Goal: Task Accomplishment & Management: Complete application form

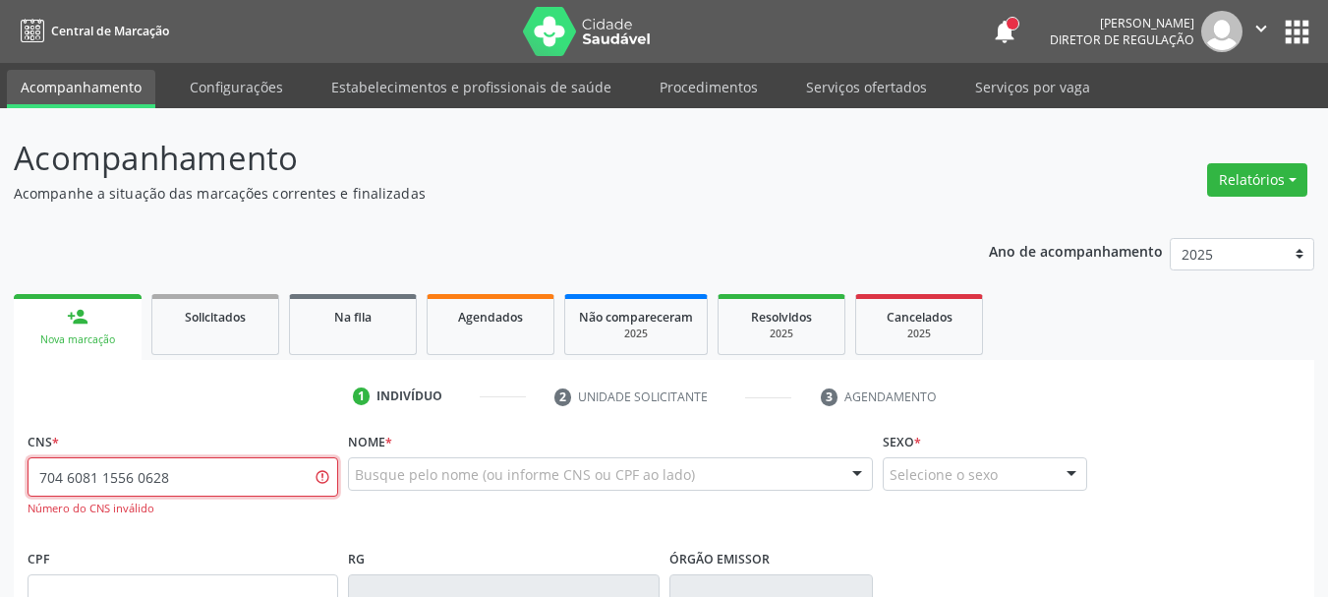
type input "704 6081 1556 0628"
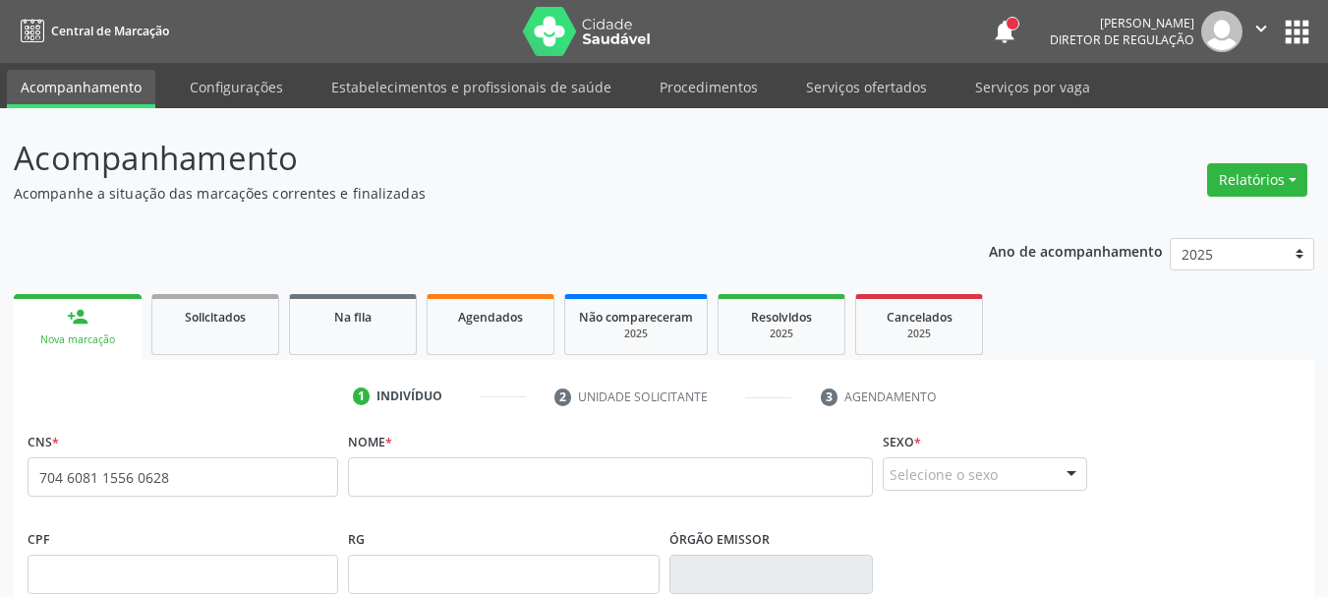
scroll to position [98, 0]
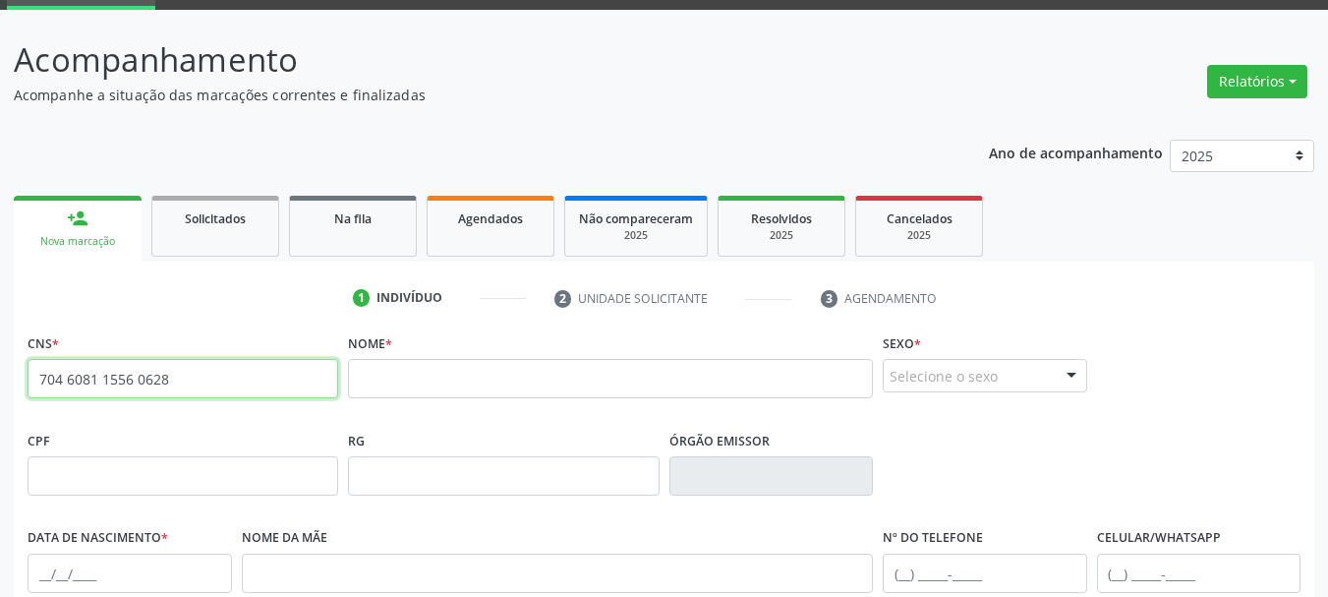
drag, startPoint x: 203, startPoint y: 383, endPoint x: 0, endPoint y: 354, distance: 205.6
click at [0, 354] on div "Acompanhamento Acompanhe a situação das marcações correntes e finalizadas Relat…" at bounding box center [664, 489] width 1328 height 958
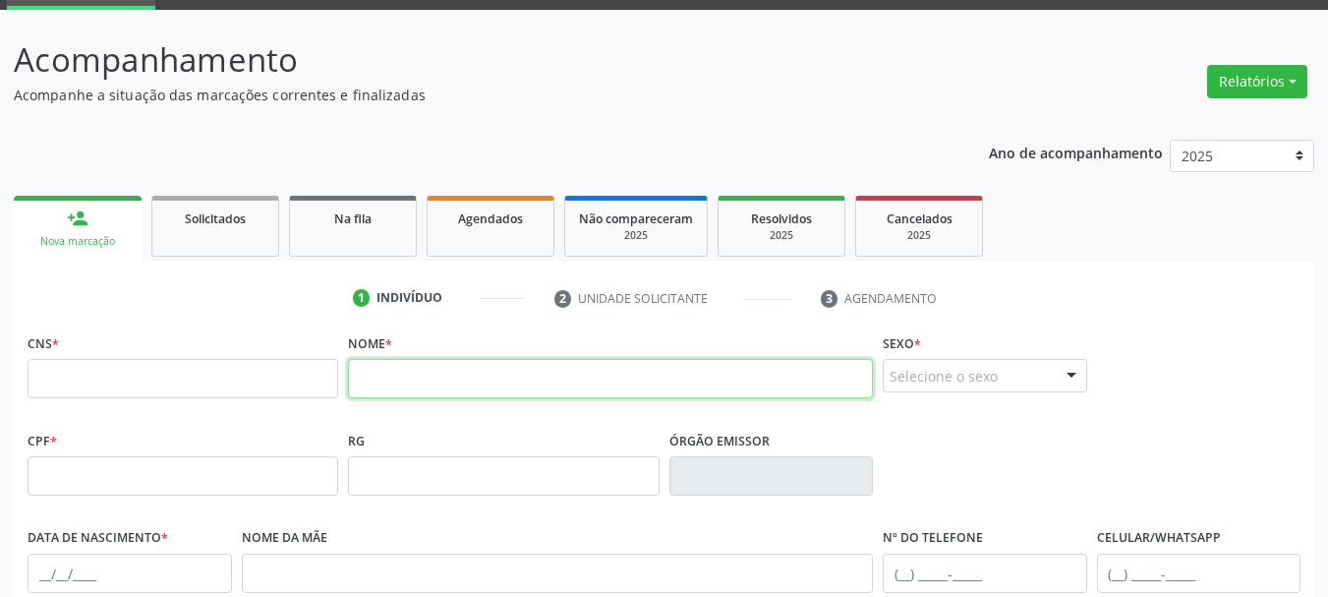
click at [395, 362] on input "text" at bounding box center [610, 378] width 525 height 39
type input "[PERSON_NAME] DA P"
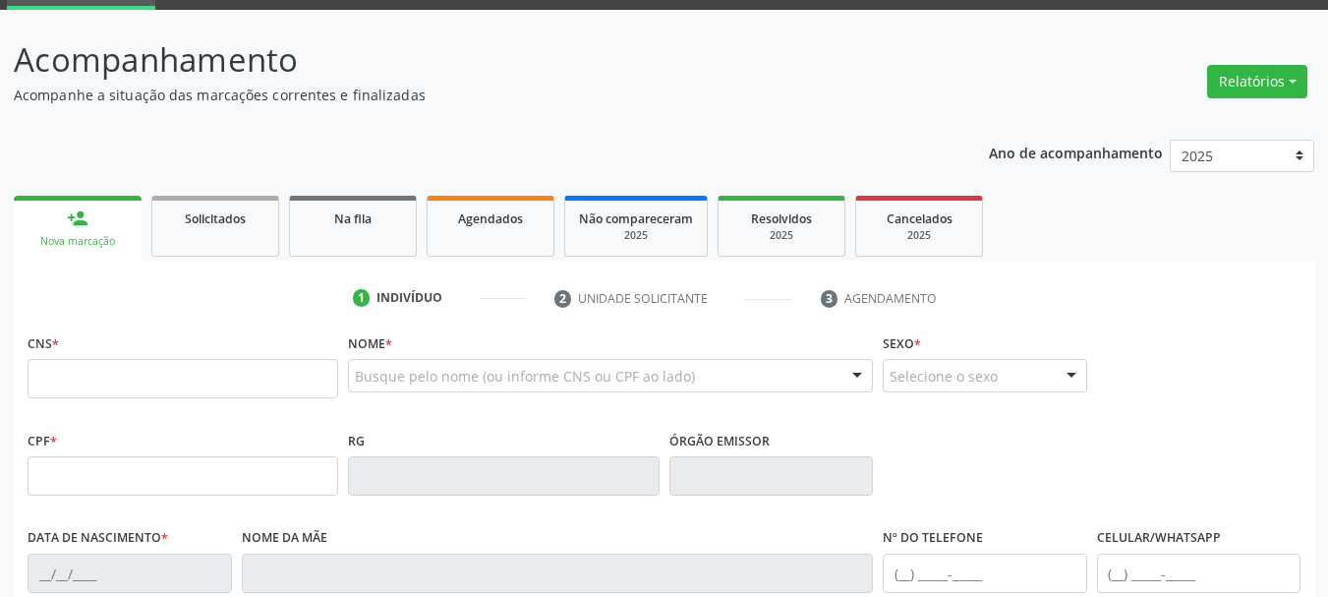
scroll to position [98, 0]
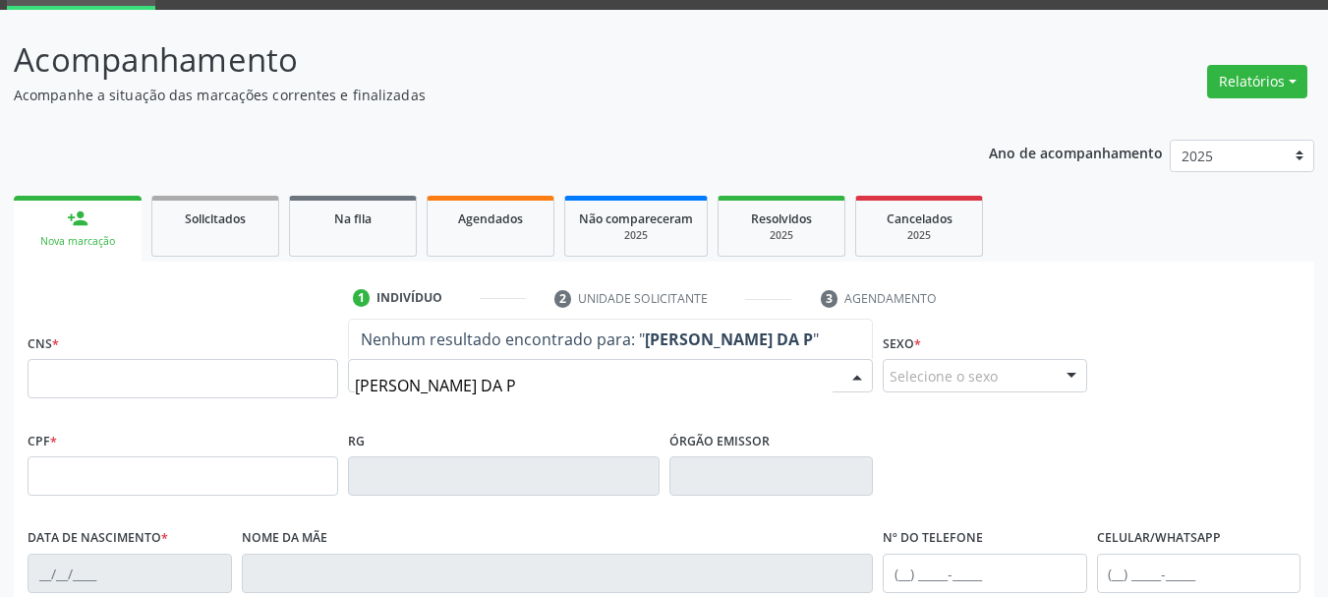
type input "[PERSON_NAME] DA PE"
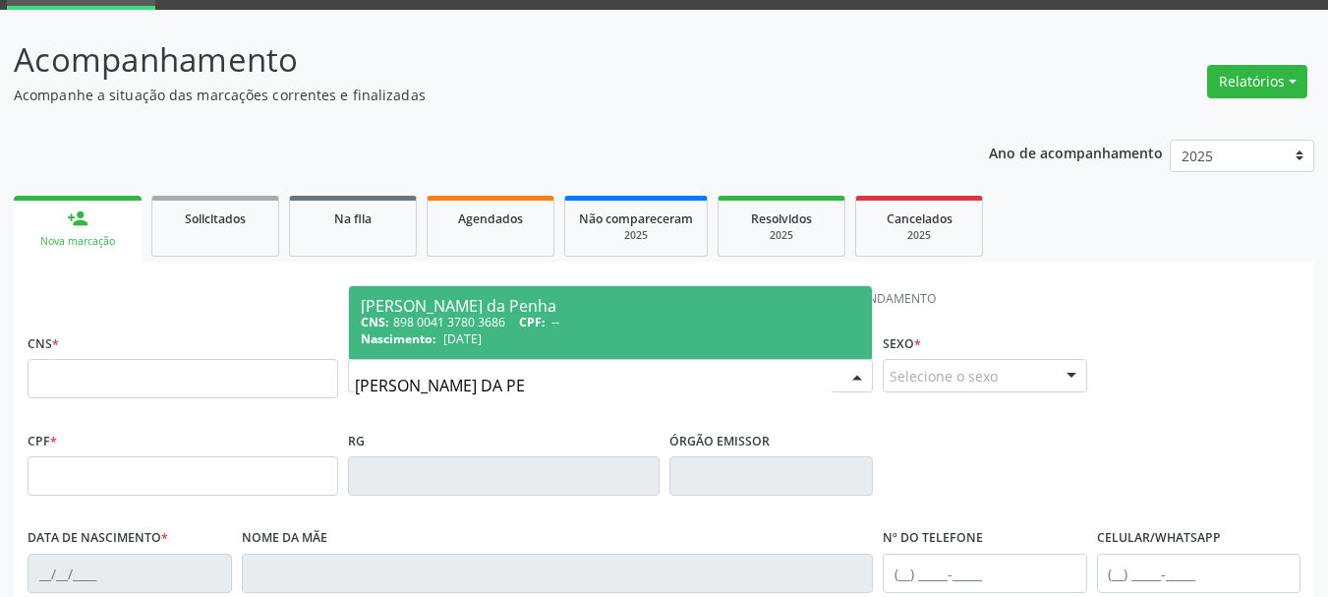
click at [609, 327] on div "CNS: 898 0041 3780 3686 CPF: --" at bounding box center [610, 322] width 499 height 17
type input "898 0041 3780 3686"
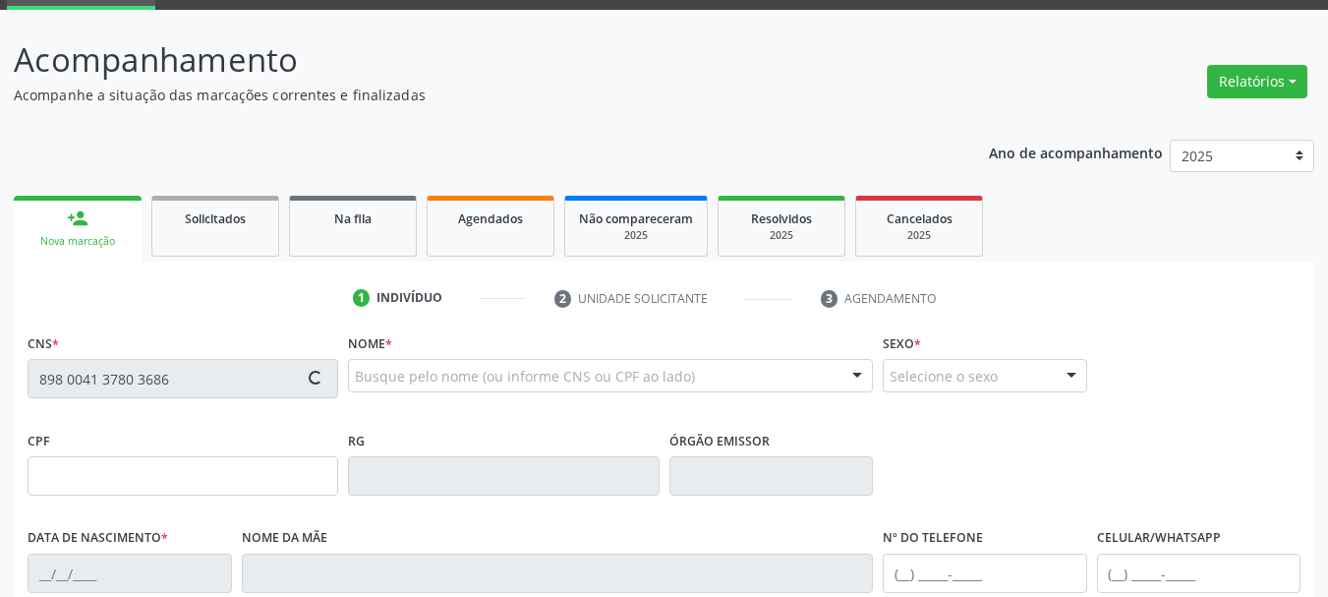
type input "[DATE]"
type input "[PERSON_NAME]"
type input "[PHONE_NUMBER]"
type input "S/N"
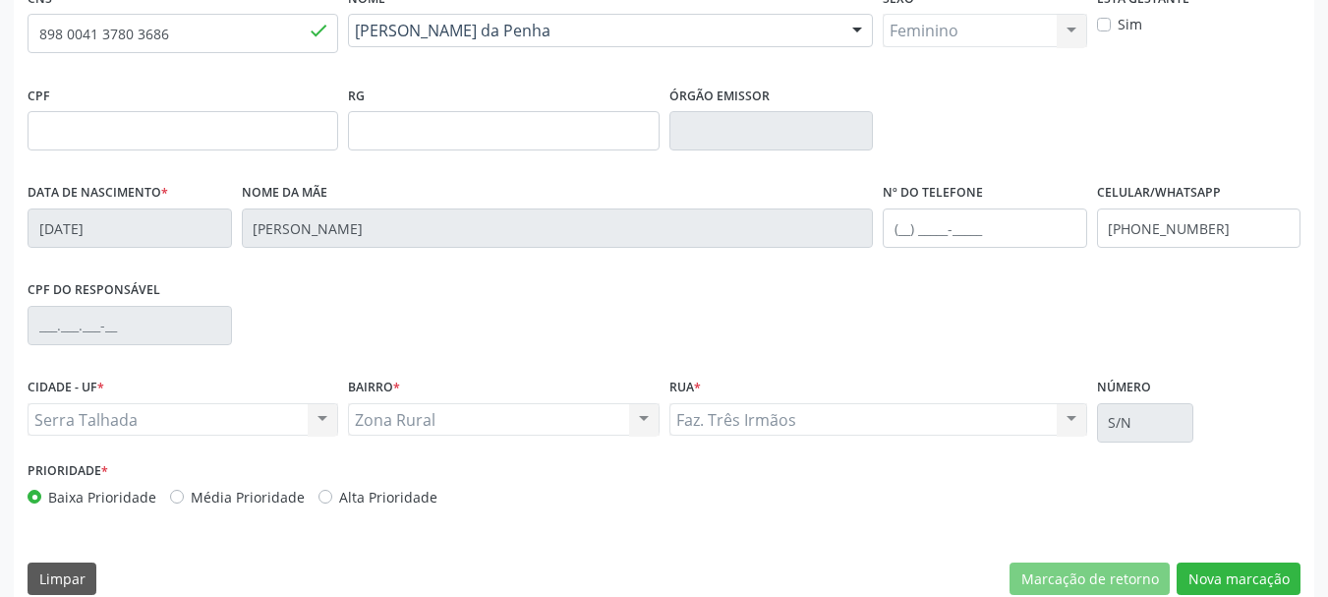
scroll to position [469, 0]
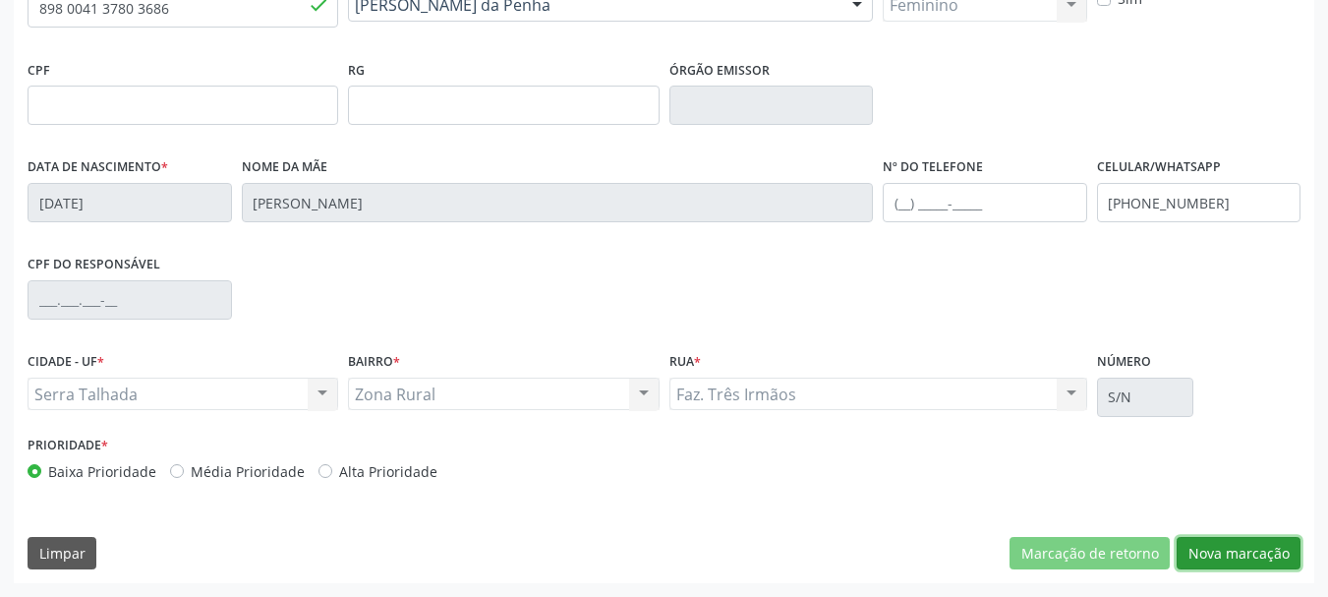
click at [1241, 543] on button "Nova marcação" at bounding box center [1239, 553] width 124 height 33
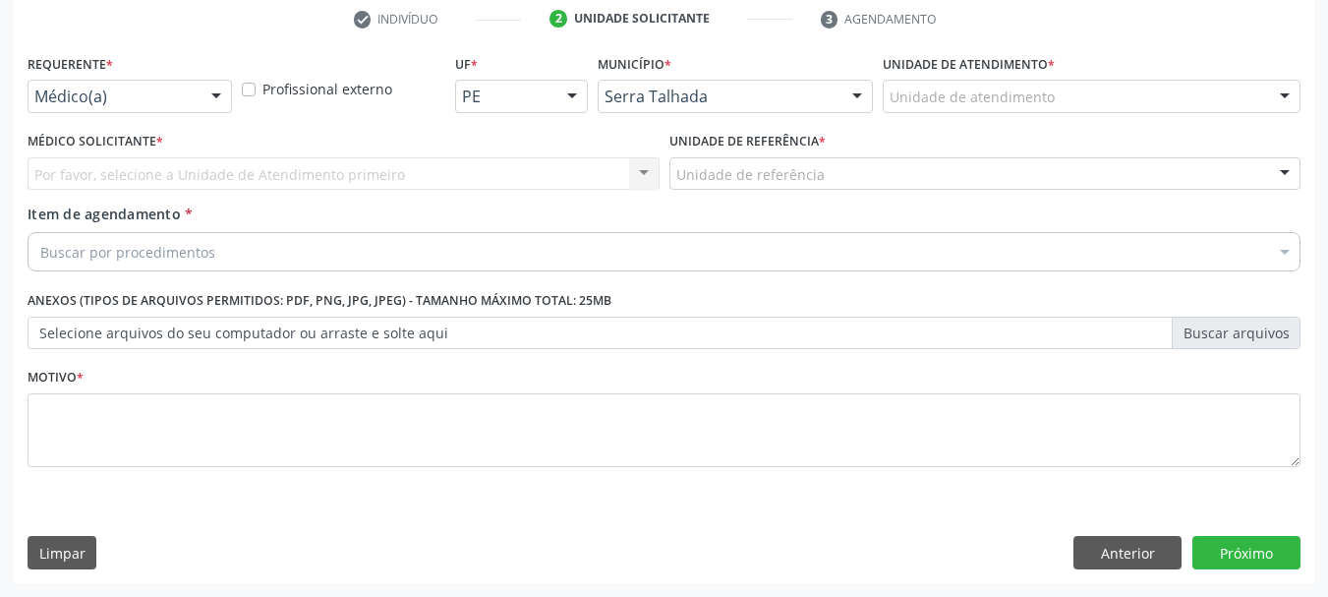
scroll to position [378, 0]
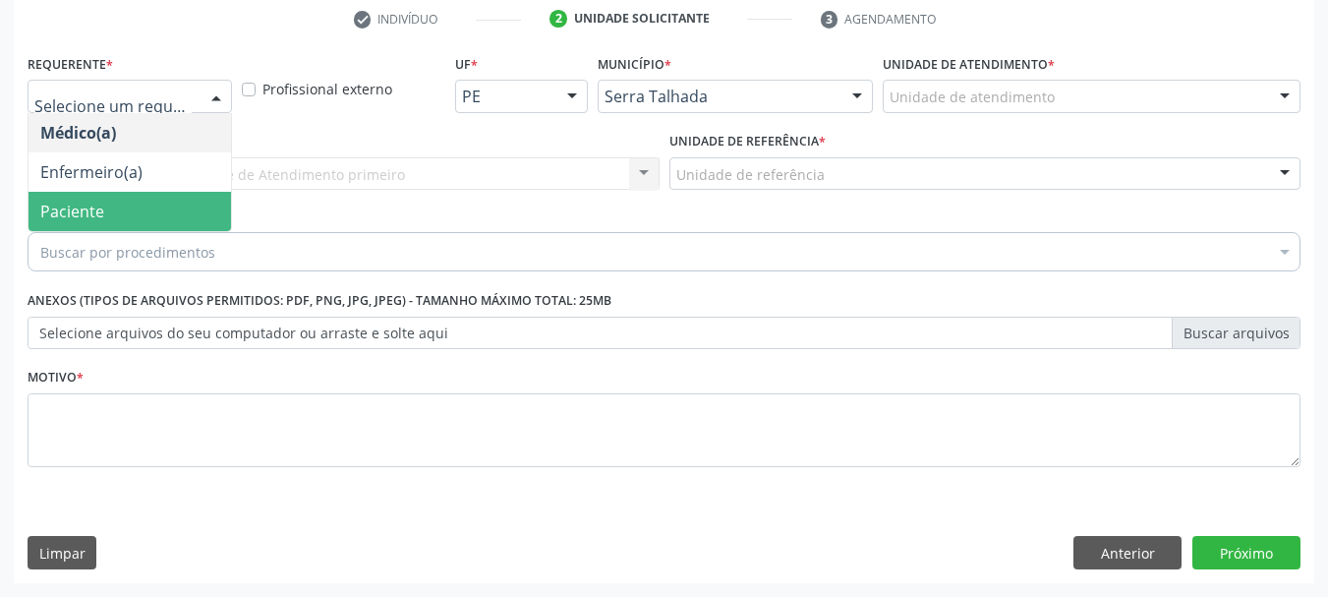
click at [120, 214] on span "Paciente" at bounding box center [130, 211] width 203 height 39
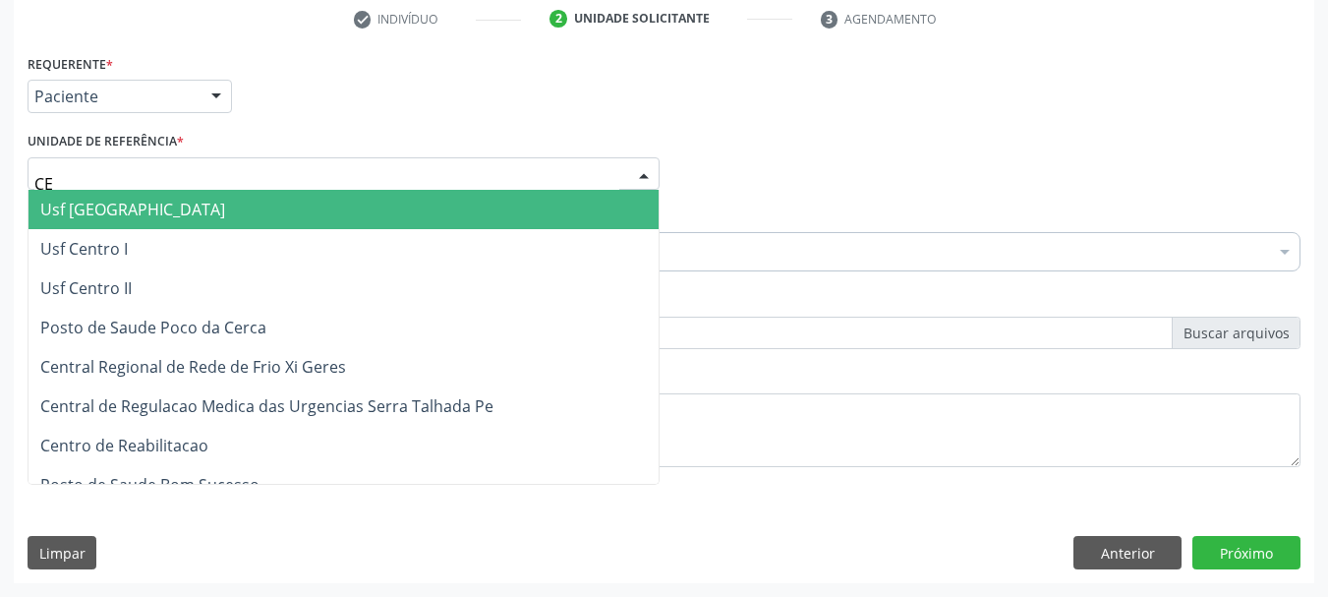
type input "CEN"
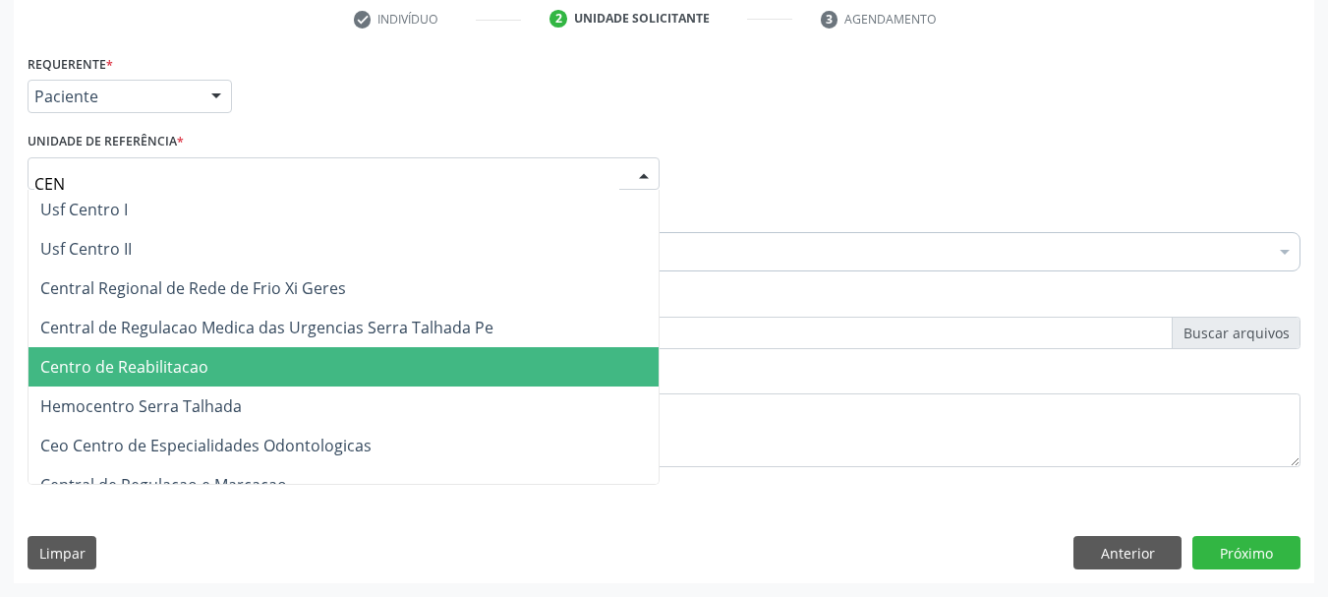
click at [273, 381] on span "Centro de Reabilitacao" at bounding box center [344, 366] width 630 height 39
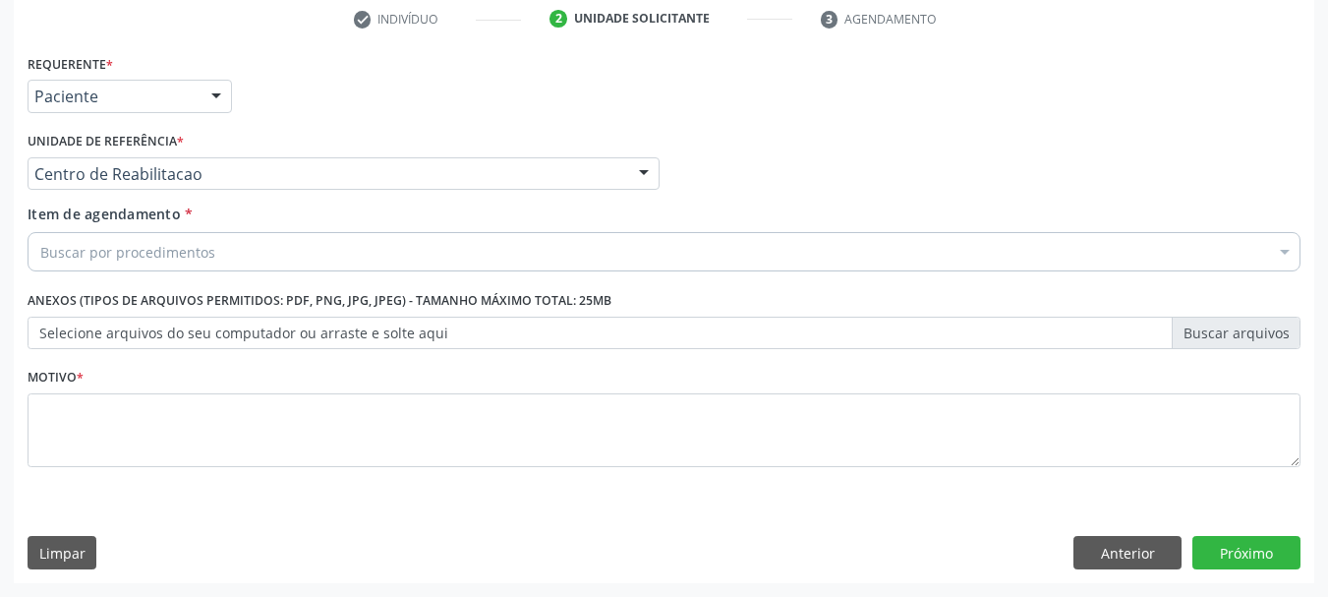
click at [258, 253] on div "Buscar por procedimentos" at bounding box center [664, 251] width 1273 height 39
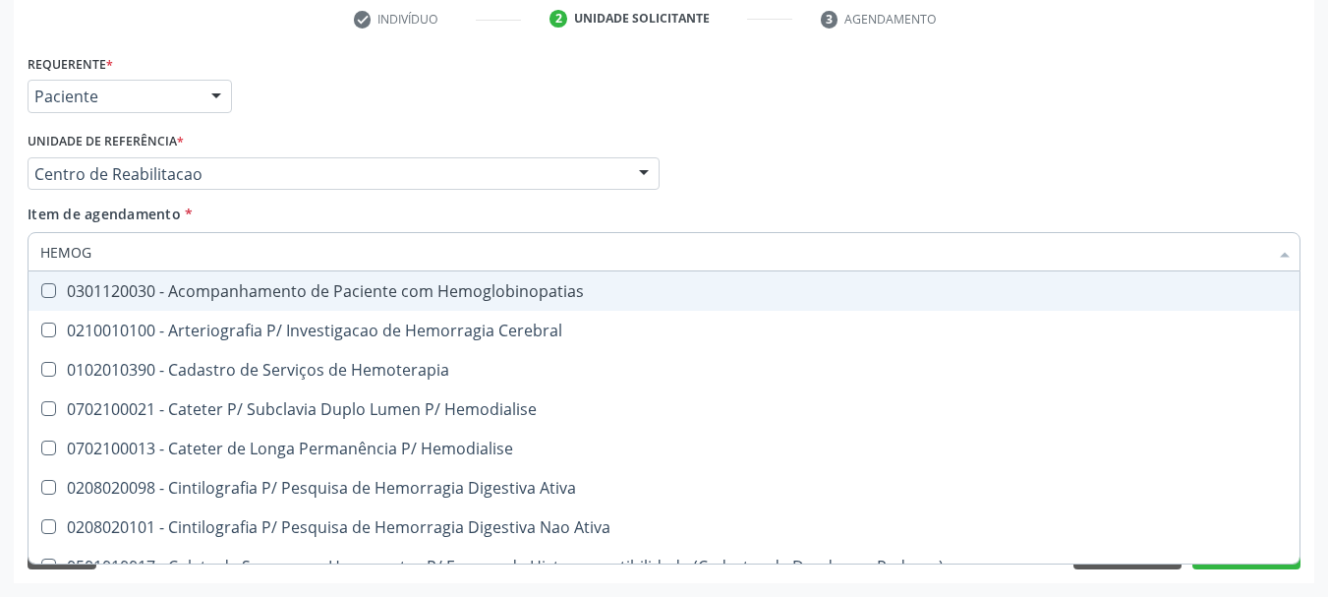
type input "HEMOGR"
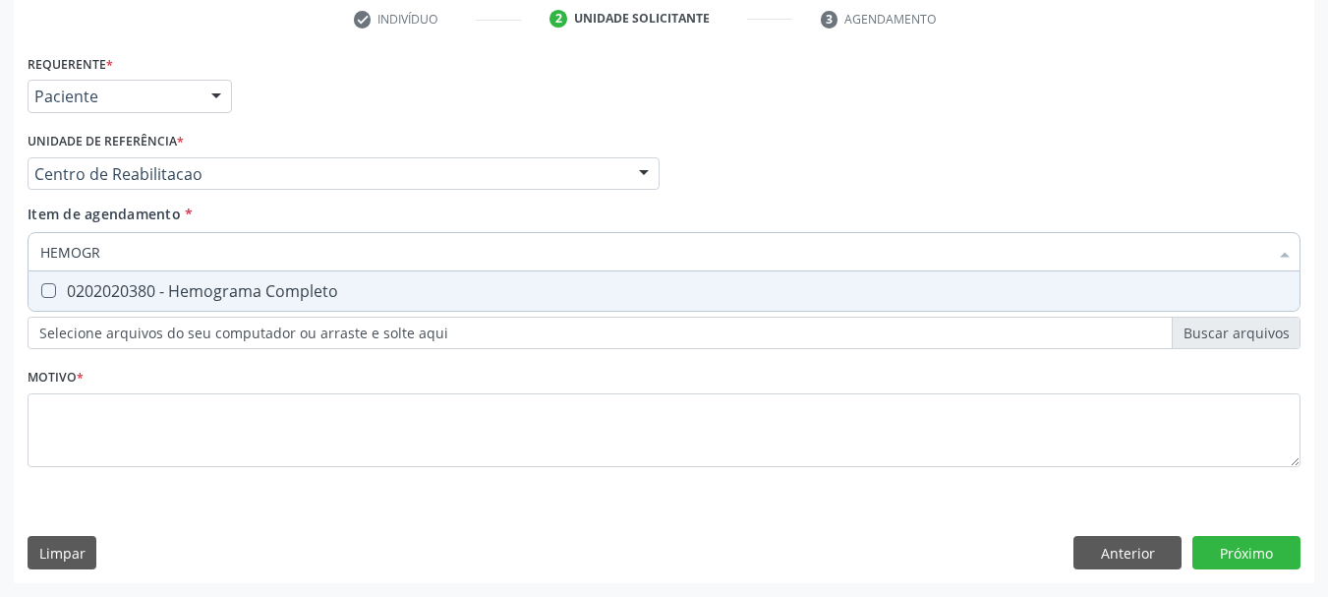
click at [269, 284] on div "0202020380 - Hemograma Completo" at bounding box center [664, 291] width 1248 height 16
checkbox Completo "true"
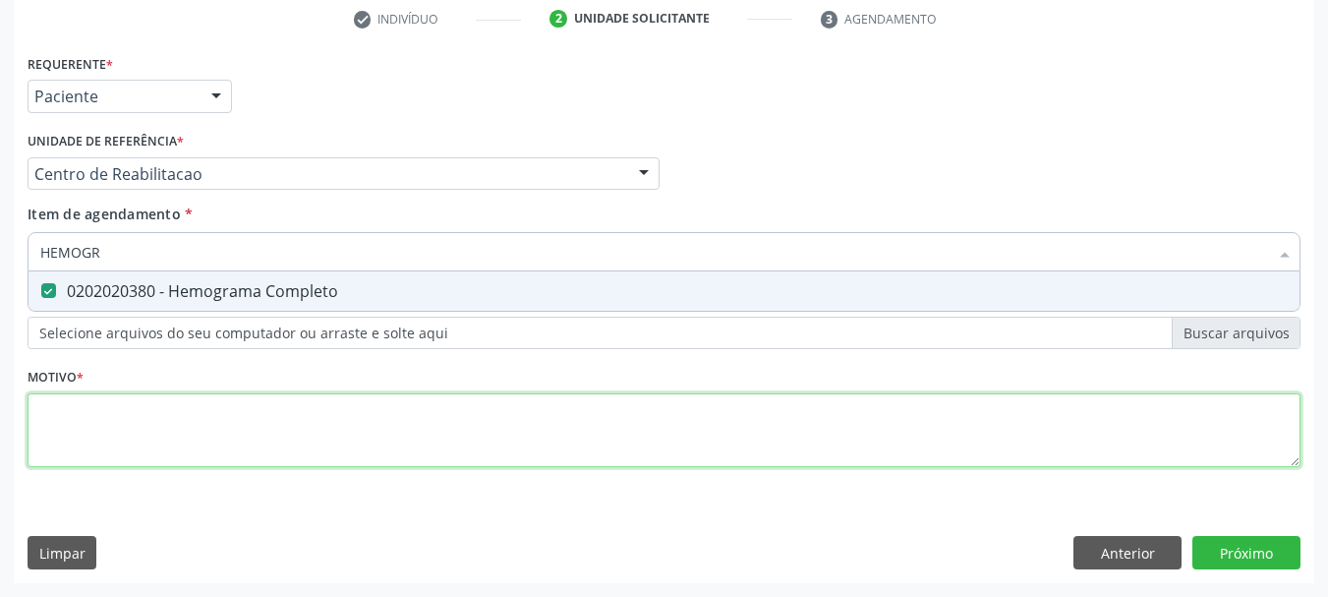
click at [247, 417] on div "Requerente * Paciente Médico(a) Enfermeiro(a) Paciente Nenhum resultado encontr…" at bounding box center [664, 271] width 1273 height 445
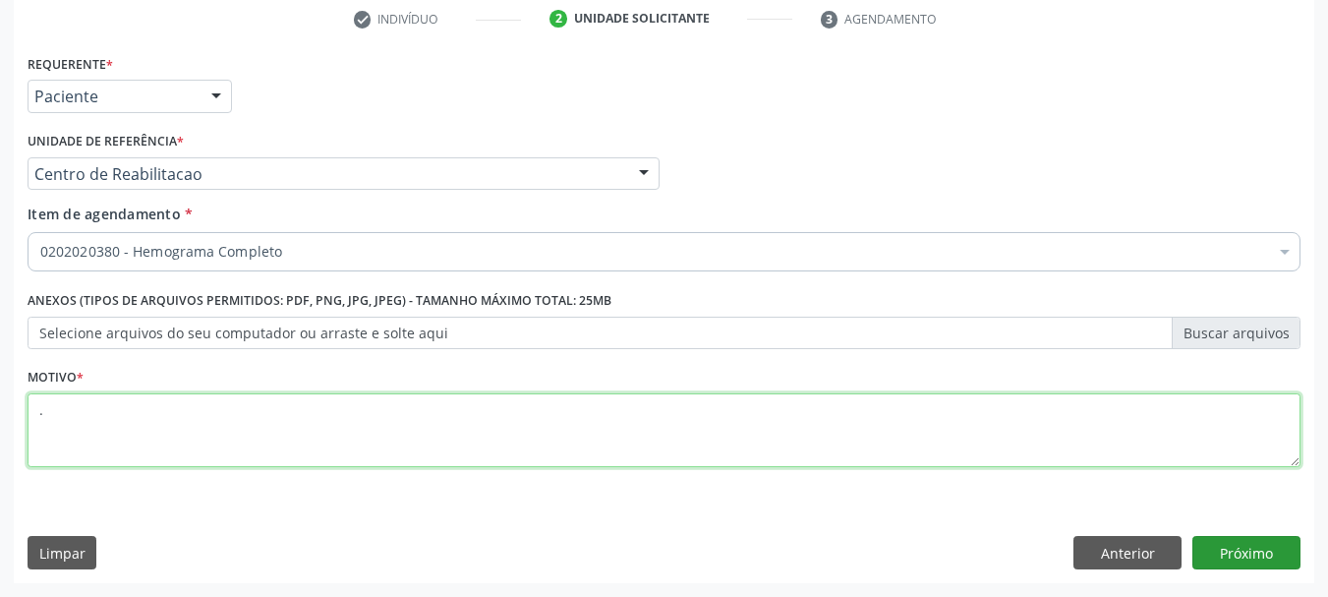
type textarea "."
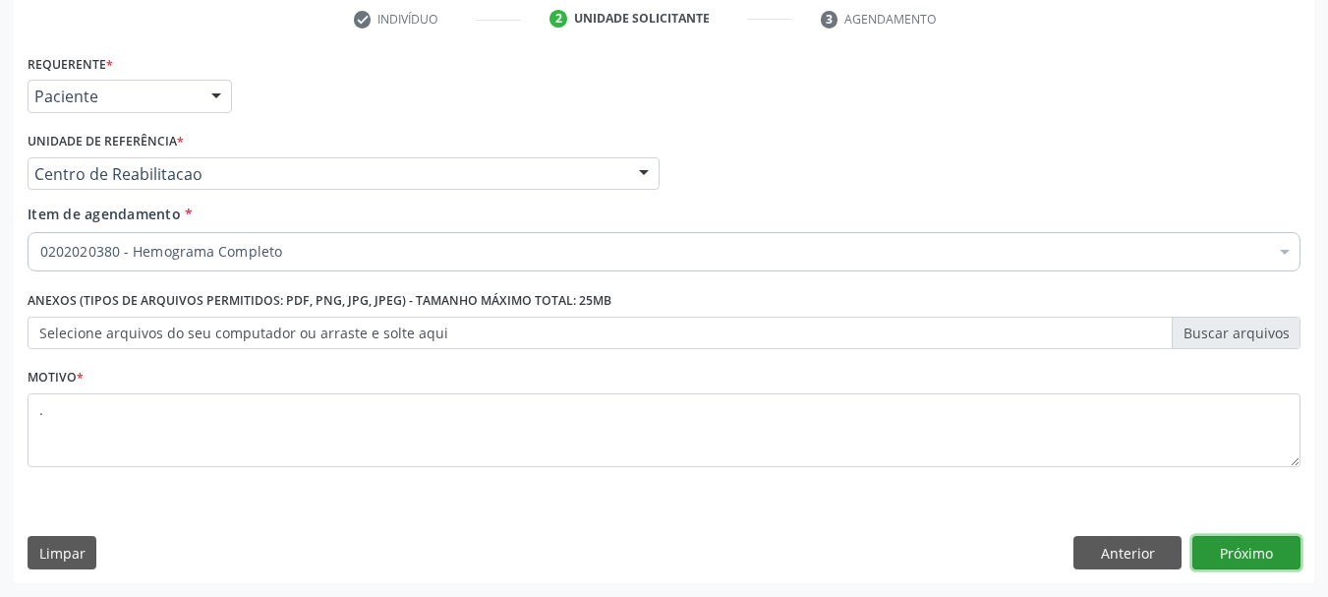
click at [1237, 555] on button "Próximo" at bounding box center [1246, 552] width 108 height 33
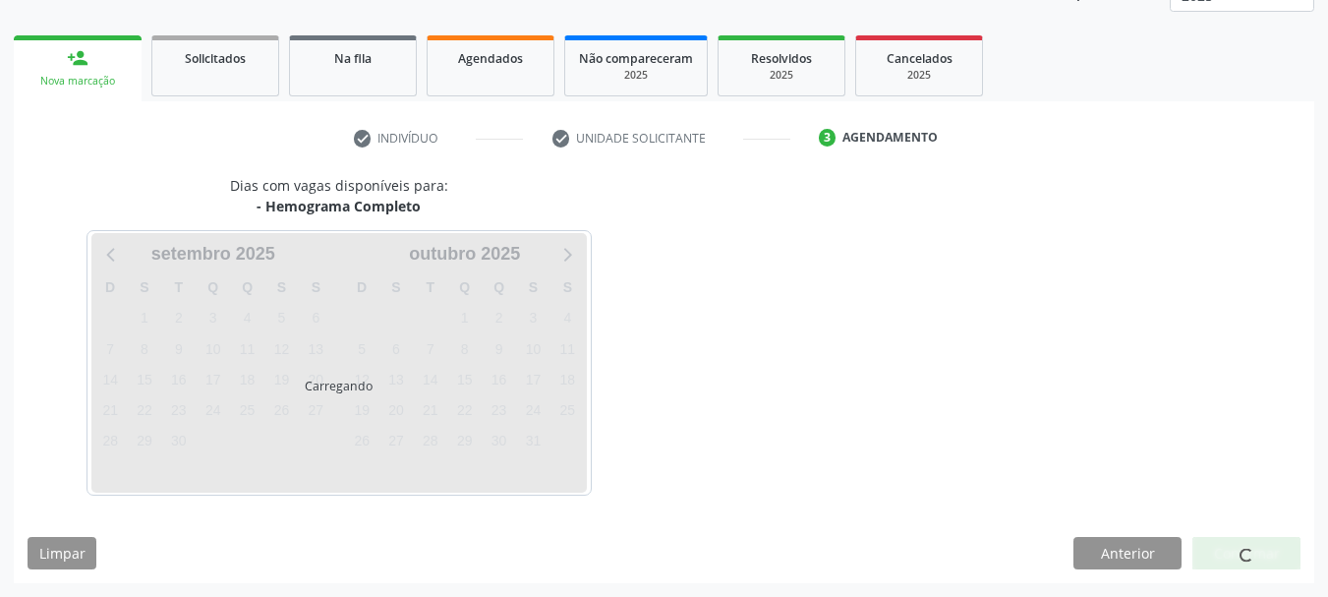
scroll to position [259, 0]
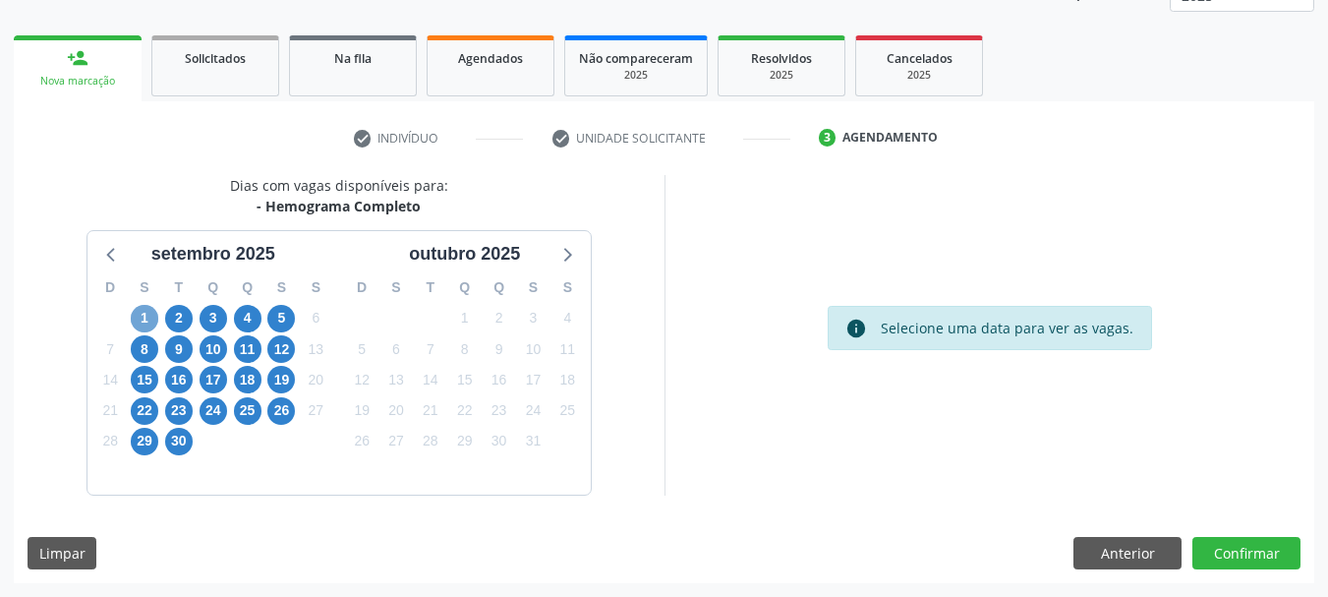
click at [138, 321] on span "1" at bounding box center [145, 319] width 28 height 28
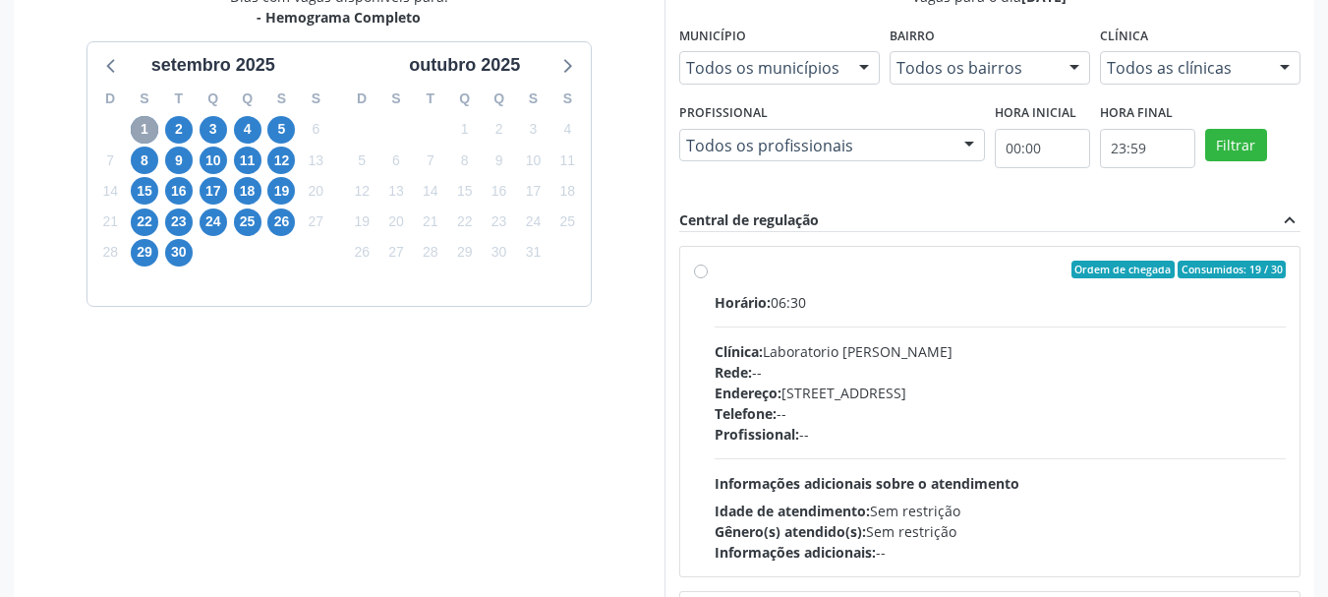
scroll to position [455, 0]
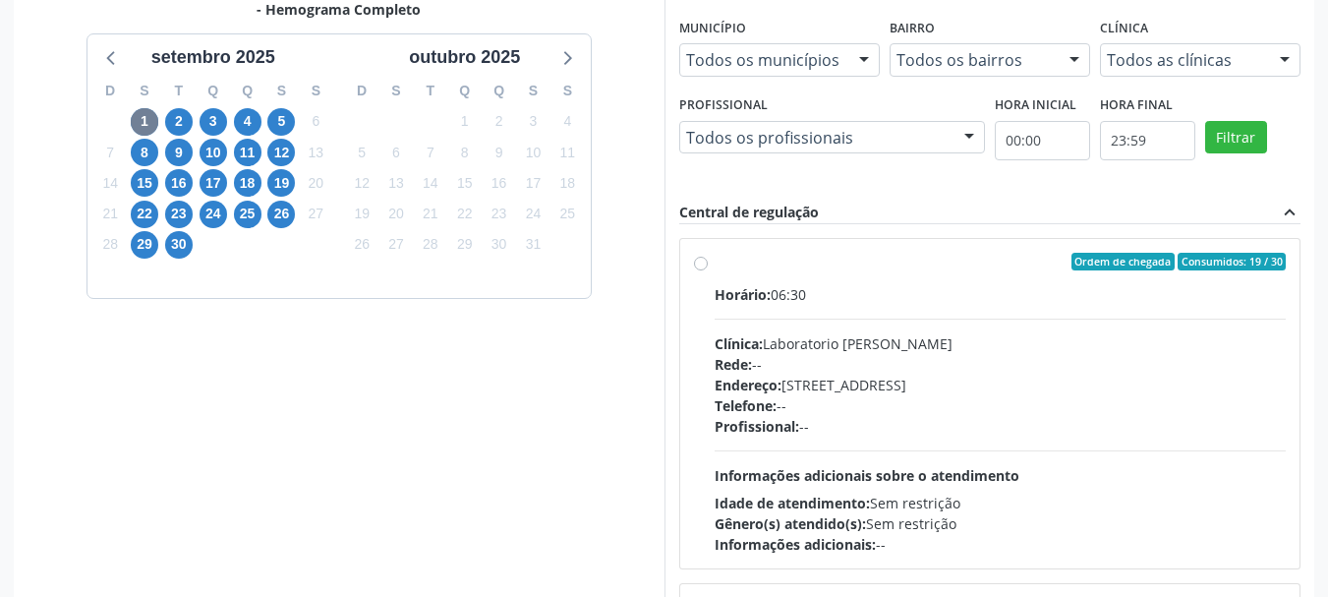
click at [1050, 378] on div "Endereço: [STREET_ADDRESS]" at bounding box center [1001, 385] width 572 height 21
click at [708, 270] on input "Ordem de chegada Consumidos: 19 / 30 Horário: 06:30 Clínica: Laboratorio [PERSO…" at bounding box center [701, 262] width 14 height 18
radio input "true"
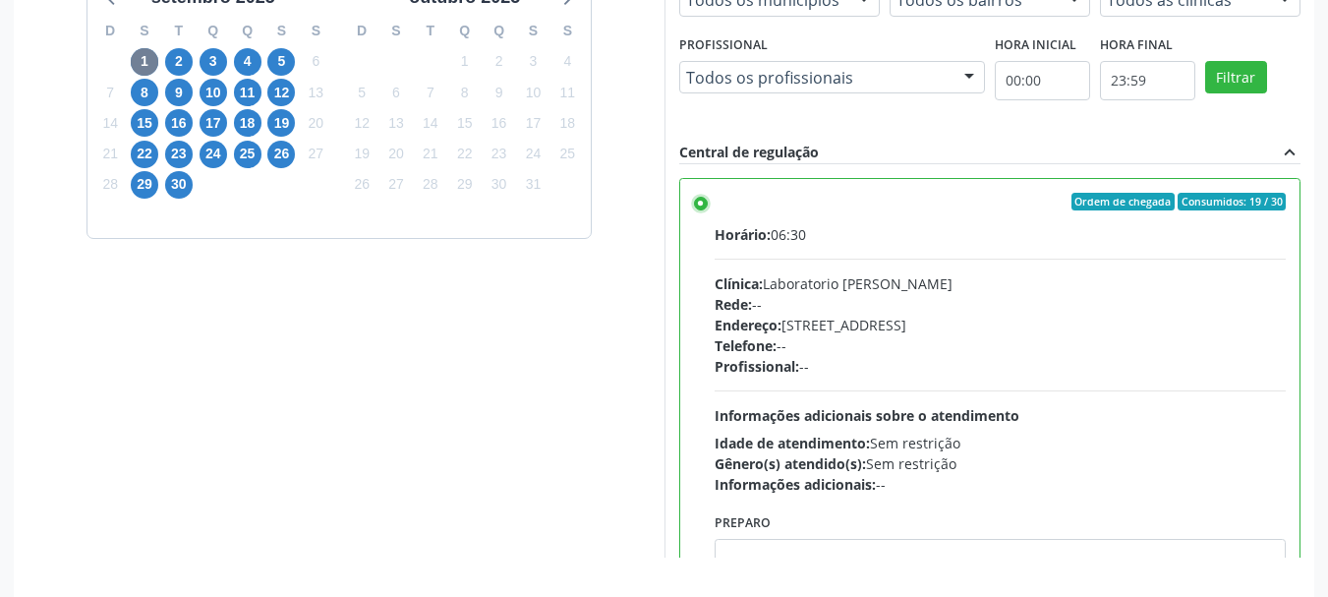
scroll to position [578, 0]
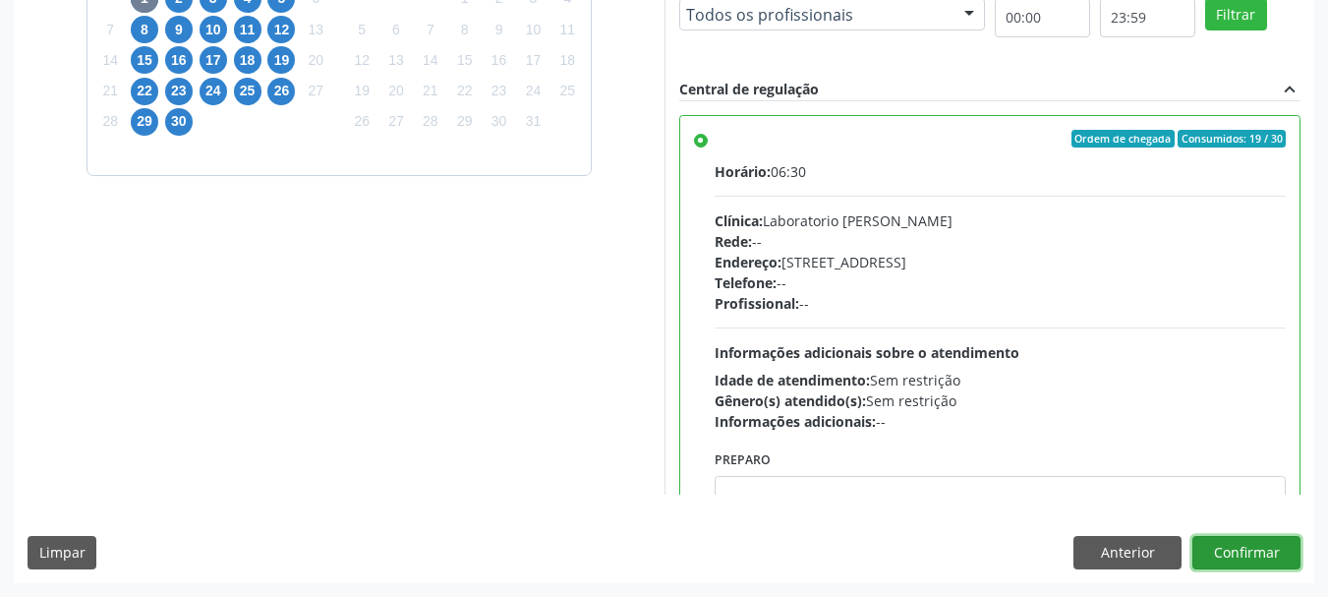
click at [1264, 564] on button "Confirmar" at bounding box center [1246, 552] width 108 height 33
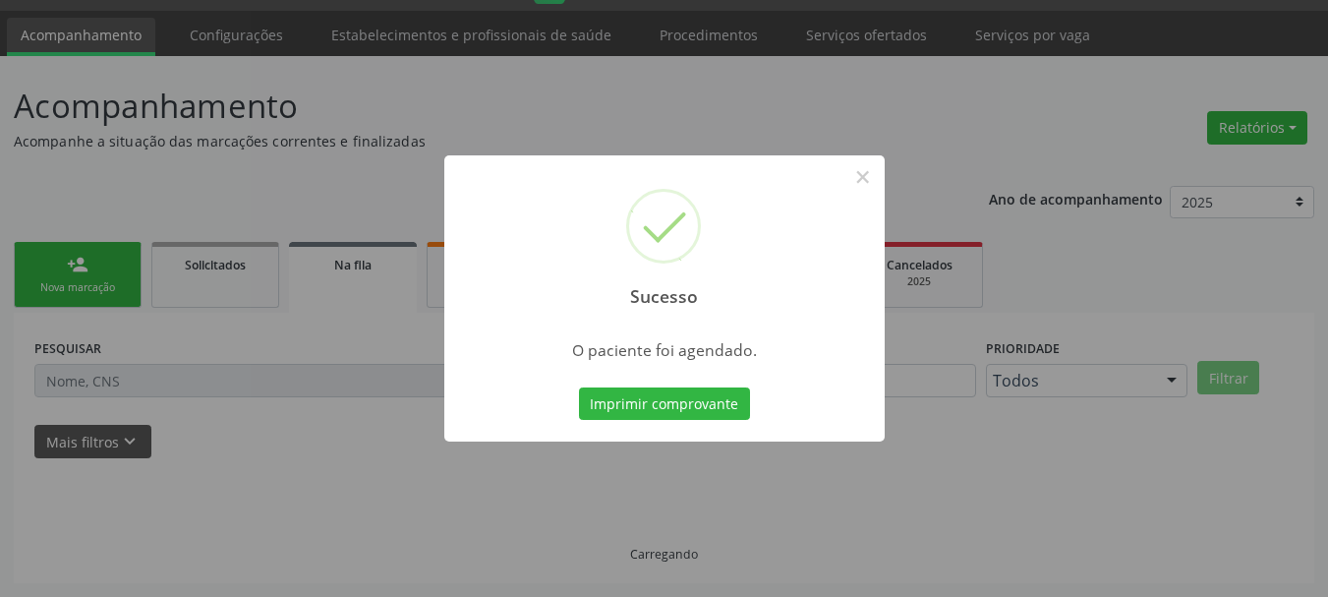
scroll to position [52, 0]
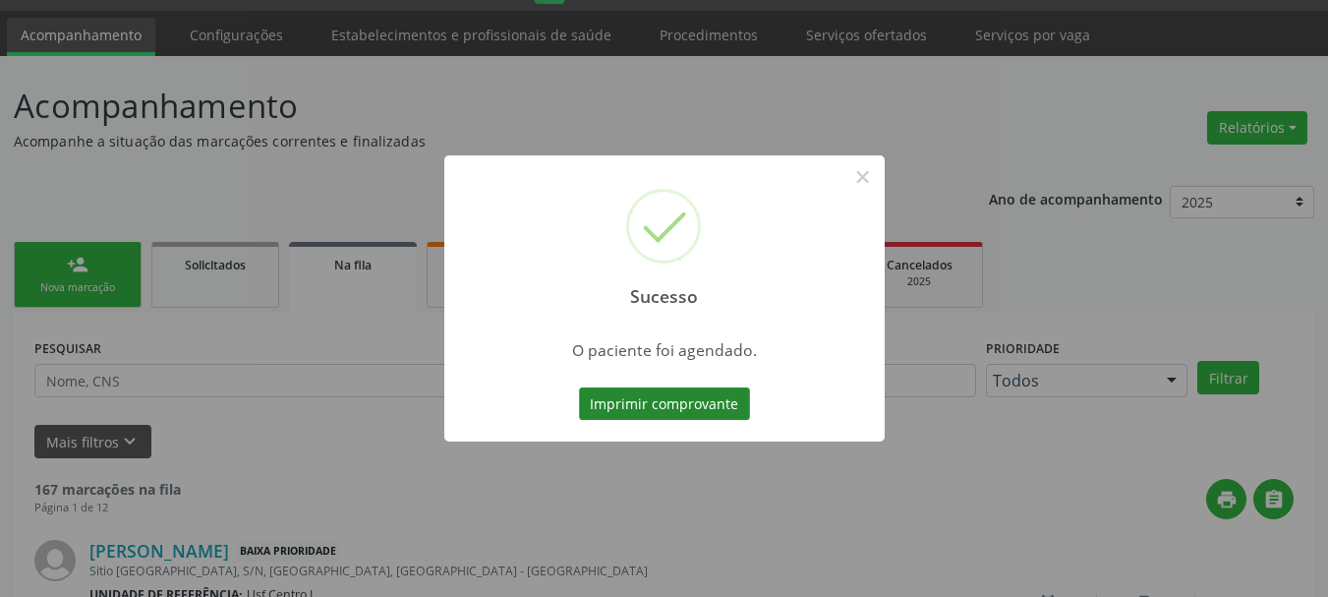
click at [669, 407] on button "Imprimir comprovante" at bounding box center [664, 403] width 171 height 33
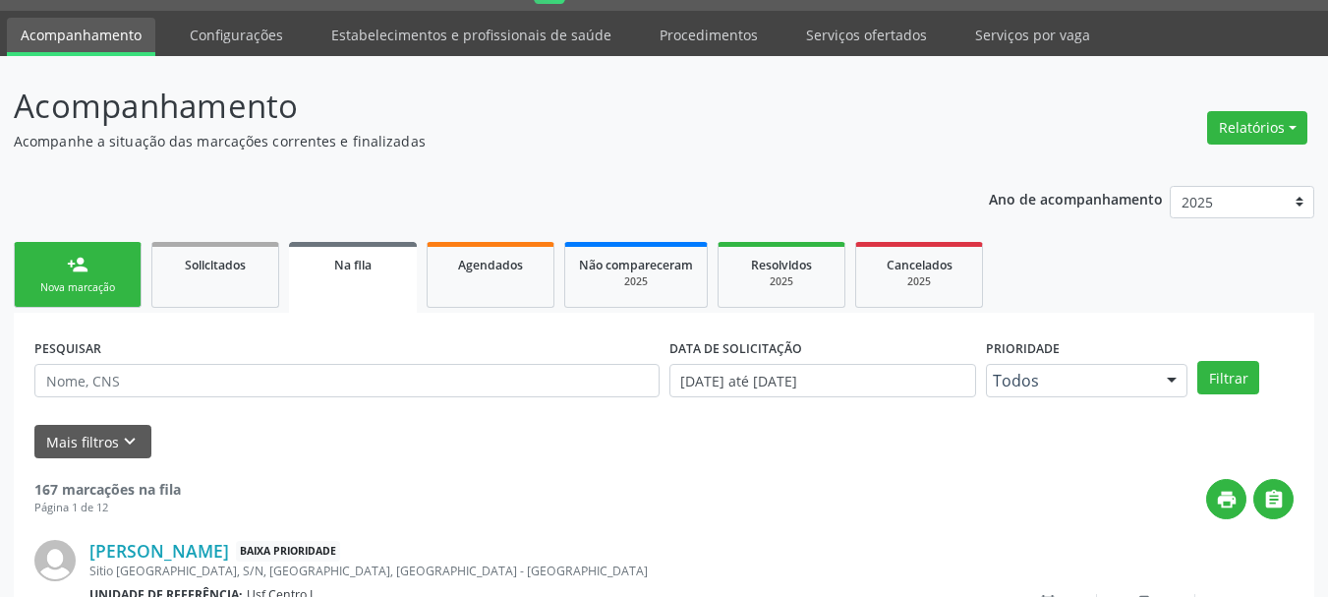
click at [88, 290] on div "Nova marcação" at bounding box center [78, 287] width 98 height 15
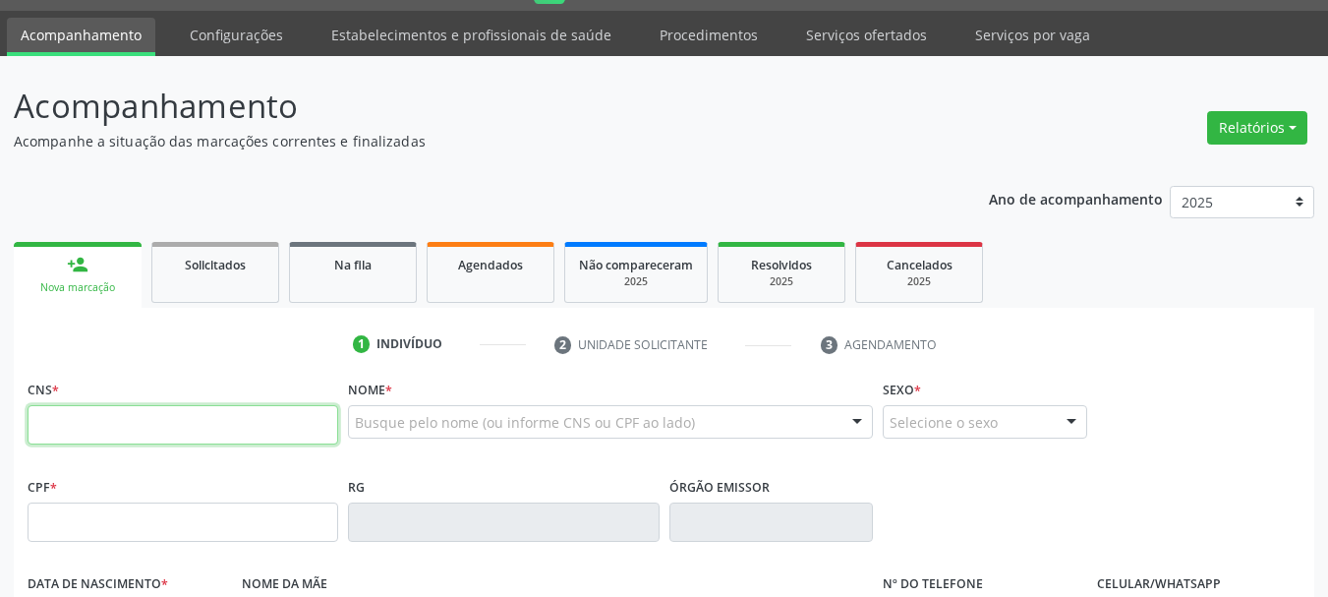
click at [95, 420] on input "text" at bounding box center [183, 424] width 311 height 39
type input "898 0059 1764 5231"
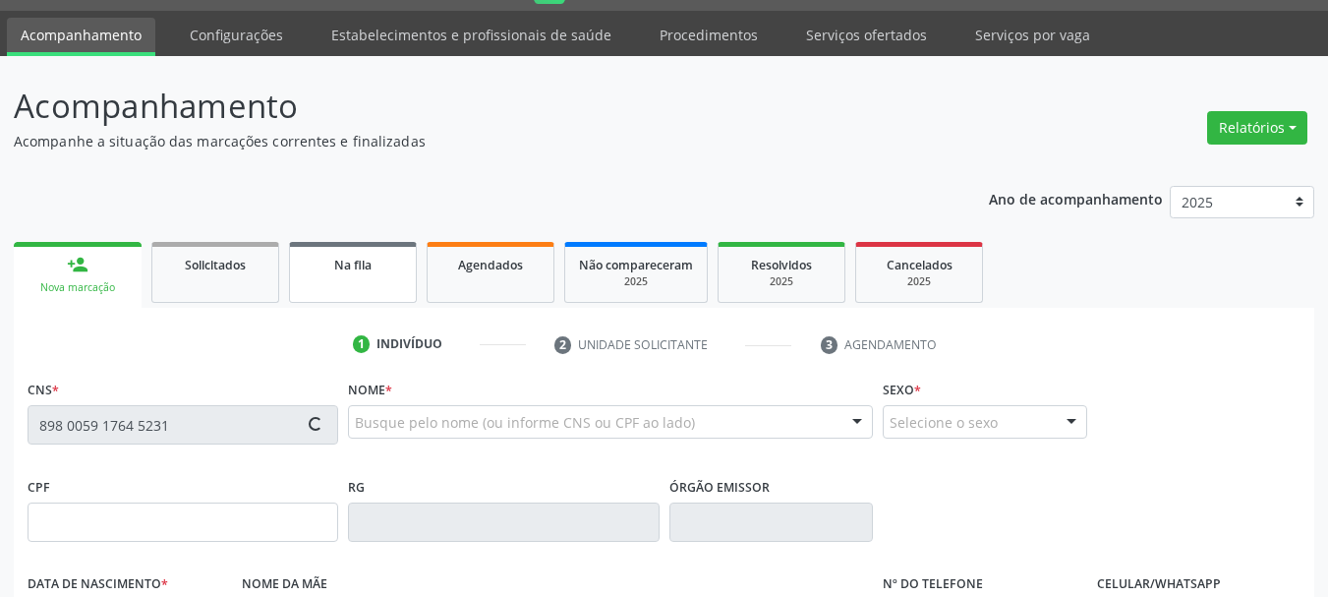
type input "165.997.344-99"
type input "13[DATE]"
type input "[PERSON_NAME]"
type input "[PHONE_NUMBER]"
type input "131.809.484-42"
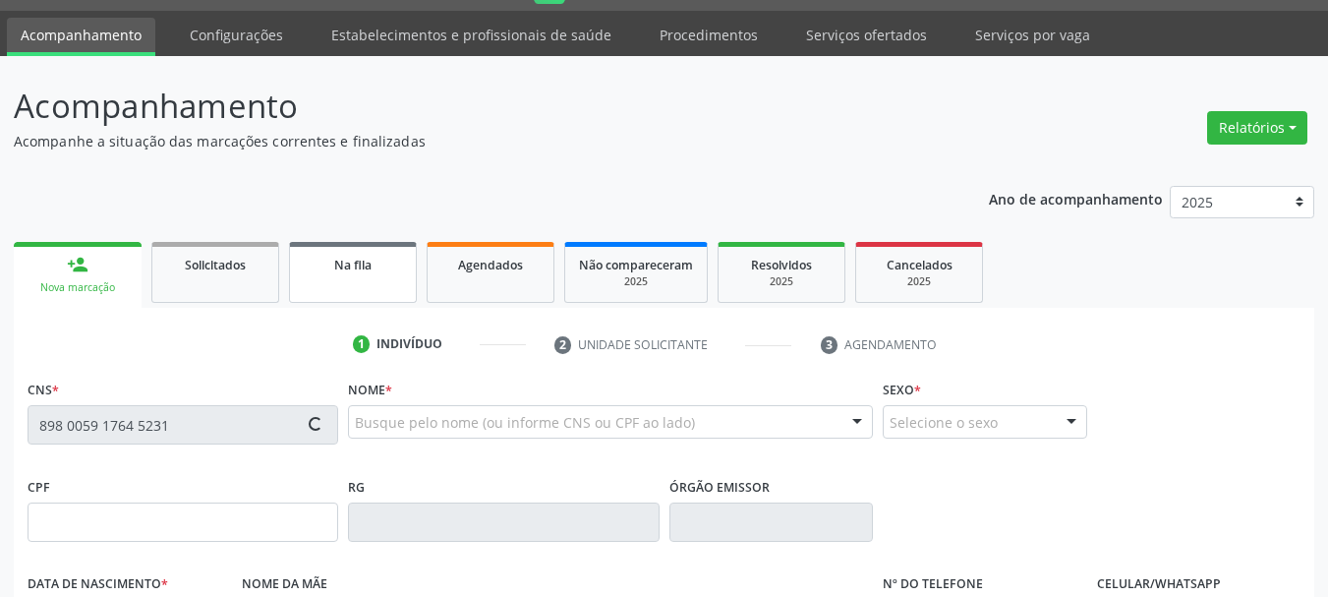
type input "S/N"
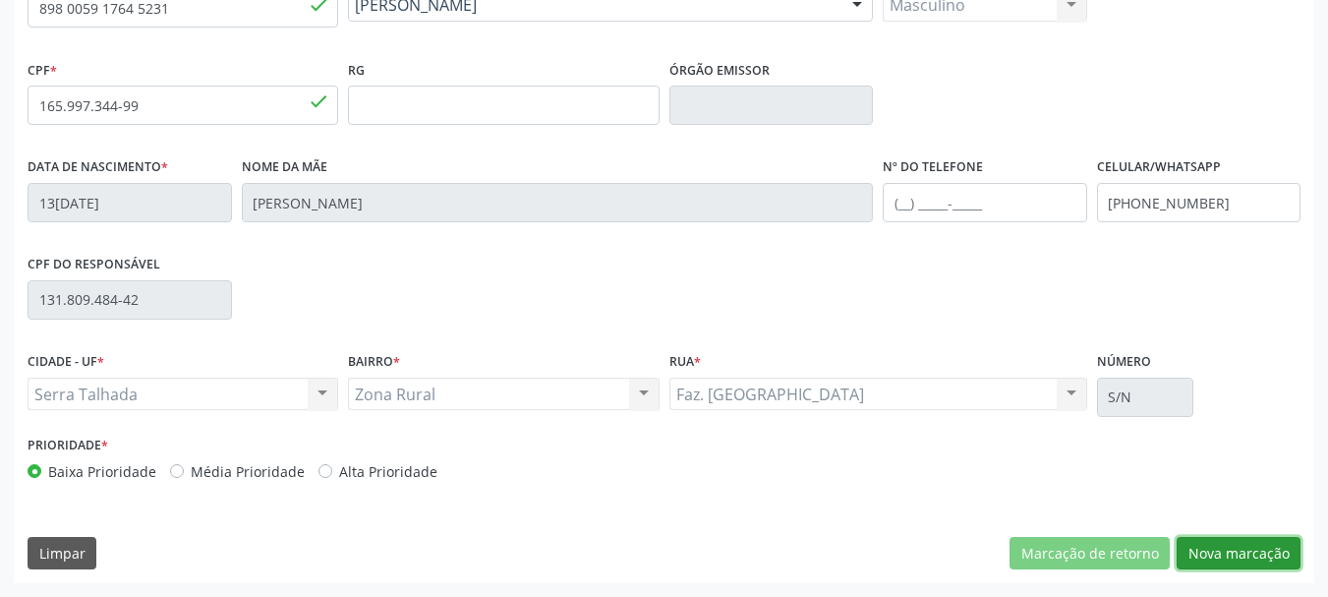
click at [1217, 561] on button "Nova marcação" at bounding box center [1239, 553] width 124 height 33
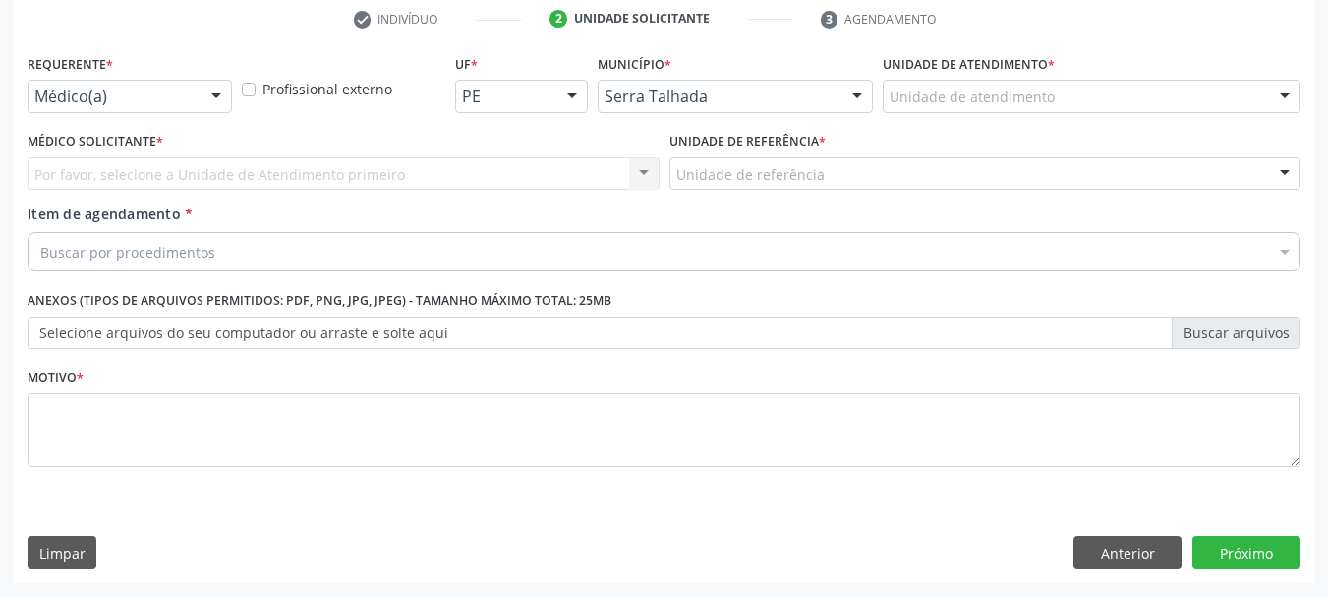
scroll to position [378, 0]
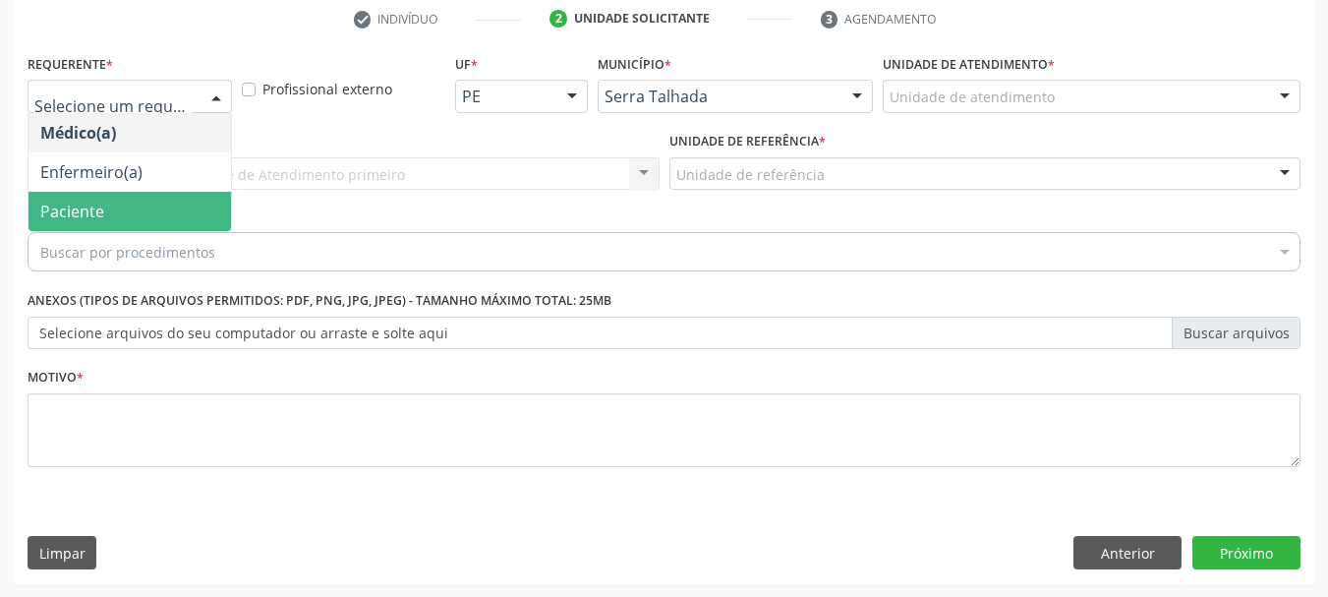
click at [129, 199] on span "Paciente" at bounding box center [130, 211] width 203 height 39
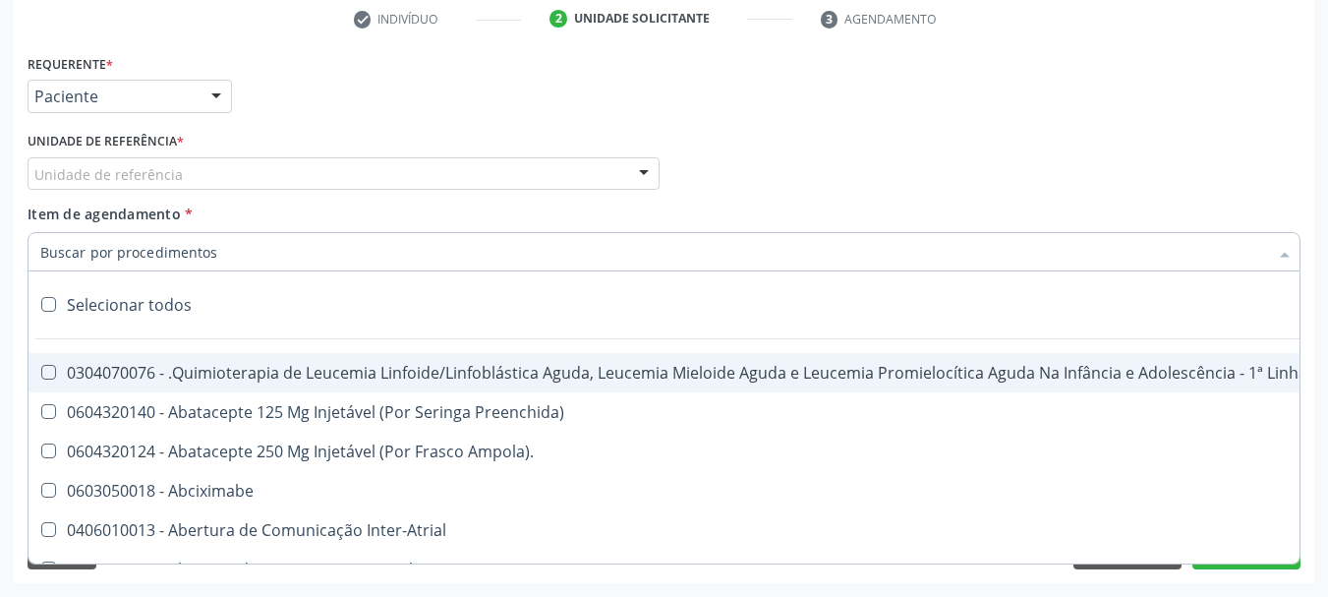
click at [172, 155] on label "Unidade de referência *" at bounding box center [106, 142] width 156 height 30
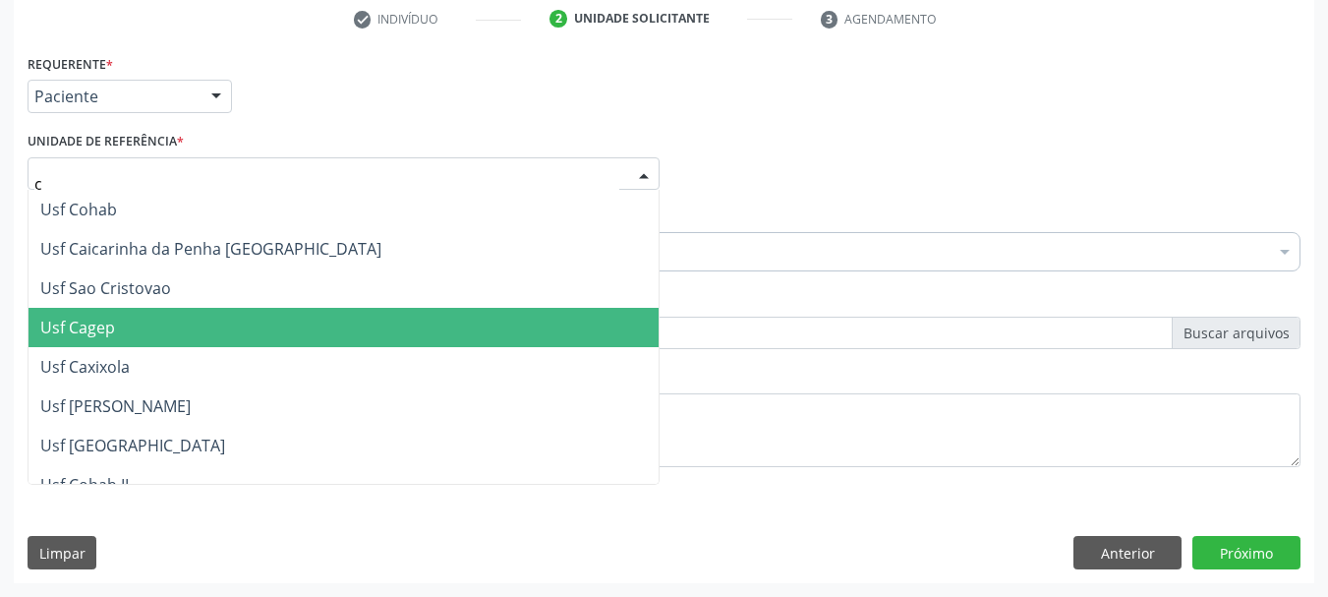
type input "ce"
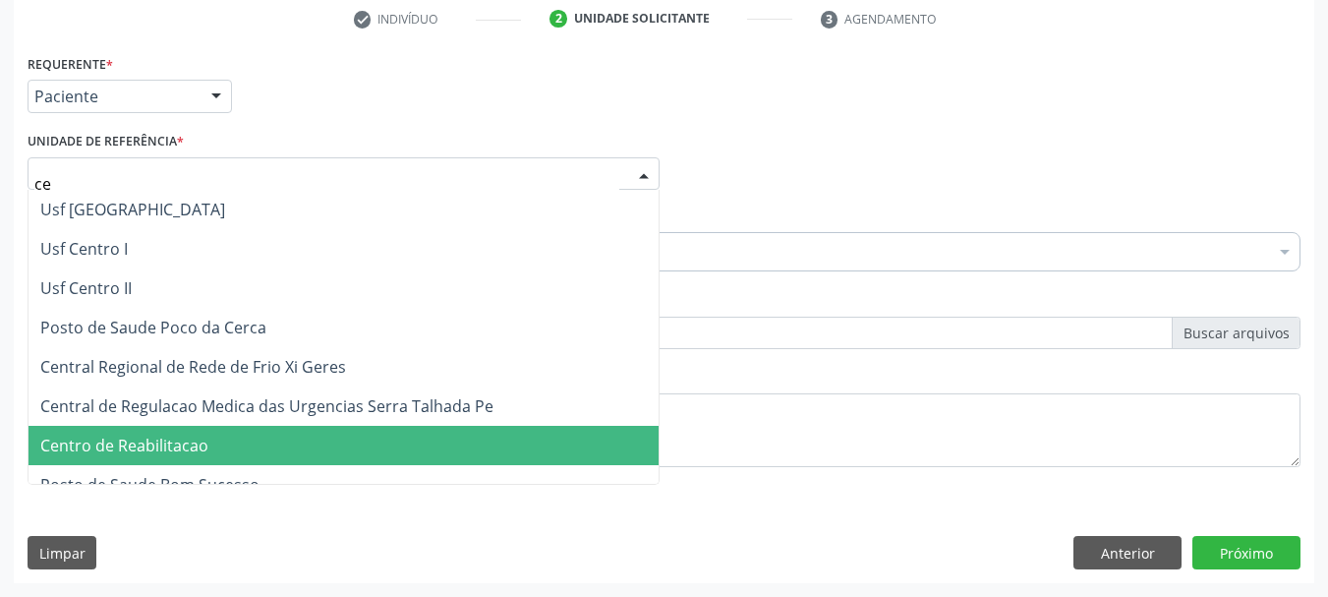
click at [163, 444] on span "Centro de Reabilitacao" at bounding box center [124, 446] width 168 height 22
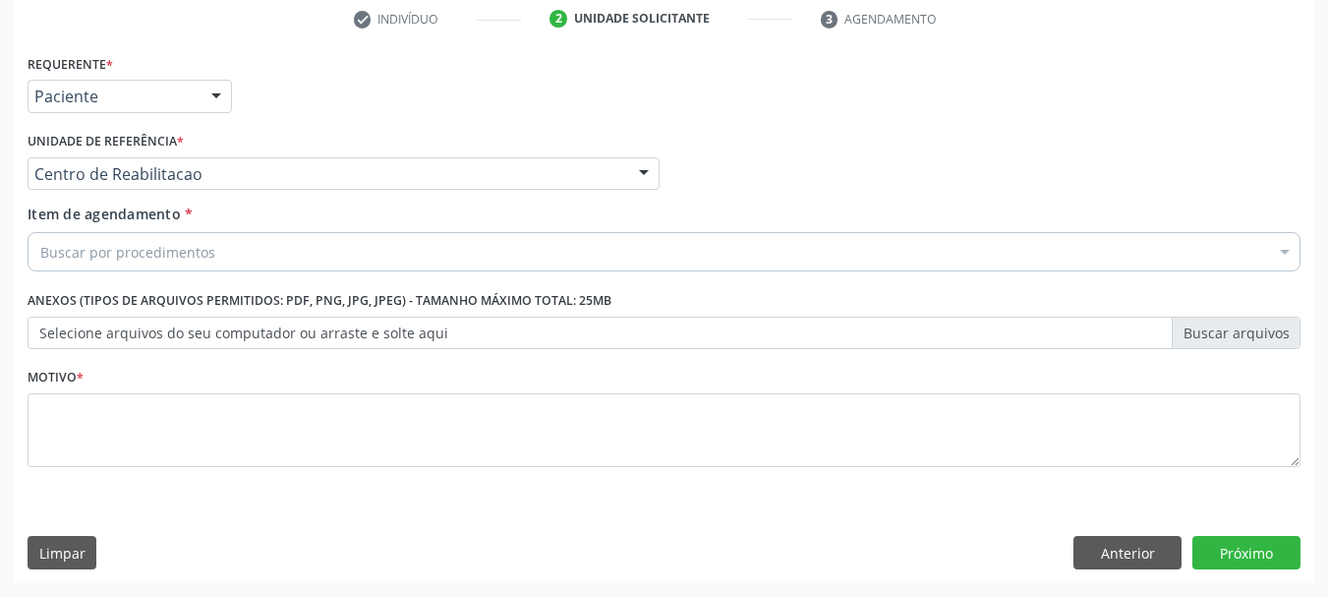
click at [237, 249] on div "Buscar por procedimentos" at bounding box center [664, 251] width 1273 height 39
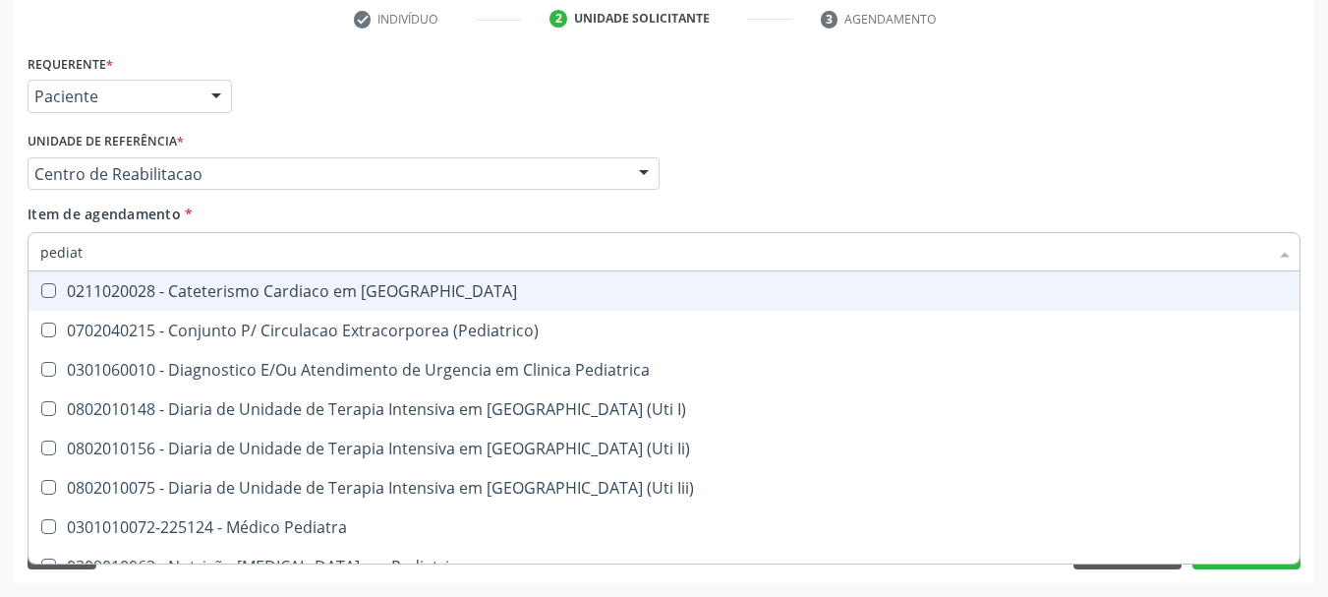
type input "pediatr"
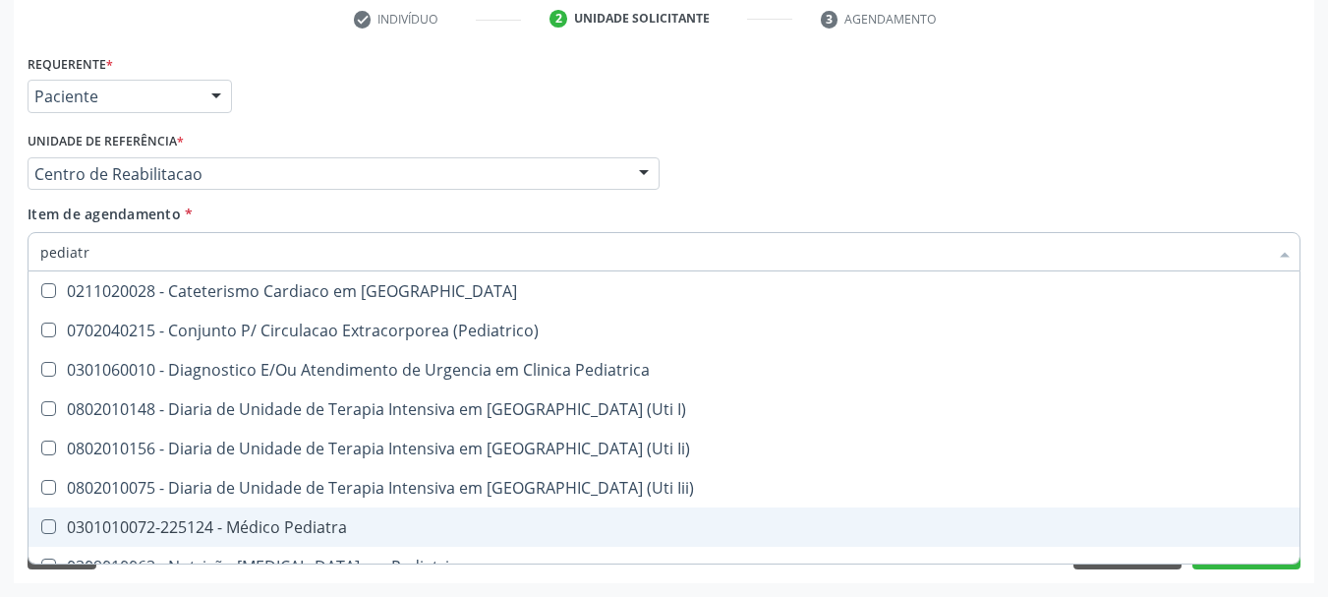
click at [309, 530] on div "0301010072-225124 - Médico Pediatra" at bounding box center [664, 527] width 1248 height 16
checkbox Pediatra "true"
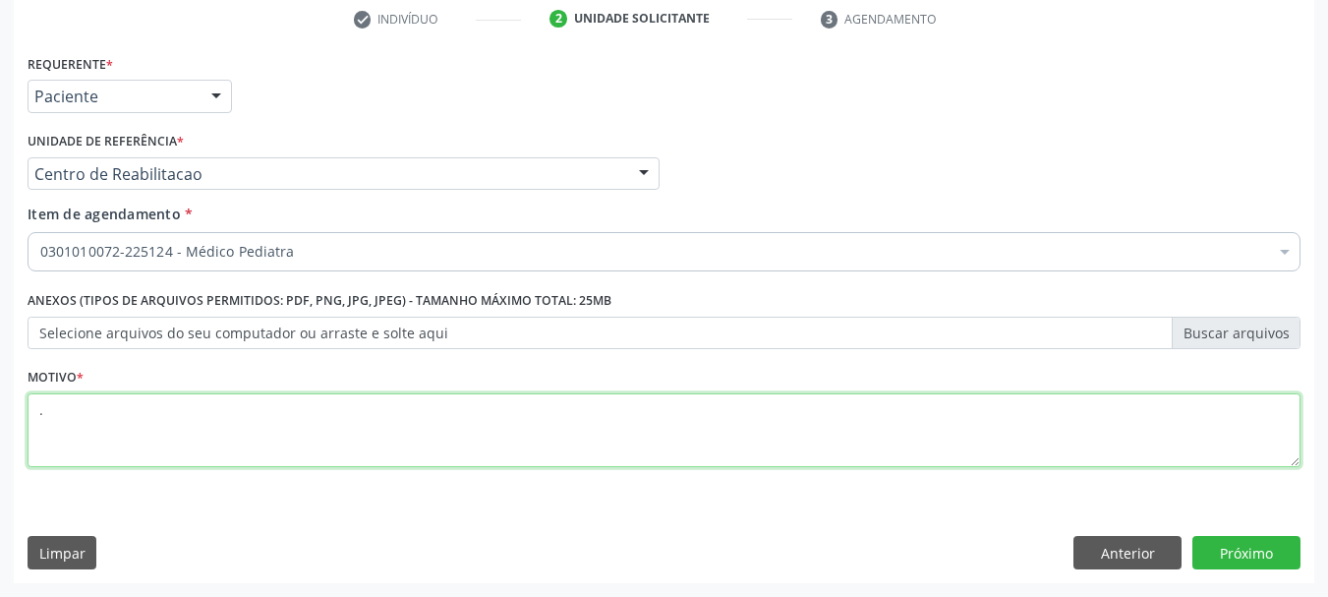
type textarea "."
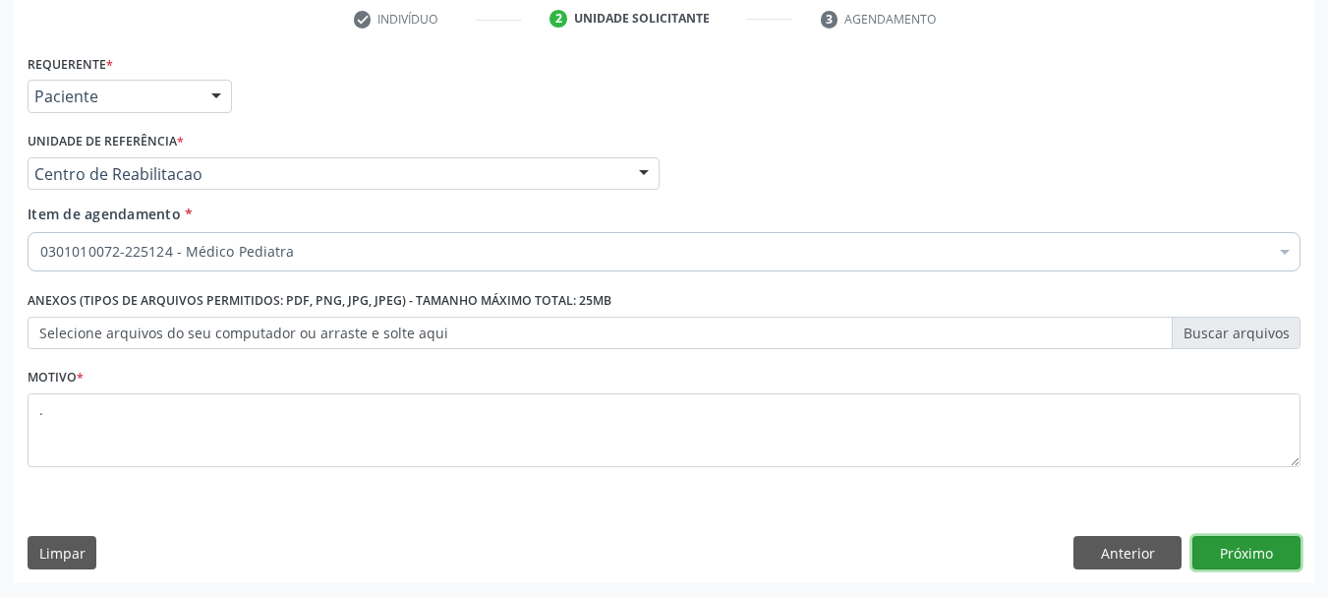
click button "Próximo" at bounding box center [1246, 552] width 108 height 33
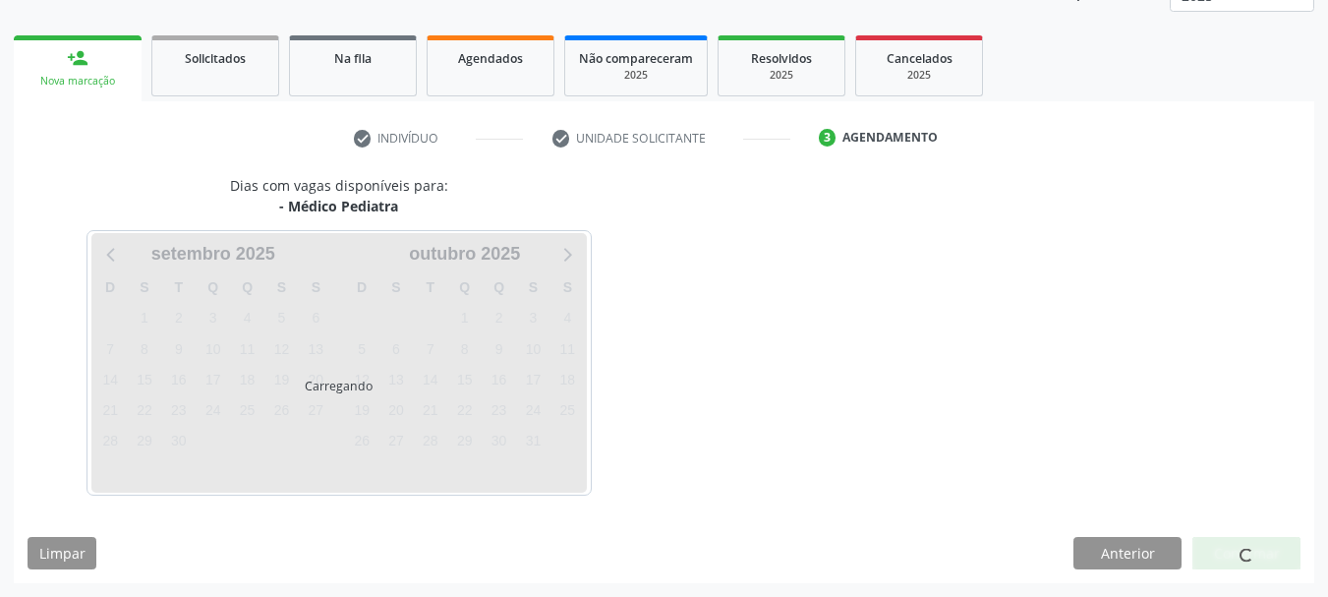
scroll to position [259, 0]
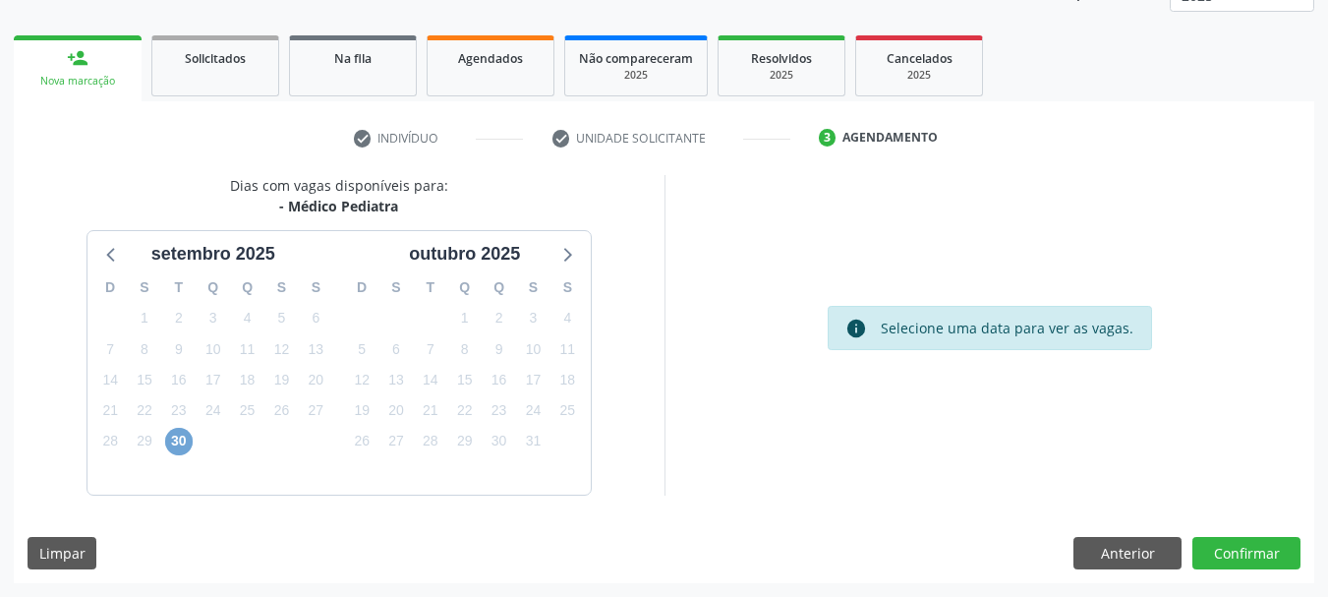
click at [173, 439] on span "30" at bounding box center [179, 442] width 28 height 28
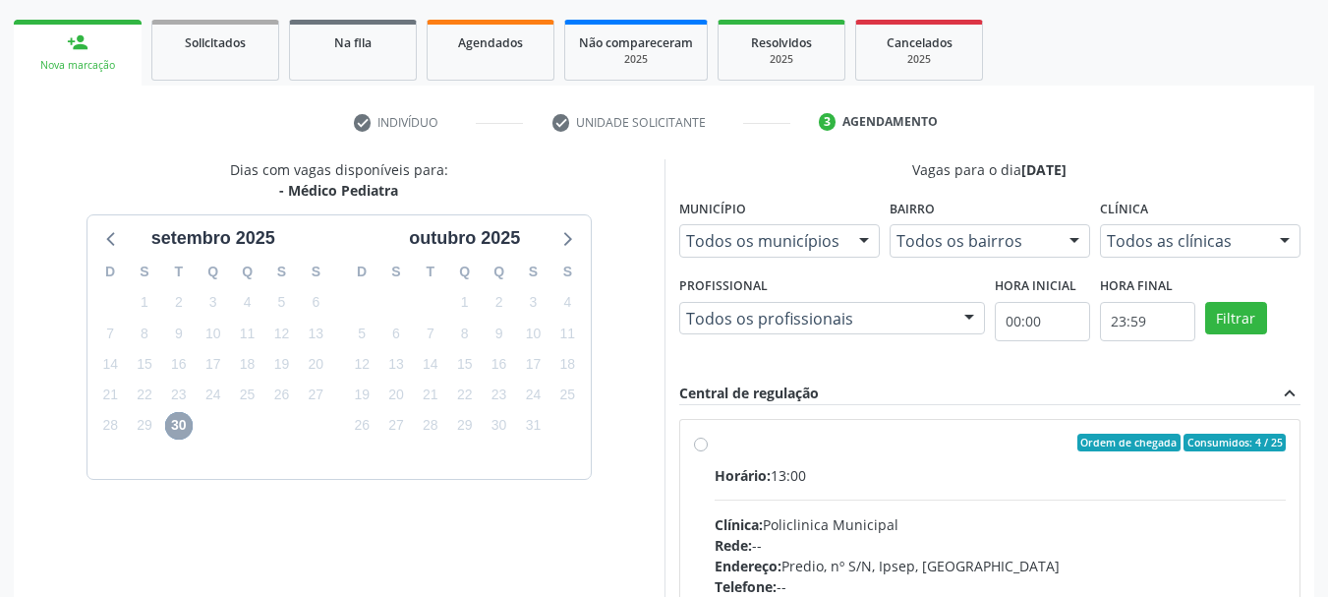
scroll to position [248, 0]
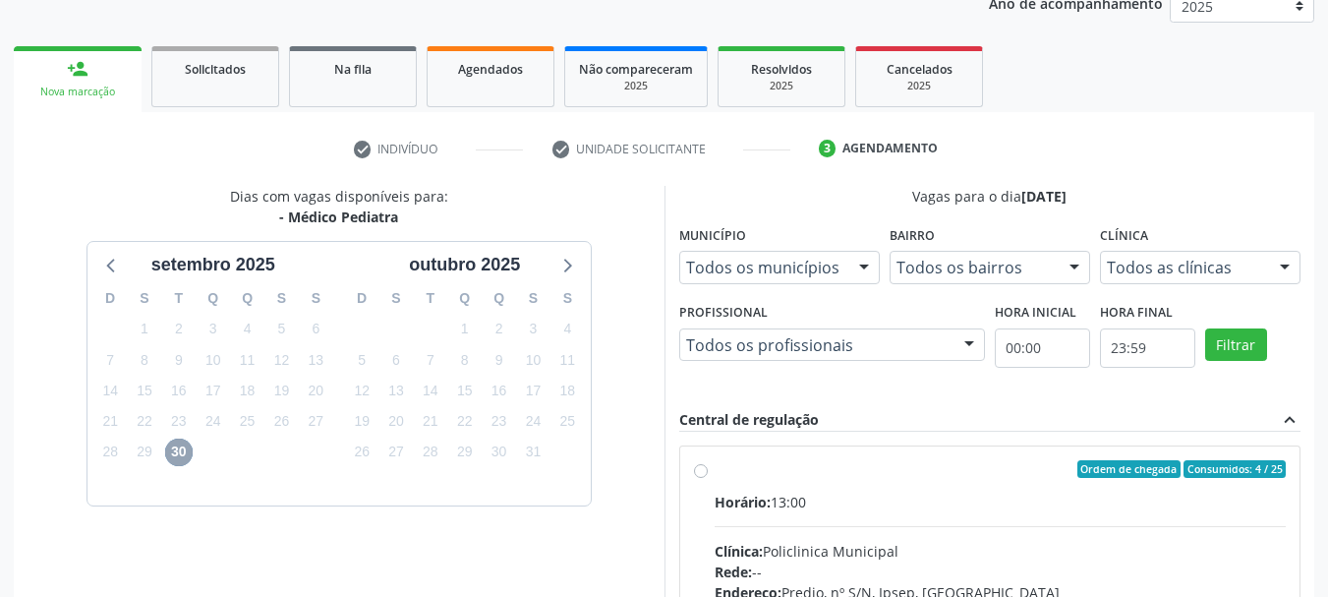
click at [187, 457] on span "30" at bounding box center [179, 452] width 28 height 28
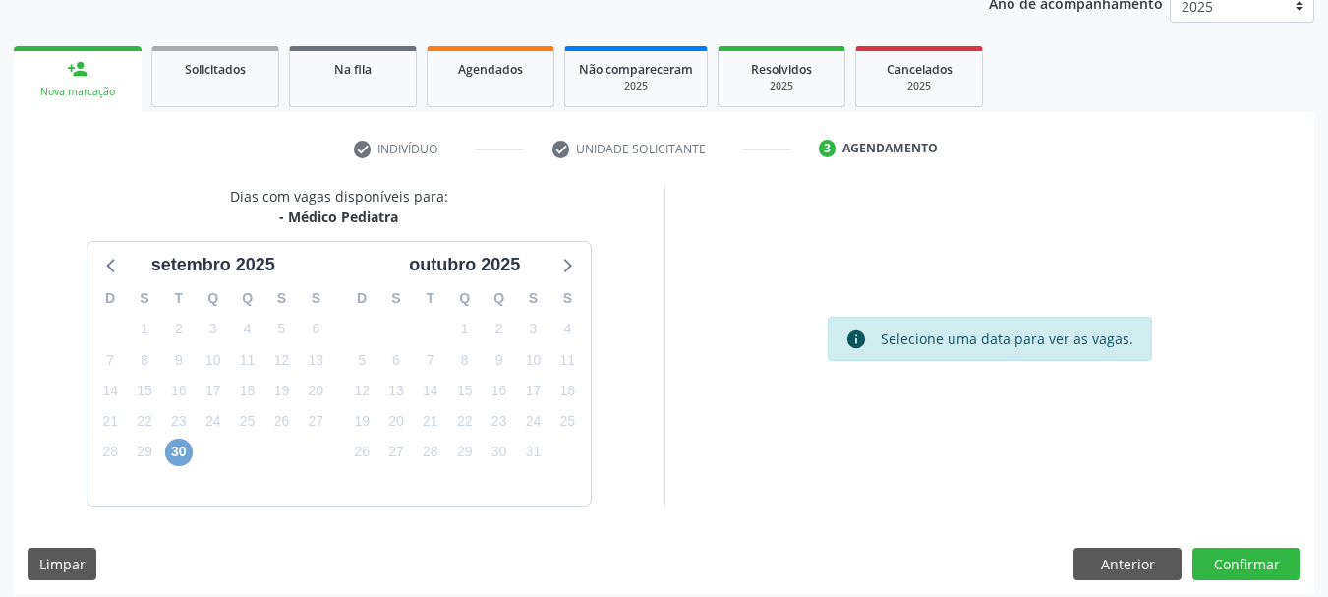
click at [183, 453] on span "30" at bounding box center [179, 452] width 28 height 28
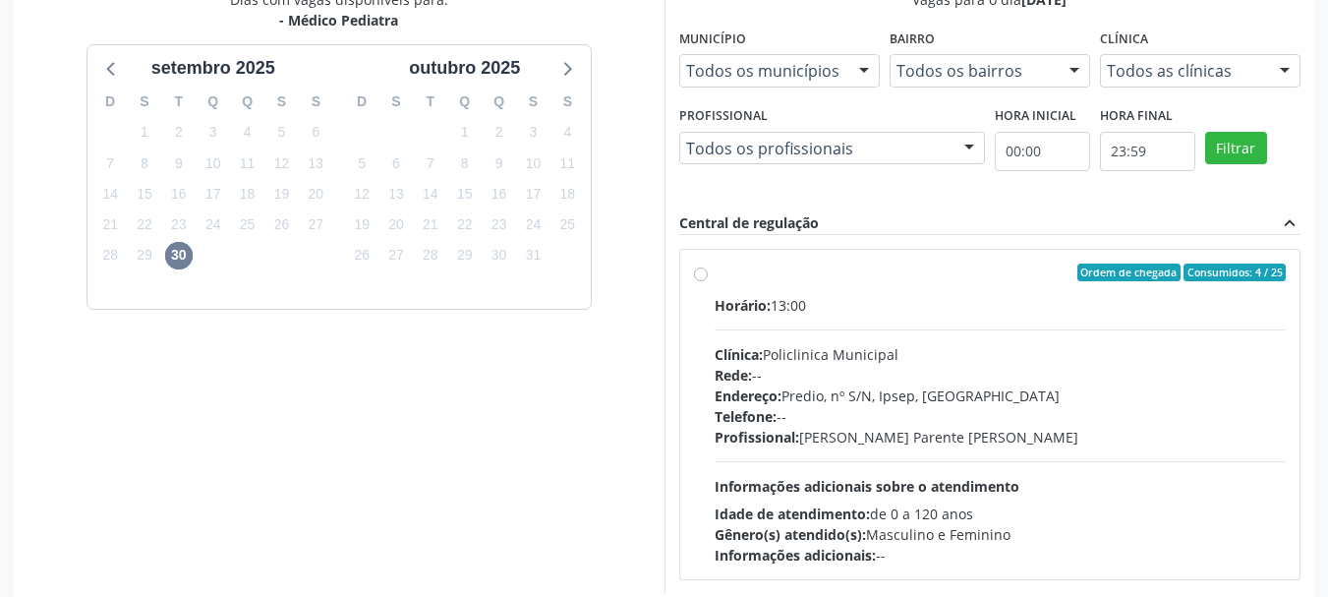
click at [930, 282] on label "Ordem de chegada Consumidos: 4 / 25 Horário: 13:00 Clínica: Policlinica Municip…" at bounding box center [1001, 414] width 572 height 302
radio input "true"
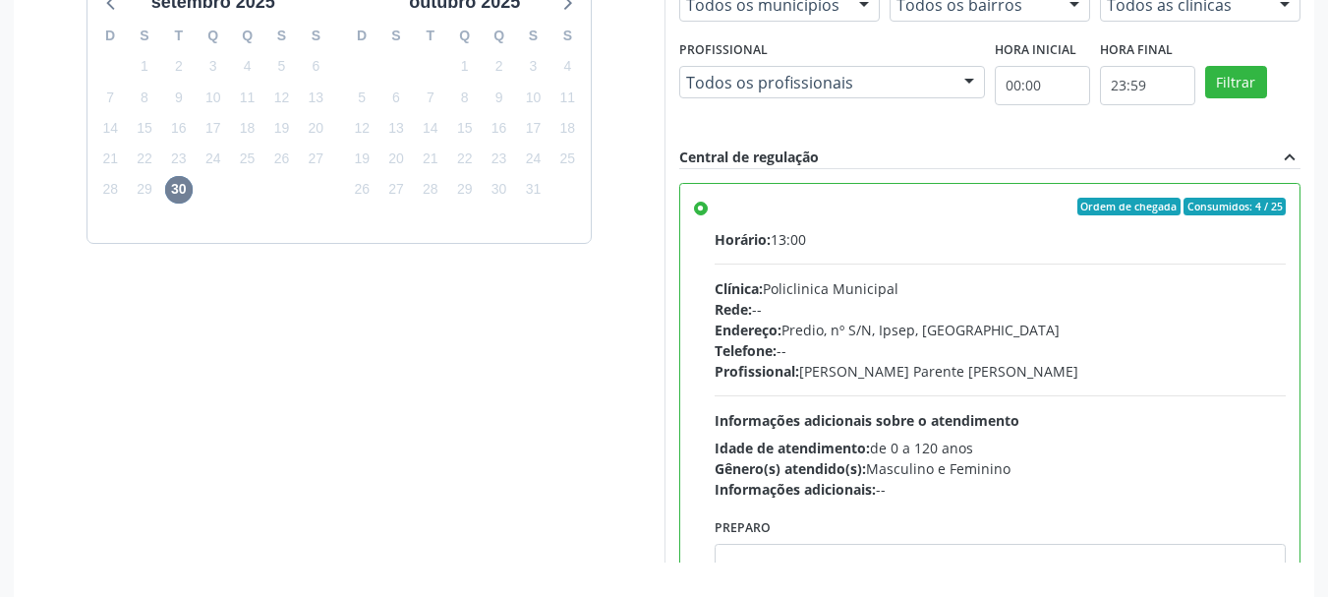
scroll to position [578, 0]
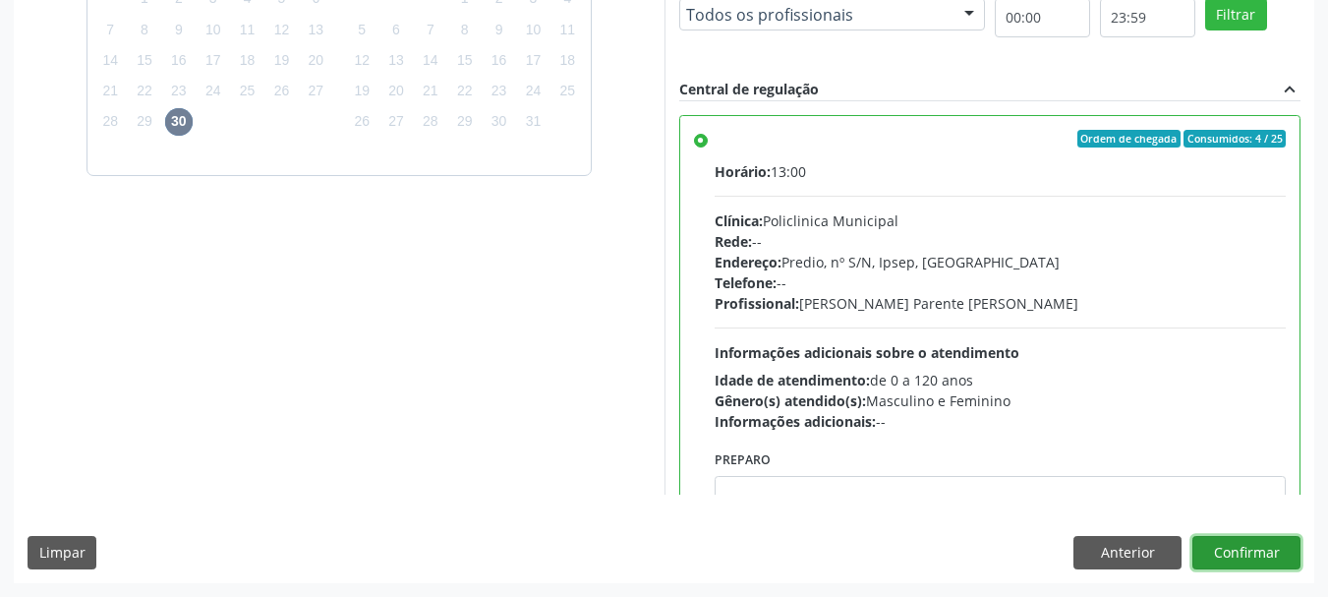
click at [1243, 539] on button "Confirmar" at bounding box center [1246, 552] width 108 height 33
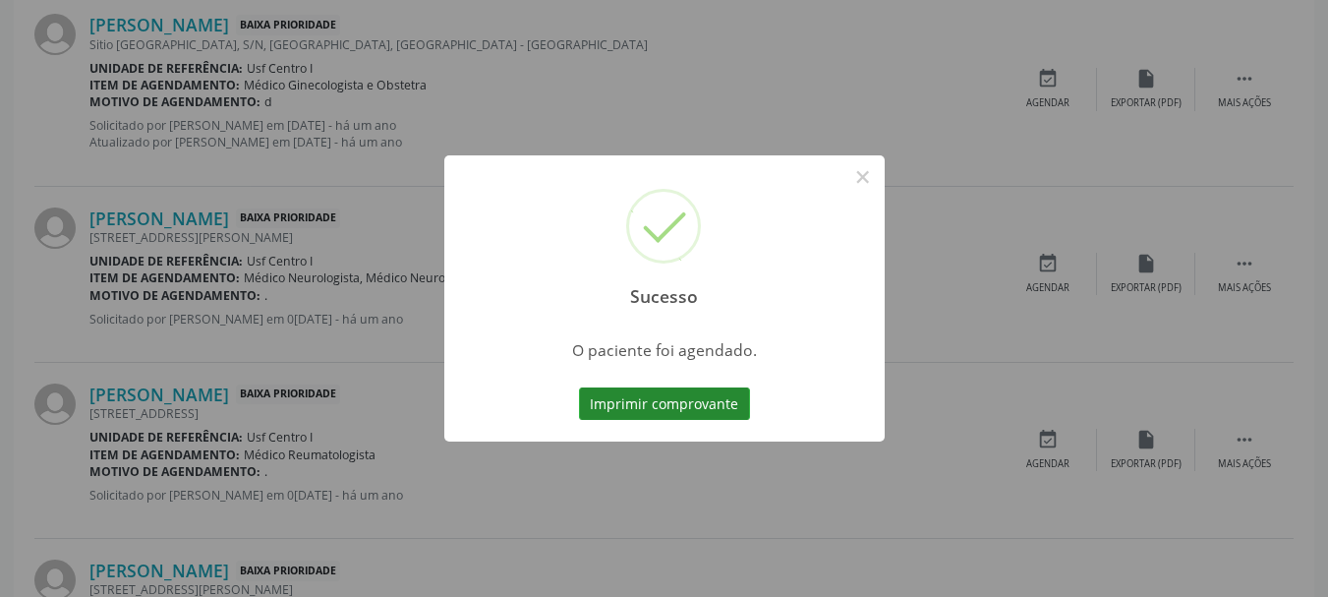
scroll to position [52, 0]
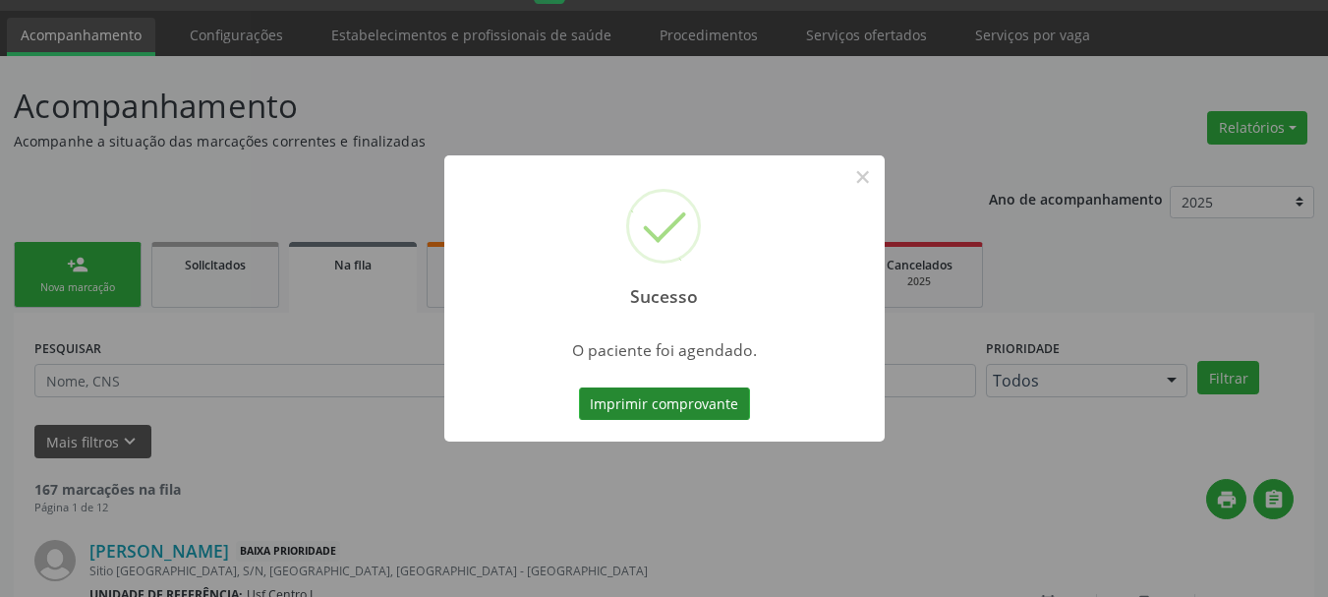
click at [690, 407] on button "Imprimir comprovante" at bounding box center [664, 403] width 171 height 33
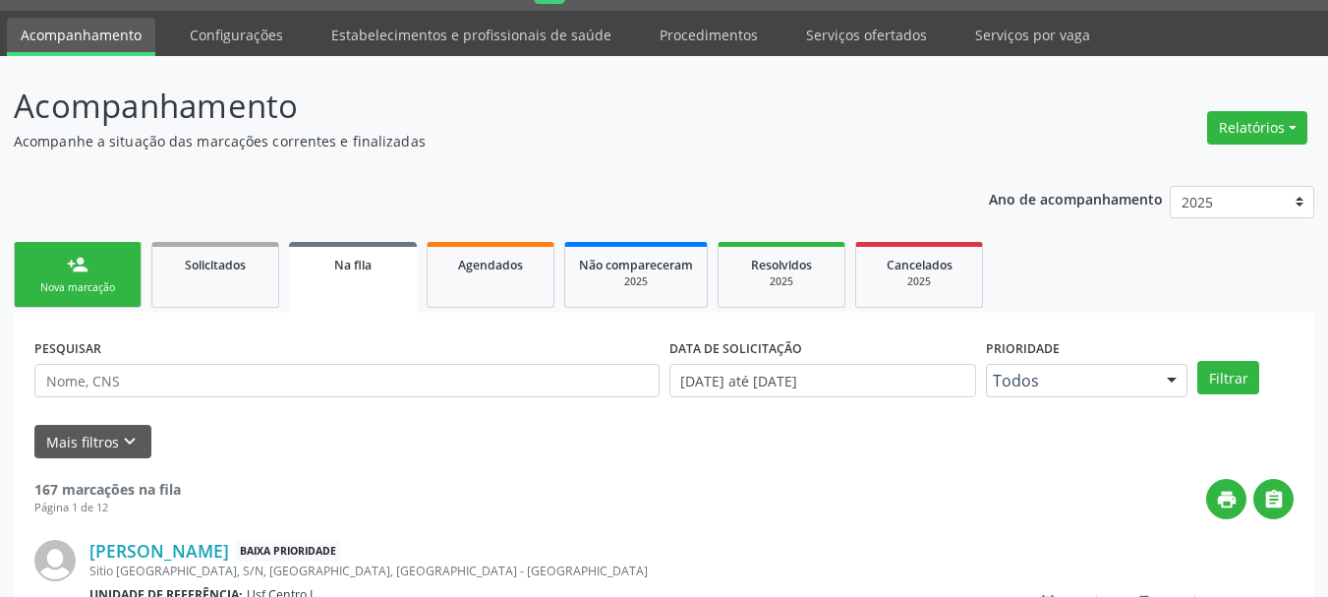
click at [107, 286] on div "Nova marcação" at bounding box center [78, 287] width 98 height 15
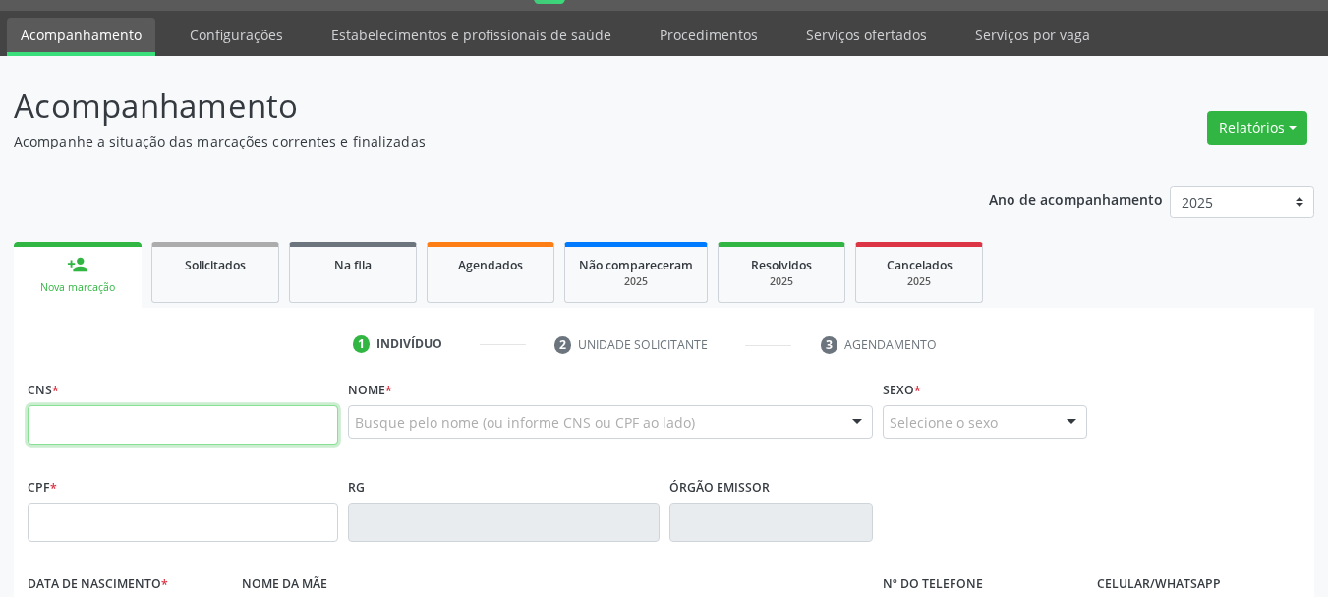
click at [162, 422] on input "text" at bounding box center [183, 424] width 311 height 39
type input "898 0034 1479 9814"
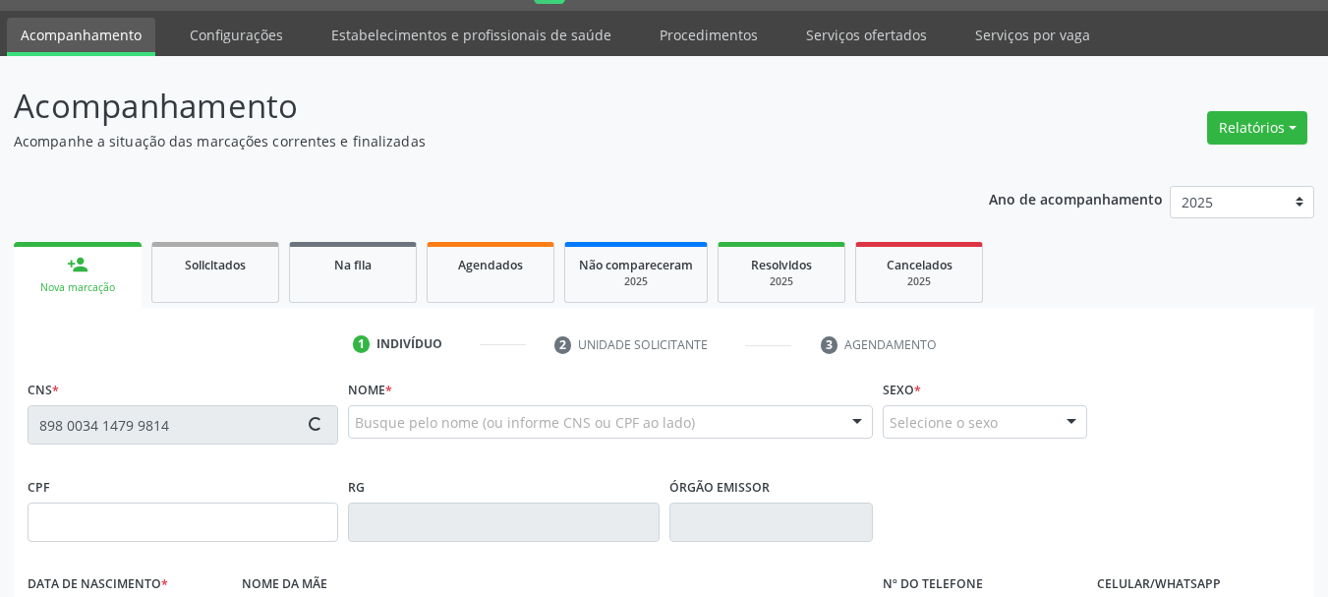
type input "054.667.734-76"
type input "[DATE]"
type input "[PERSON_NAME]"
type input "[PHONE_NUMBER]"
type input "S/N"
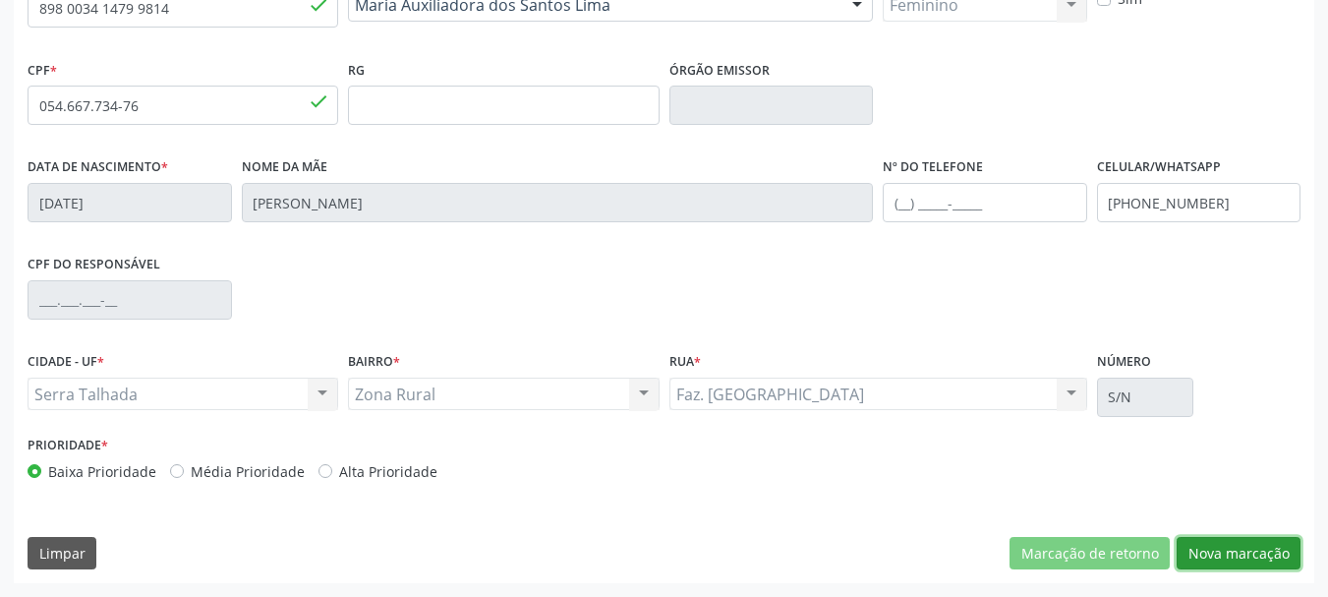
click at [1266, 550] on button "Nova marcação" at bounding box center [1239, 553] width 124 height 33
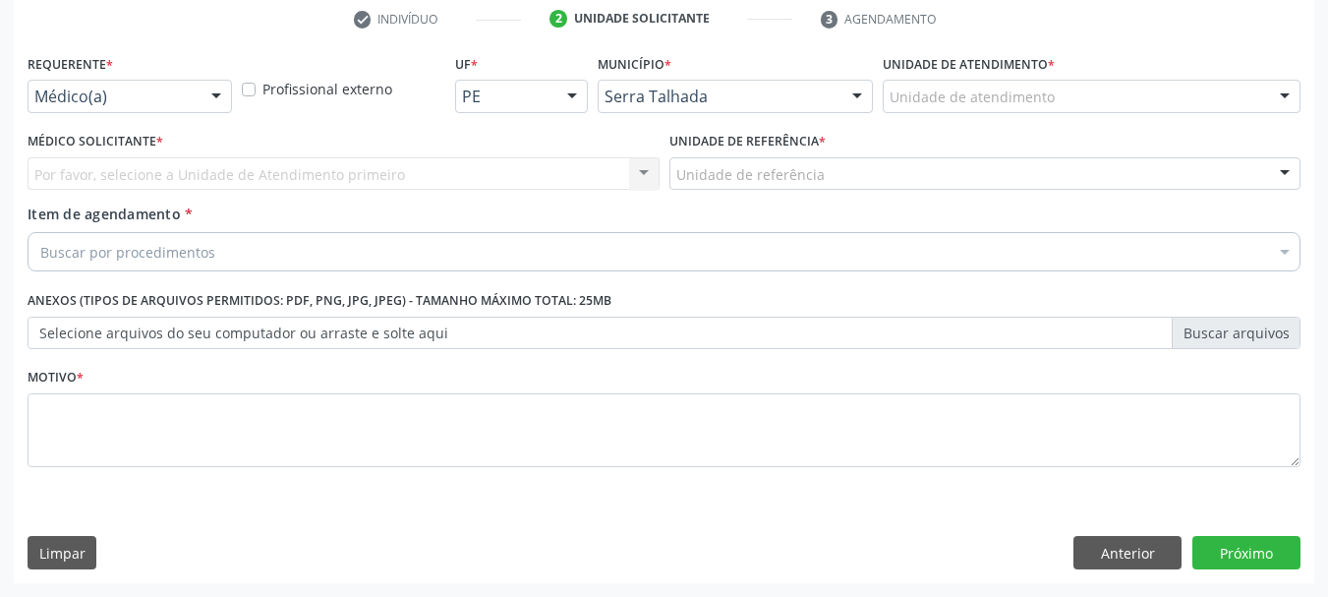
scroll to position [378, 0]
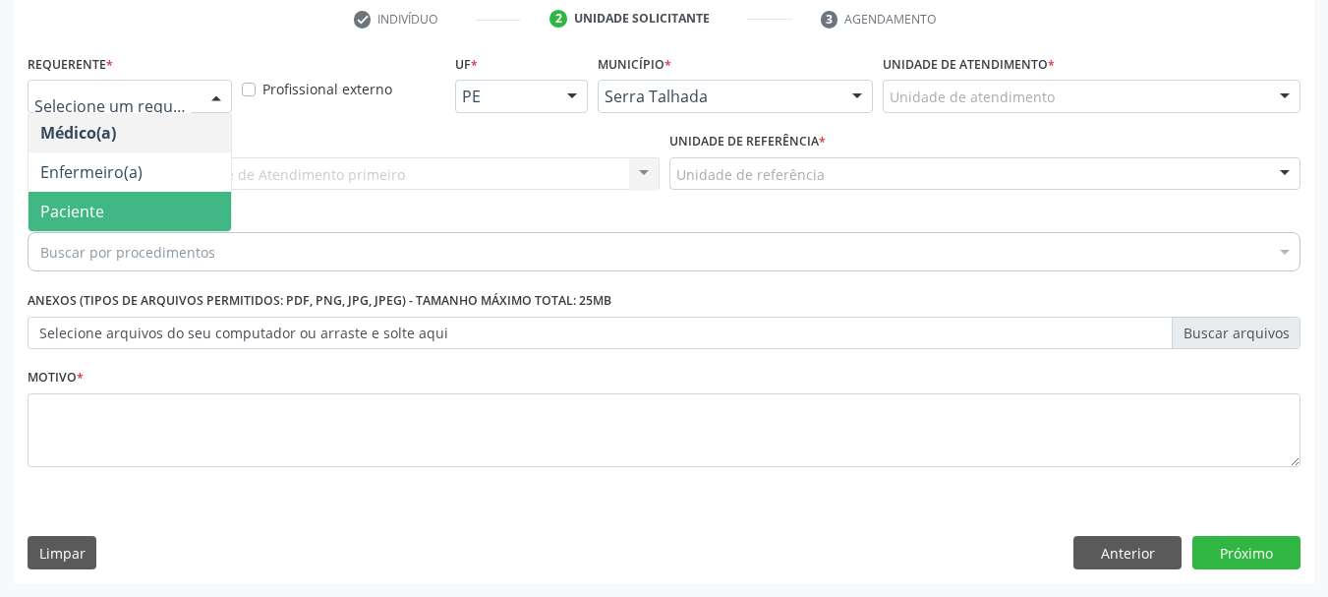
click at [112, 217] on span "Paciente" at bounding box center [130, 211] width 203 height 39
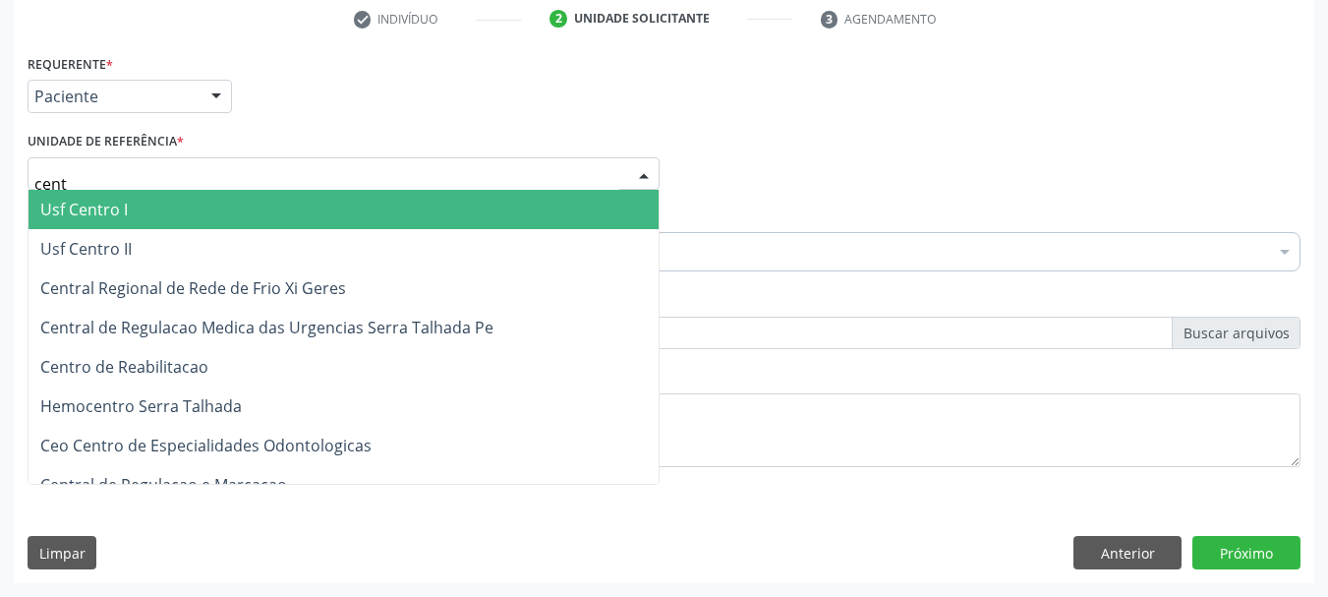
type input "centr"
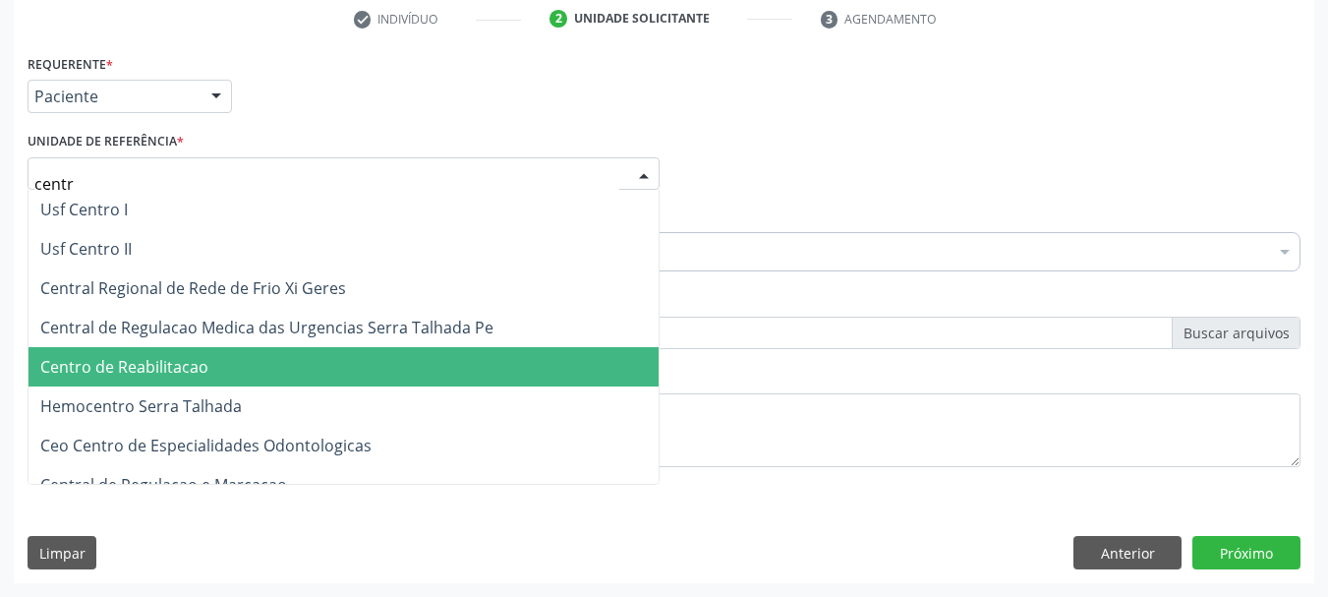
click at [237, 357] on span "Centro de Reabilitacao" at bounding box center [344, 366] width 630 height 39
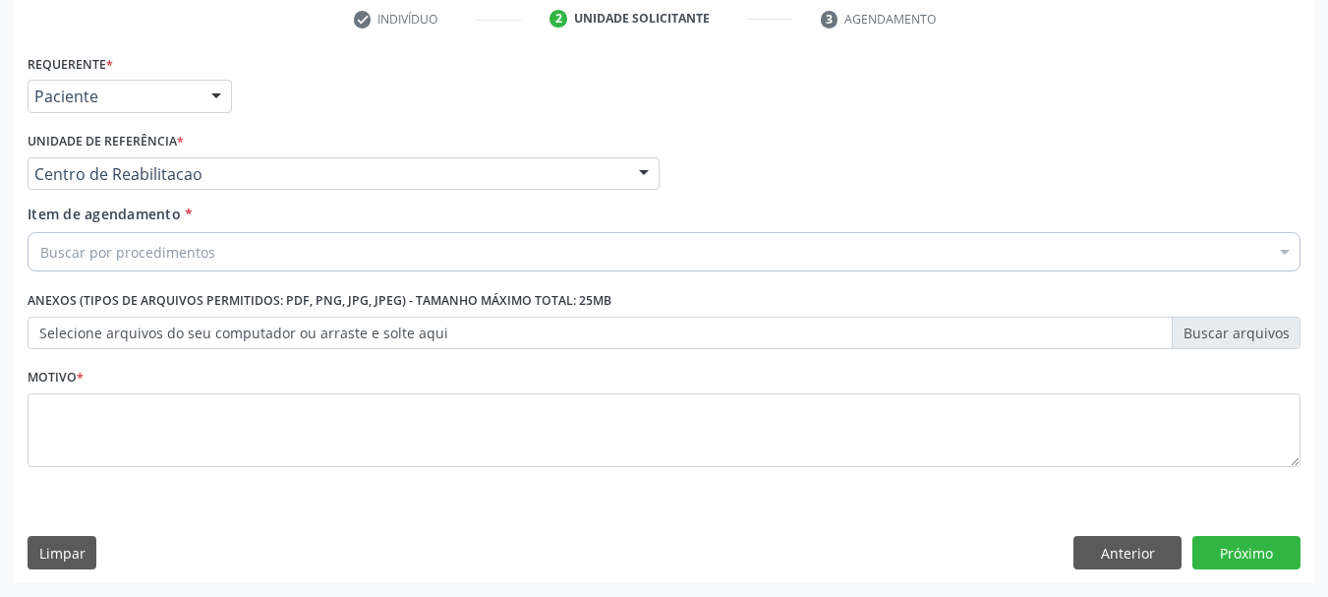
click at [218, 254] on div "Buscar por procedimentos" at bounding box center [664, 251] width 1273 height 39
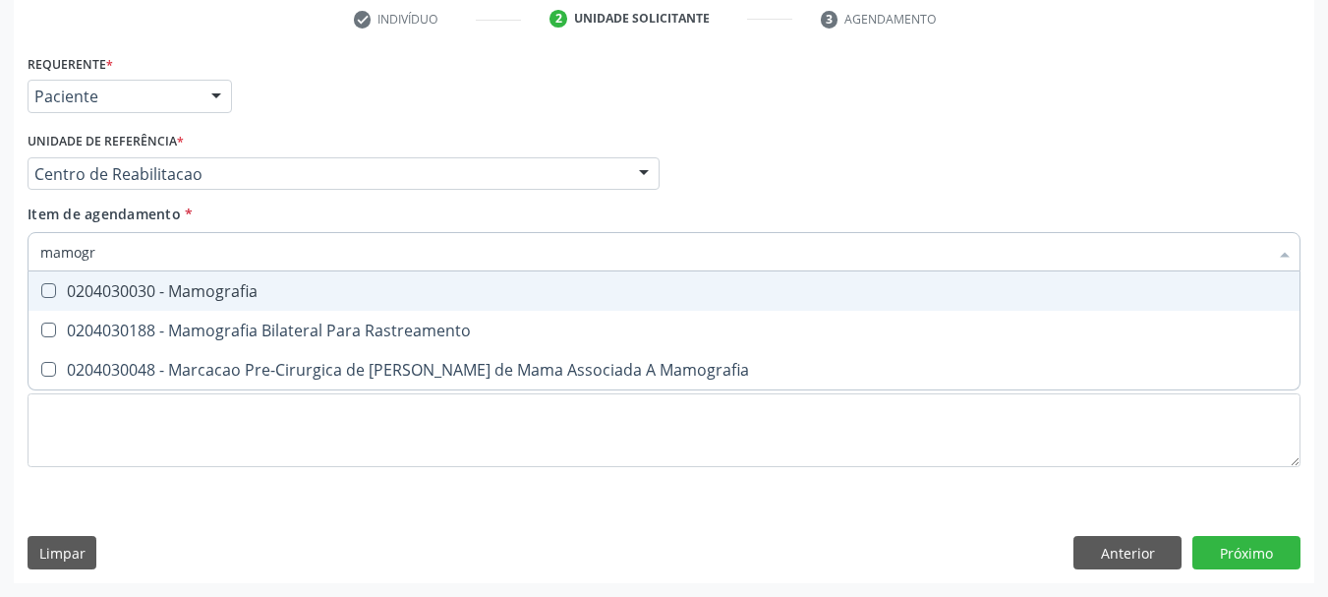
type input "mamogra"
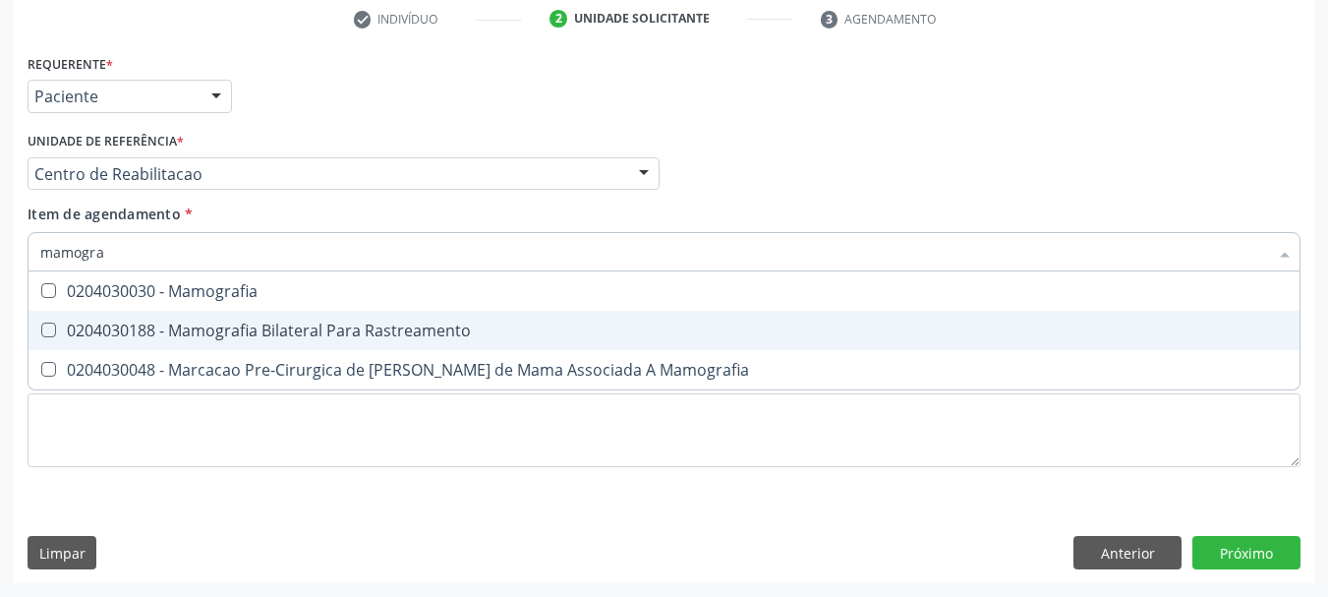
click at [343, 325] on div "0204030188 - Mamografia Bilateral Para Rastreamento" at bounding box center [664, 330] width 1248 height 16
checkbox Rastreamento "true"
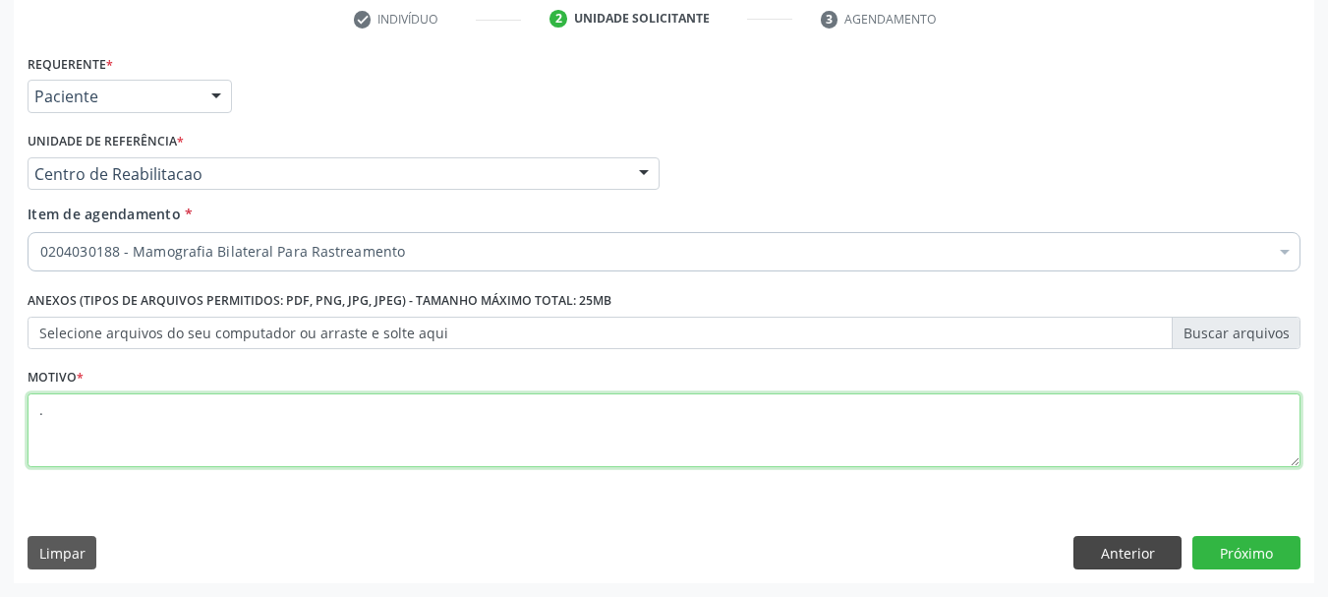
type textarea "."
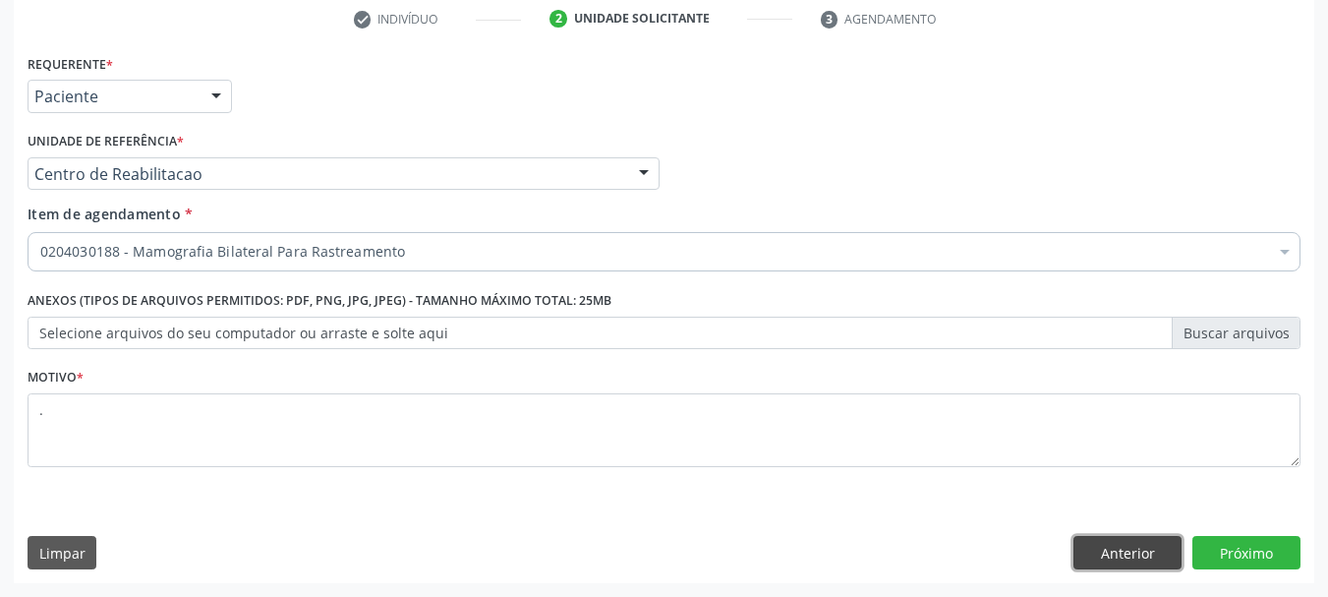
click at [1162, 554] on button "Anterior" at bounding box center [1128, 552] width 108 height 33
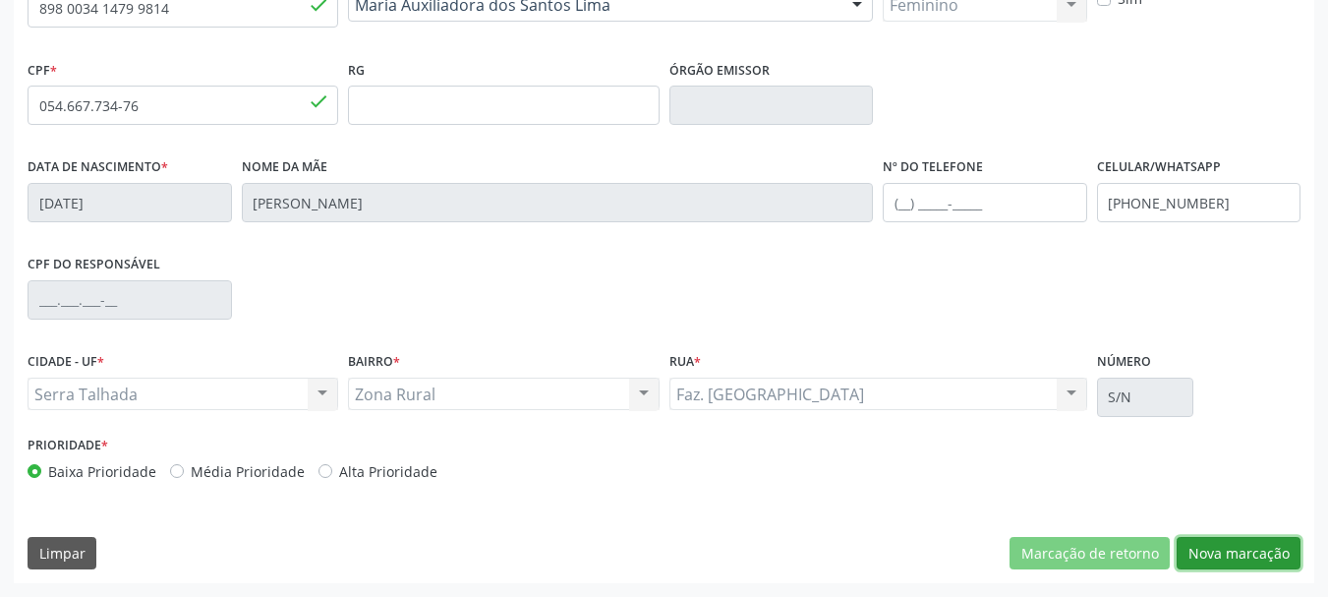
click at [1223, 546] on button "Nova marcação" at bounding box center [1239, 553] width 124 height 33
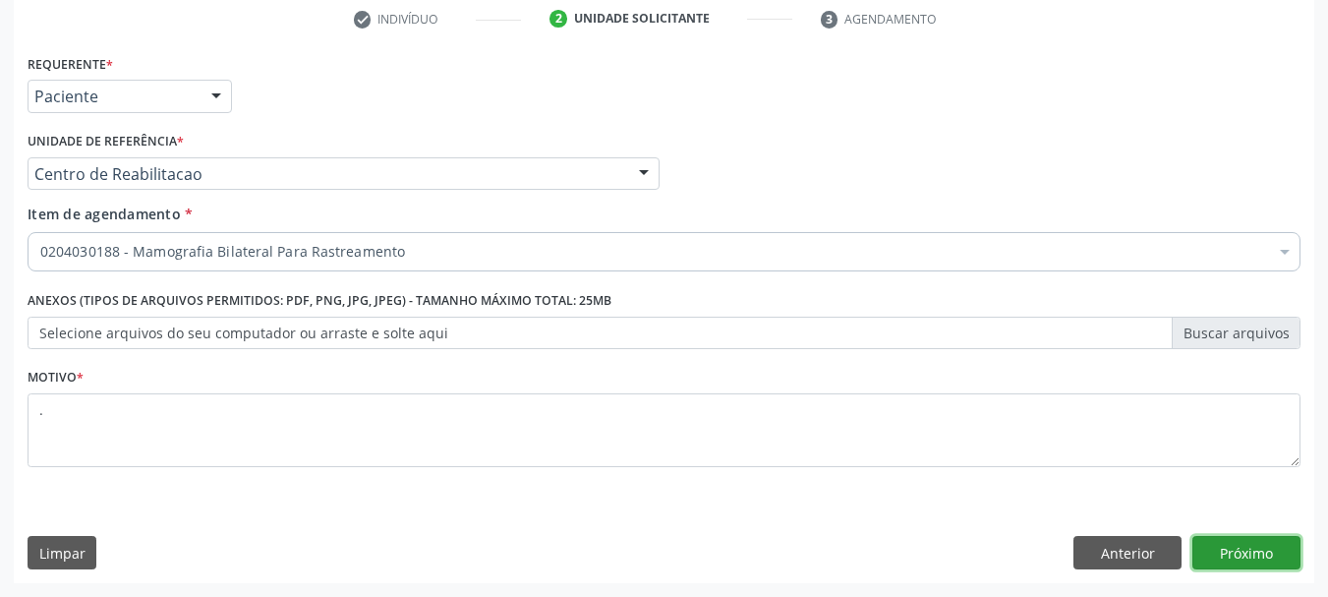
click at [1251, 549] on button "Próximo" at bounding box center [1246, 552] width 108 height 33
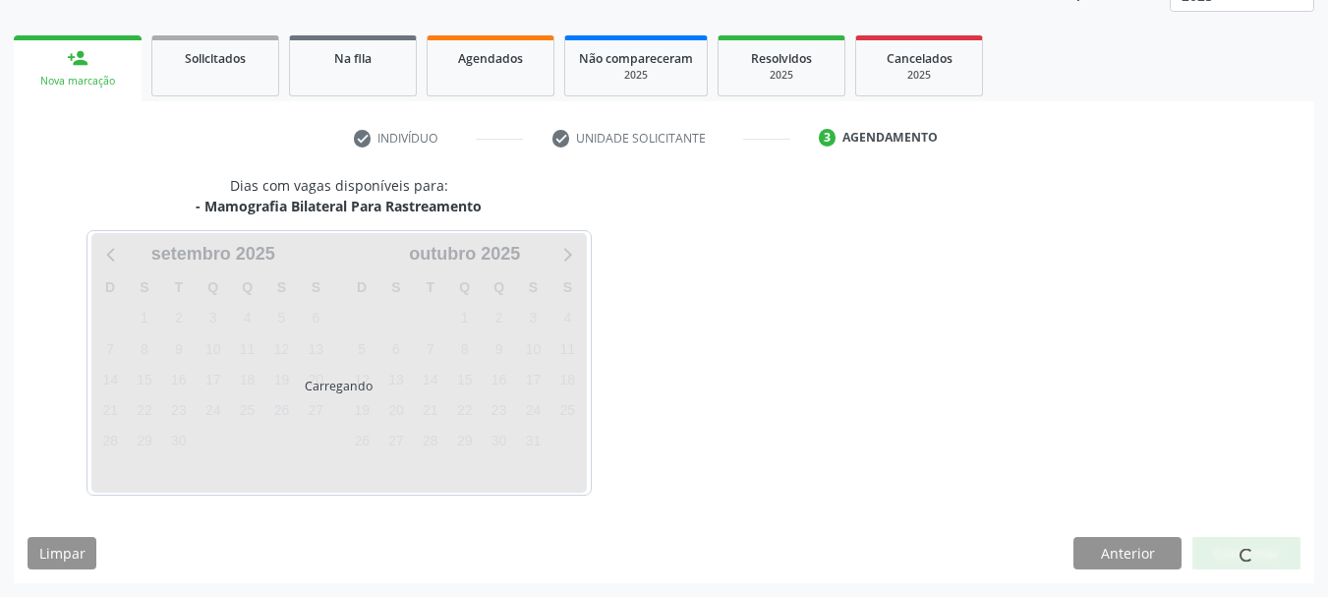
scroll to position [259, 0]
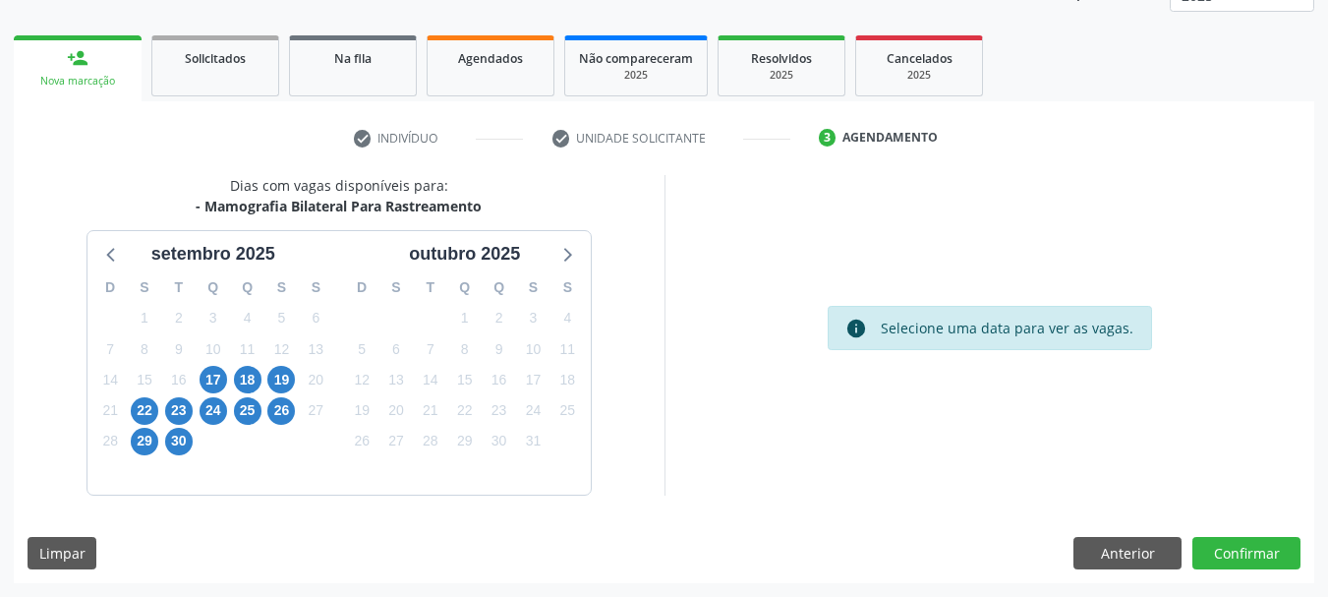
click at [203, 390] on div "17" at bounding box center [214, 380] width 28 height 30
click at [210, 386] on span "17" at bounding box center [214, 380] width 28 height 28
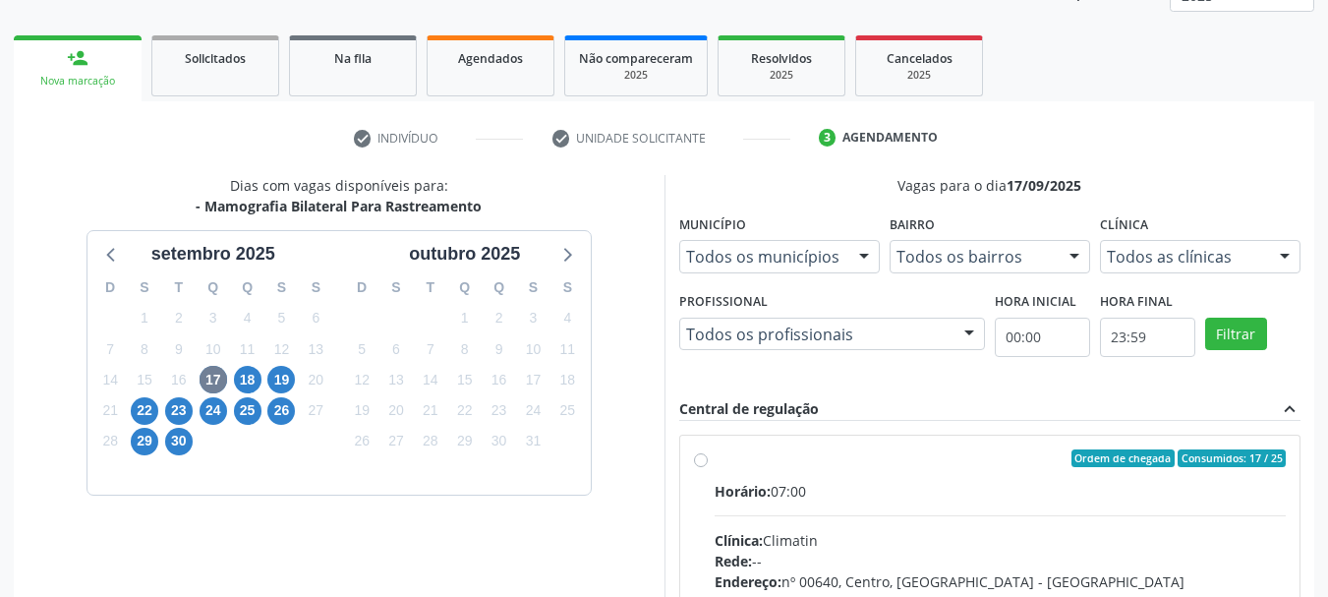
click at [825, 472] on label "Ordem de chegada Consumidos: 17 / 25 Horário: 07:00 Clínica: Climatin Rede: -- …" at bounding box center [1001, 600] width 572 height 302
click at [708, 467] on input "Ordem de chegada Consumidos: 17 / 25 Horário: 07:00 Clínica: Climatin Rede: -- …" at bounding box center [701, 458] width 14 height 18
radio input "true"
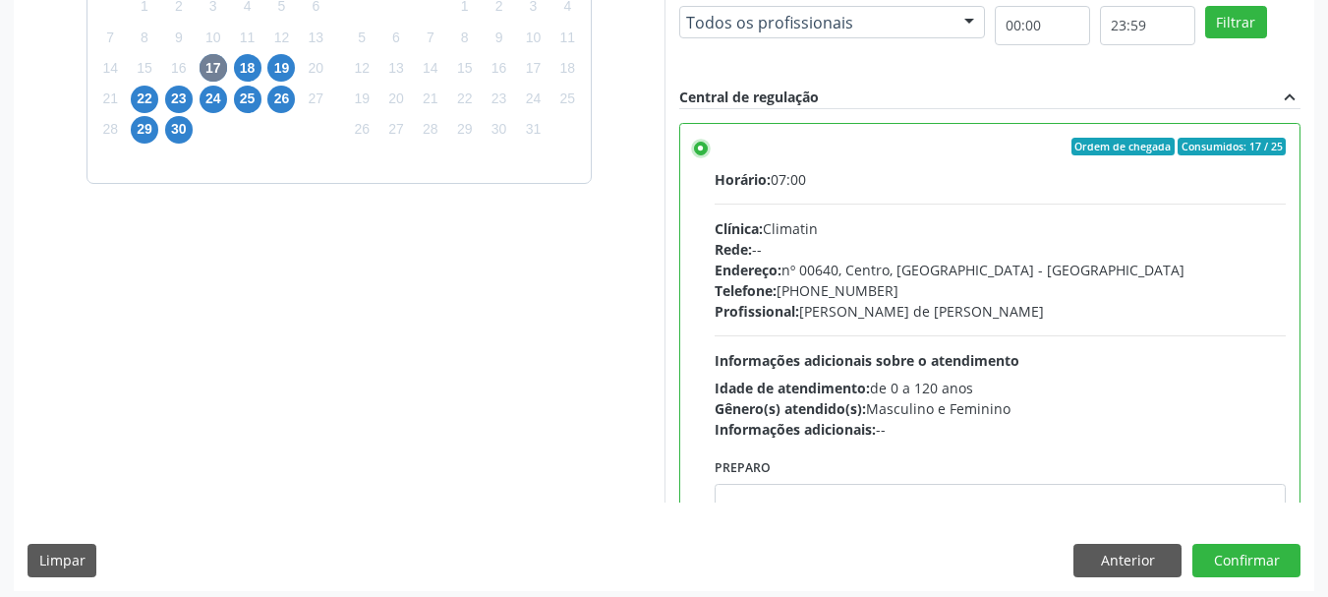
scroll to position [578, 0]
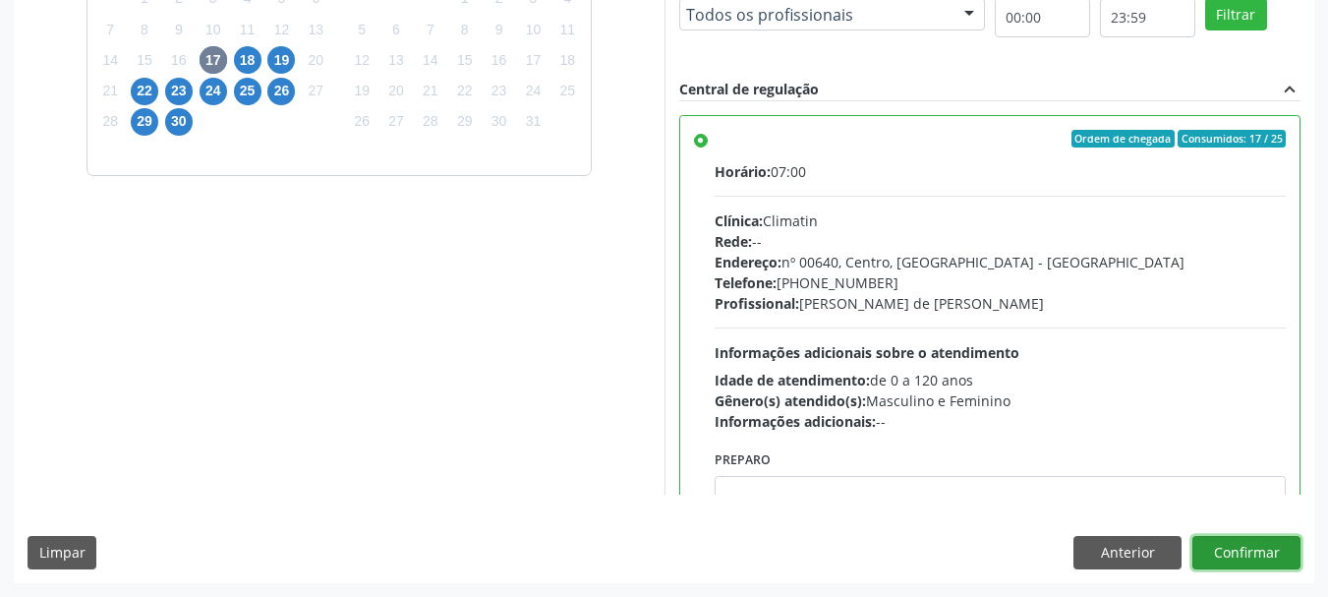
click at [1267, 560] on button "Confirmar" at bounding box center [1246, 552] width 108 height 33
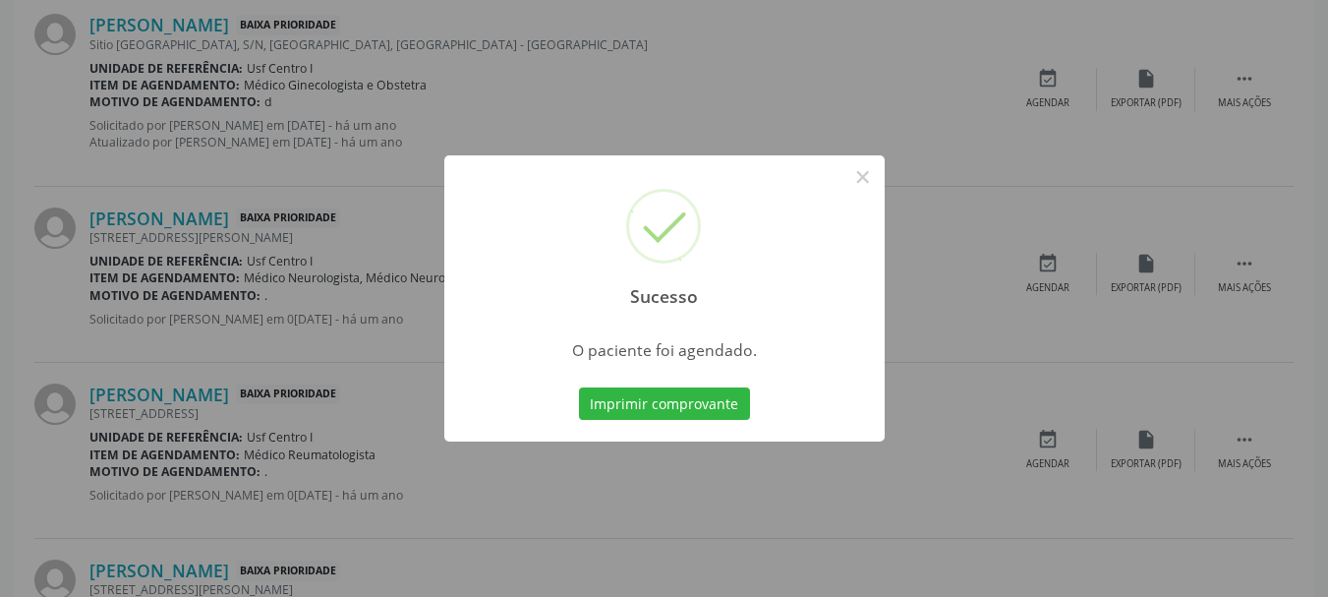
scroll to position [52, 0]
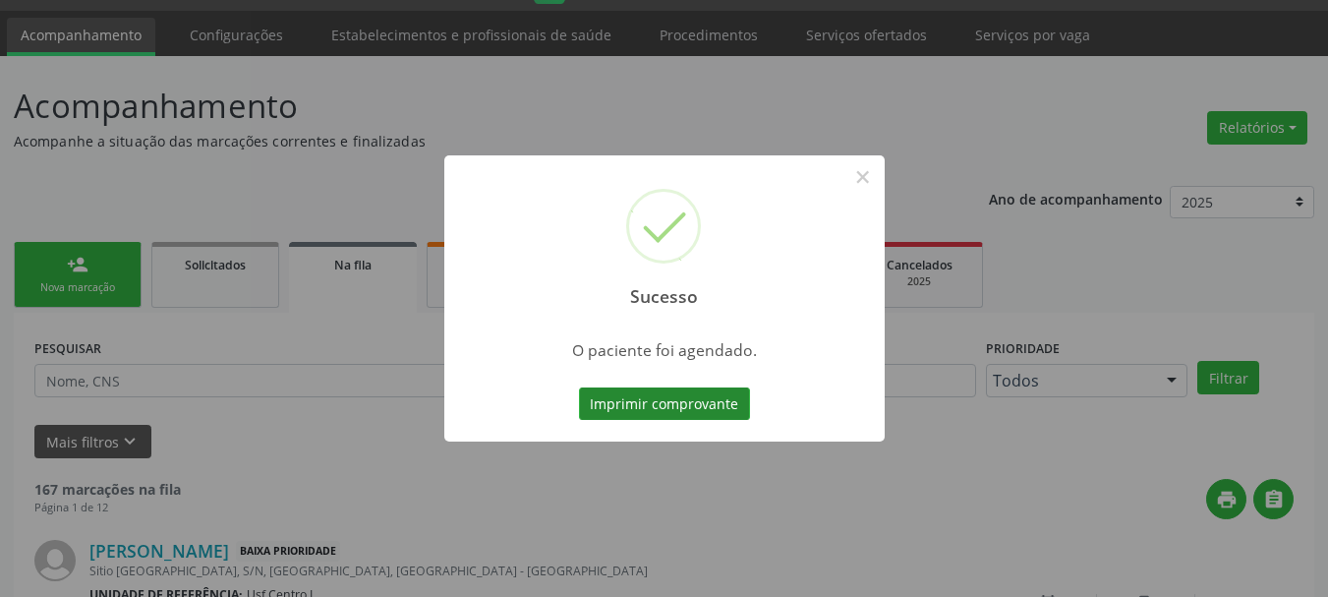
click at [652, 414] on button "Imprimir comprovante" at bounding box center [664, 403] width 171 height 33
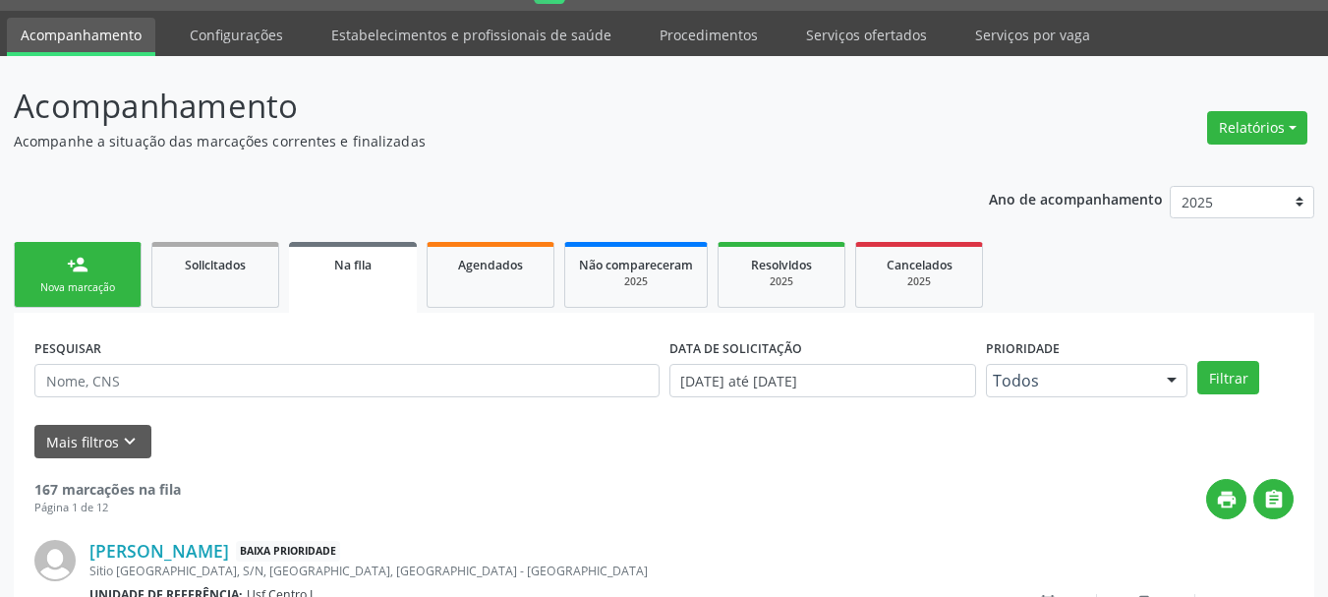
click at [45, 297] on link "person_add Nova marcação" at bounding box center [78, 275] width 128 height 66
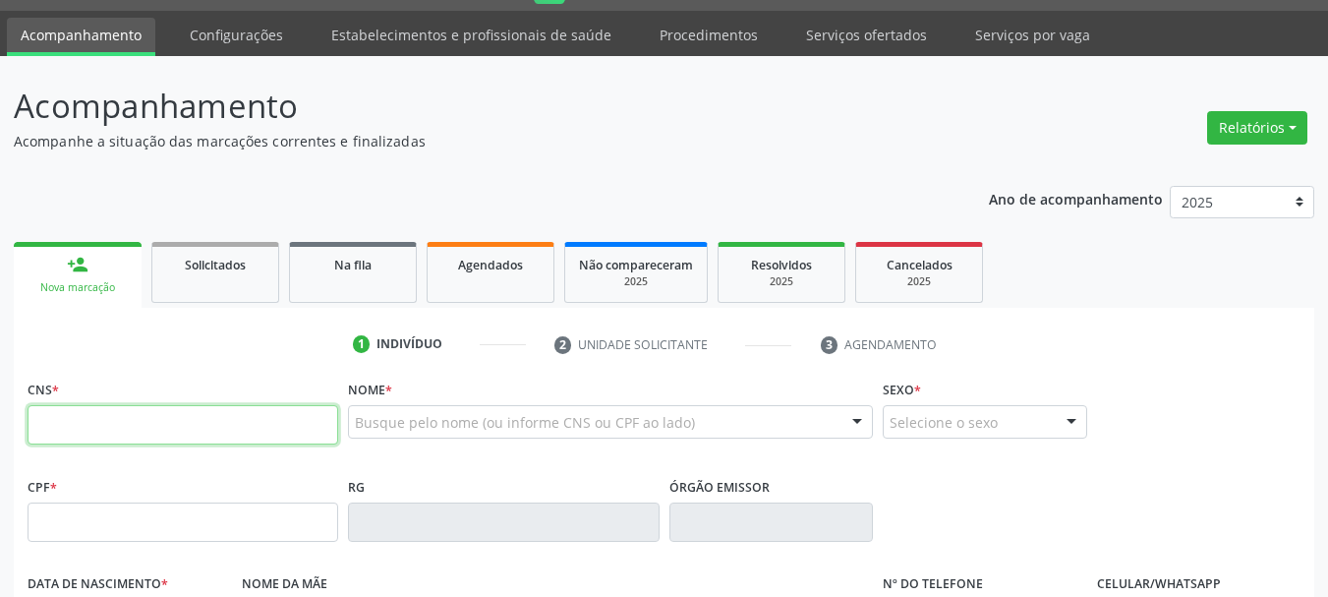
click at [107, 417] on input "text" at bounding box center [183, 424] width 311 height 39
type input "702 9075 5959 9470"
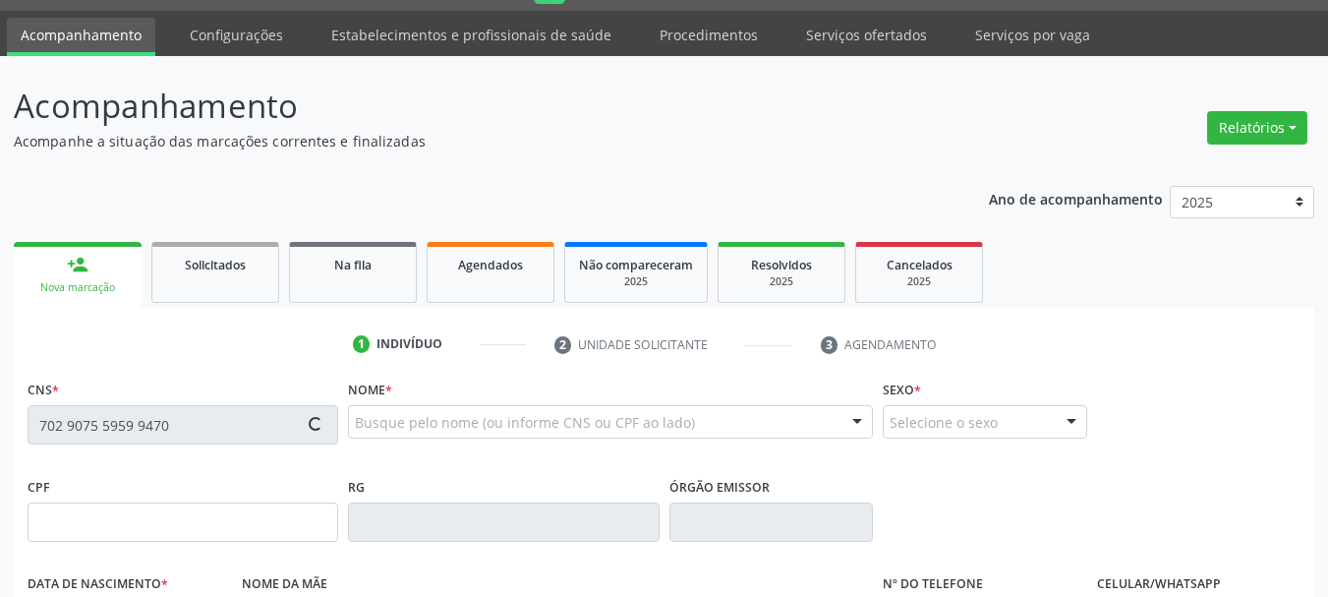
type input "066.063.134-22"
type input "[DATE]"
type input "[PERSON_NAME] do Disterro [PERSON_NAME]"
type input "[PHONE_NUMBER]"
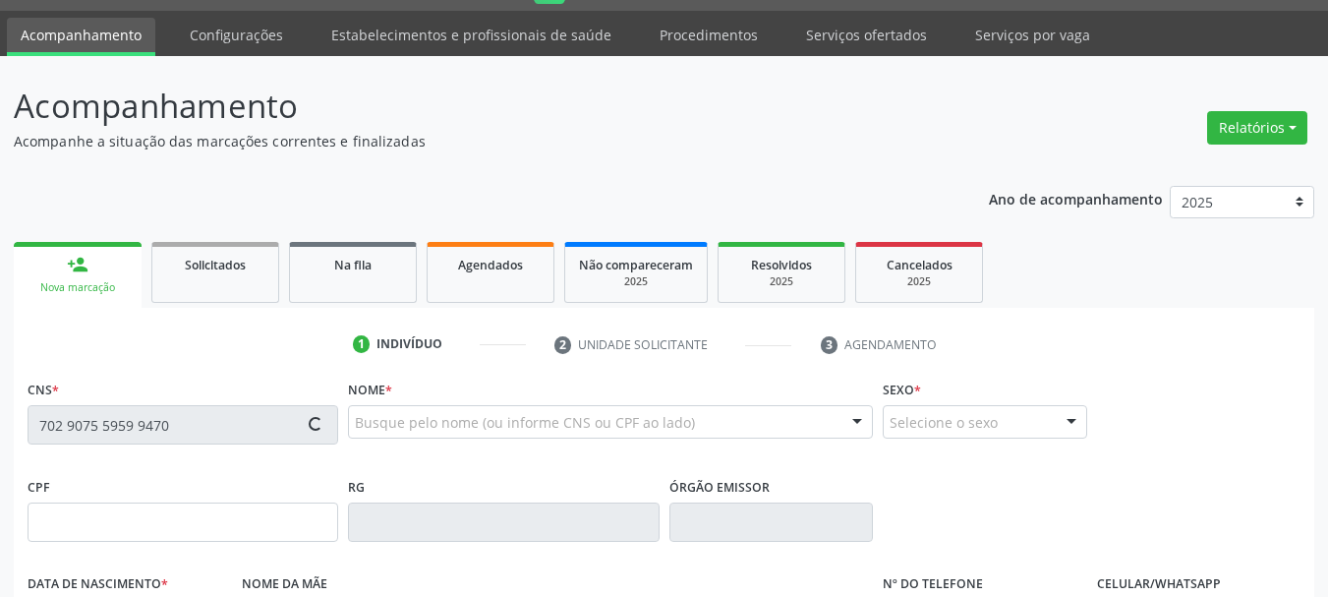
type input "1238"
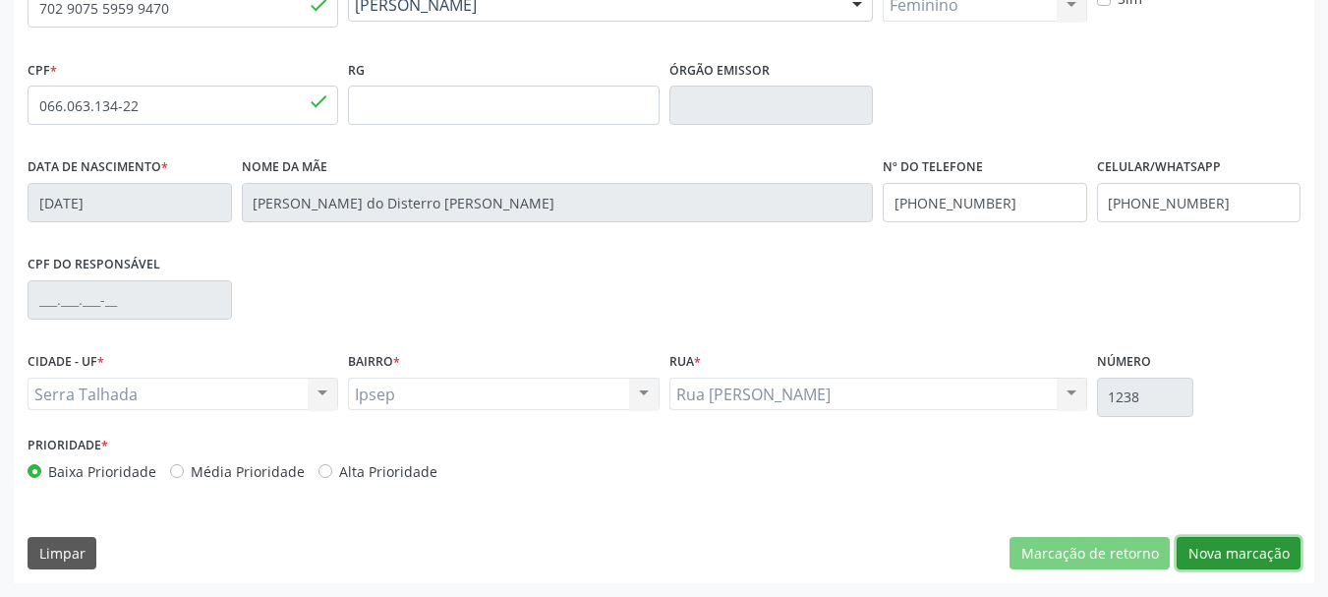
drag, startPoint x: 1260, startPoint y: 560, endPoint x: 1200, endPoint y: 542, distance: 62.8
click at [1259, 560] on button "Nova marcação" at bounding box center [1239, 553] width 124 height 33
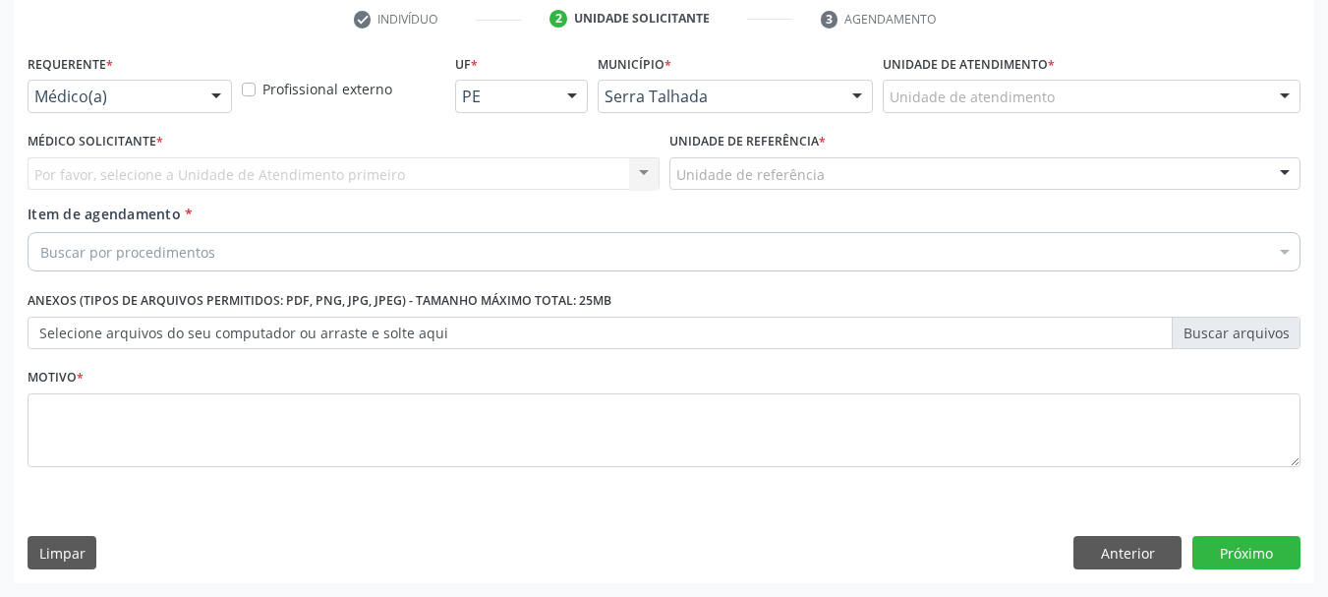
scroll to position [378, 0]
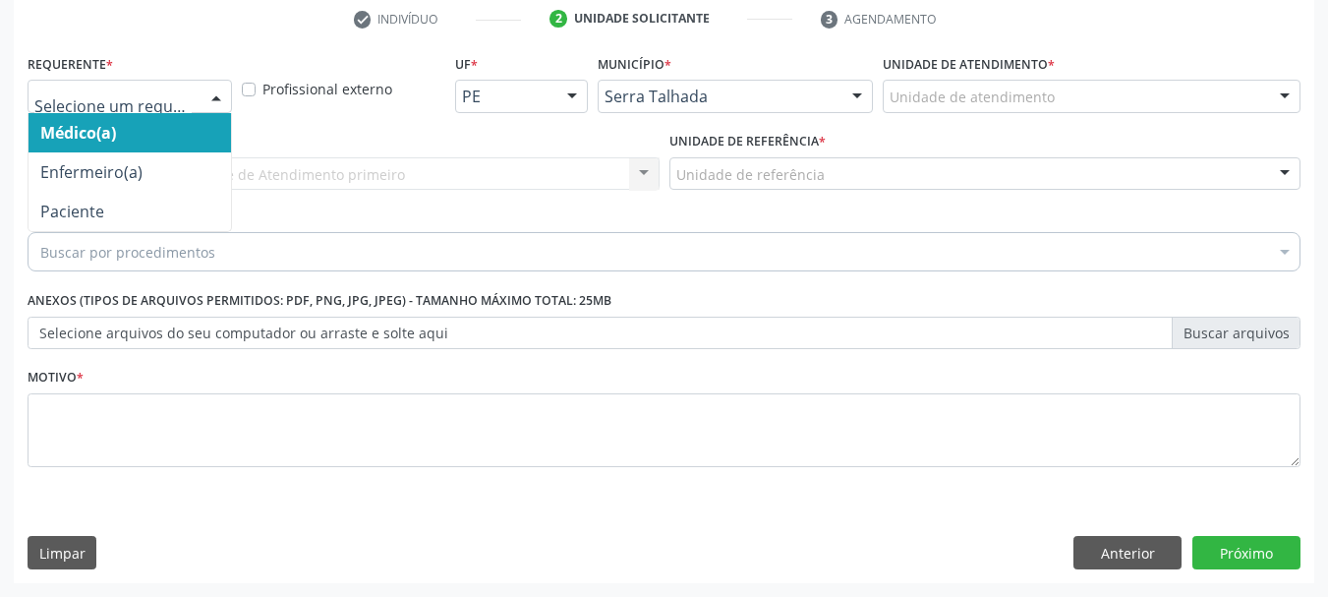
click at [108, 109] on div at bounding box center [130, 96] width 204 height 33
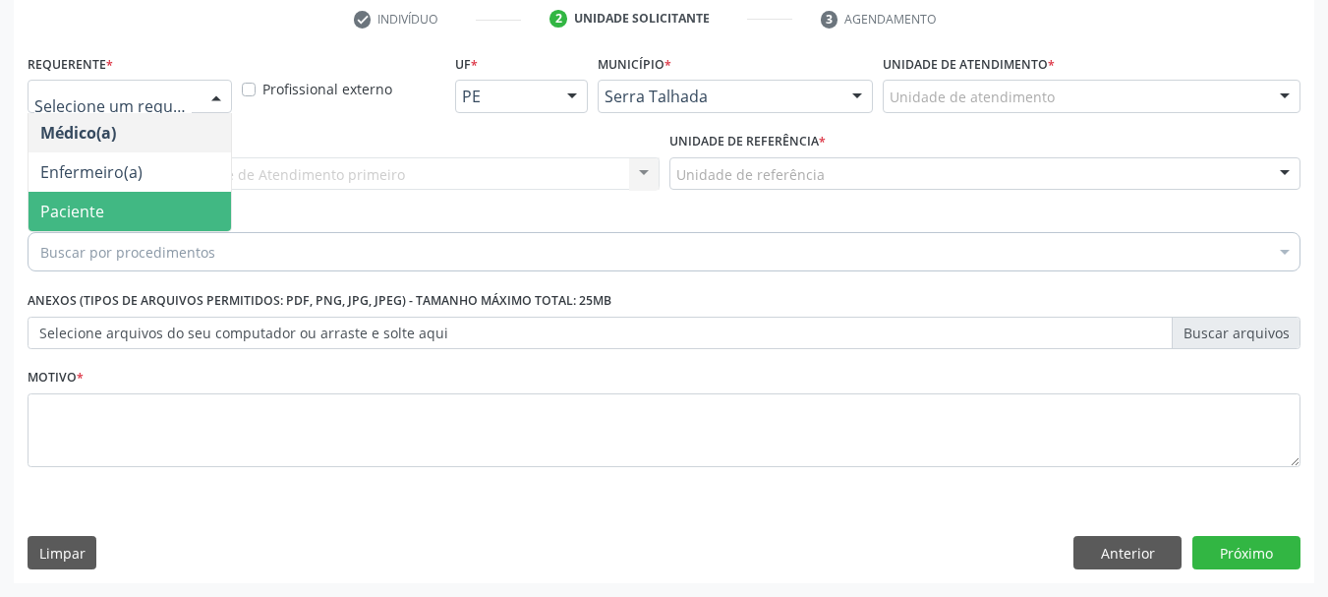
click at [97, 207] on span "Paciente" at bounding box center [72, 212] width 64 height 22
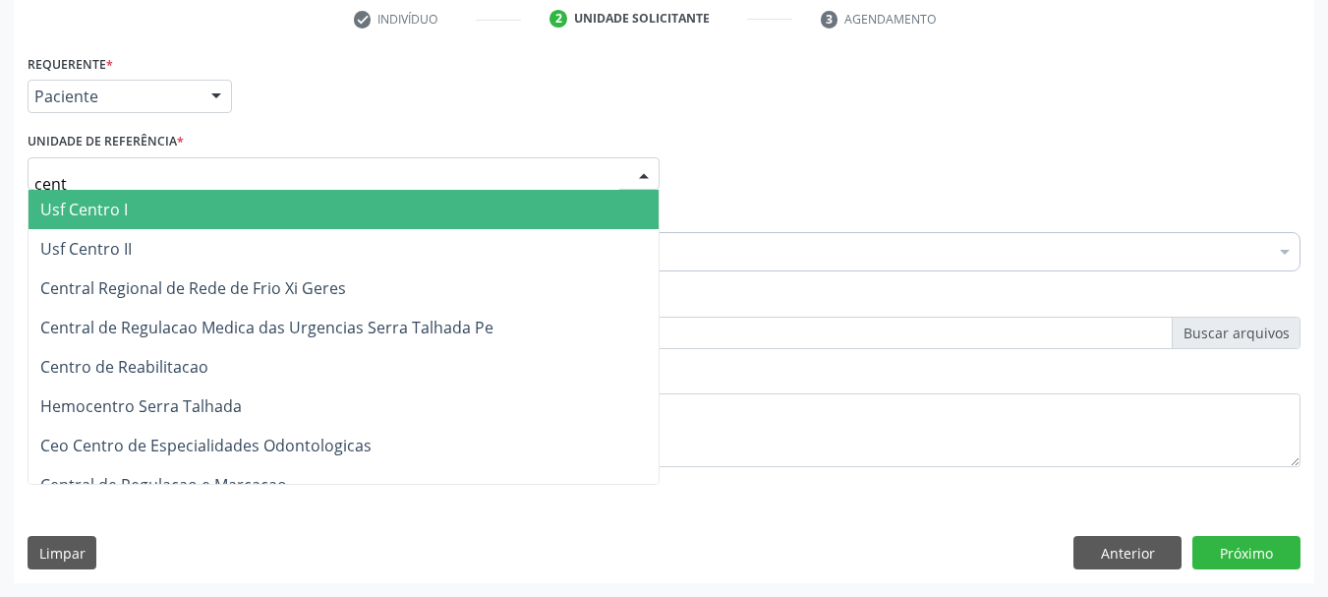
type input "centr"
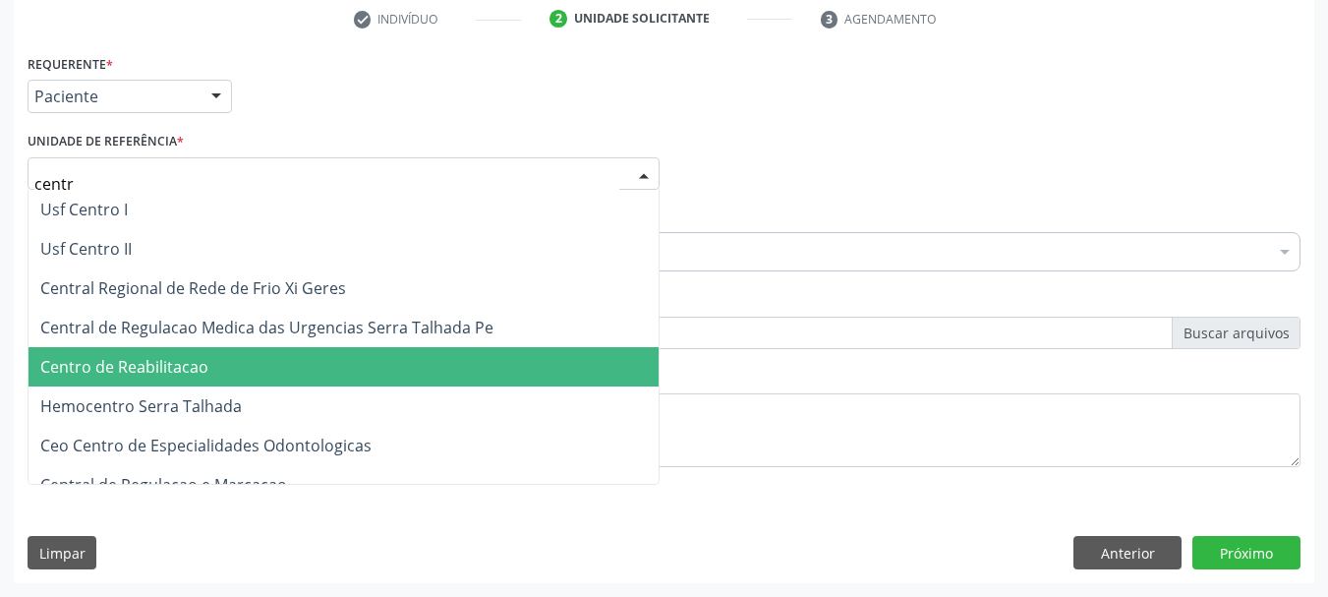
click at [215, 367] on span "Centro de Reabilitacao" at bounding box center [344, 366] width 630 height 39
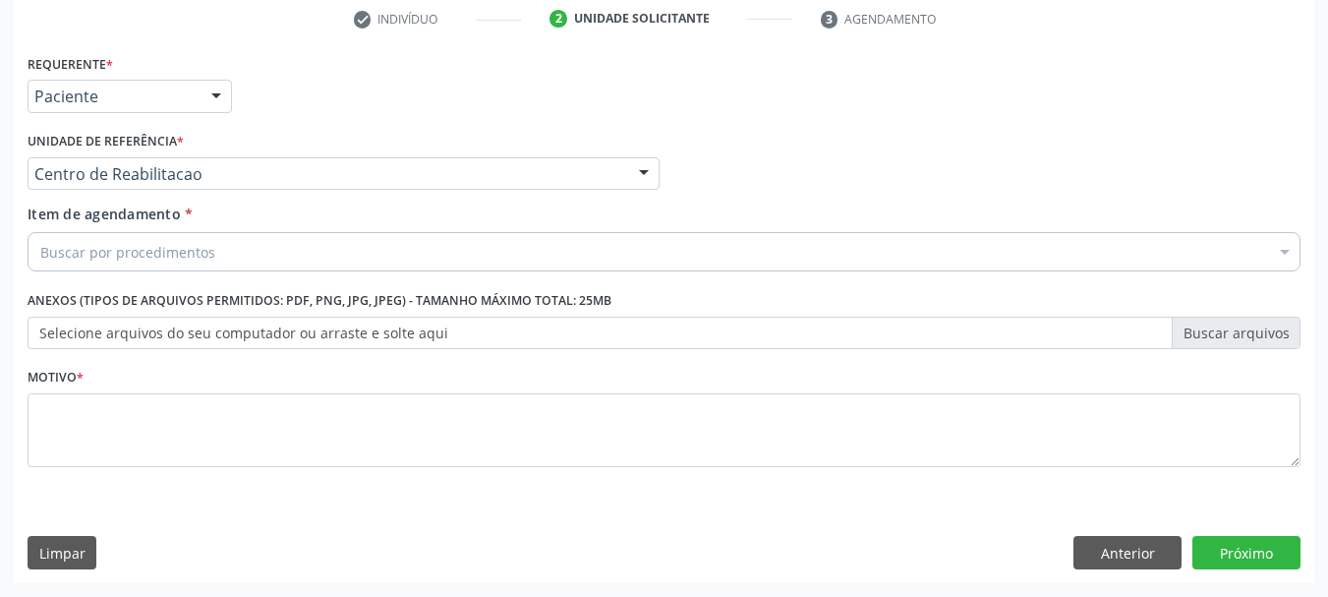
click at [212, 256] on div "Buscar por procedimentos" at bounding box center [664, 251] width 1273 height 39
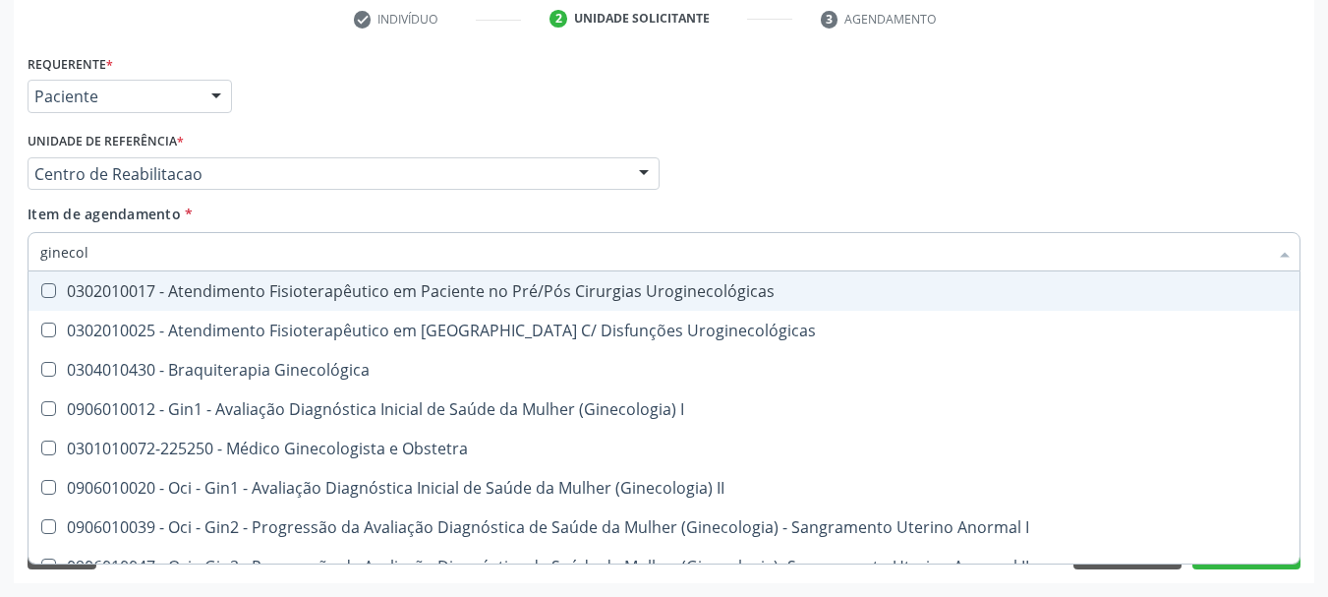
type input "ginecolo"
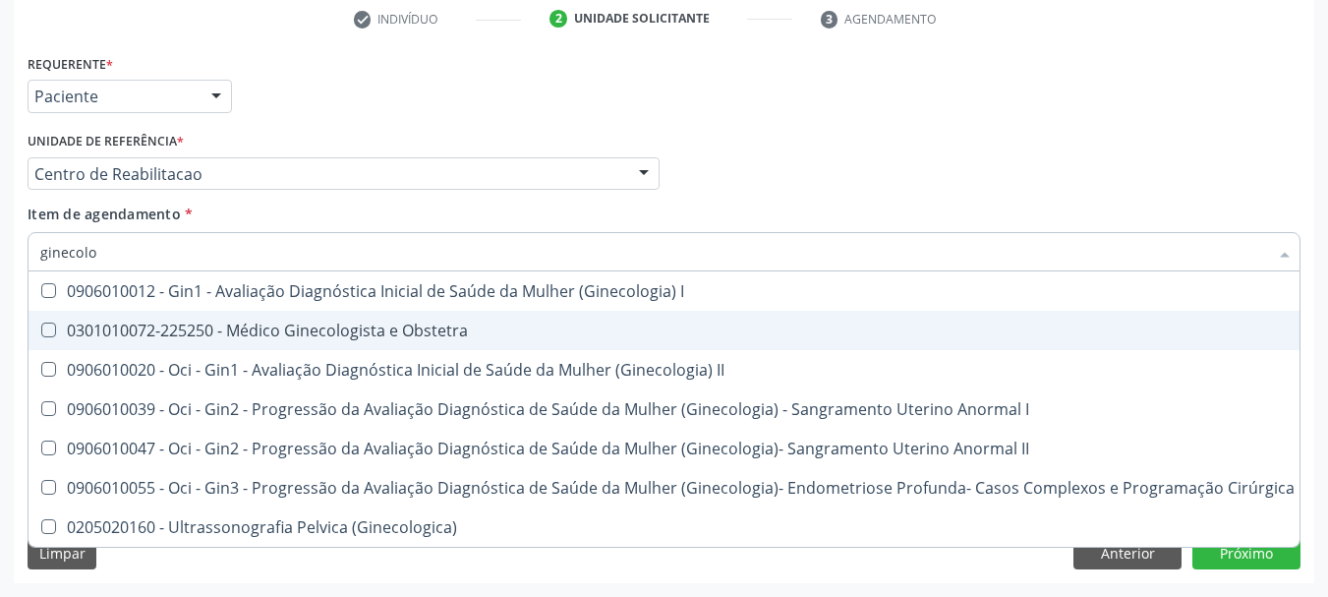
click at [270, 318] on span "0301010072-225250 - Médico Ginecologista e Obstetra" at bounding box center [668, 330] width 1278 height 39
checkbox Obstetra "true"
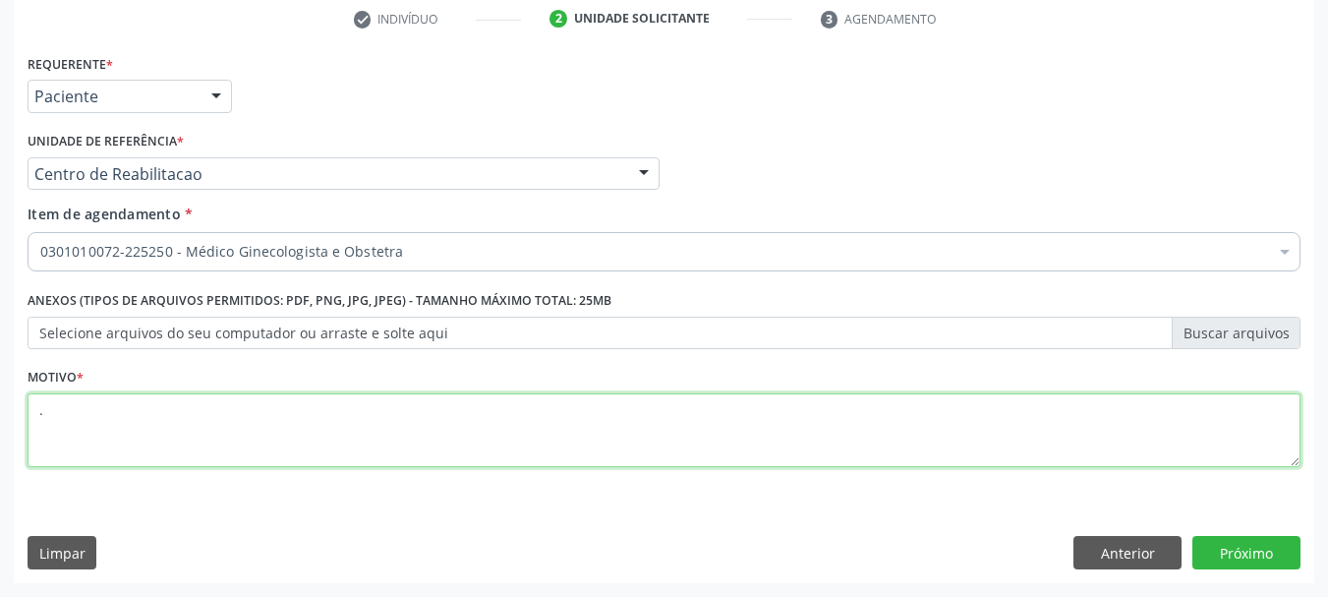
type textarea "."
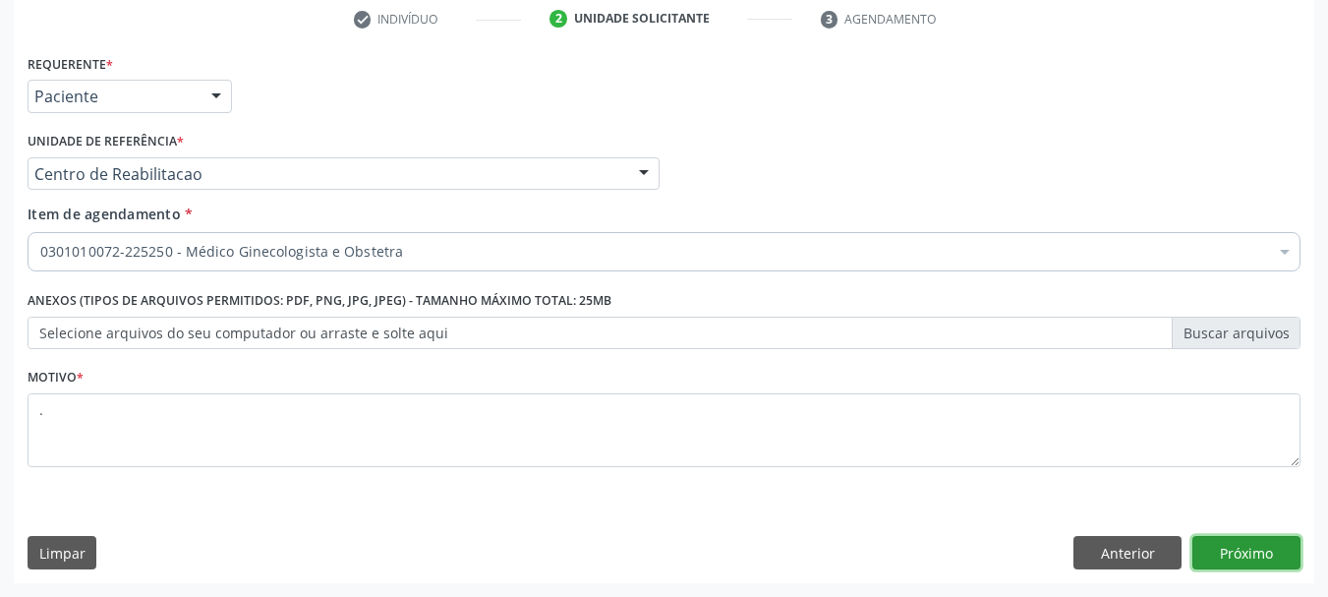
click button "Próximo" at bounding box center [1246, 552] width 108 height 33
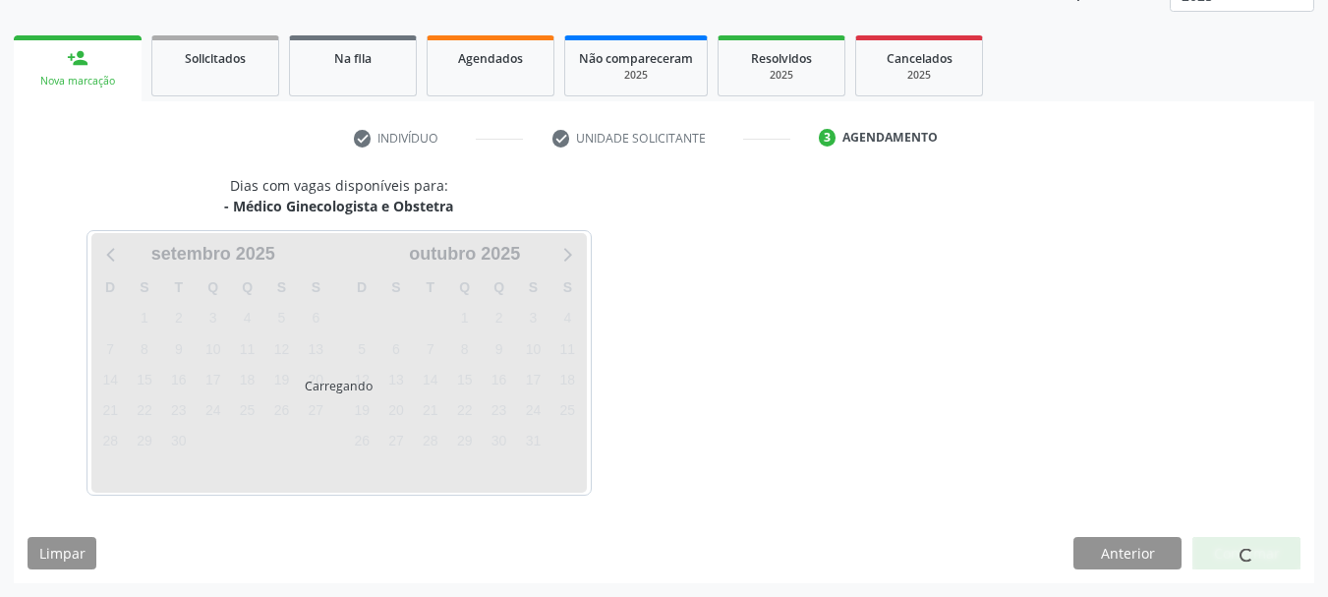
scroll to position [259, 0]
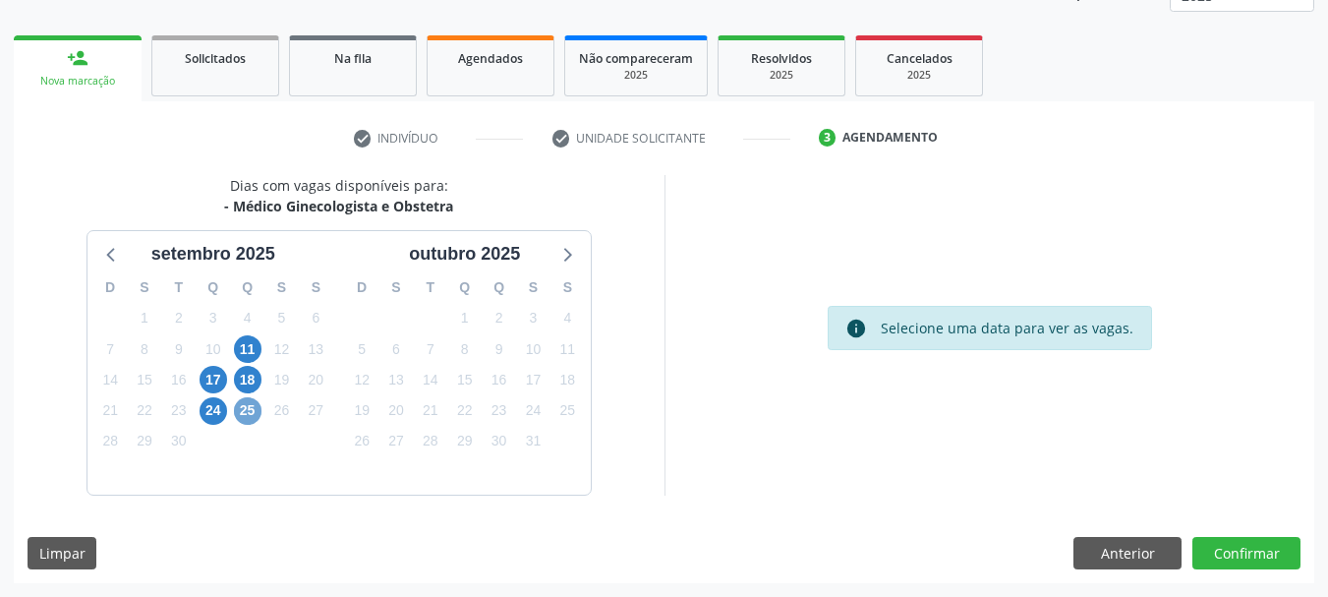
click at [244, 416] on span "25" at bounding box center [248, 411] width 28 height 28
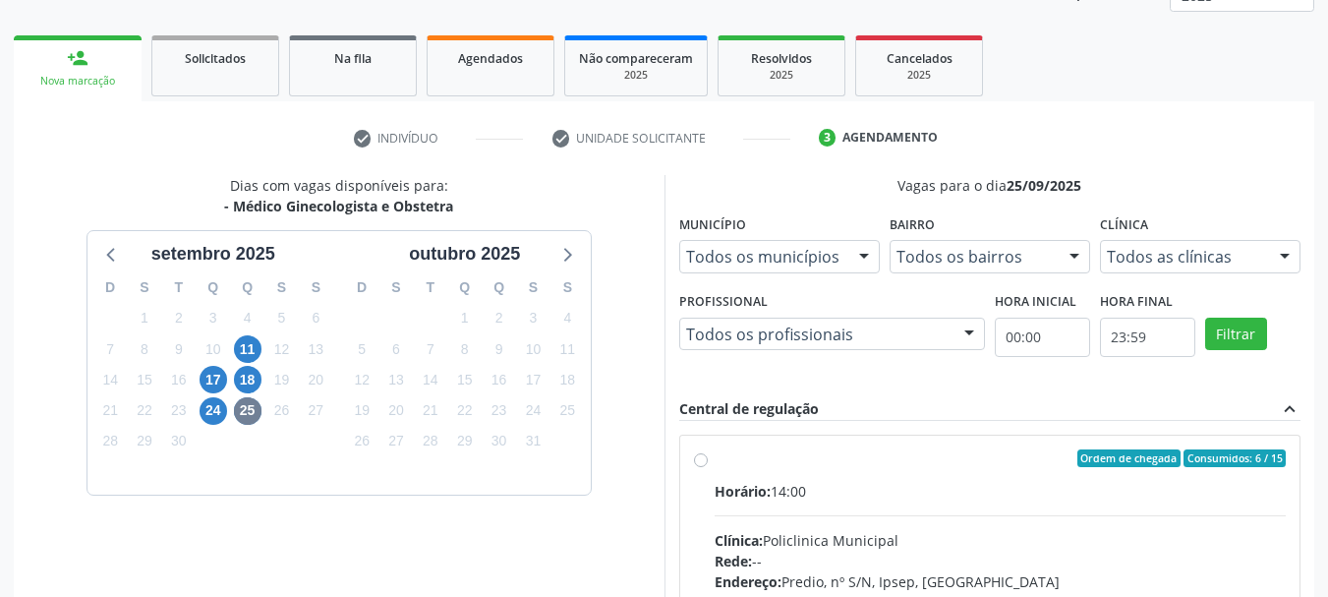
click at [856, 494] on div "Horário: 14:00" at bounding box center [1001, 491] width 572 height 21
click at [708, 467] on input "Ordem de chegada Consumidos: 6 / 15 Horário: 14:00 Clínica: Policlinica Municip…" at bounding box center [701, 458] width 14 height 18
radio input "true"
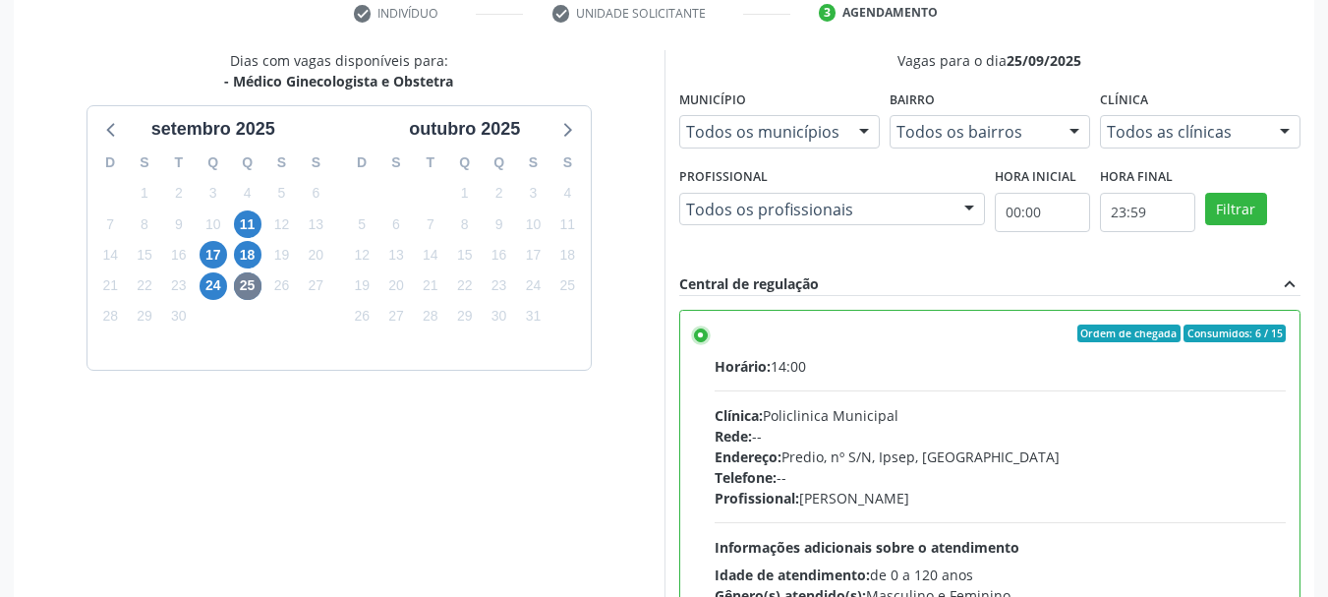
scroll to position [578, 0]
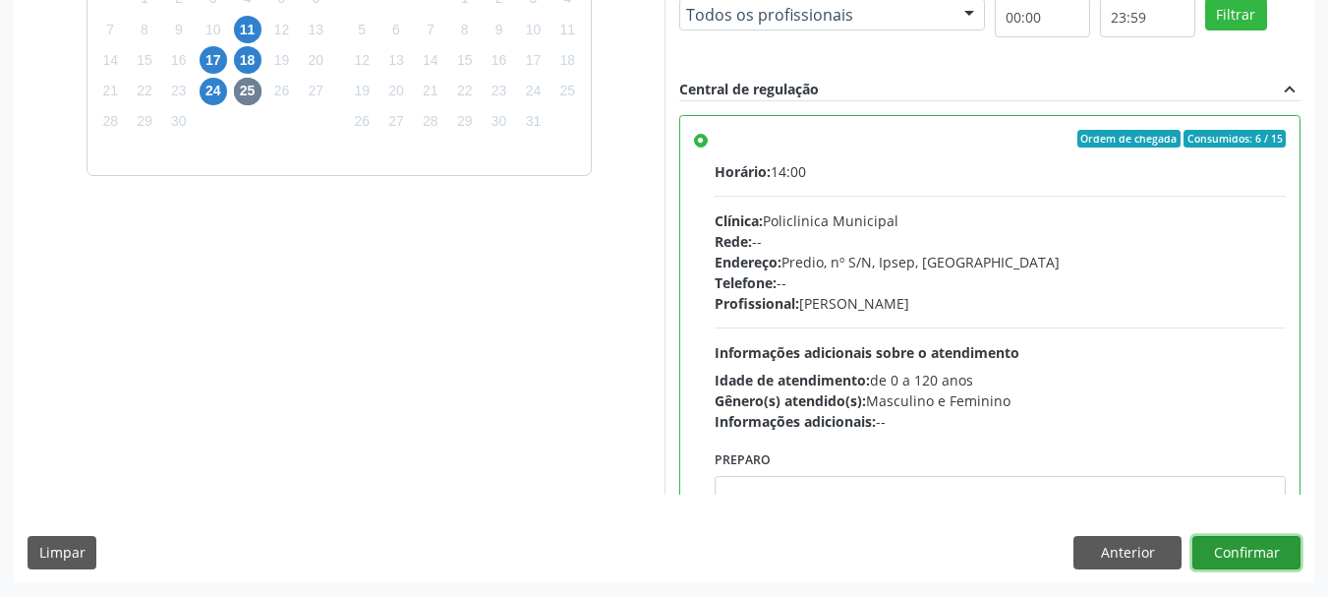
click at [1266, 542] on button "Confirmar" at bounding box center [1246, 552] width 108 height 33
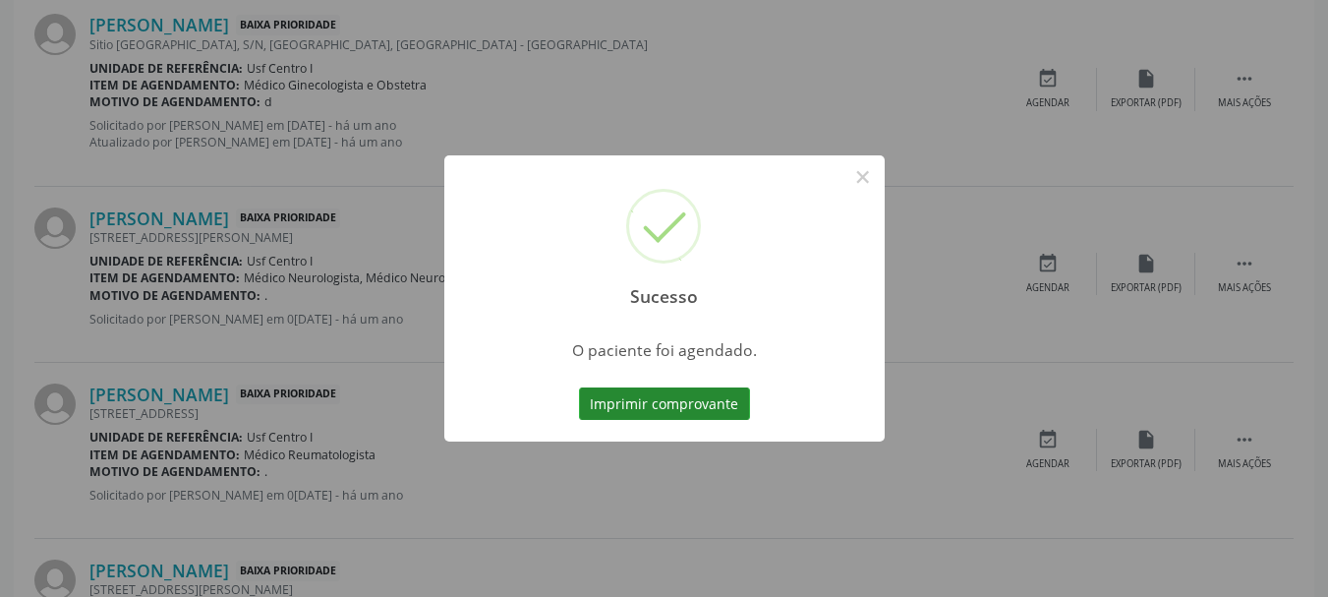
scroll to position [52, 0]
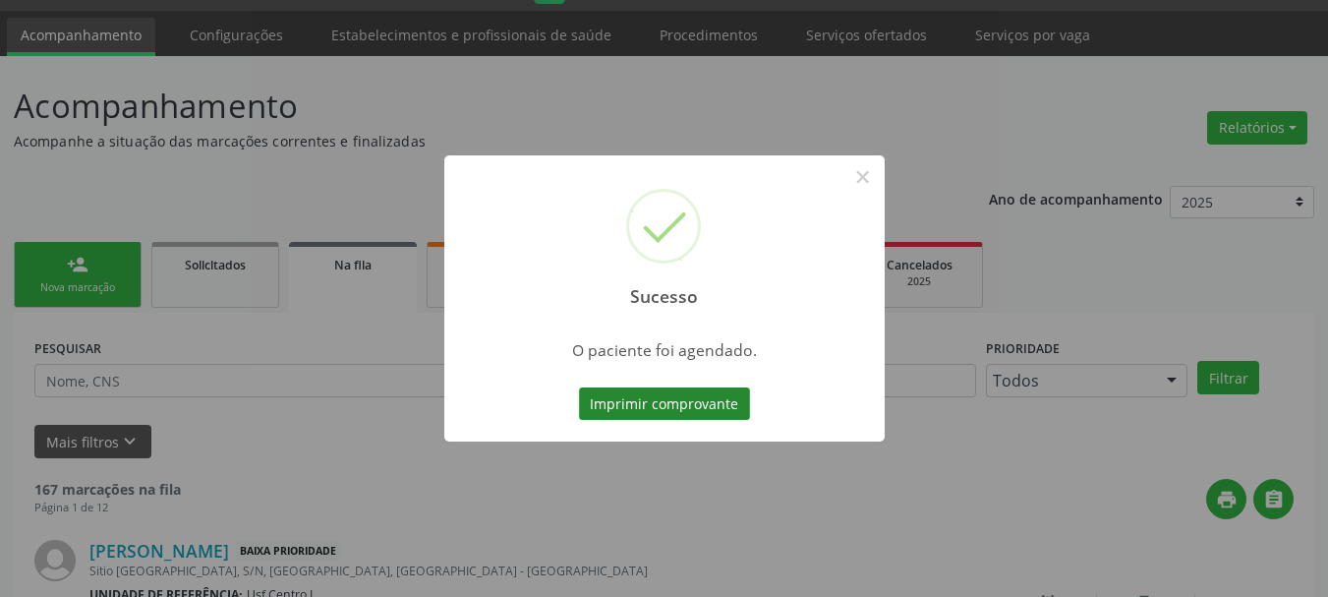
click at [701, 411] on button "Imprimir comprovante" at bounding box center [664, 403] width 171 height 33
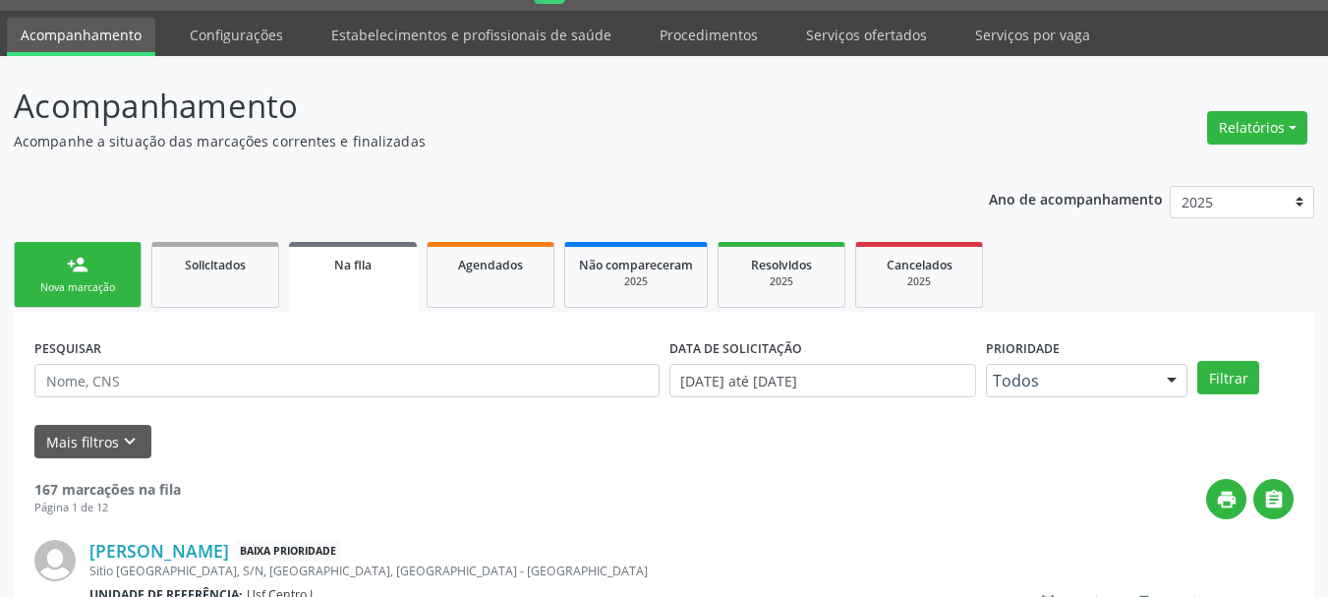
click at [119, 264] on link "person_add Nova marcação" at bounding box center [78, 275] width 128 height 66
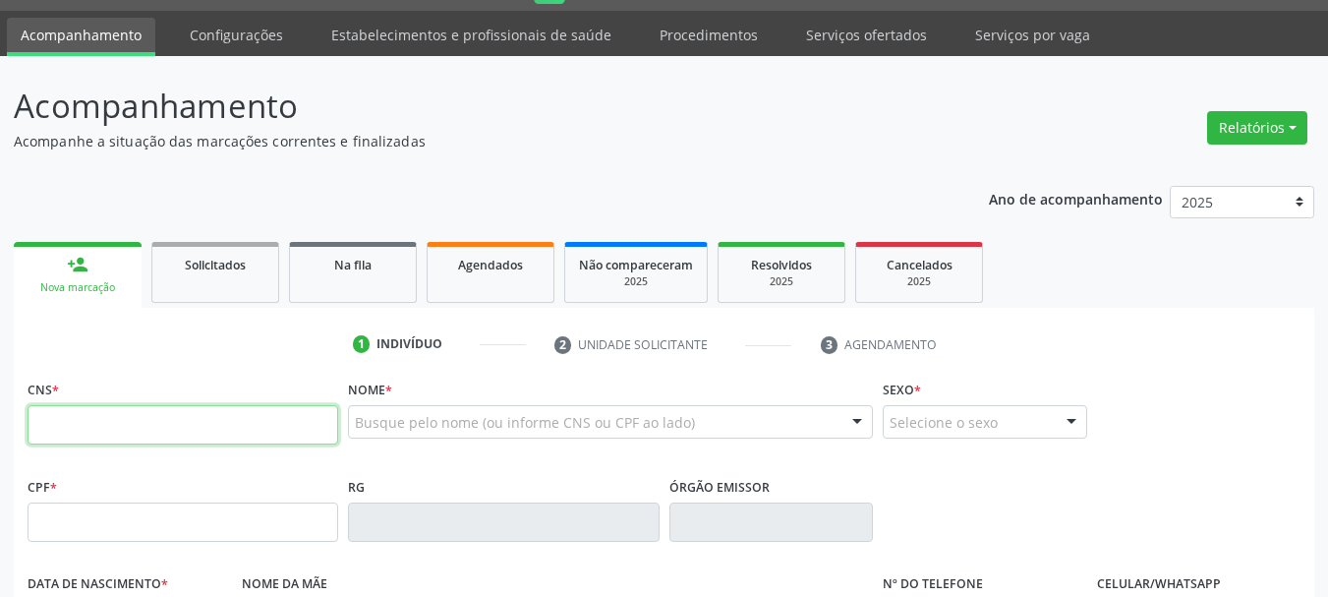
click at [118, 443] on input "text" at bounding box center [183, 424] width 311 height 39
type input "898 0059 0855 5152"
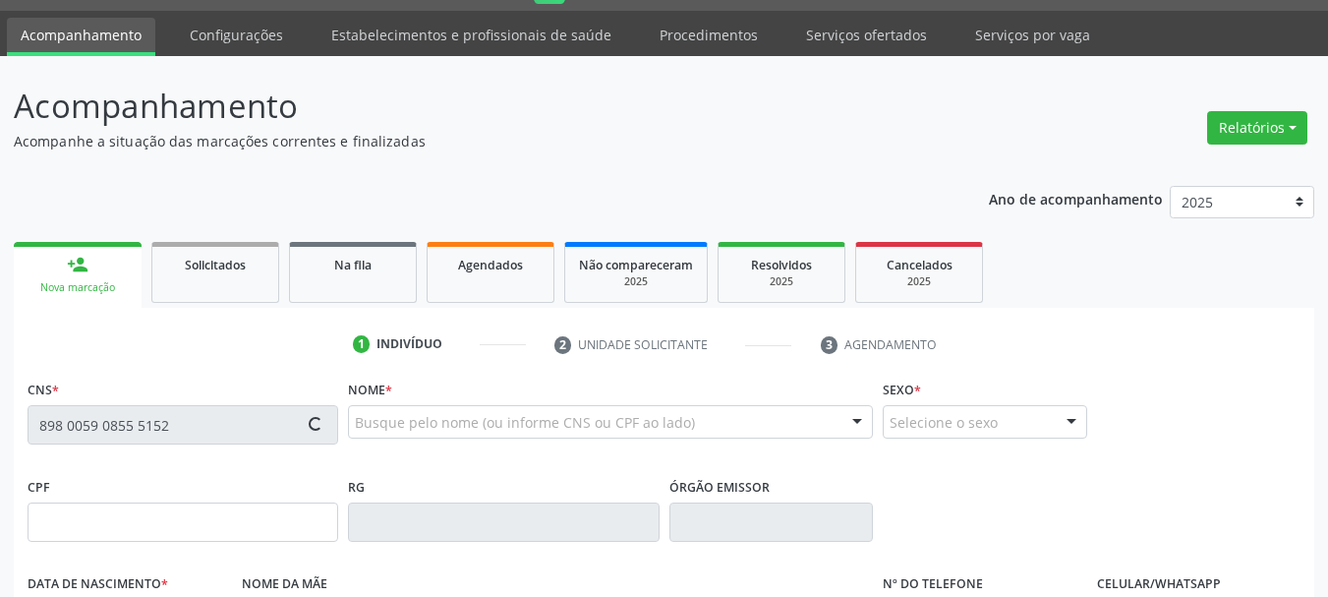
type input "182.405.234-04"
type input "[DATE]"
type input "[PERSON_NAME]"
type input "[PHONE_NUMBER]"
type input "051.245.614-32"
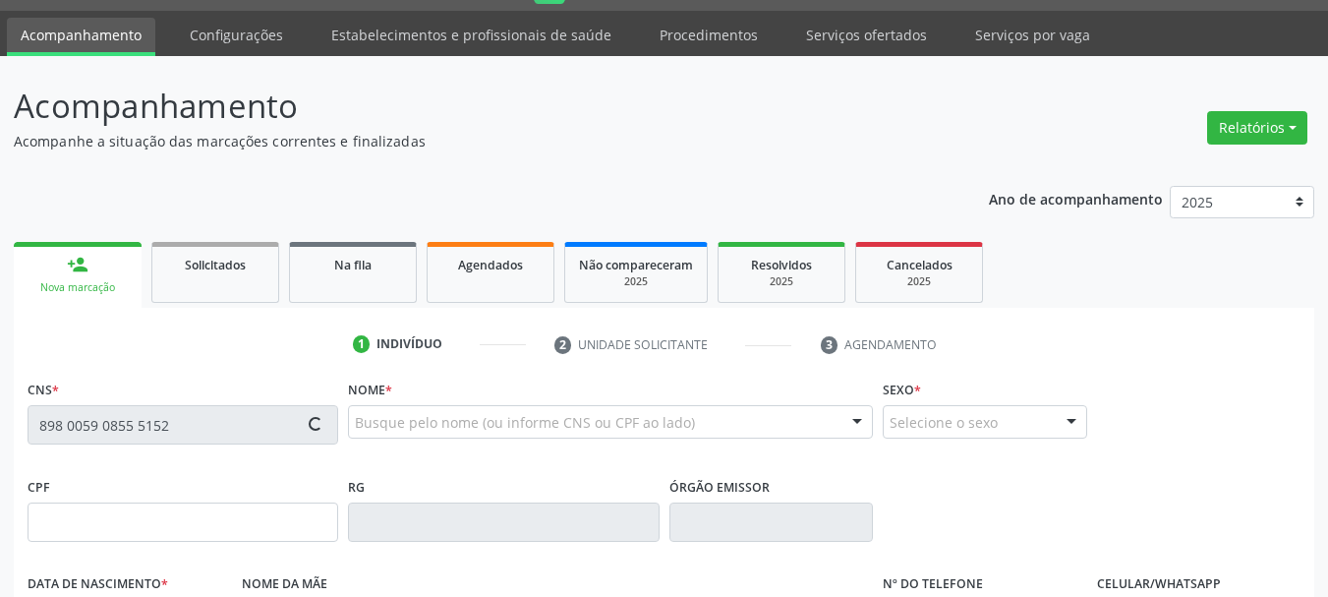
type input "S/N"
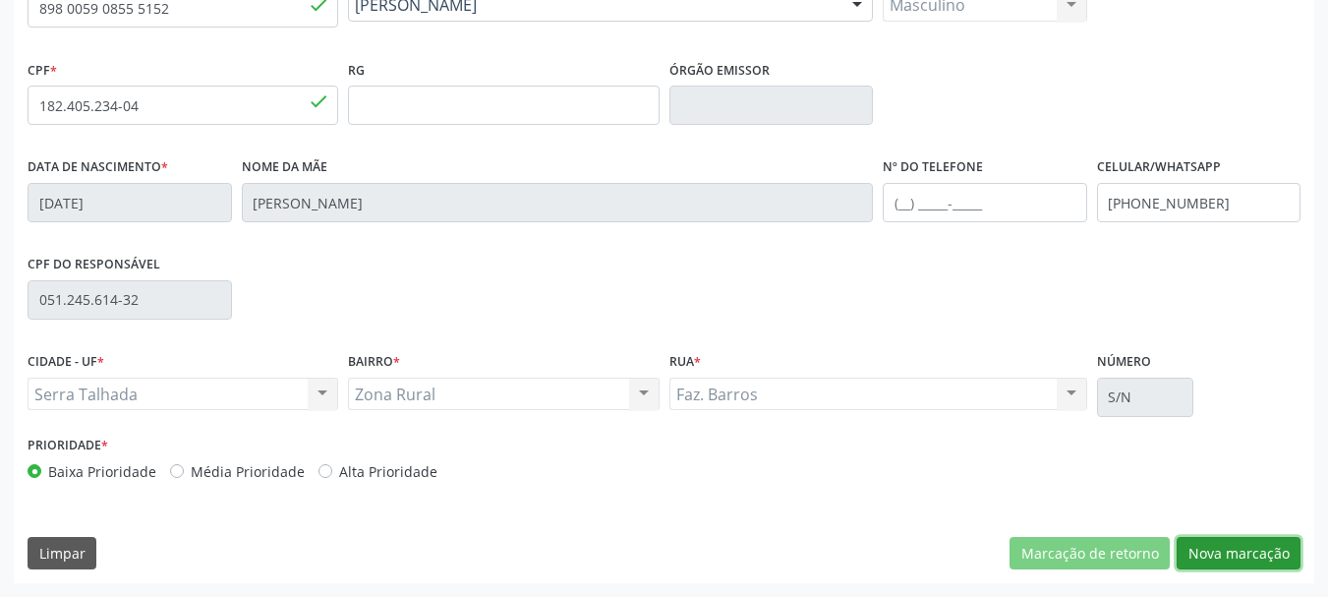
click at [1200, 554] on button "Nova marcação" at bounding box center [1239, 553] width 124 height 33
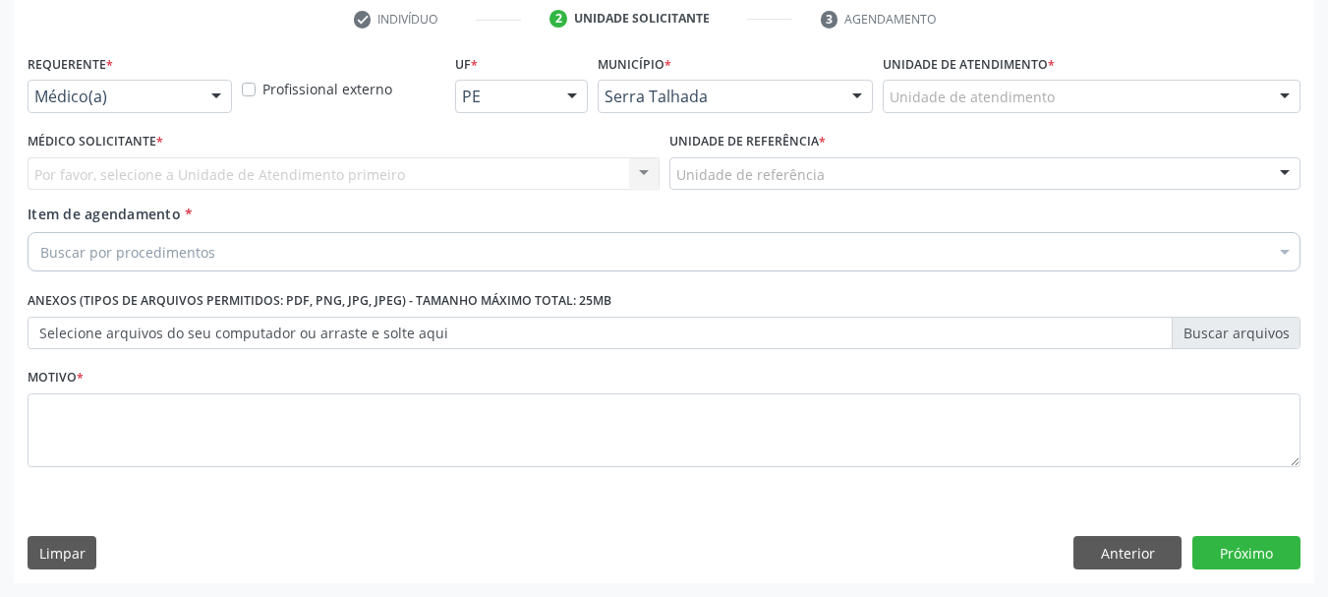
scroll to position [378, 0]
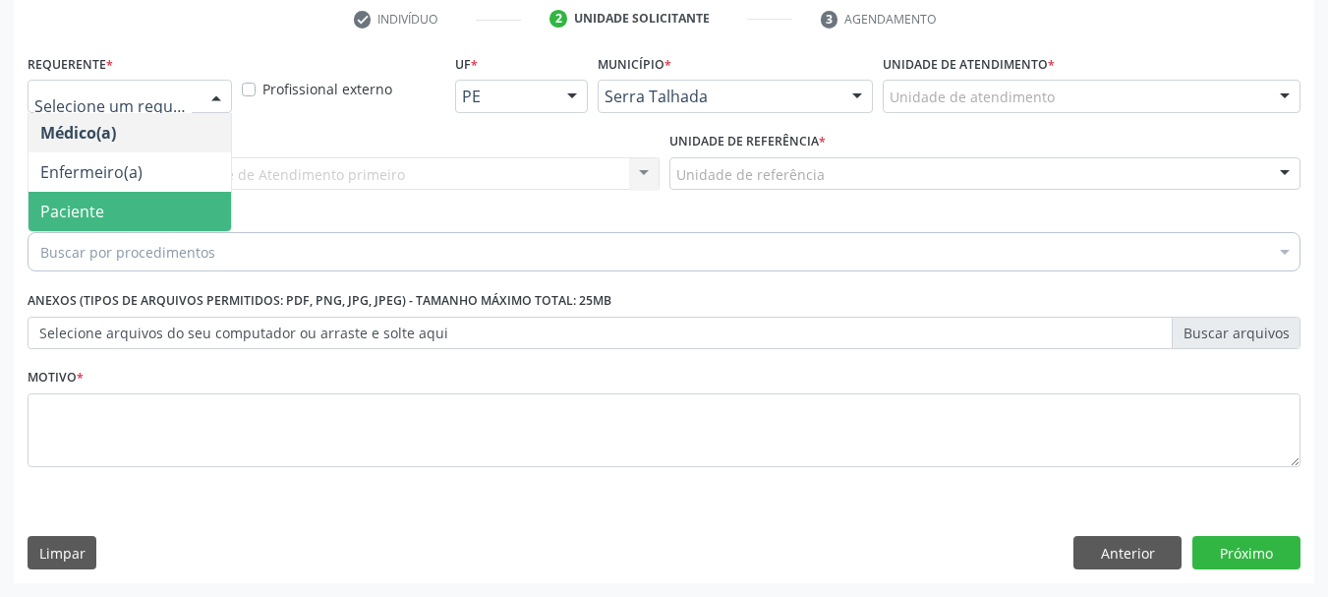
click at [103, 210] on span "Paciente" at bounding box center [130, 211] width 203 height 39
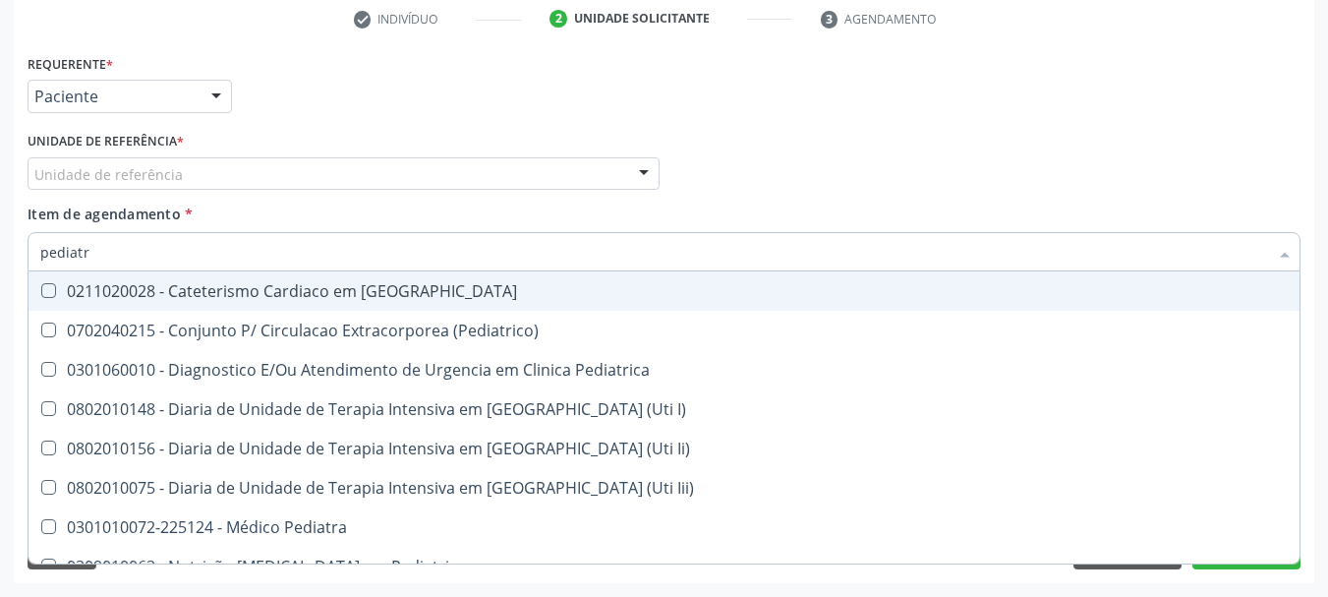
type input "pediatra"
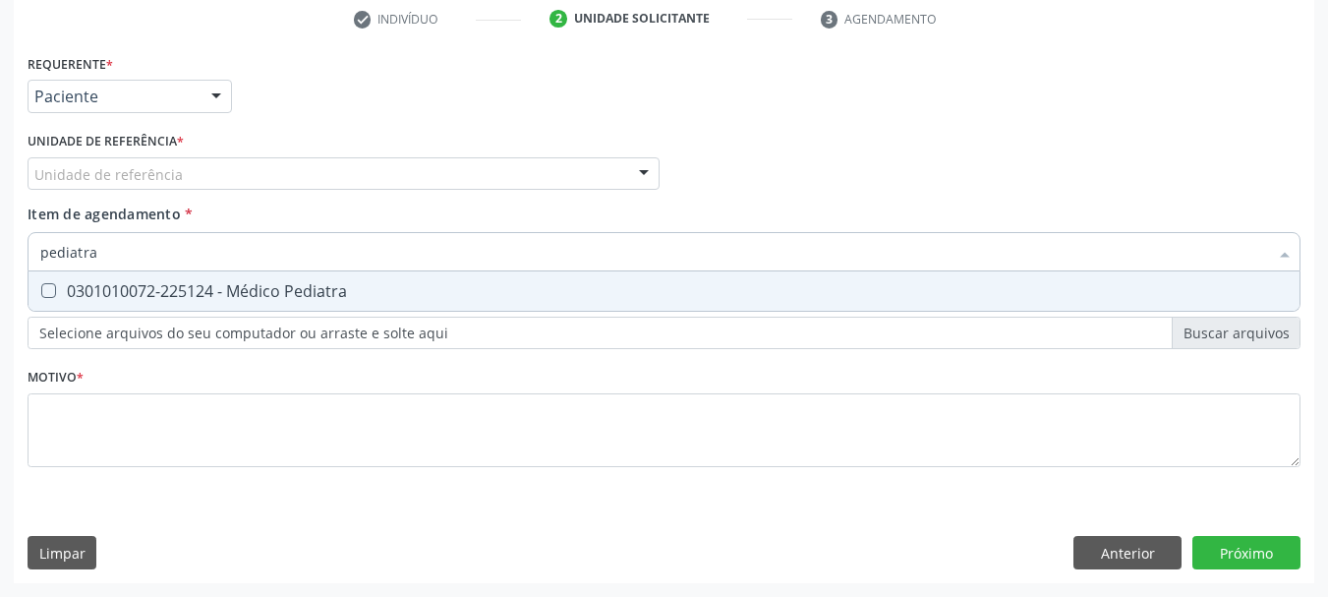
click at [215, 285] on div "0301010072-225124 - Médico Pediatra" at bounding box center [664, 291] width 1248 height 16
checkbox Pediatra "true"
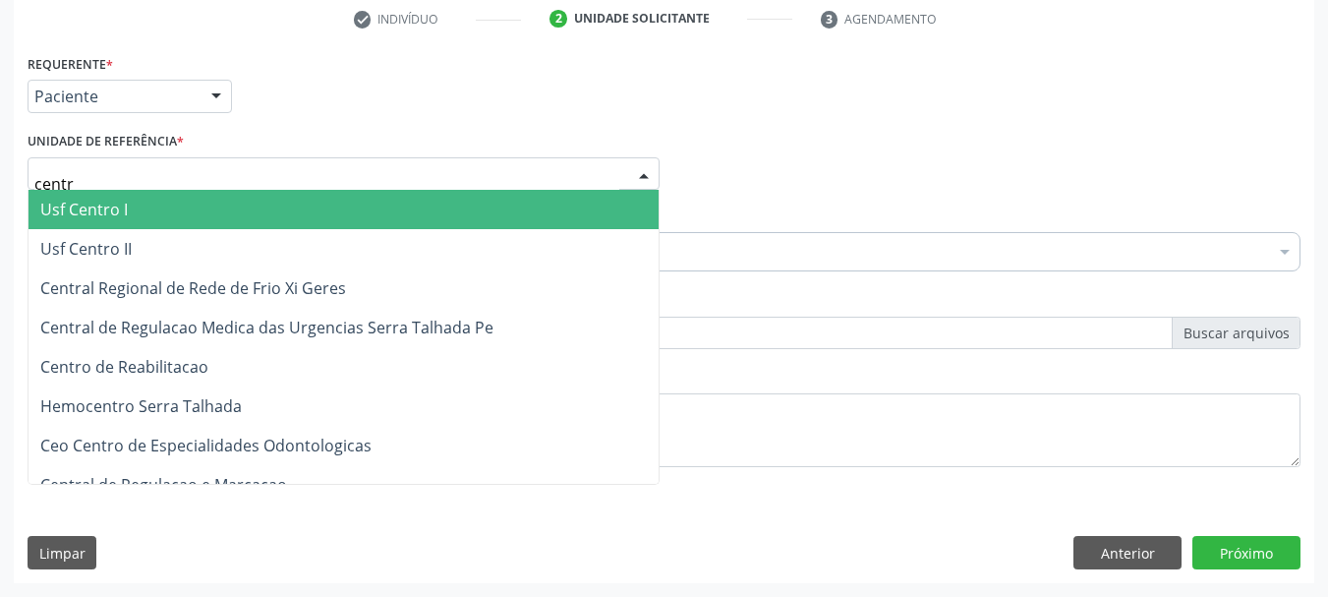
type input "centro"
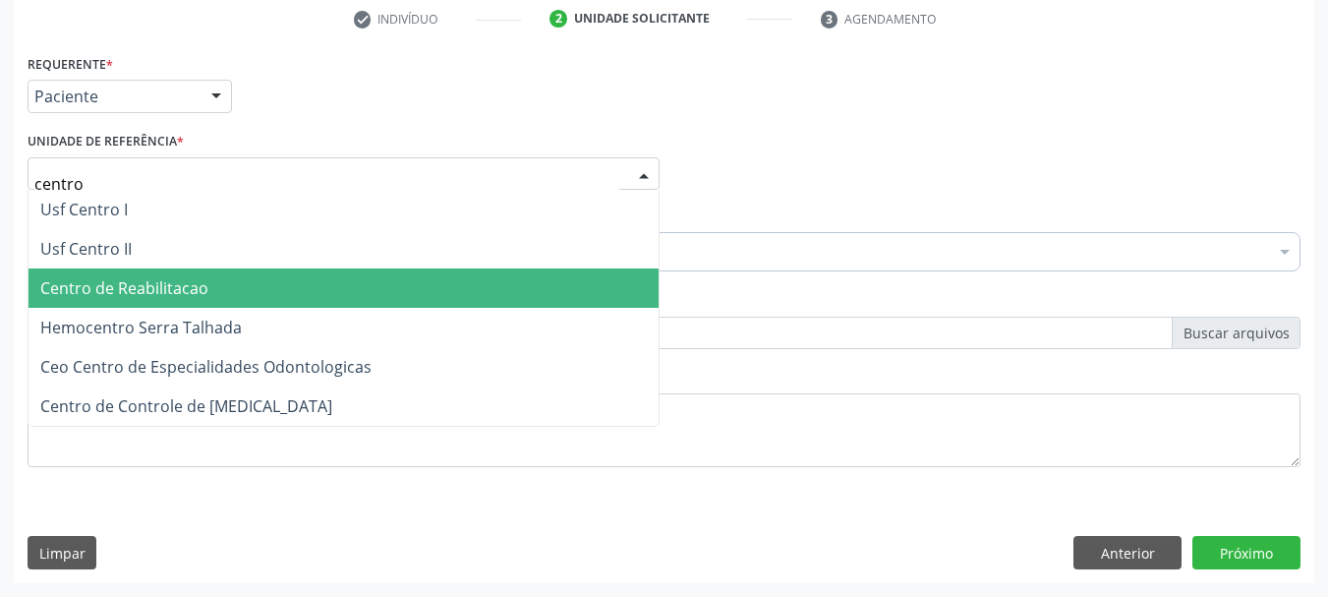
click at [244, 281] on span "Centro de Reabilitacao" at bounding box center [344, 287] width 630 height 39
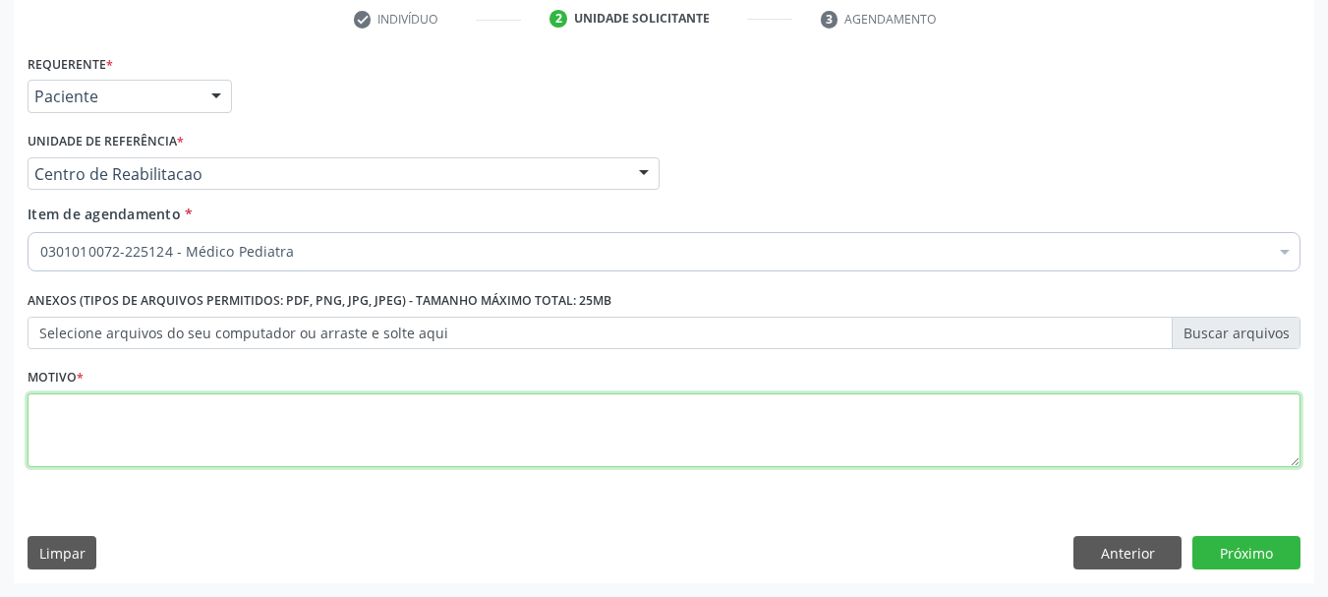
click at [206, 415] on textarea at bounding box center [664, 430] width 1273 height 75
type textarea "."
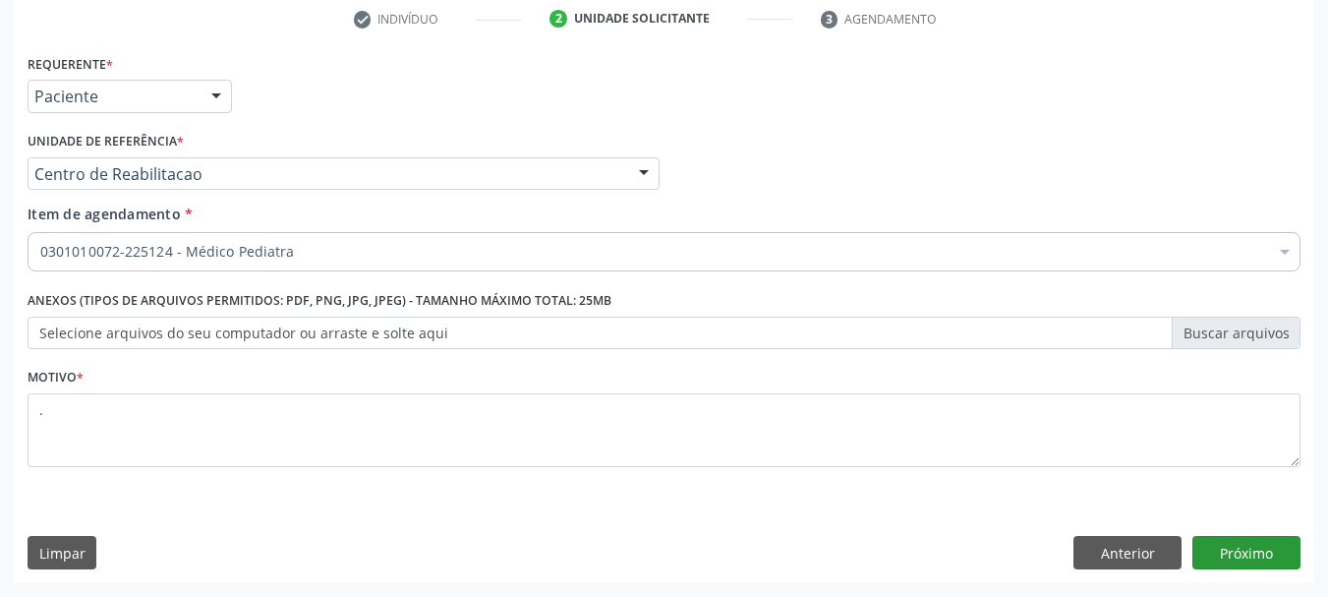
drag, startPoint x: 1227, startPoint y: 531, endPoint x: 1237, endPoint y: 550, distance: 21.1
click at [1229, 531] on div "Requerente * Paciente Médico(a) Enfermeiro(a) Paciente Nenhum resultado encontr…" at bounding box center [664, 316] width 1301 height 534
click at [1237, 550] on button "Próximo" at bounding box center [1246, 552] width 108 height 33
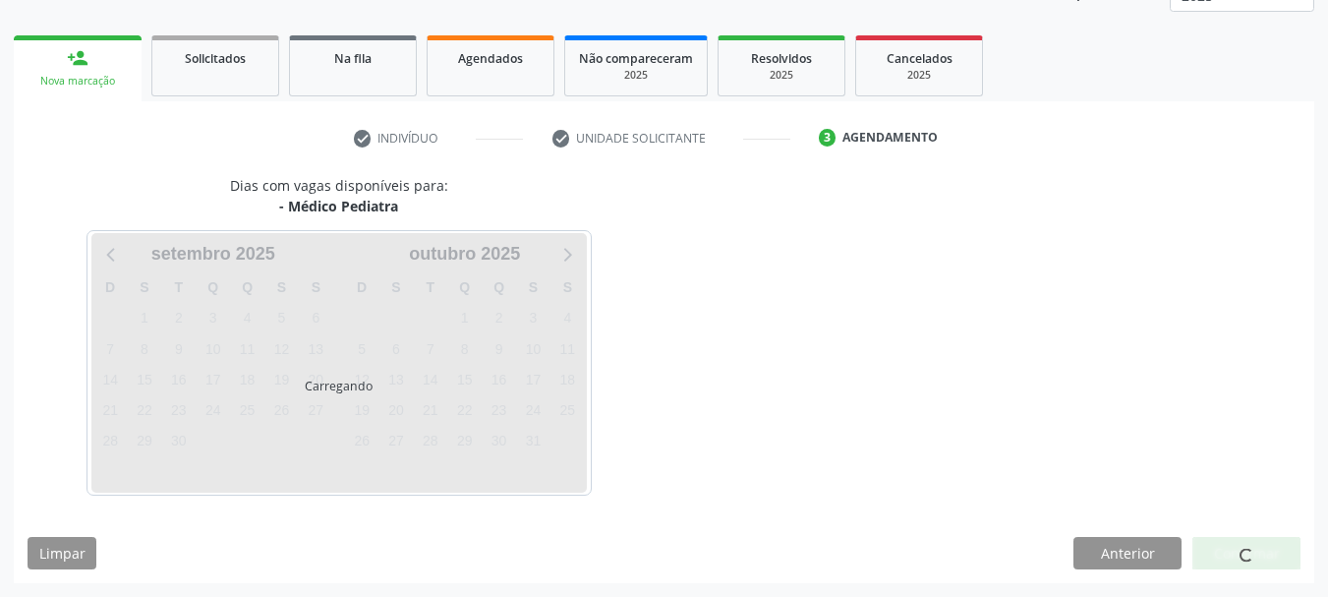
scroll to position [259, 0]
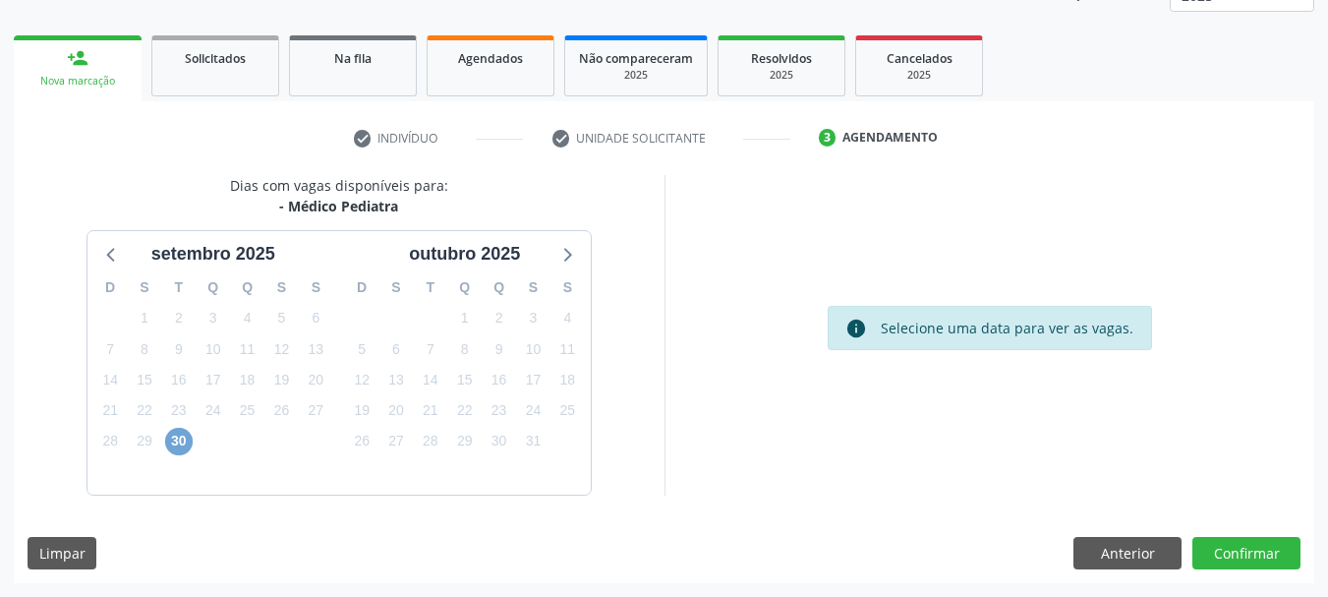
click at [168, 438] on span "30" at bounding box center [179, 442] width 28 height 28
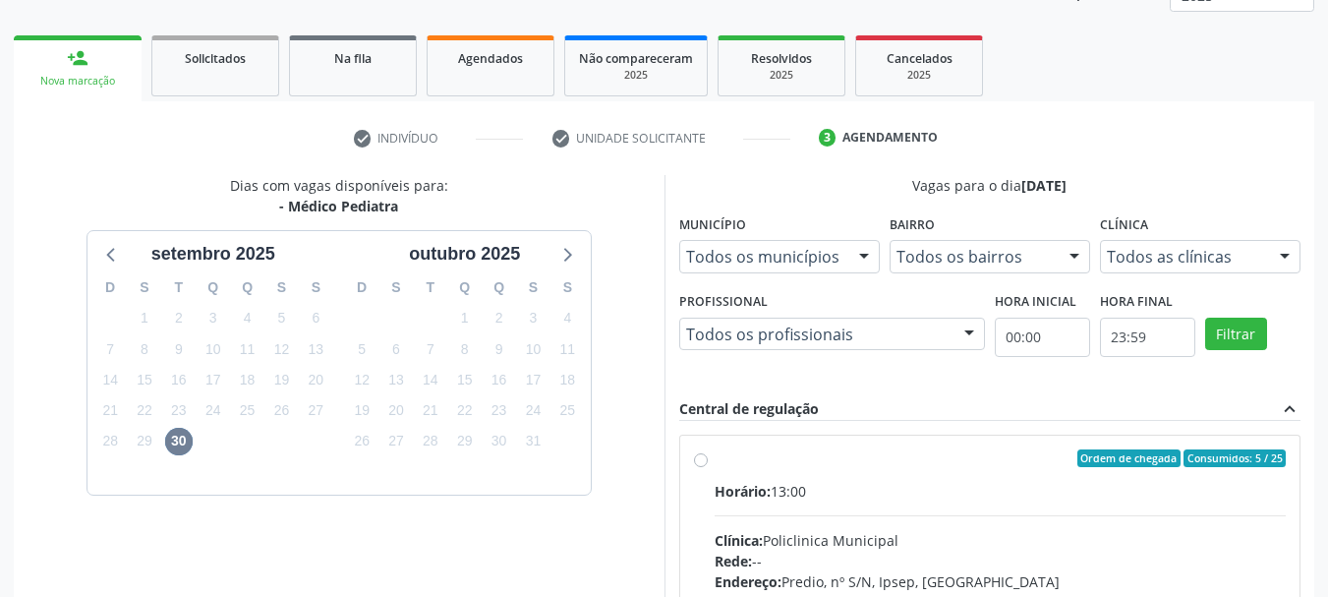
click at [750, 489] on span "Horário:" at bounding box center [743, 491] width 56 height 19
click at [708, 467] on input "Ordem de chegada Consumidos: 5 / 25 Horário: 13:00 Clínica: Policlinica Municip…" at bounding box center [701, 458] width 14 height 18
radio input "true"
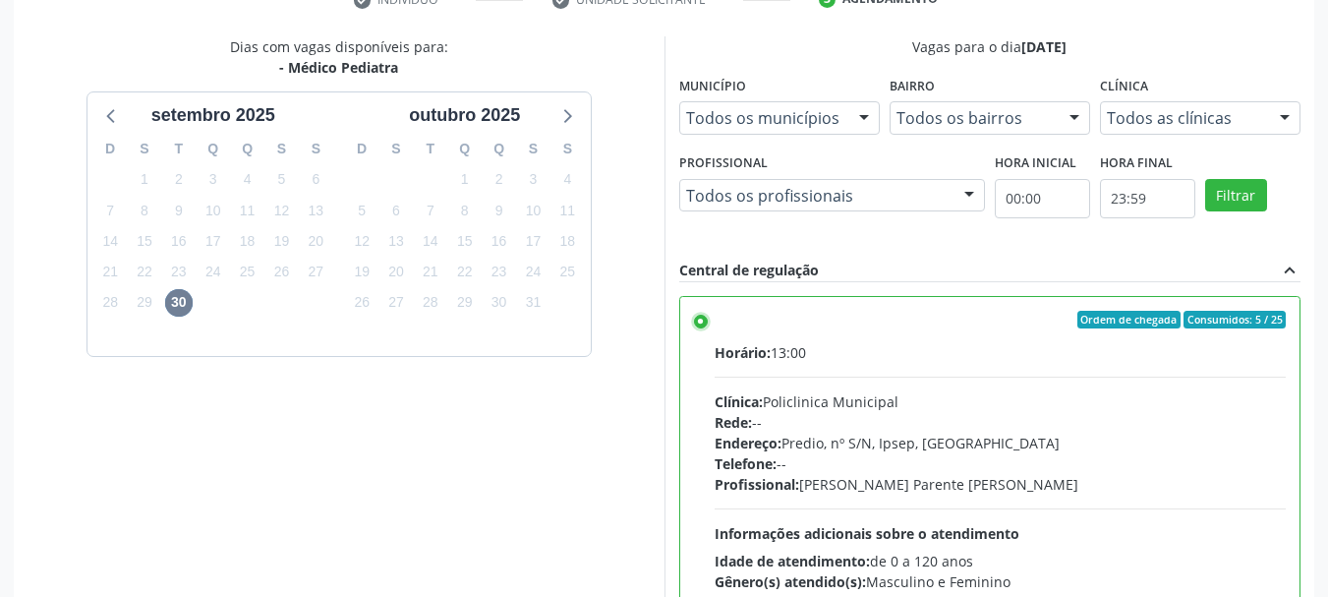
scroll to position [578, 0]
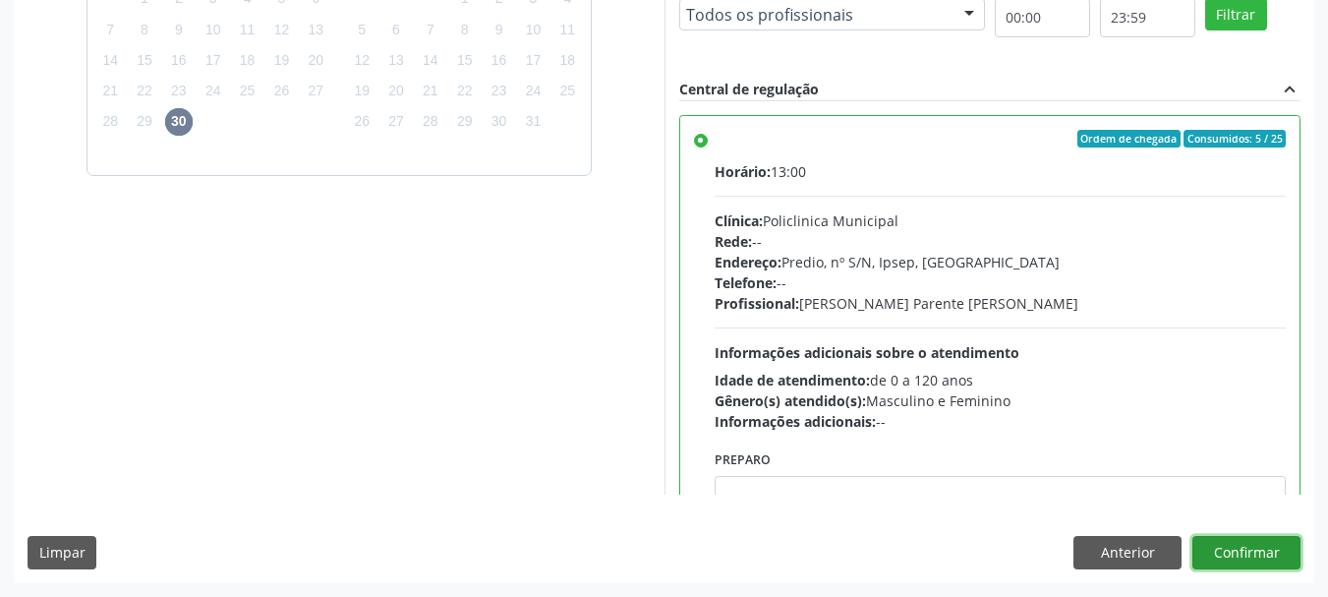
click at [1249, 540] on button "Confirmar" at bounding box center [1246, 552] width 108 height 33
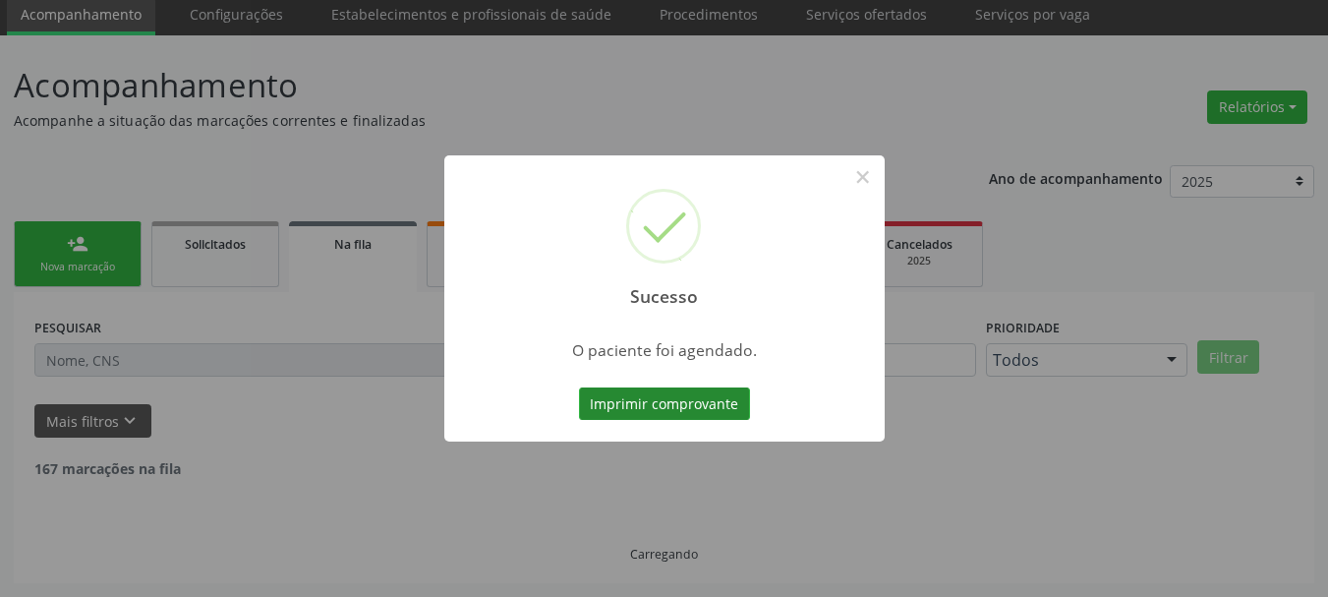
click at [653, 379] on div "Sucesso × O paciente foi agendado. Imprimir comprovante Cancel" at bounding box center [664, 298] width 440 height 287
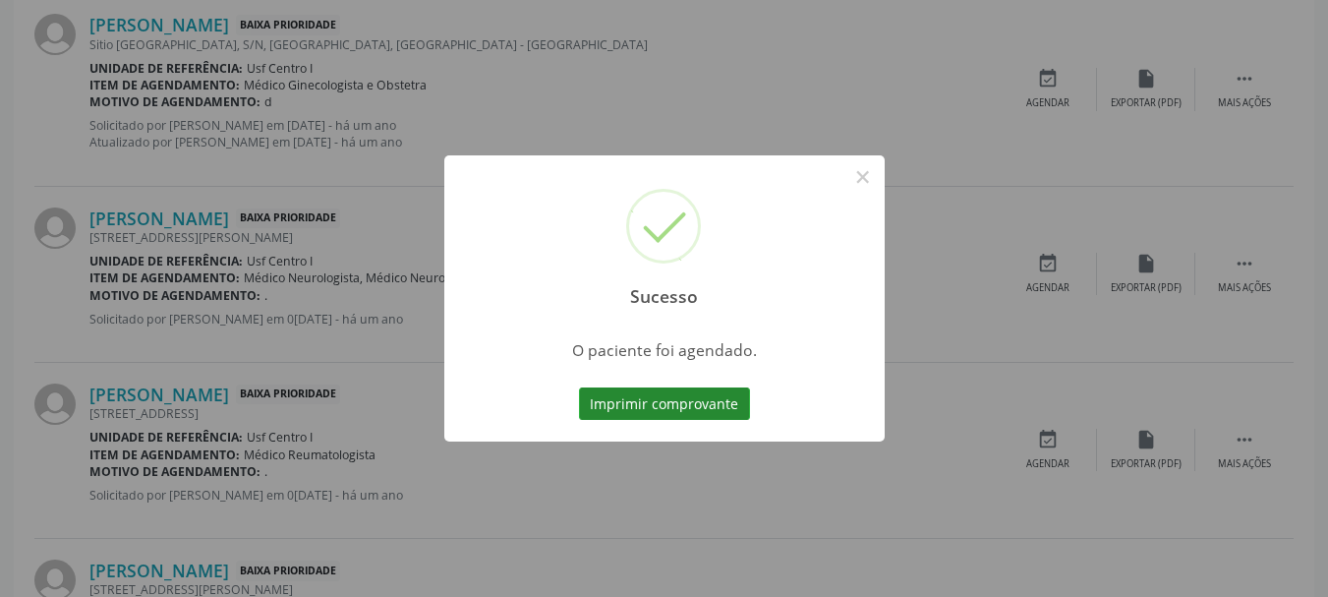
scroll to position [52, 0]
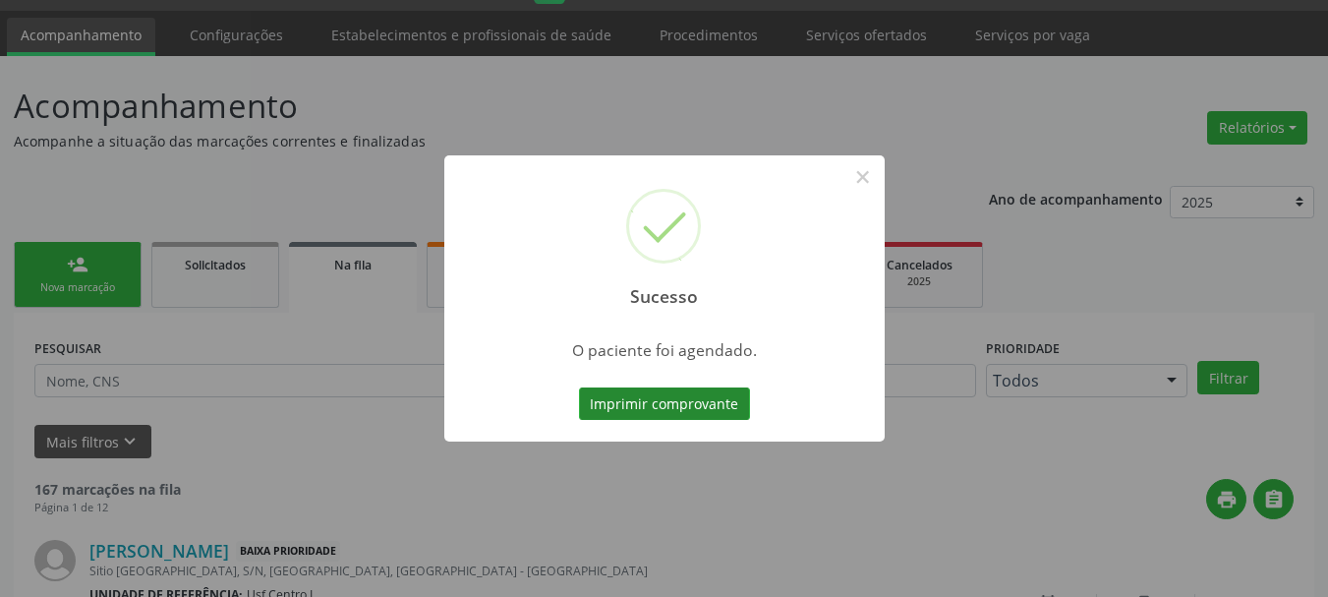
click at [652, 402] on button "Imprimir comprovante" at bounding box center [664, 403] width 171 height 33
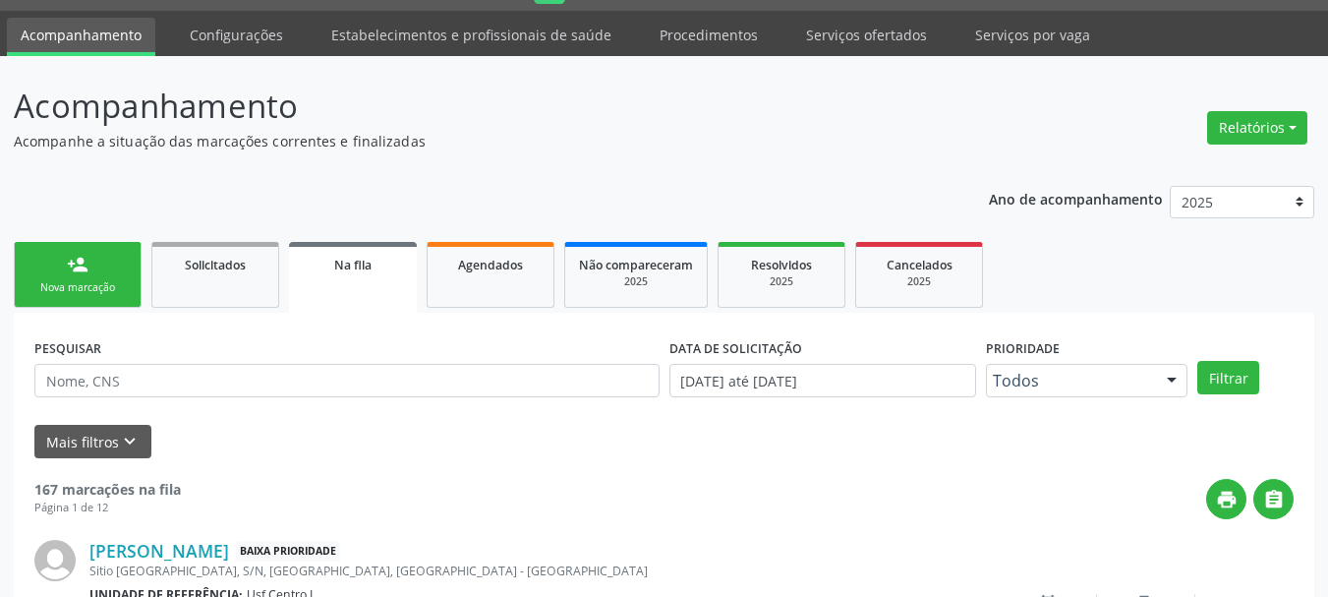
click at [69, 267] on div "person_add" at bounding box center [78, 265] width 22 height 22
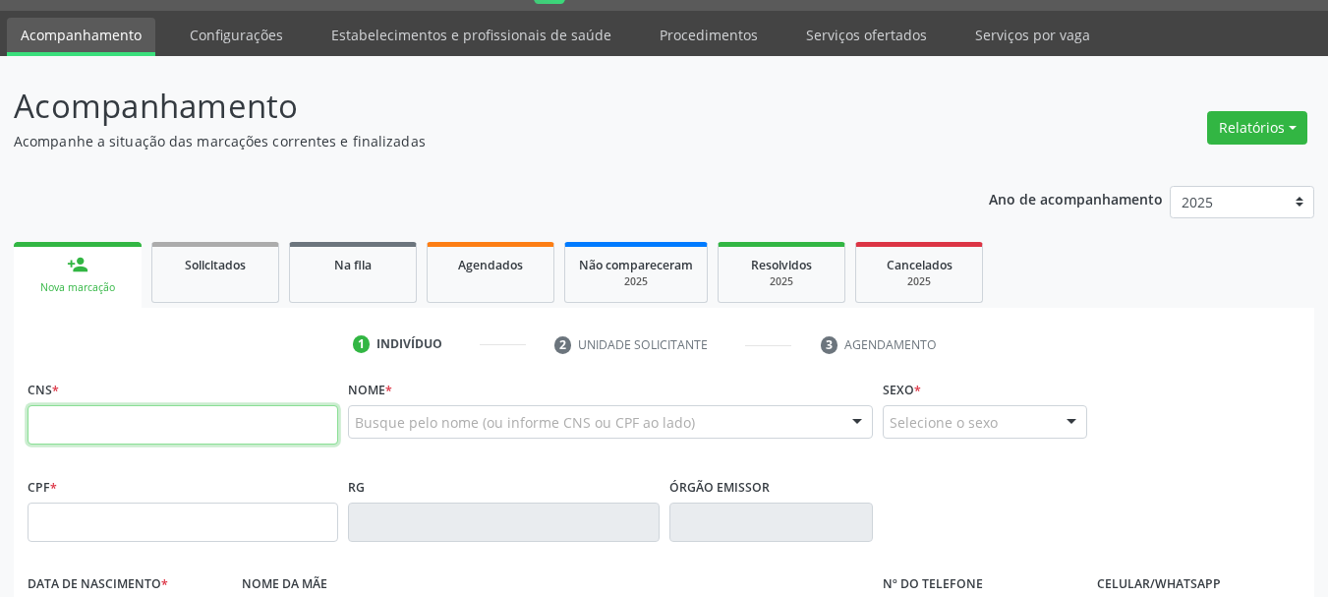
click at [137, 421] on input "text" at bounding box center [183, 424] width 311 height 39
type input "898 0034 2117 6096"
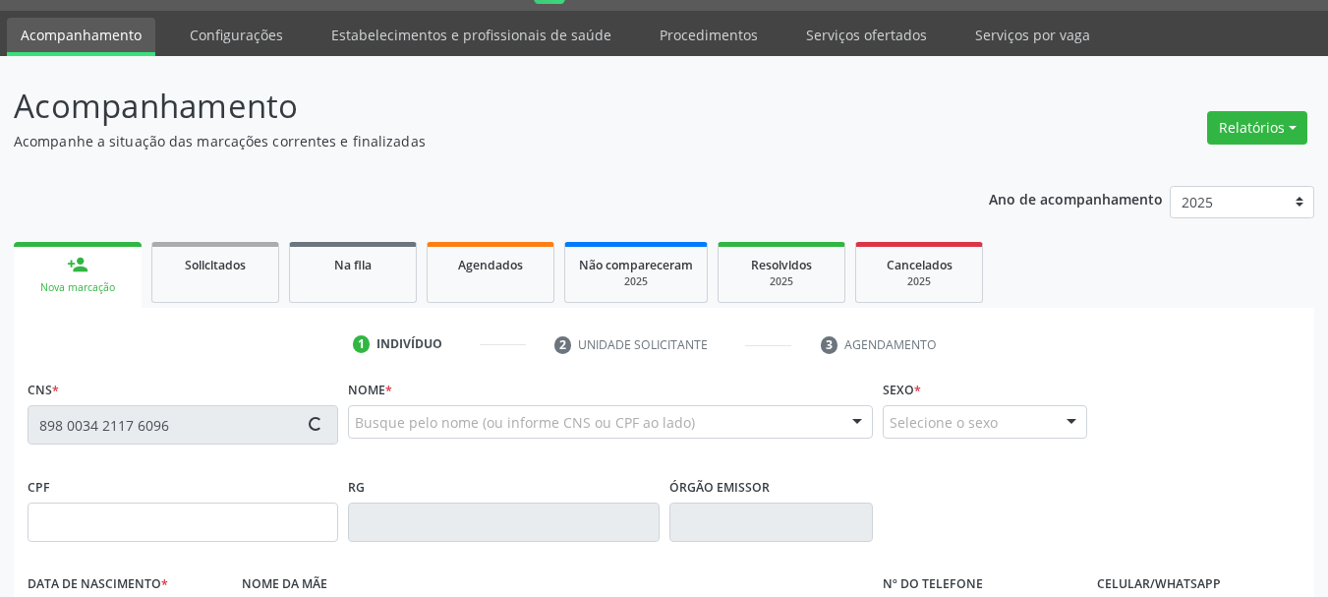
type input "17/[DATE]"
type input "[PERSON_NAME]"
type input "[PHONE_NUMBER]"
type input "S/N"
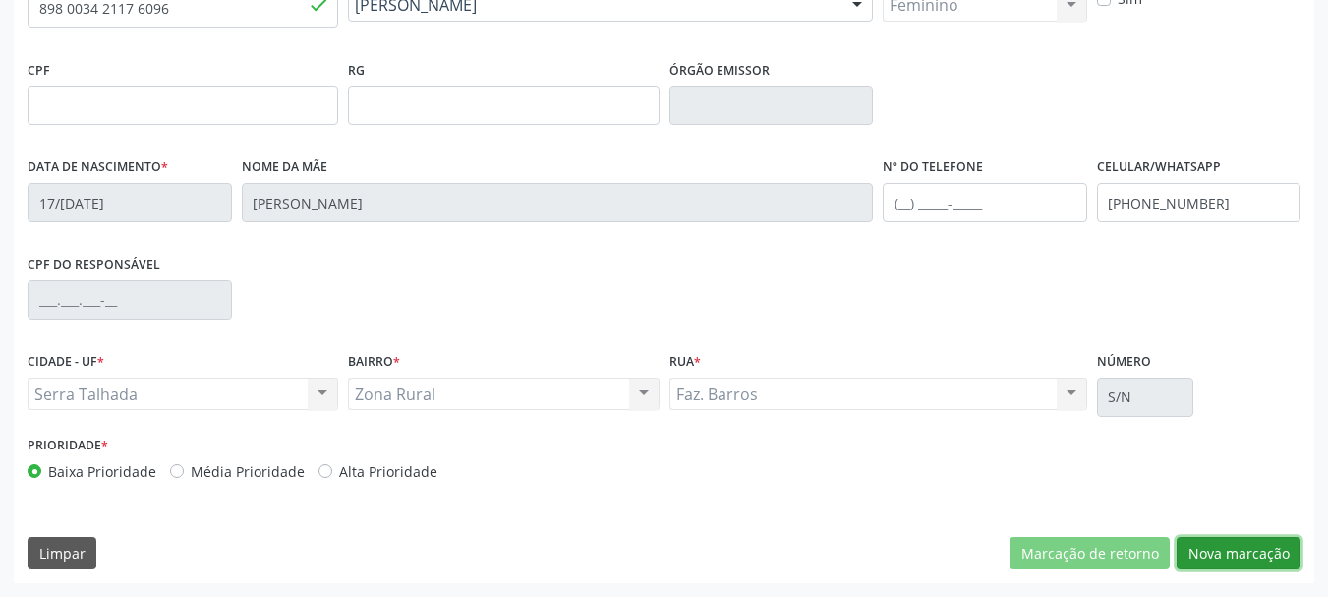
click at [1234, 555] on button "Nova marcação" at bounding box center [1239, 553] width 124 height 33
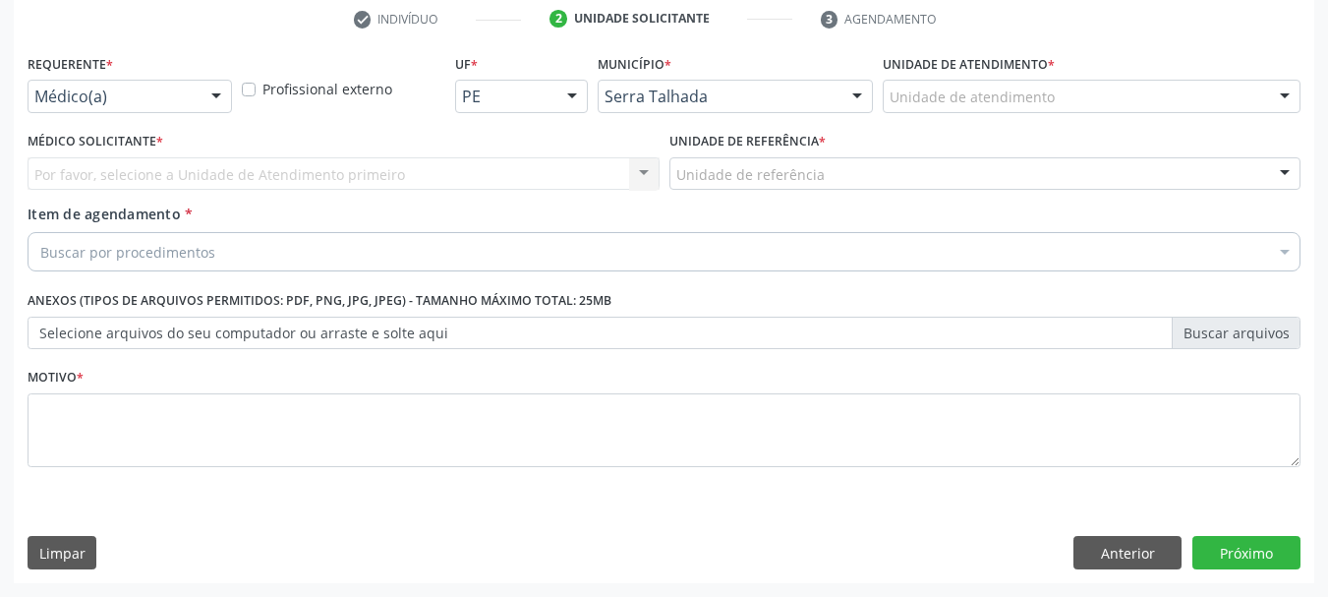
scroll to position [378, 0]
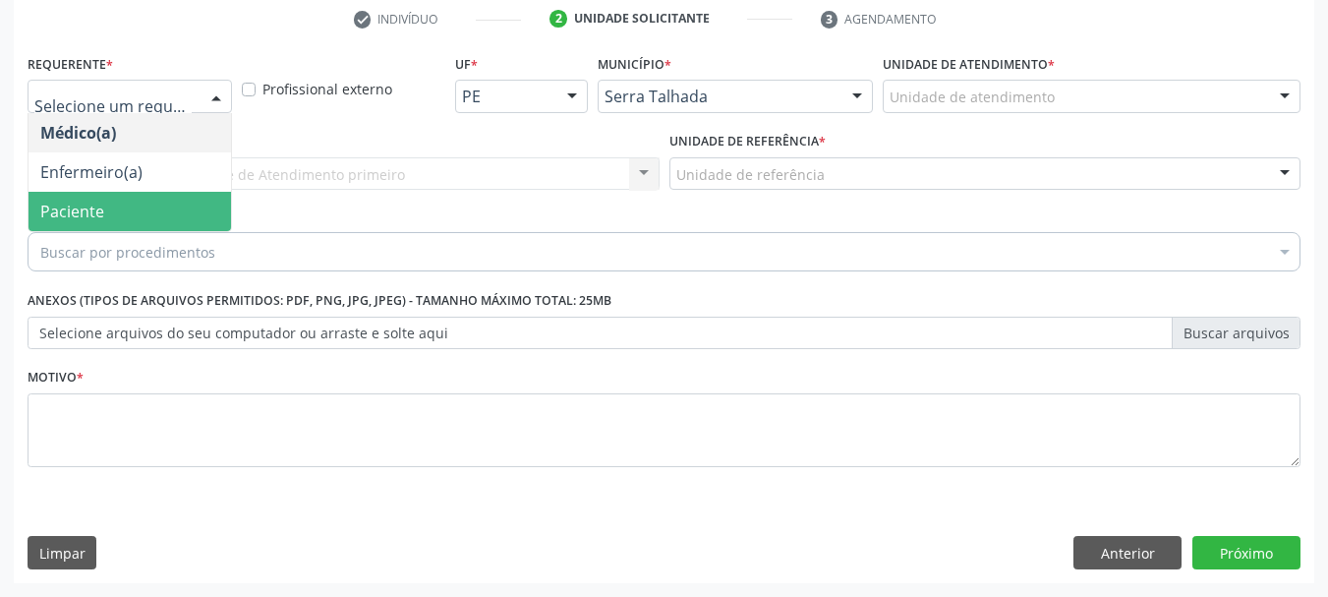
click at [109, 209] on span "Paciente" at bounding box center [130, 211] width 203 height 39
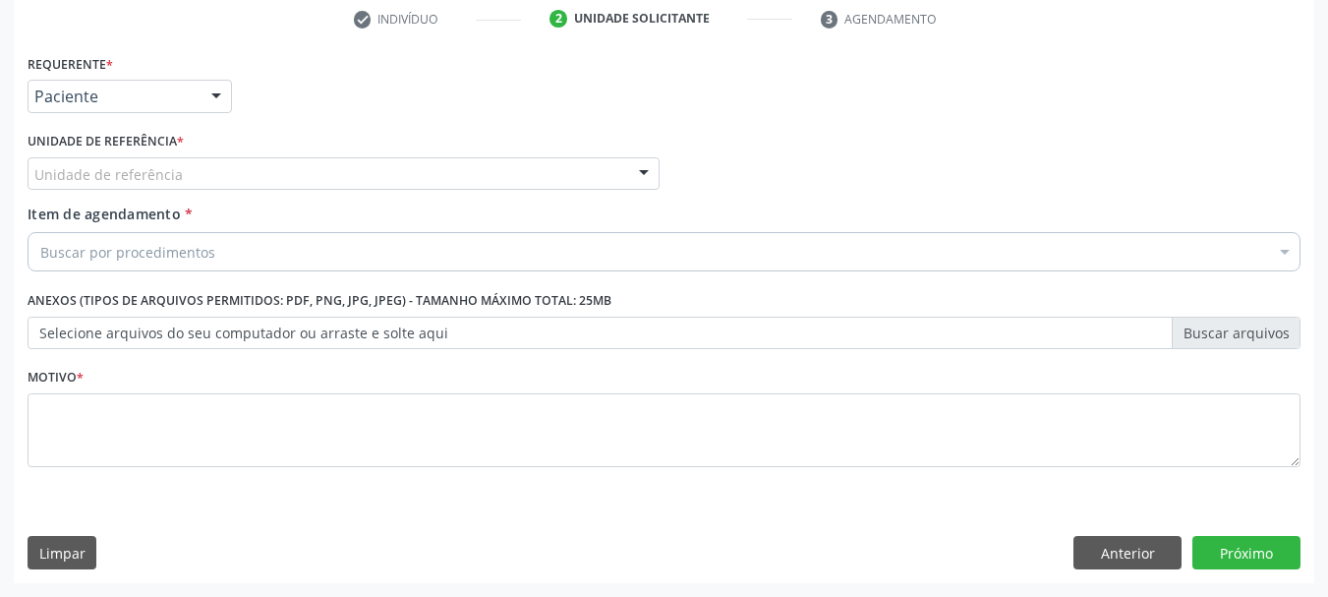
click at [164, 163] on div "Unidade de referência" at bounding box center [344, 173] width 632 height 33
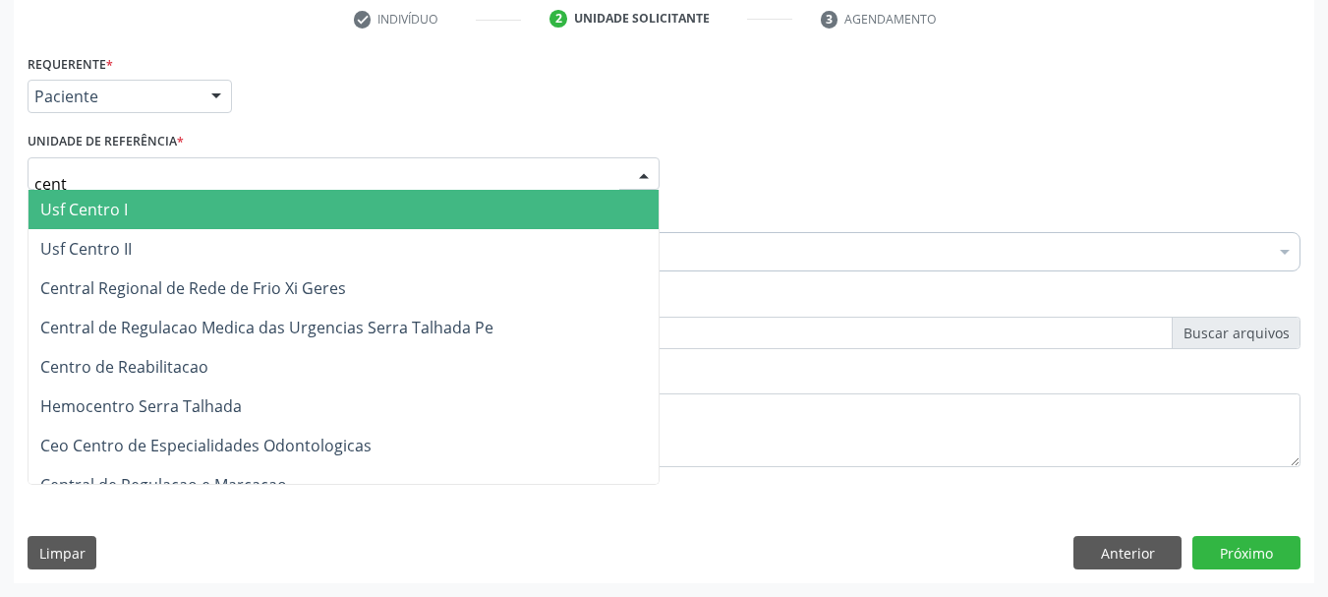
type input "centr"
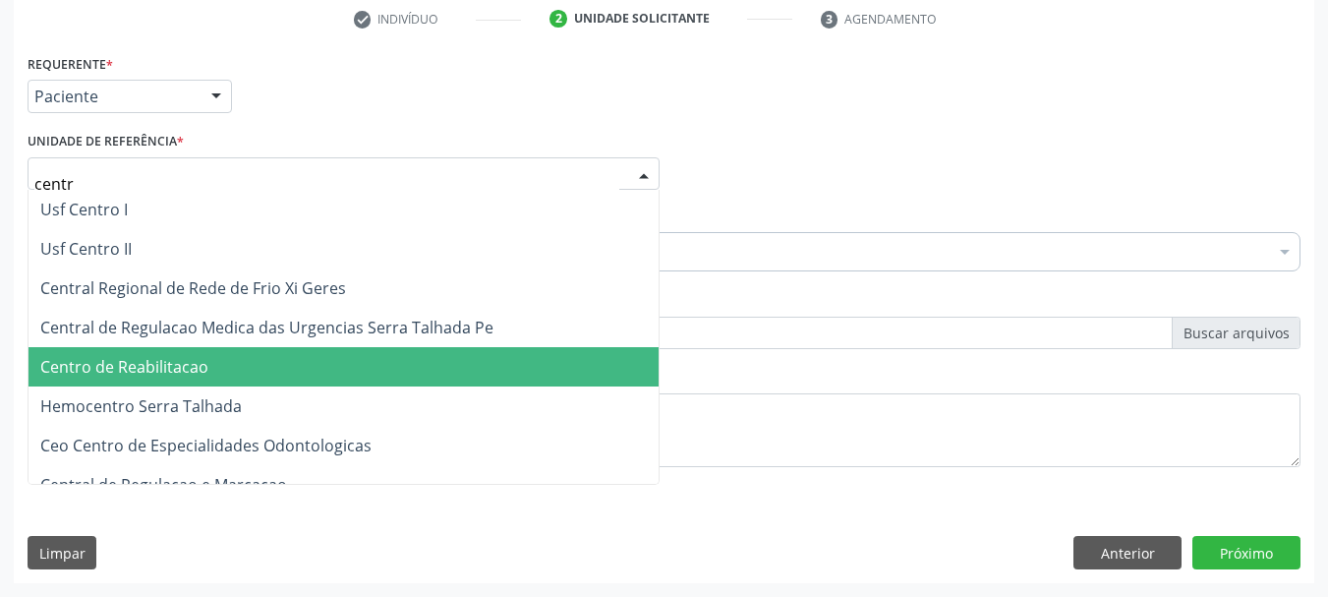
click at [230, 376] on span "Centro de Reabilitacao" at bounding box center [344, 366] width 630 height 39
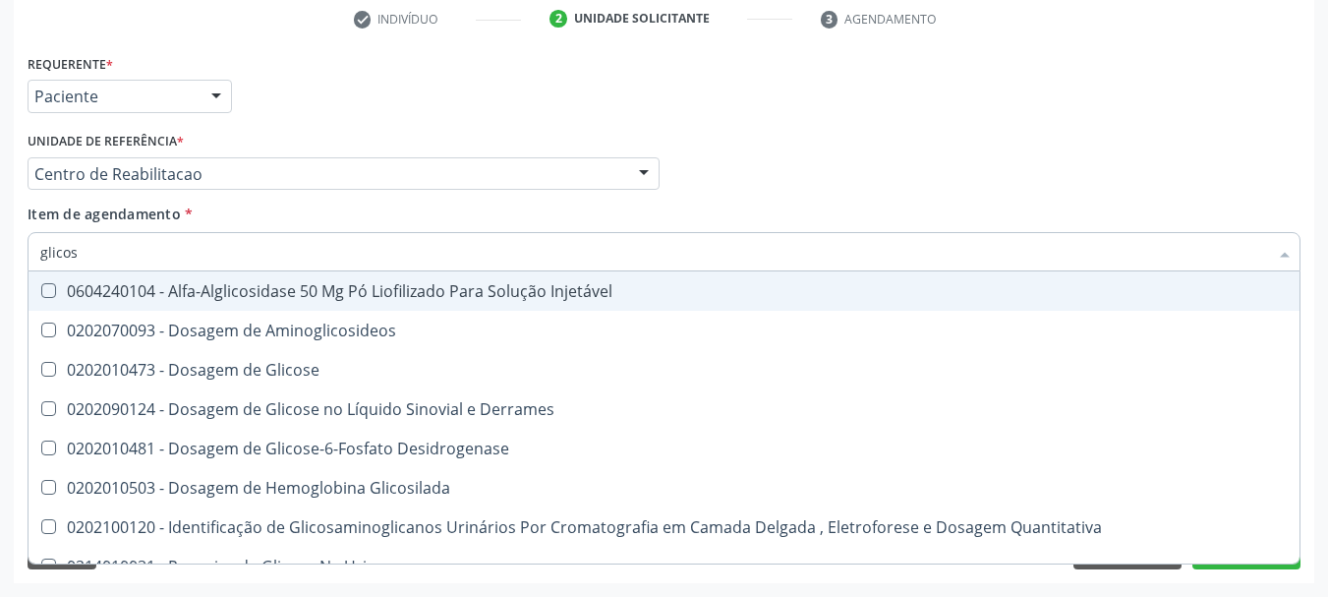
type input "glicose"
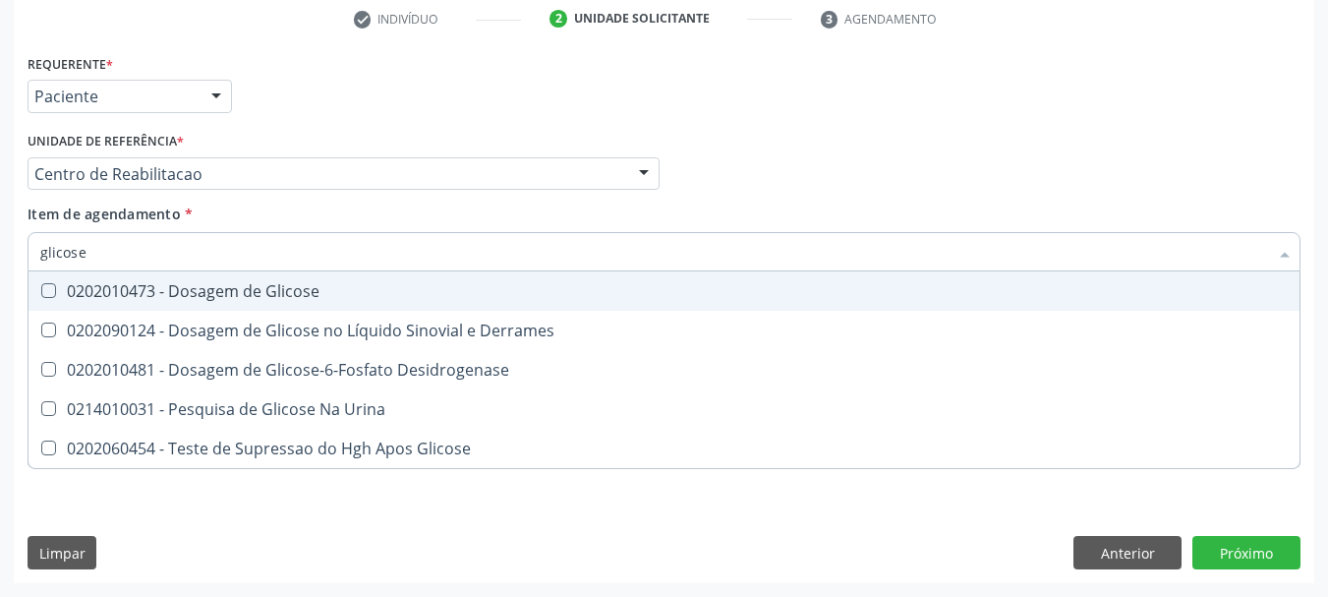
click at [307, 292] on div "0202010473 - Dosagem de Glicose" at bounding box center [664, 291] width 1248 height 16
checkbox Glicose "true"
type input "col"
checkbox Glicose "false"
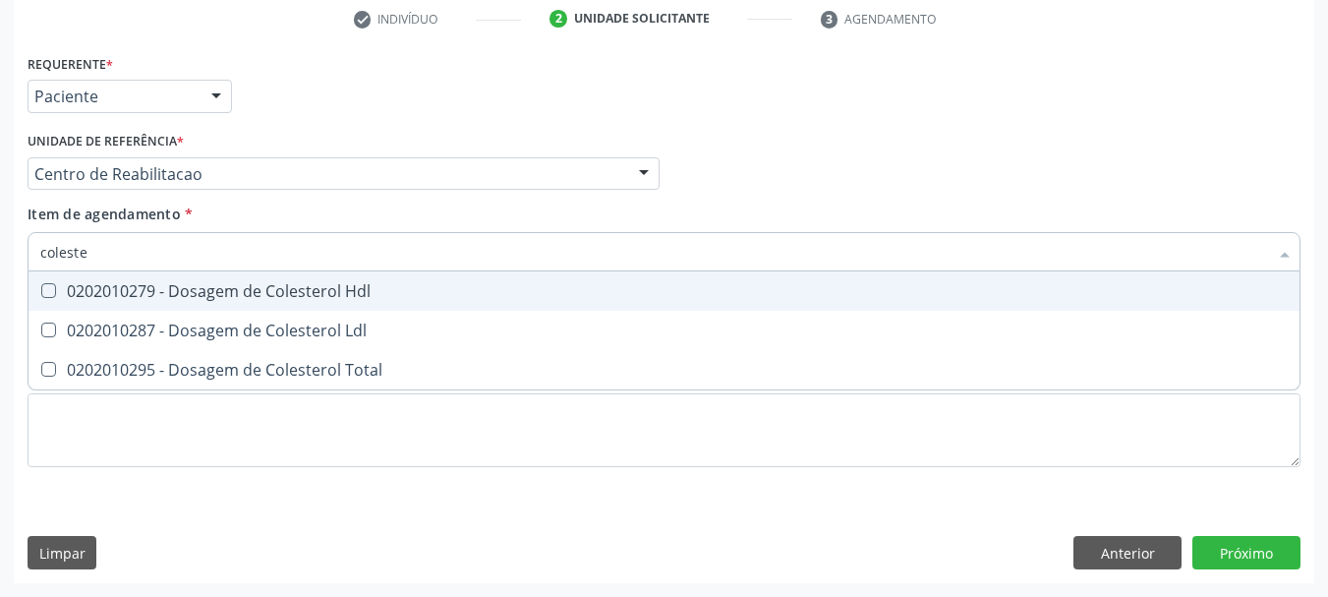
type input "colester"
click at [305, 288] on div "0202010279 - Dosagem de Colesterol Hdl" at bounding box center [664, 291] width 1248 height 16
checkbox Hdl "true"
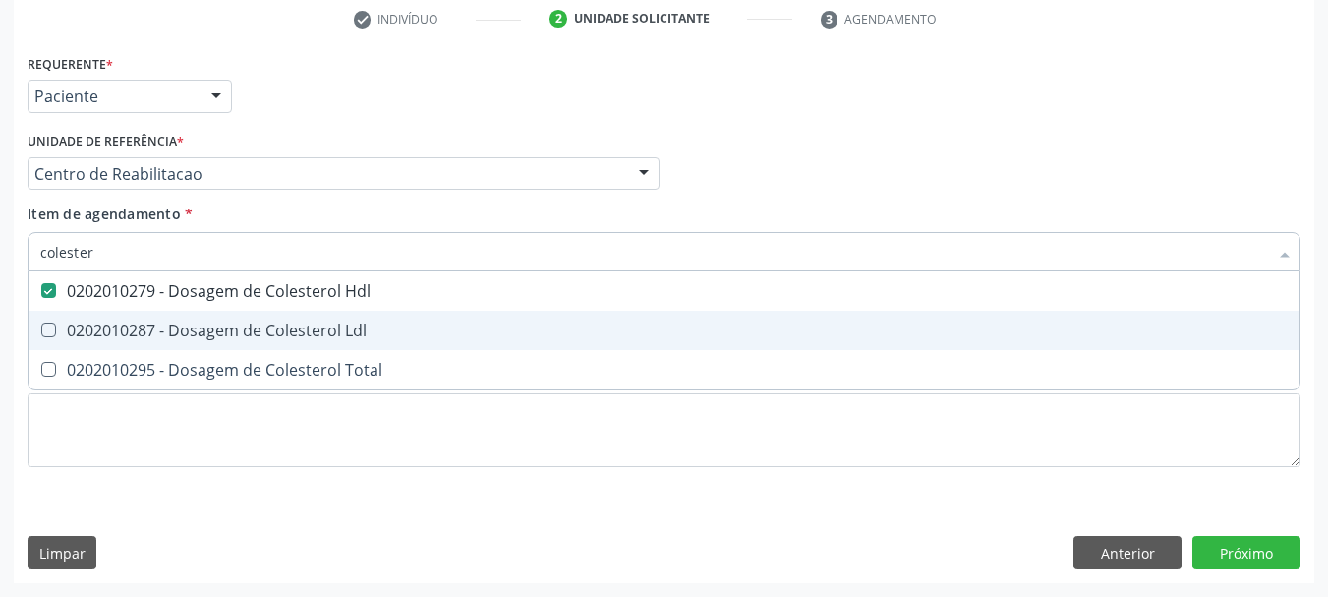
click at [322, 319] on span "0202010287 - Dosagem de Colesterol Ldl" at bounding box center [664, 330] width 1271 height 39
checkbox Ldl "true"
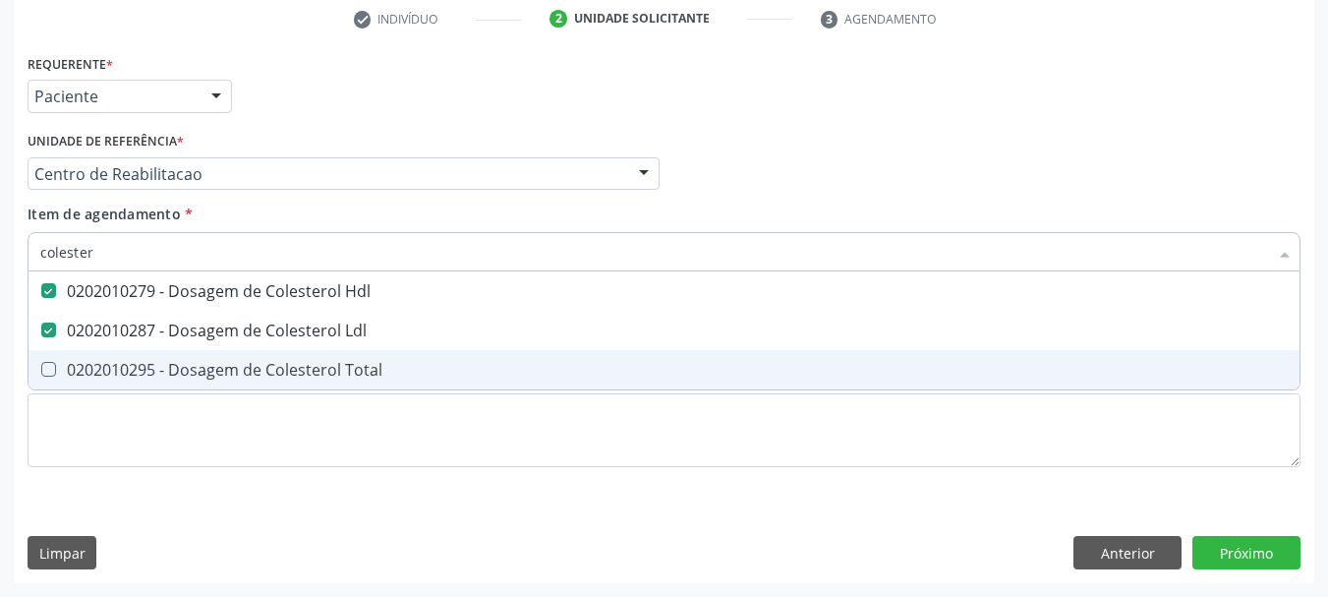
click at [325, 365] on div "0202010295 - Dosagem de Colesterol Total" at bounding box center [664, 370] width 1248 height 16
checkbox Total "true"
type input "trig"
checkbox Hdl "false"
checkbox Ldl "false"
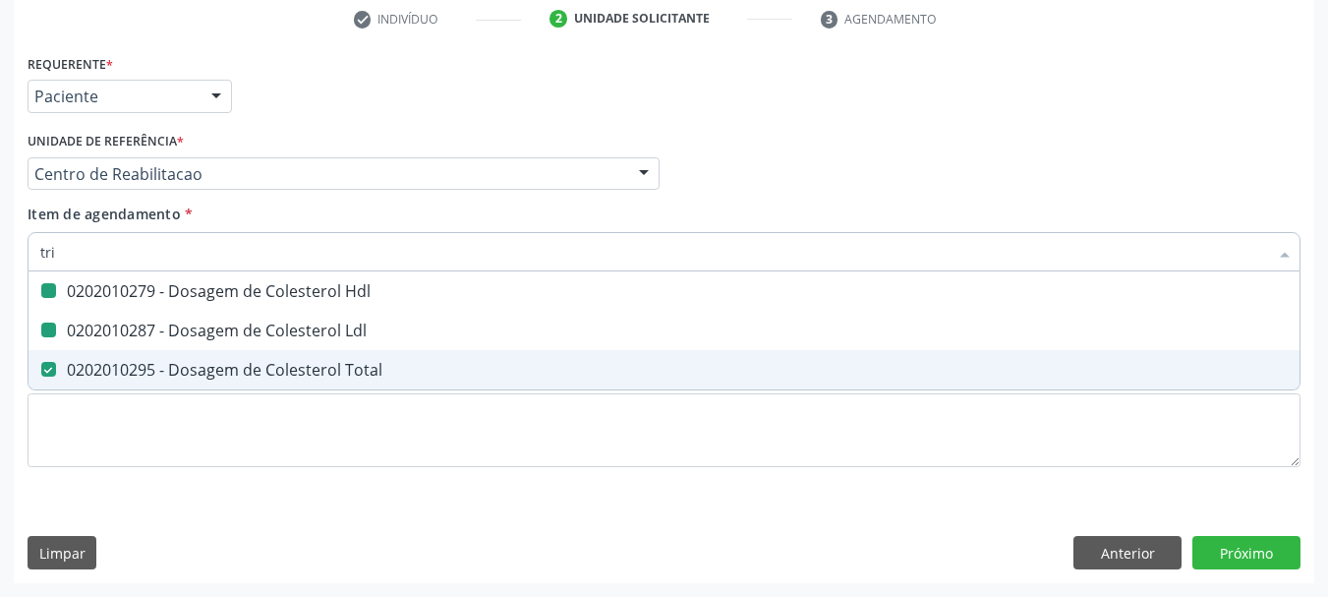
checkbox Total "false"
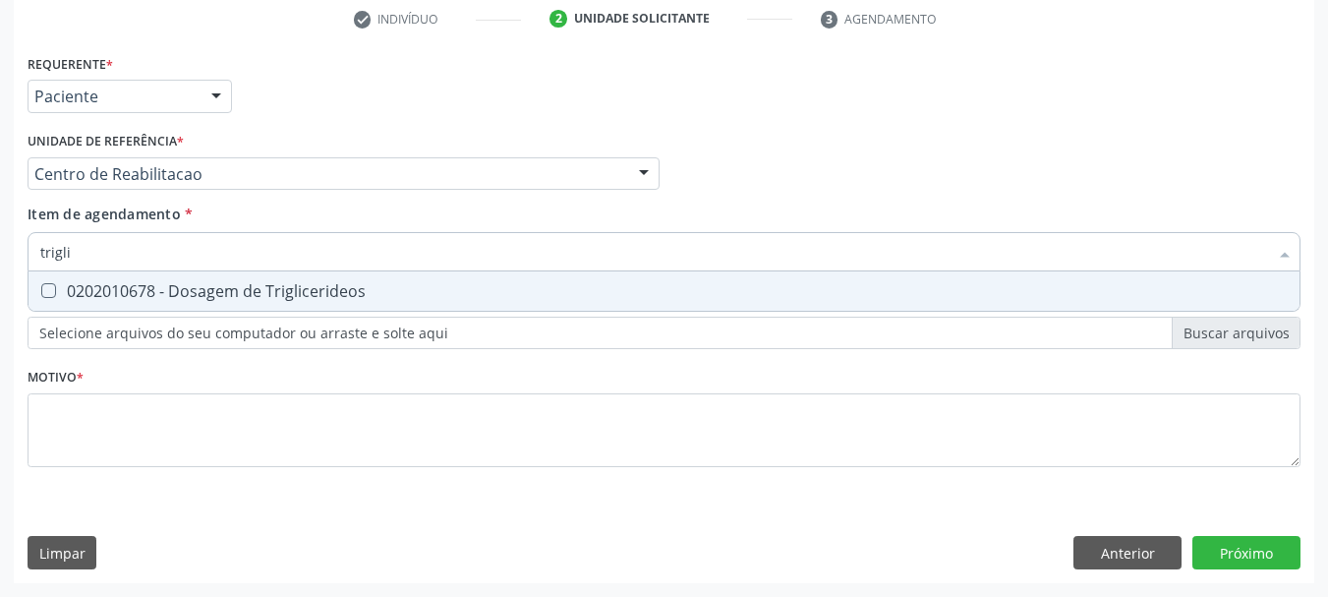
type input "triglic"
click at [329, 294] on div "0202010678 - Dosagem de Triglicerideos" at bounding box center [664, 291] width 1248 height 16
checkbox Triglicerideos "true"
type input "glic"
checkbox Triglicerideos "false"
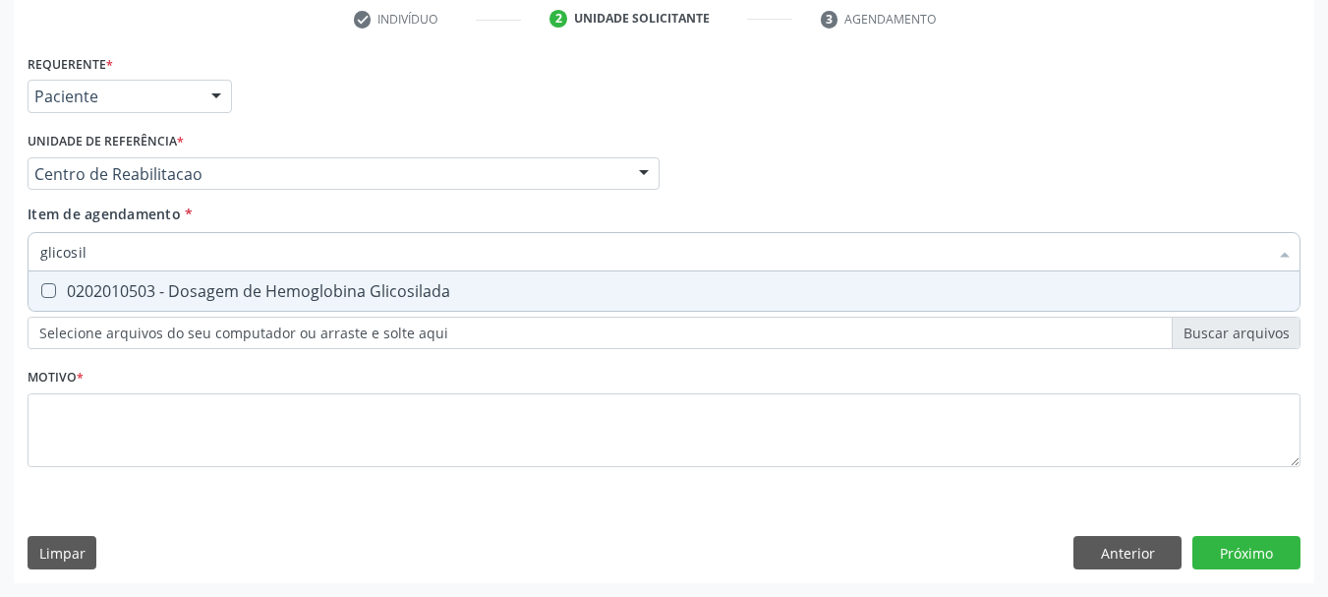
type input "glicosila"
click at [329, 294] on div "0202010503 - Dosagem de Hemoglobina Glicosilada" at bounding box center [664, 291] width 1248 height 16
checkbox Glicosilada "true"
type input "hem"
checkbox Glicosilada "false"
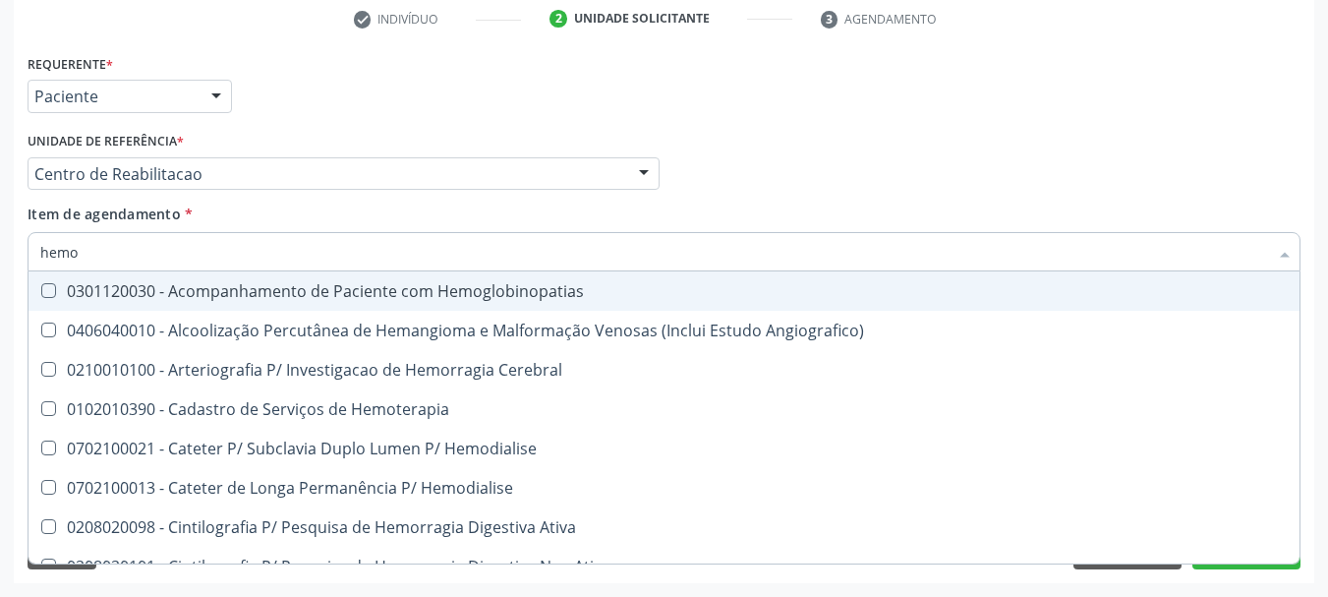
type input "hemog"
checkbox Oncologia "true"
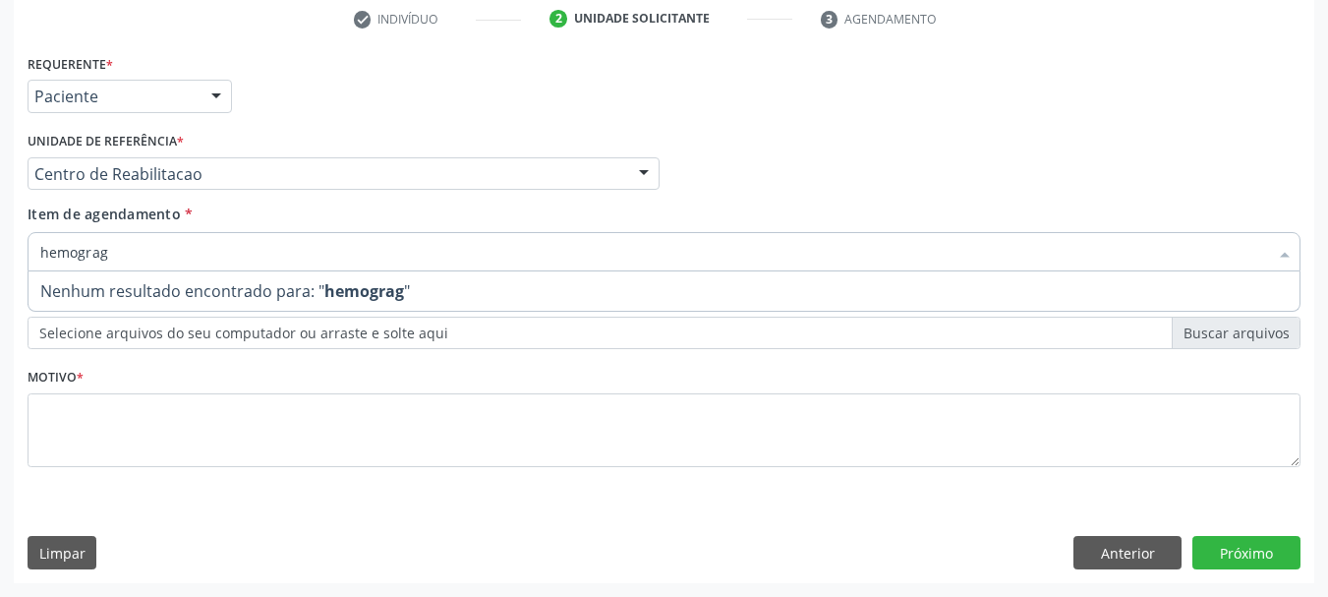
type input "hemogra"
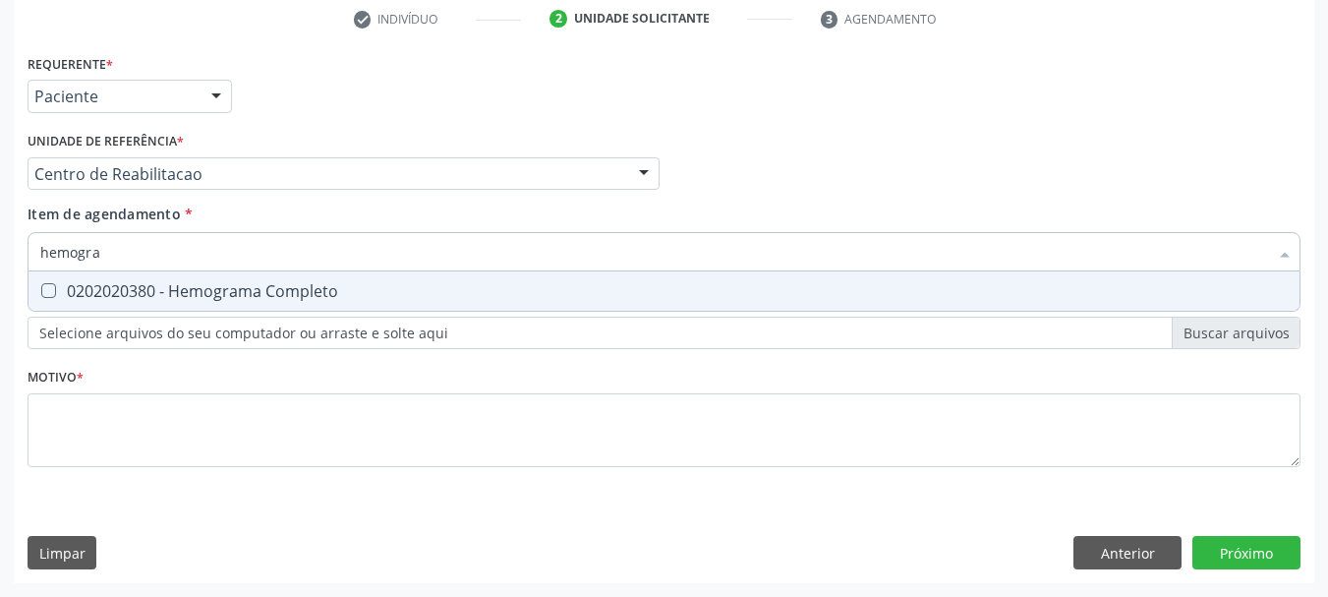
click at [329, 294] on div "0202020380 - Hemograma Completo" at bounding box center [664, 291] width 1248 height 16
checkbox Completo "true"
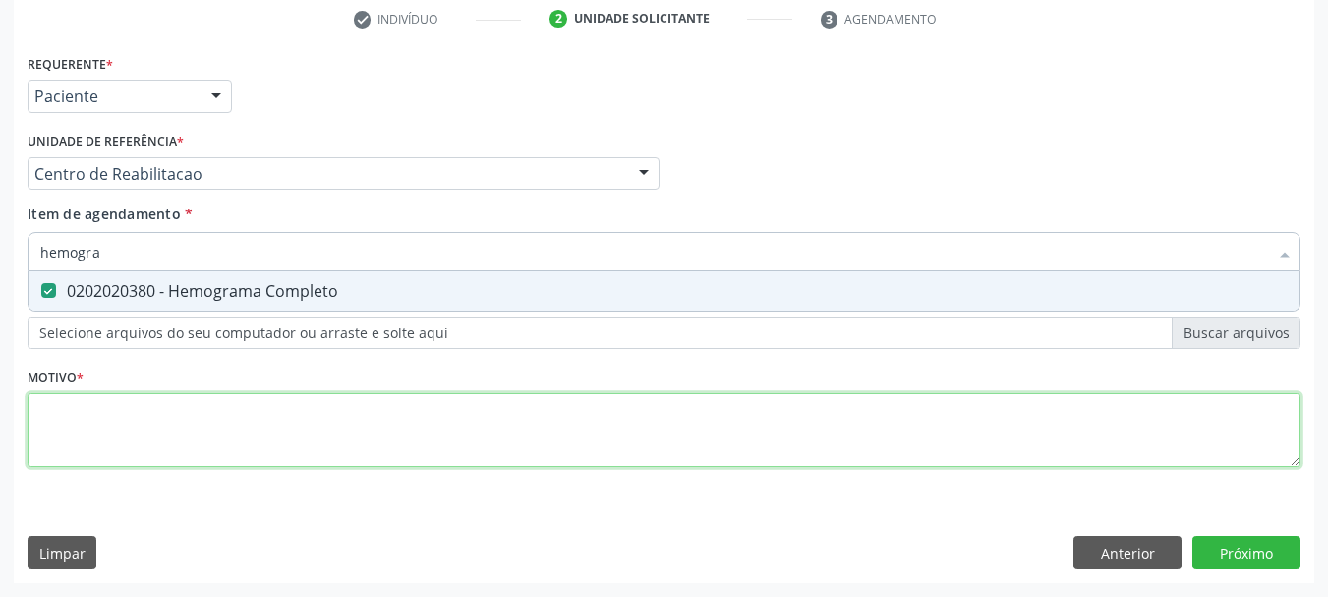
click at [145, 415] on div "Requerente * Paciente Médico(a) Enfermeiro(a) Paciente Nenhum resultado encontr…" at bounding box center [664, 271] width 1273 height 445
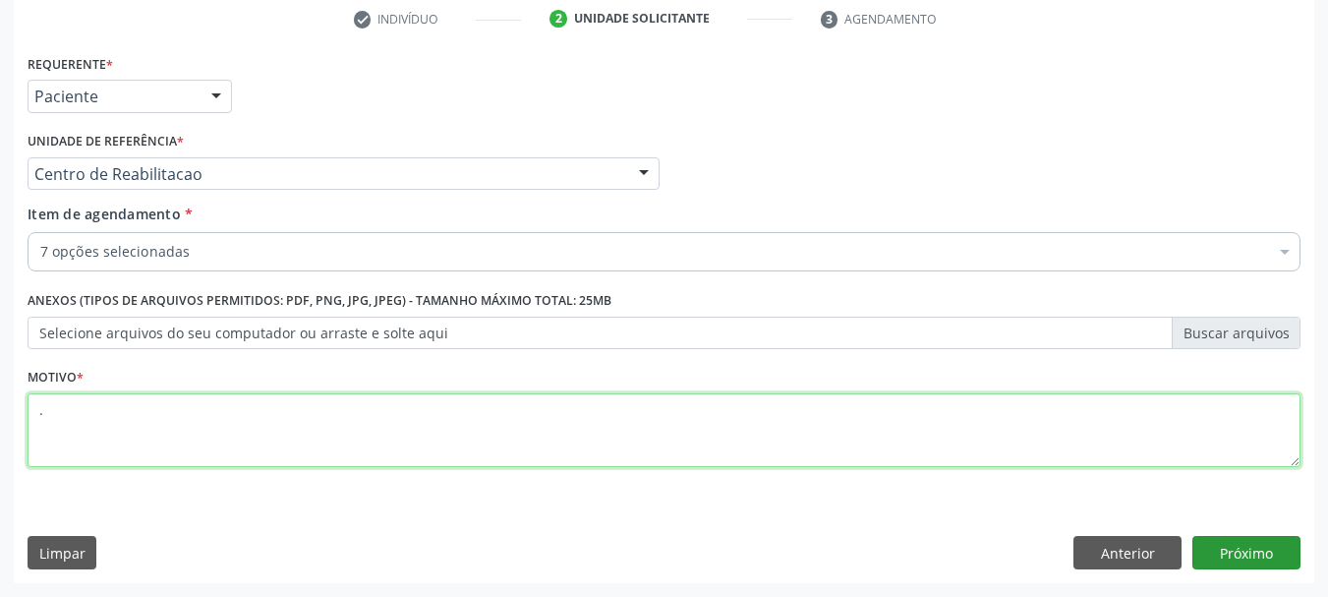
type textarea "."
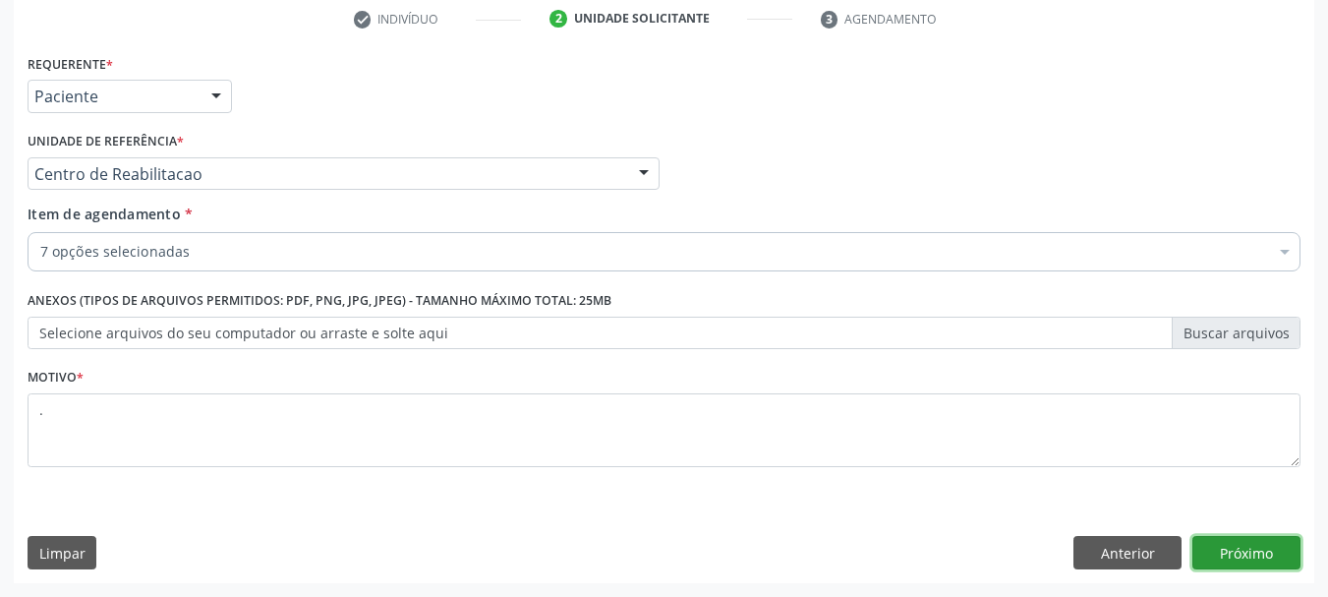
click at [1268, 550] on button "Próximo" at bounding box center [1246, 552] width 108 height 33
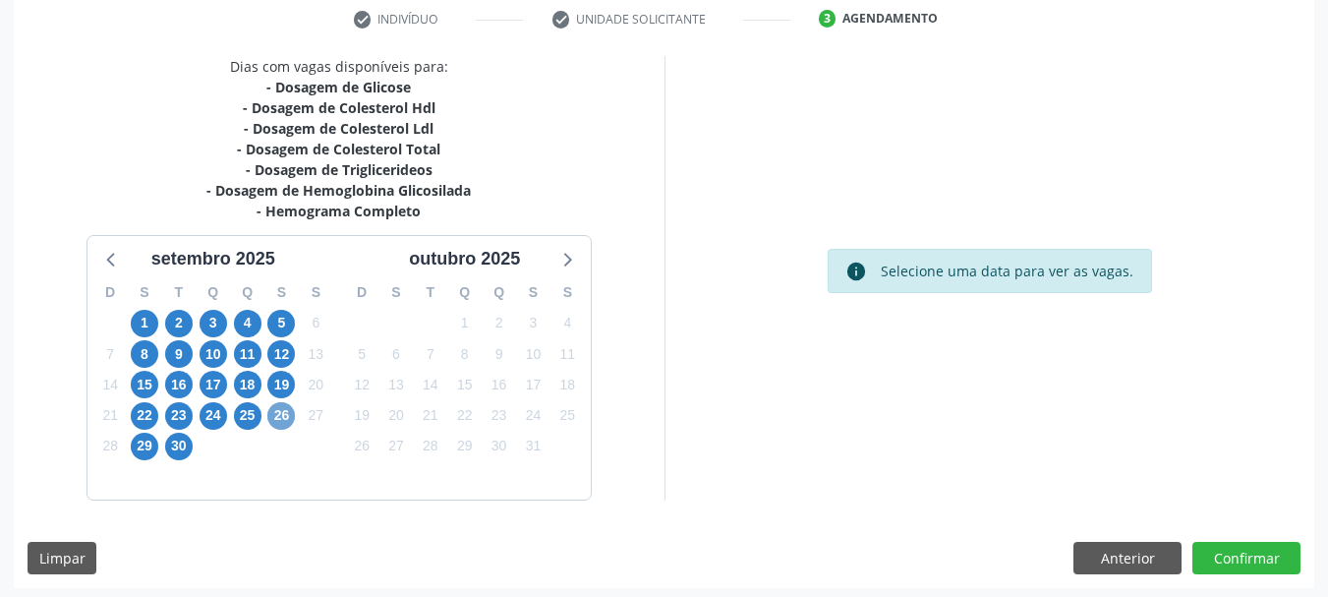
click at [278, 407] on span "26" at bounding box center [281, 416] width 28 height 28
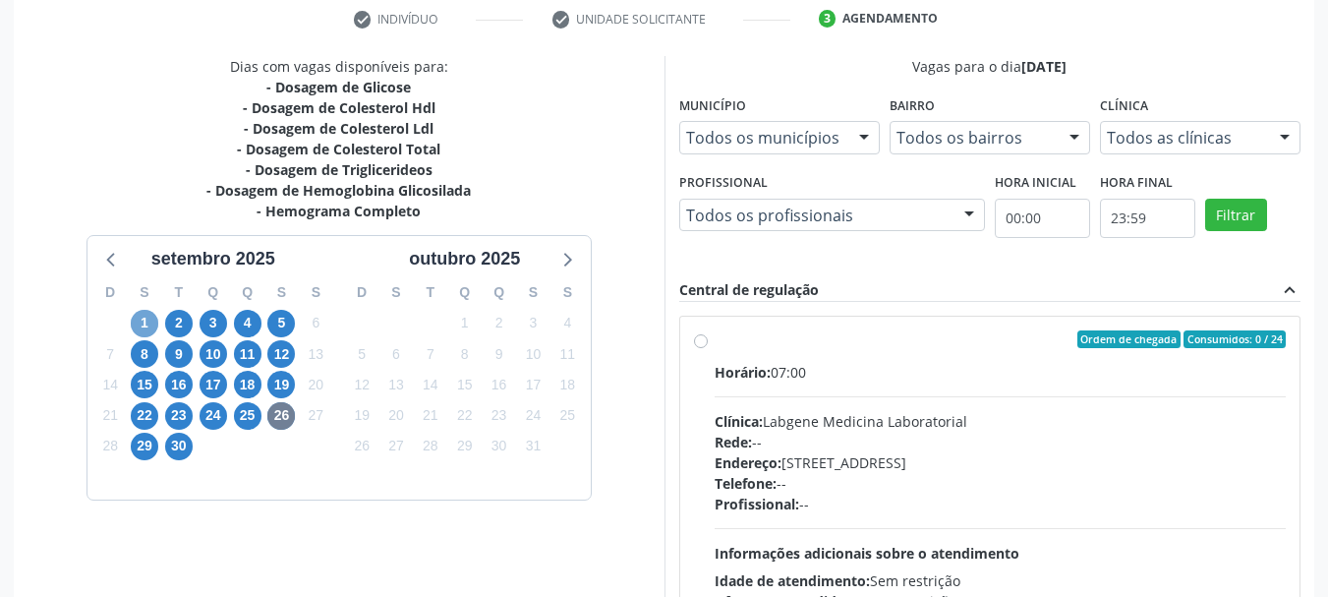
click at [136, 323] on span "1" at bounding box center [145, 324] width 28 height 28
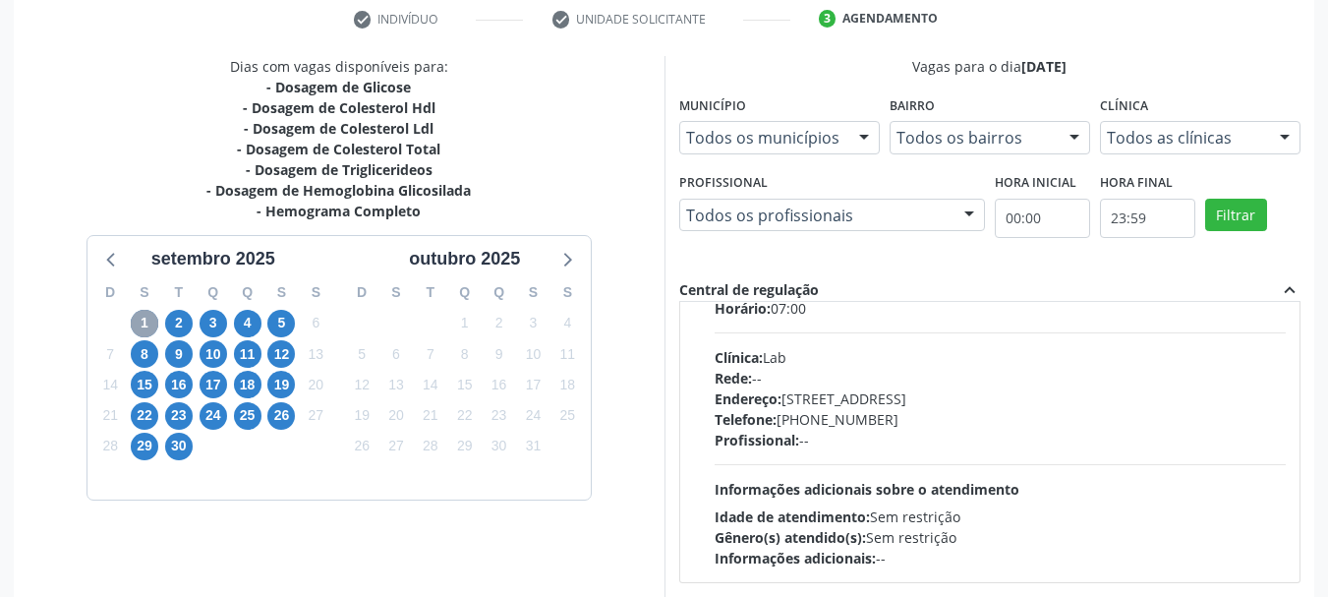
scroll to position [310, 0]
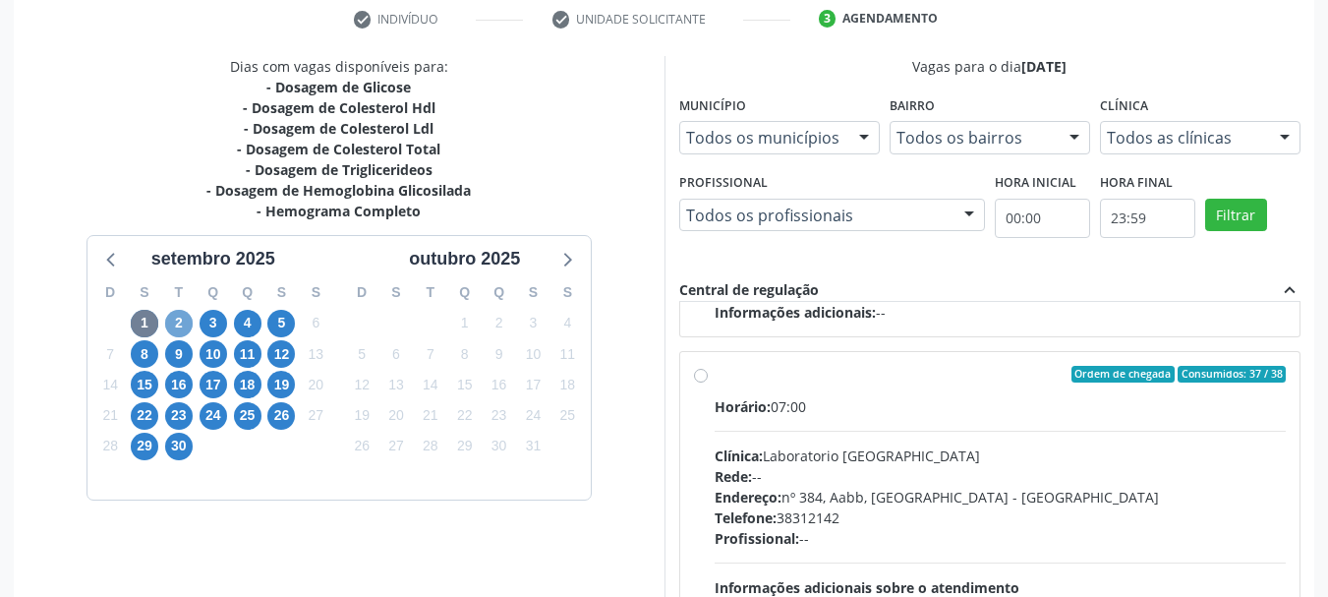
click at [177, 319] on span "2" at bounding box center [179, 324] width 28 height 28
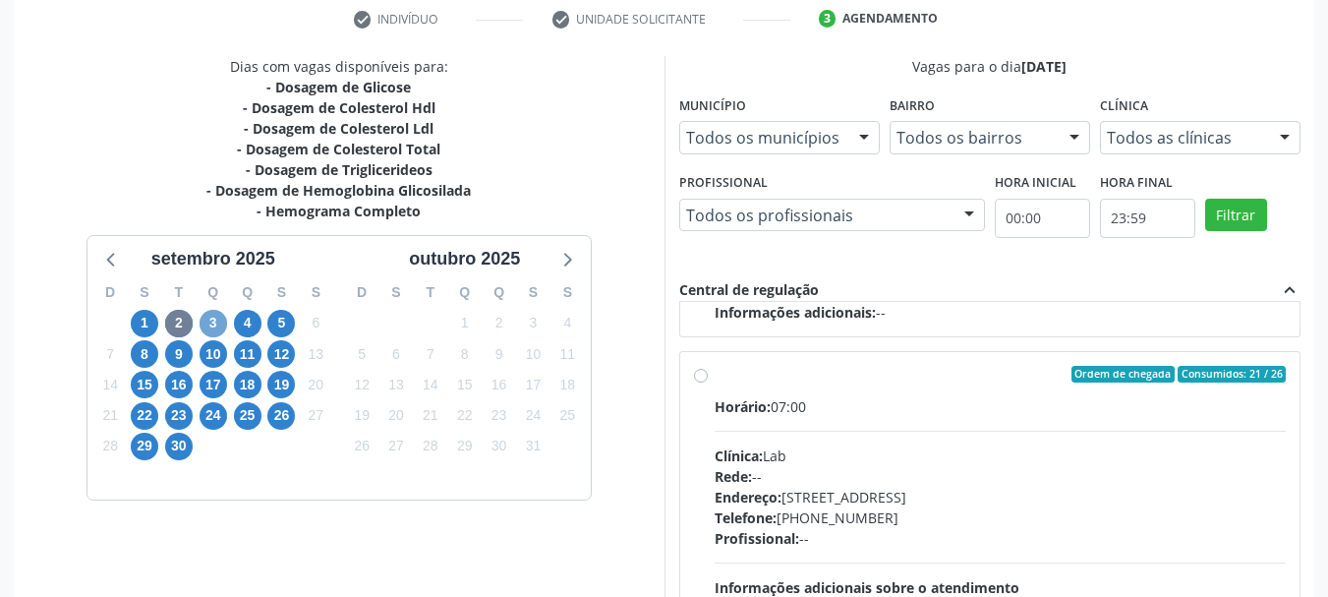
click at [212, 321] on span "3" at bounding box center [214, 324] width 28 height 28
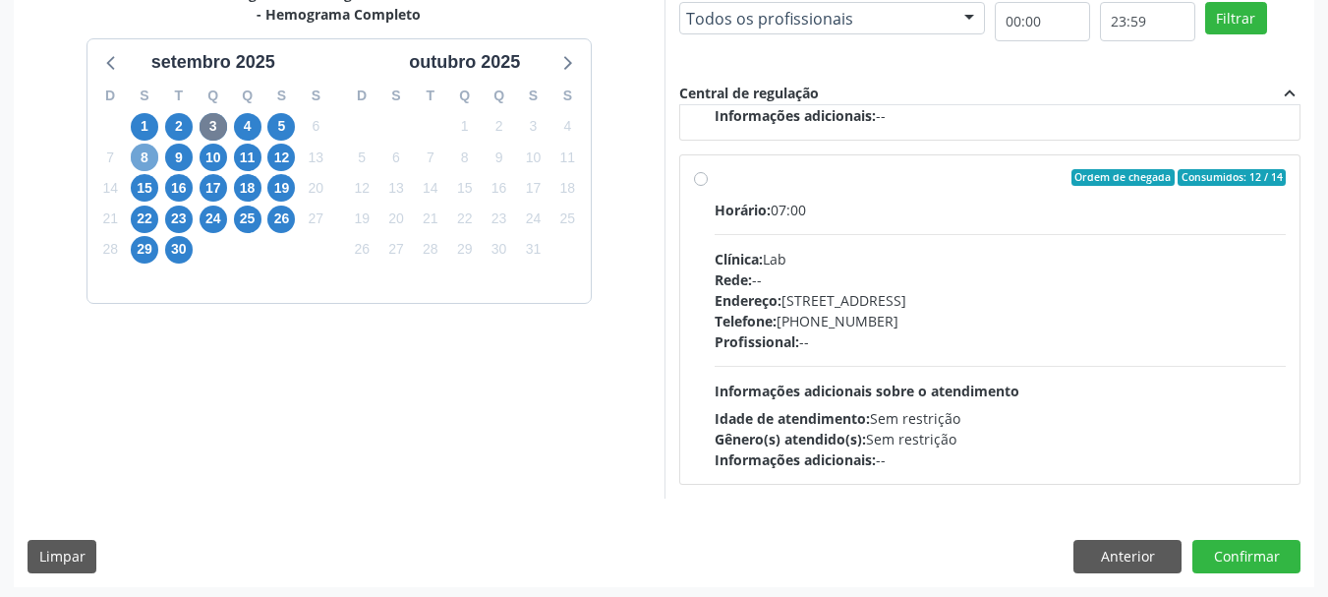
click at [133, 154] on span "8" at bounding box center [145, 158] width 28 height 28
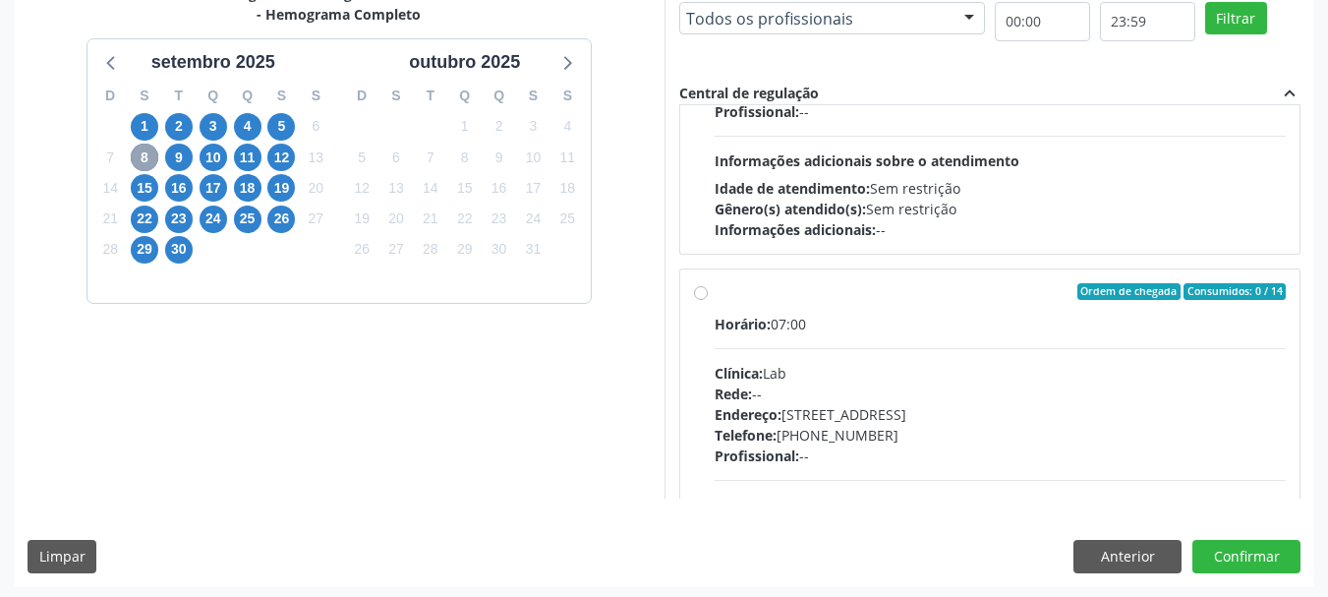
scroll to position [983, 0]
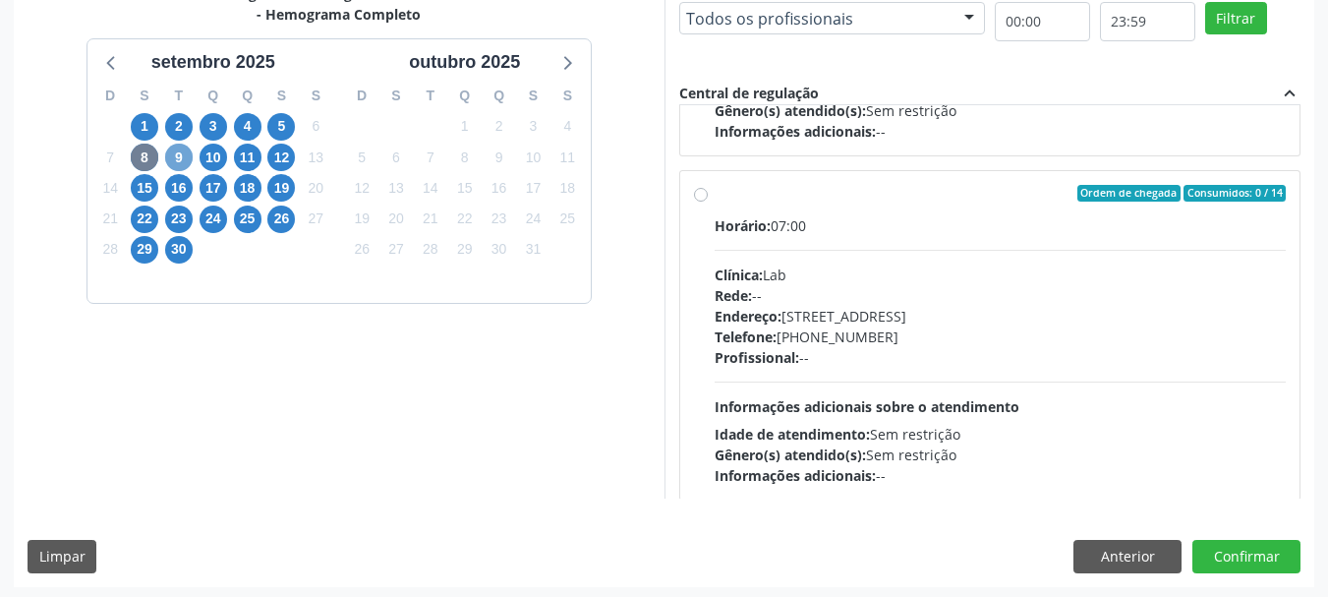
click at [185, 153] on span "9" at bounding box center [179, 158] width 28 height 28
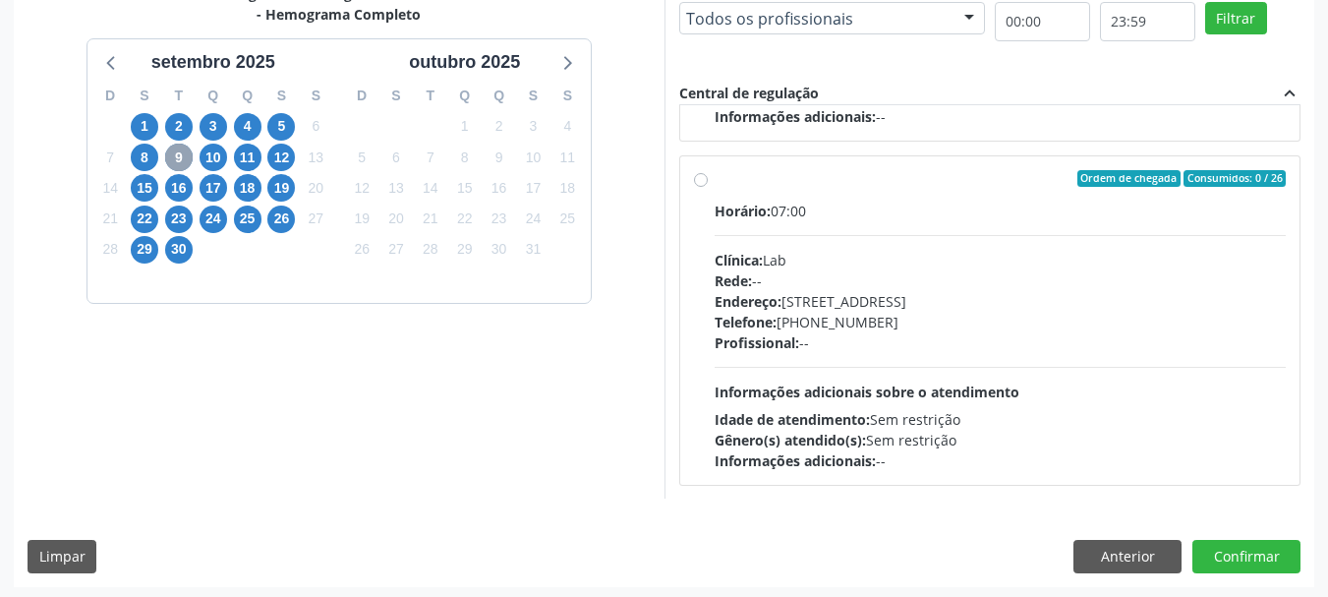
scroll to position [999, 0]
click at [220, 159] on span "10" at bounding box center [214, 158] width 28 height 28
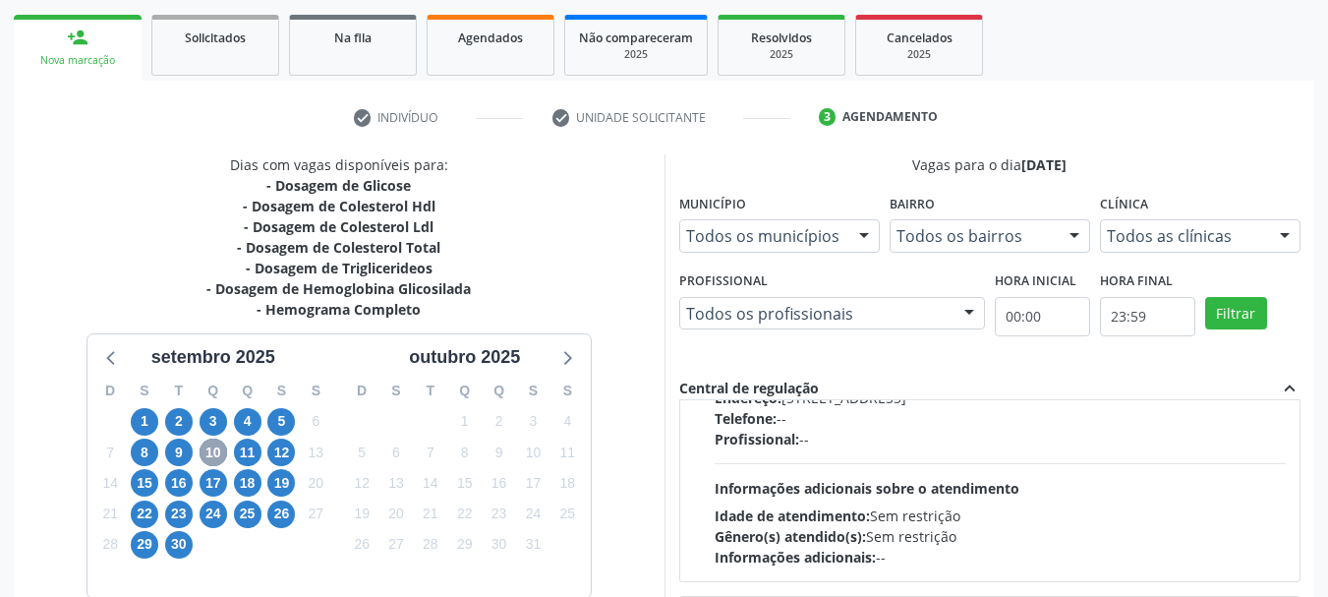
scroll to position [901, 0]
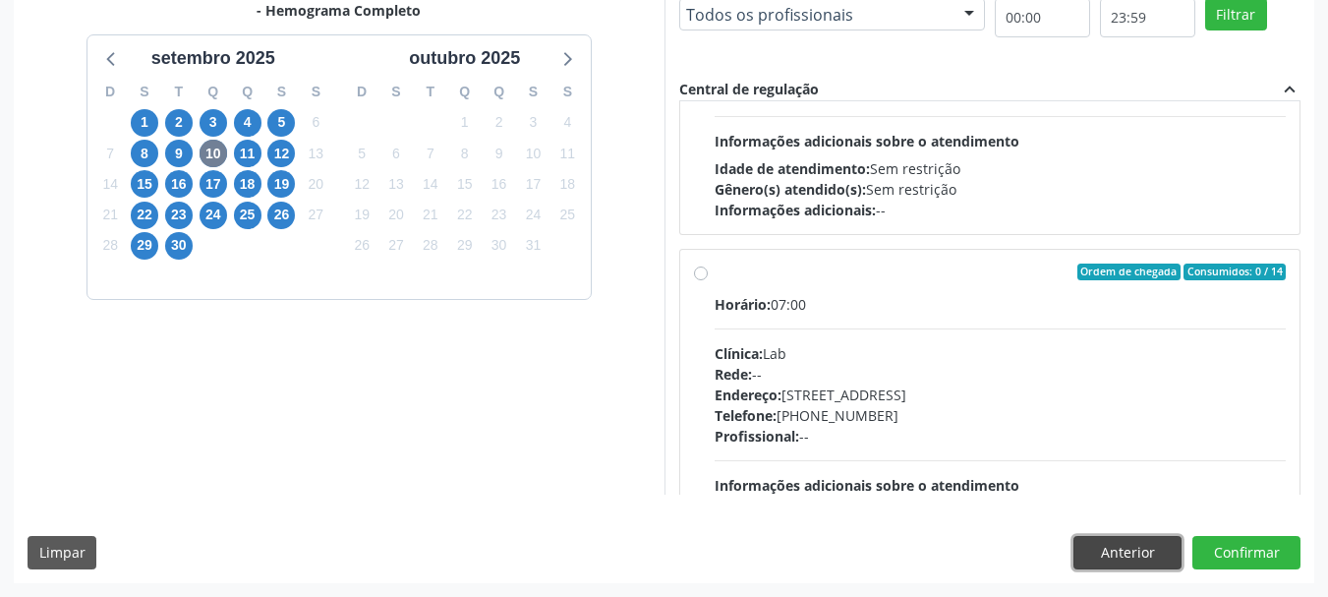
click at [1093, 546] on button "Anterior" at bounding box center [1128, 552] width 108 height 33
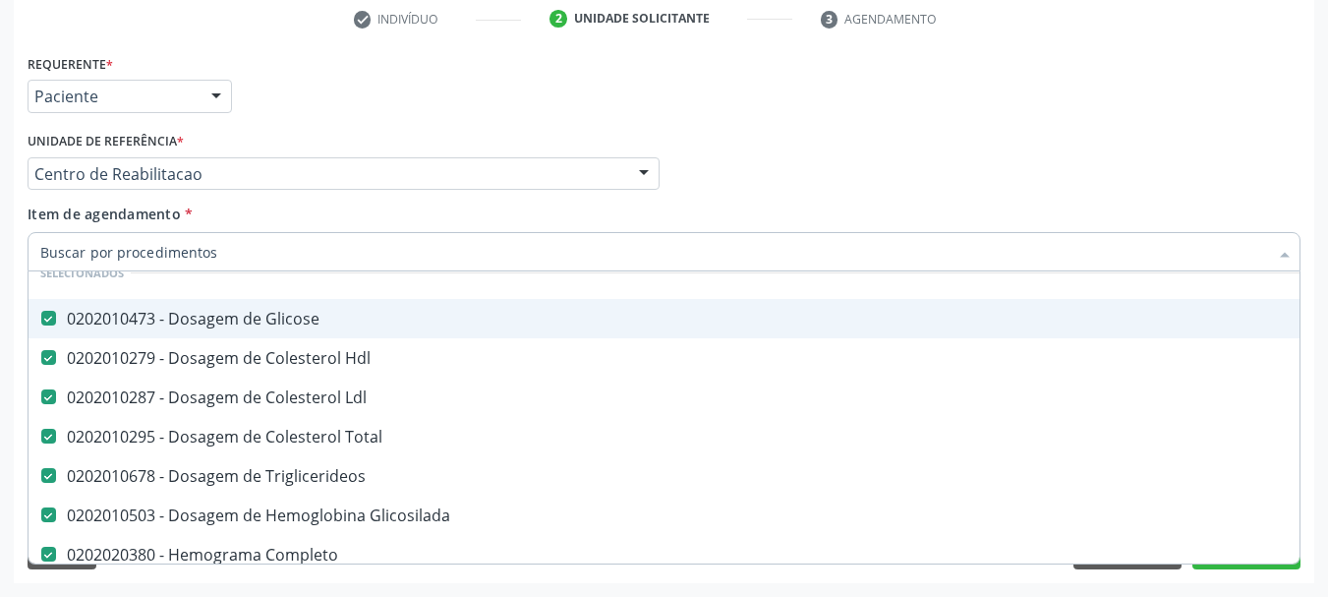
scroll to position [197, 0]
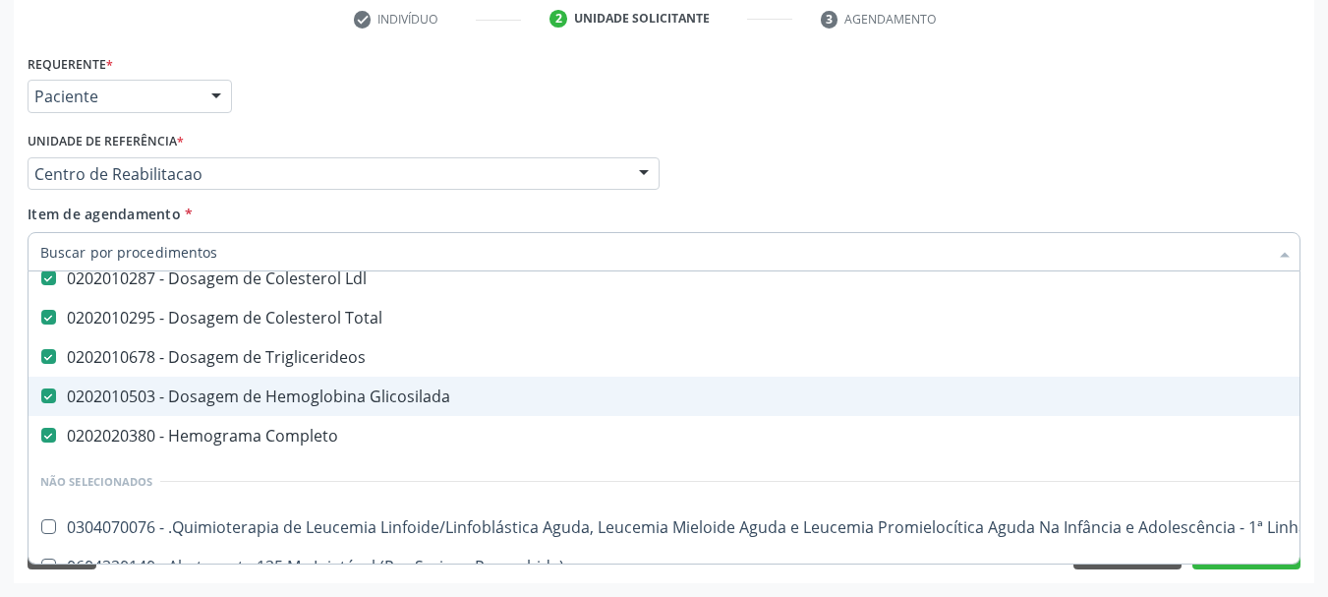
click at [51, 395] on Glicosilada at bounding box center [48, 395] width 15 height 15
click at [41, 395] on Glicosilada "checkbox" at bounding box center [35, 395] width 13 height 13
checkbox Glicosilada "false"
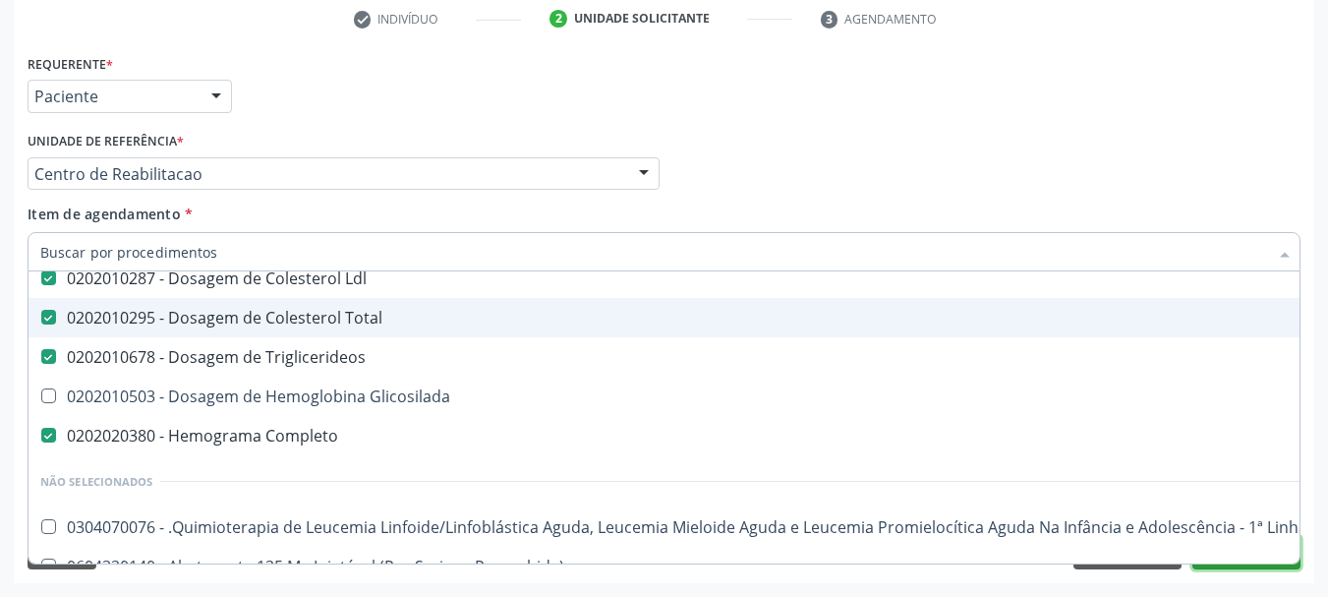
click at [1238, 565] on button "Próximo" at bounding box center [1246, 552] width 108 height 33
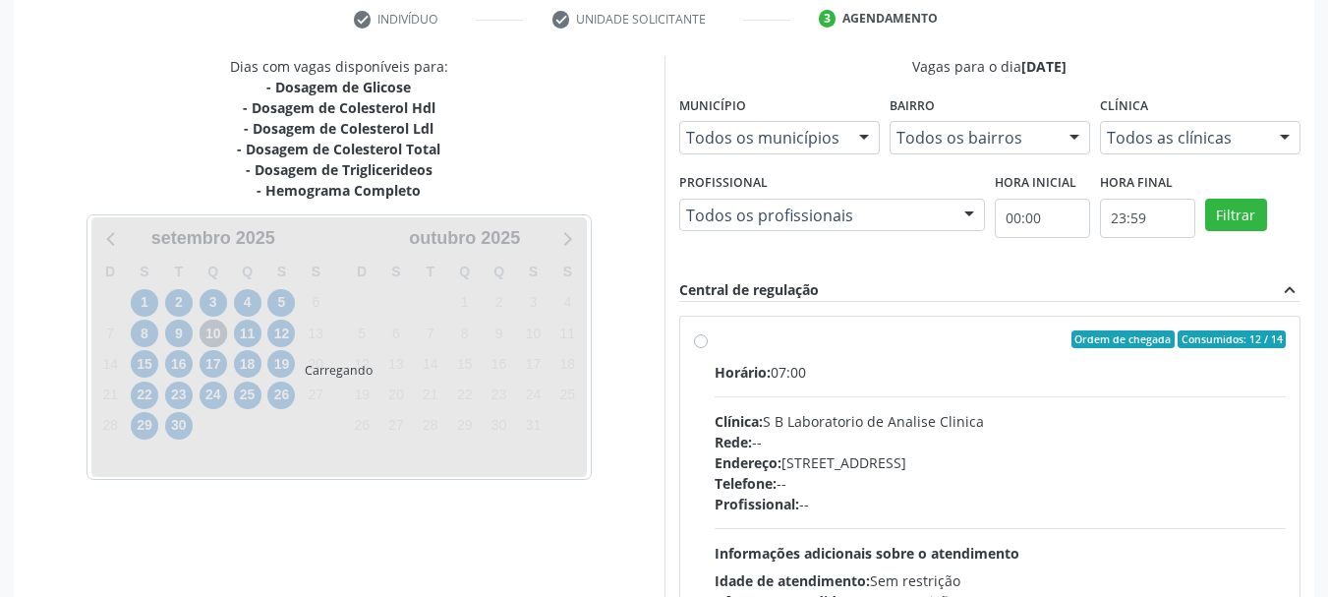
scroll to position [0, 0]
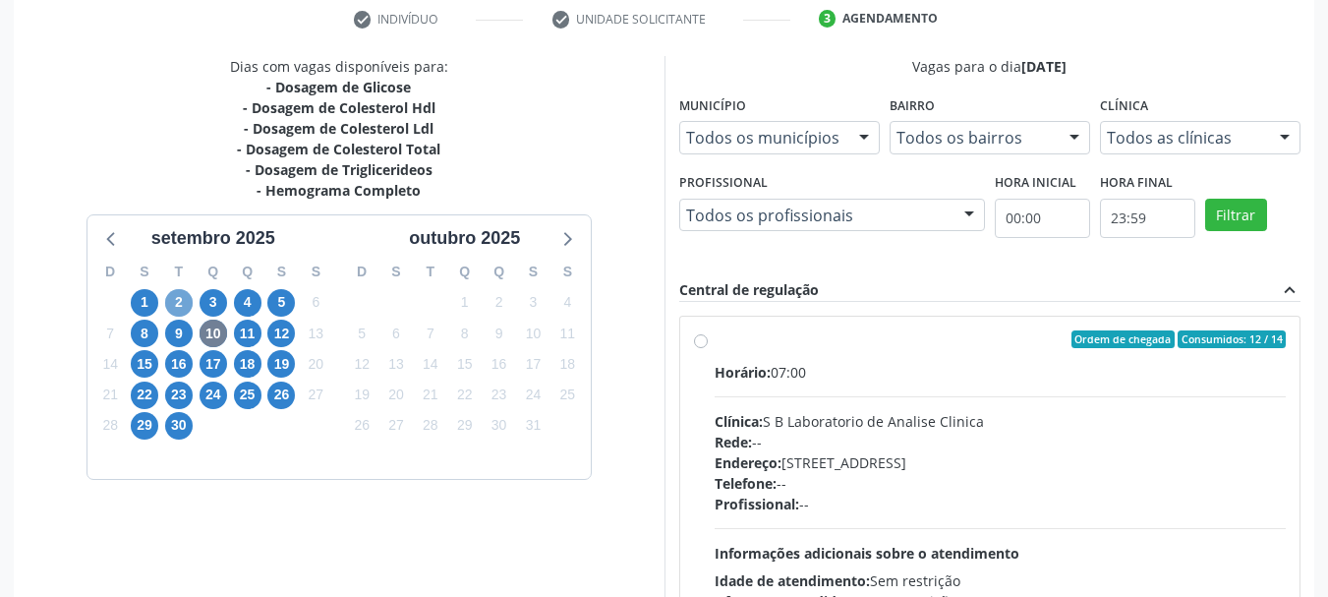
click at [174, 305] on span "2" at bounding box center [179, 303] width 28 height 28
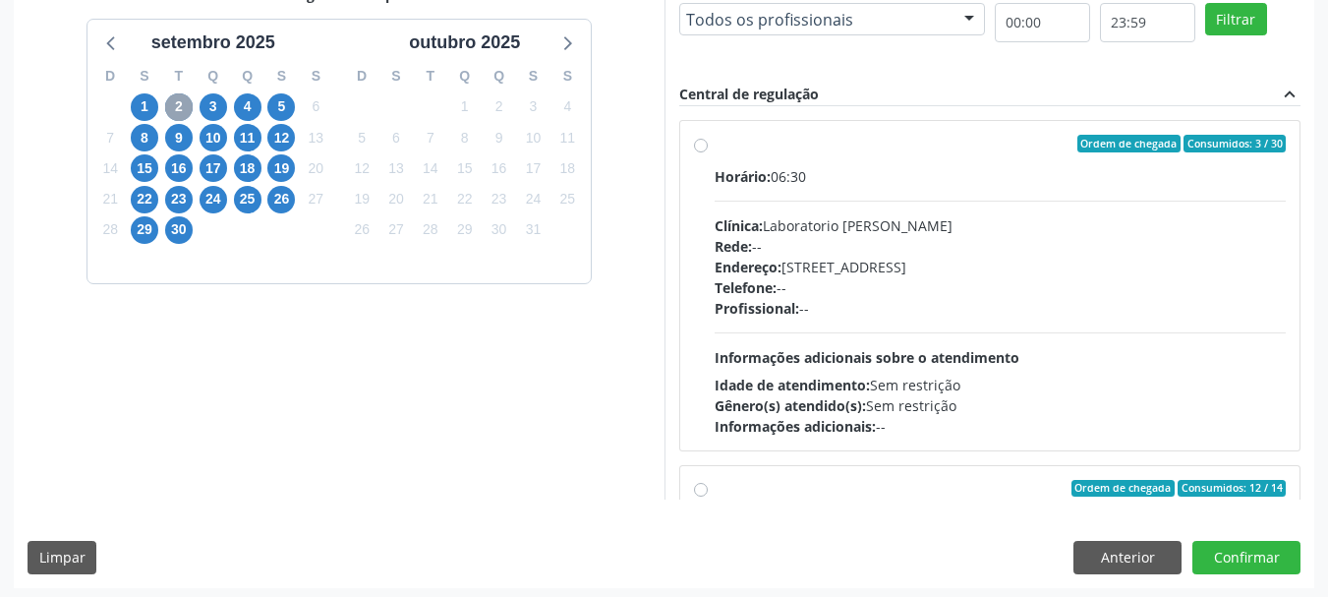
scroll to position [574, 0]
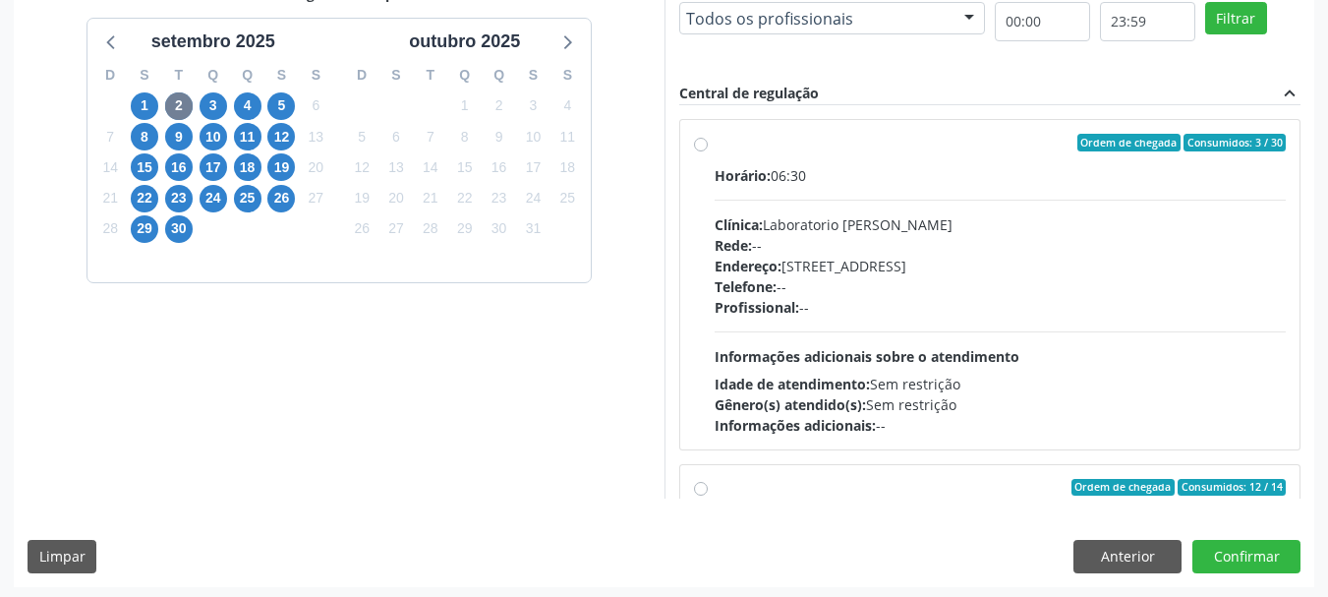
click at [831, 168] on div "Horário: 06:30" at bounding box center [1001, 175] width 572 height 21
click at [708, 151] on input "Ordem de chegada Consumidos: 3 / 30 Horário: 06:30 Clínica: Laboratorio [PERSON…" at bounding box center [701, 143] width 14 height 18
radio input "true"
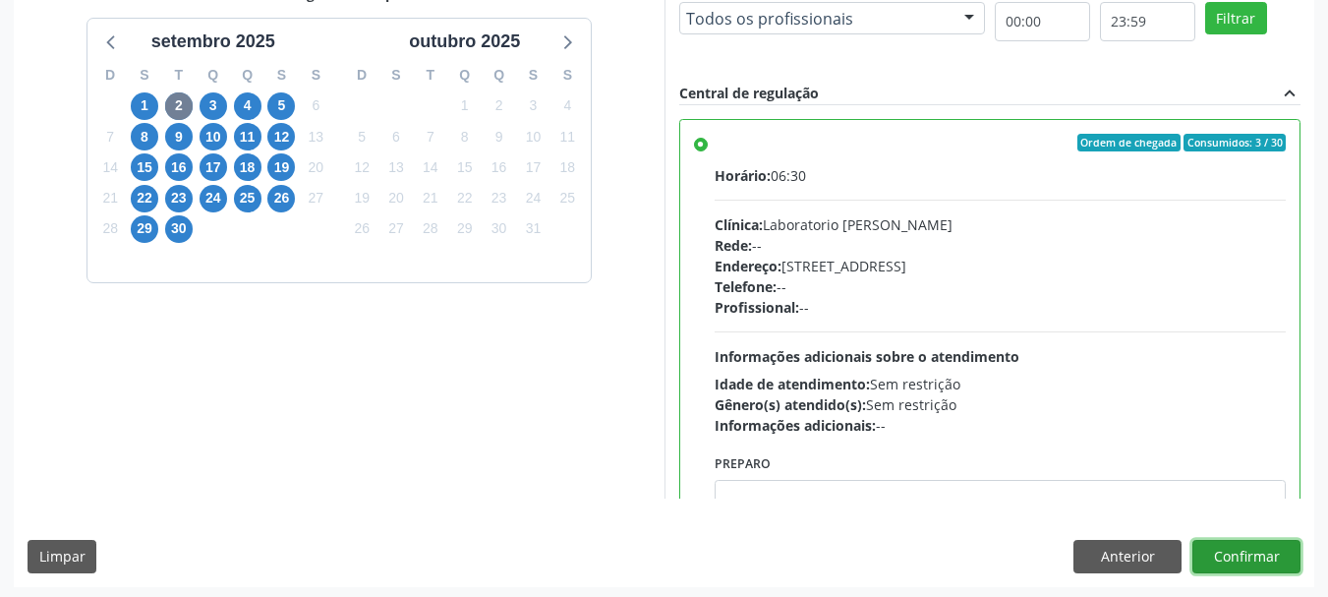
click at [1243, 561] on button "Confirmar" at bounding box center [1246, 556] width 108 height 33
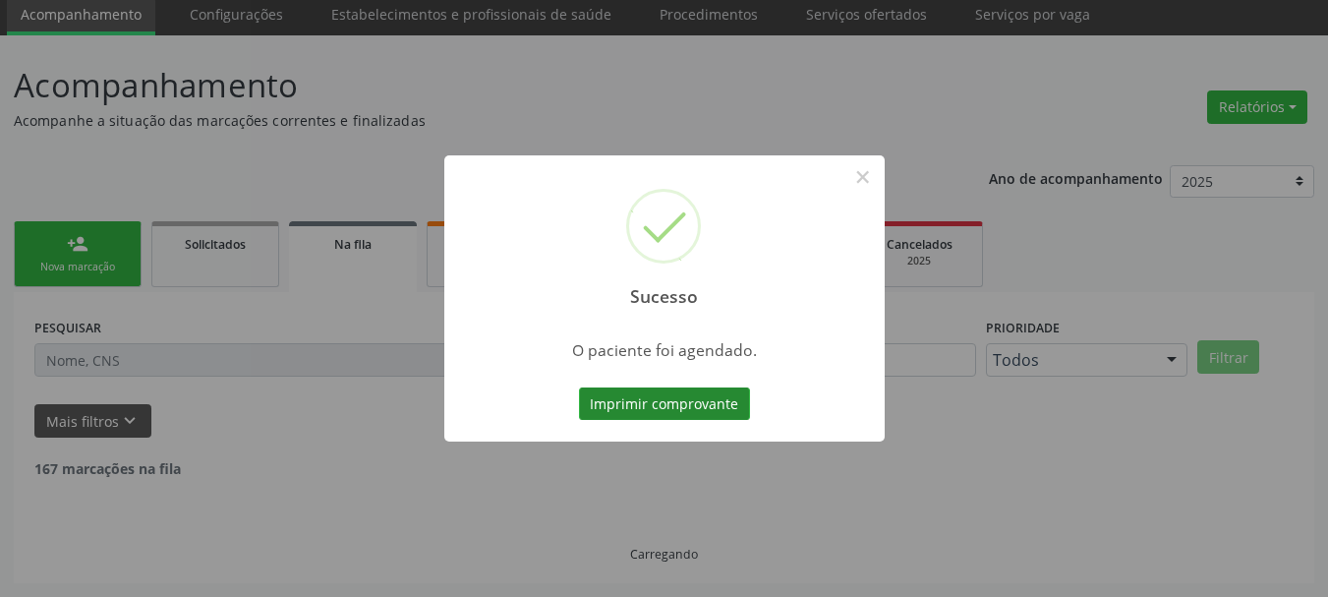
click at [693, 398] on button "Imprimir comprovante" at bounding box center [664, 403] width 171 height 33
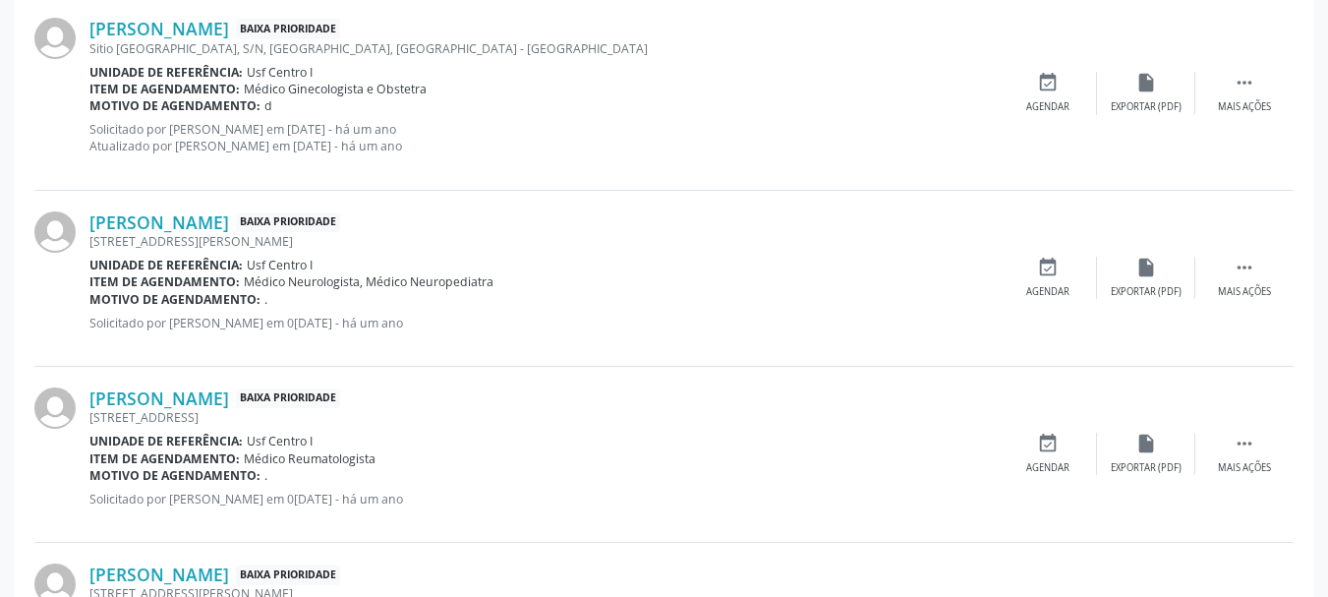
scroll to position [52, 0]
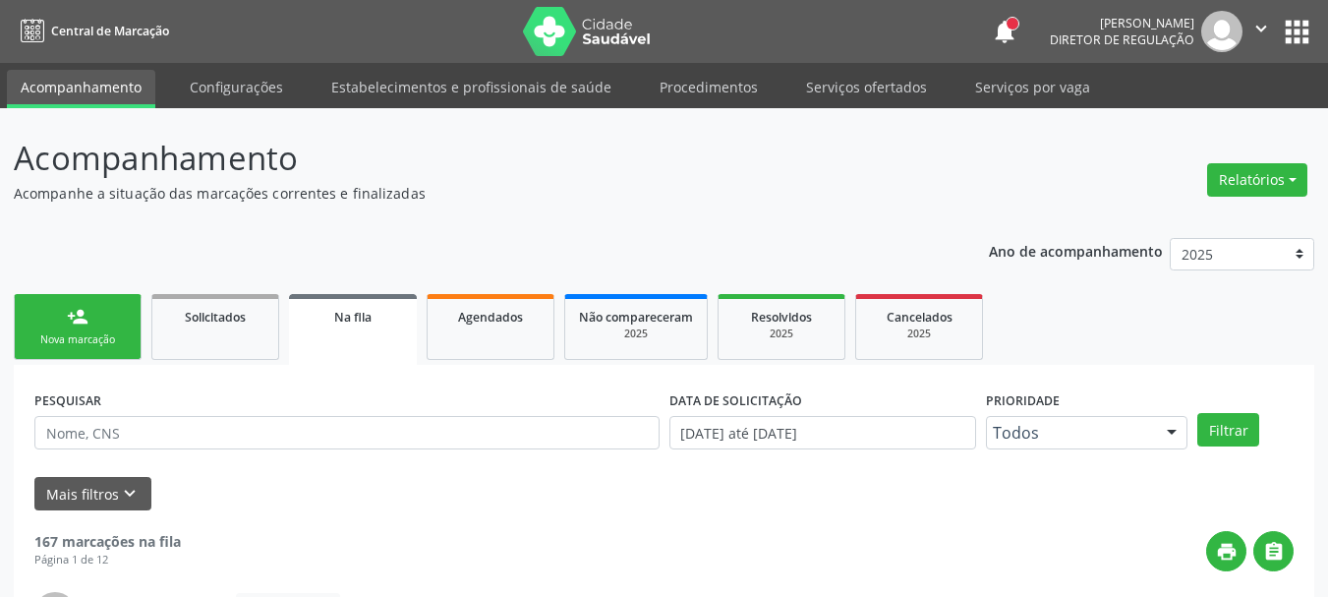
scroll to position [52, 0]
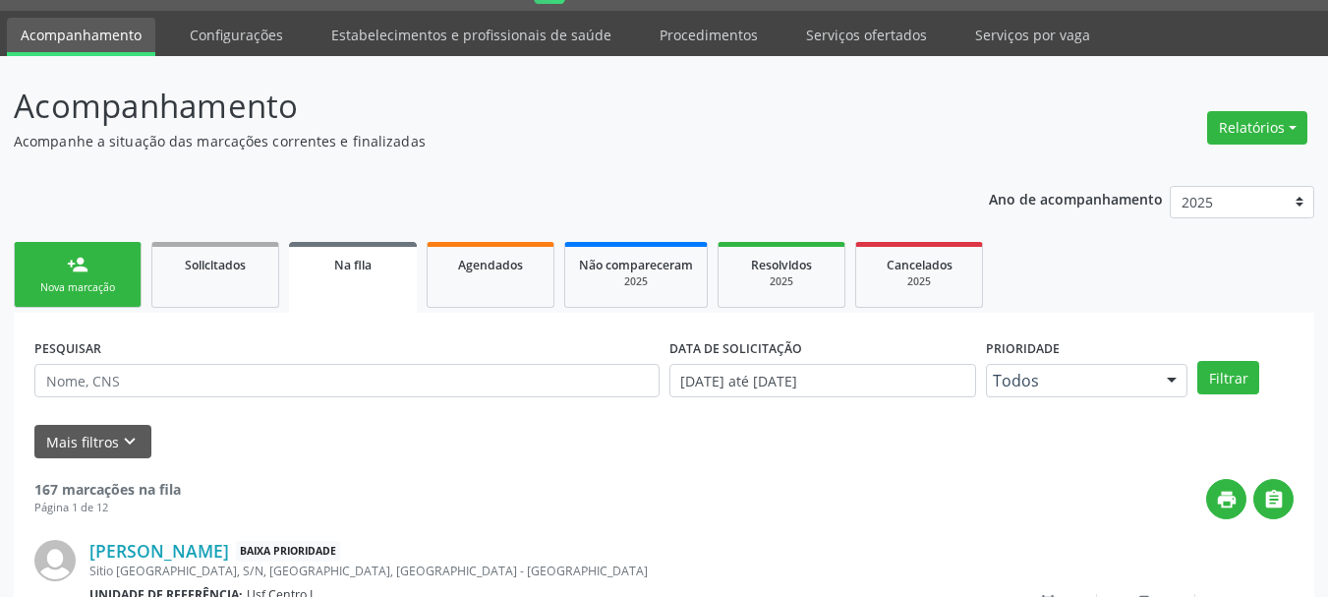
click at [64, 294] on div "Nova marcação" at bounding box center [78, 287] width 98 height 15
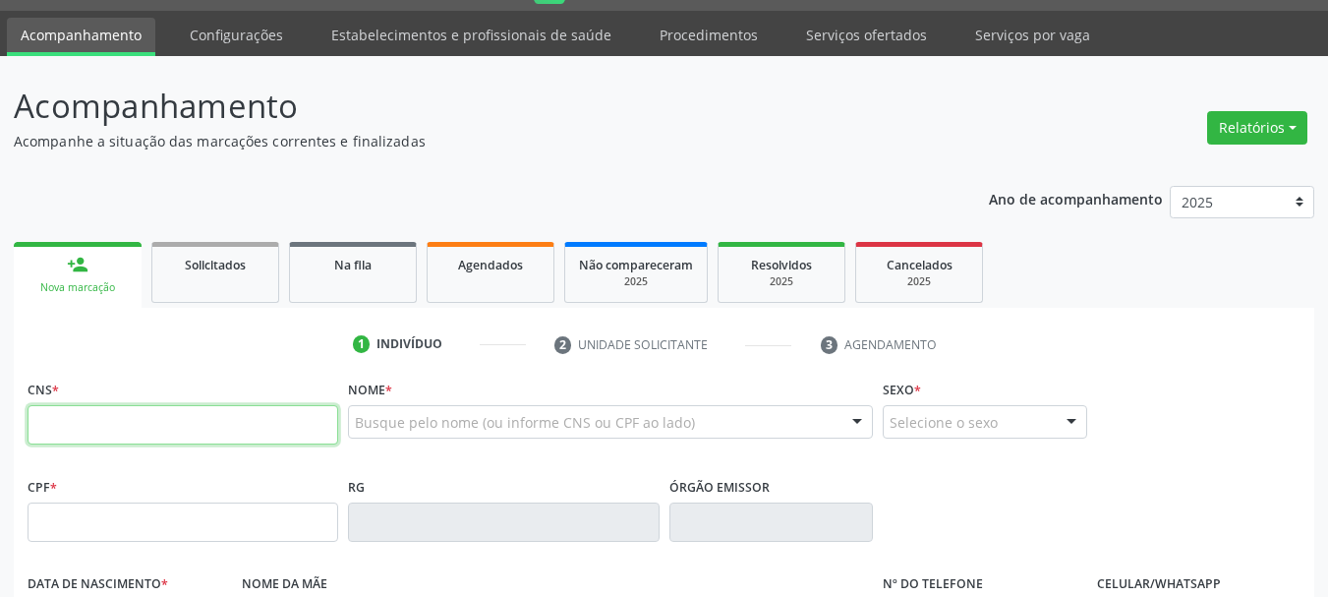
click at [245, 425] on input "text" at bounding box center [183, 424] width 311 height 39
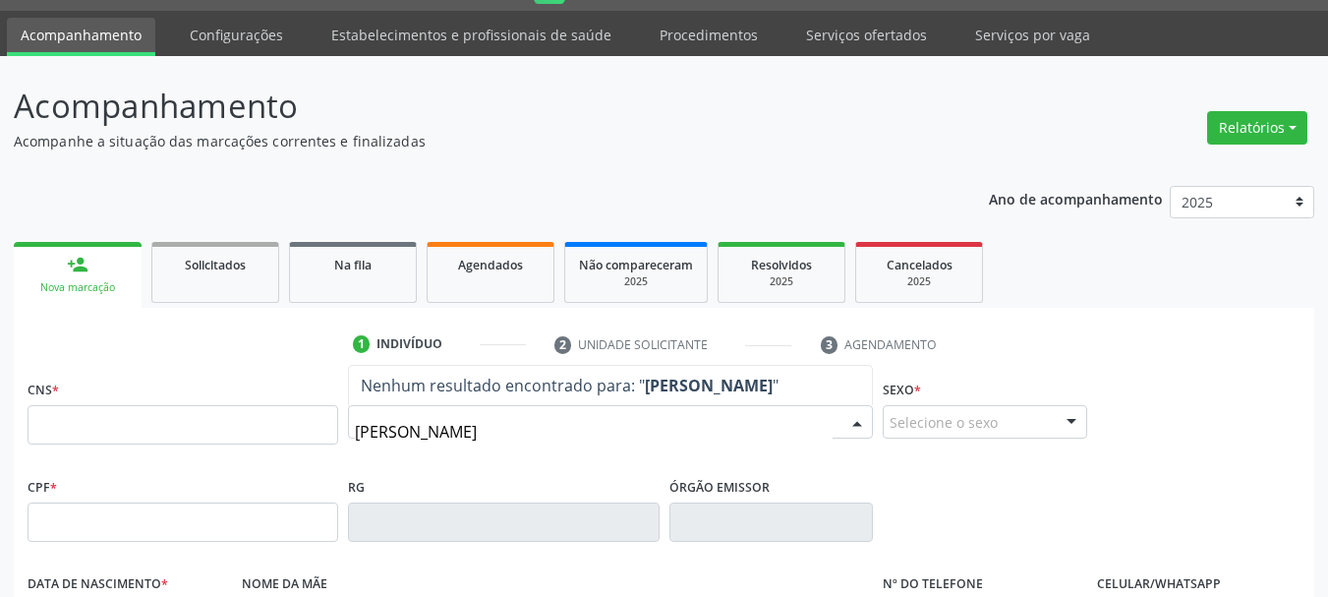
type input "maria eunice gomes"
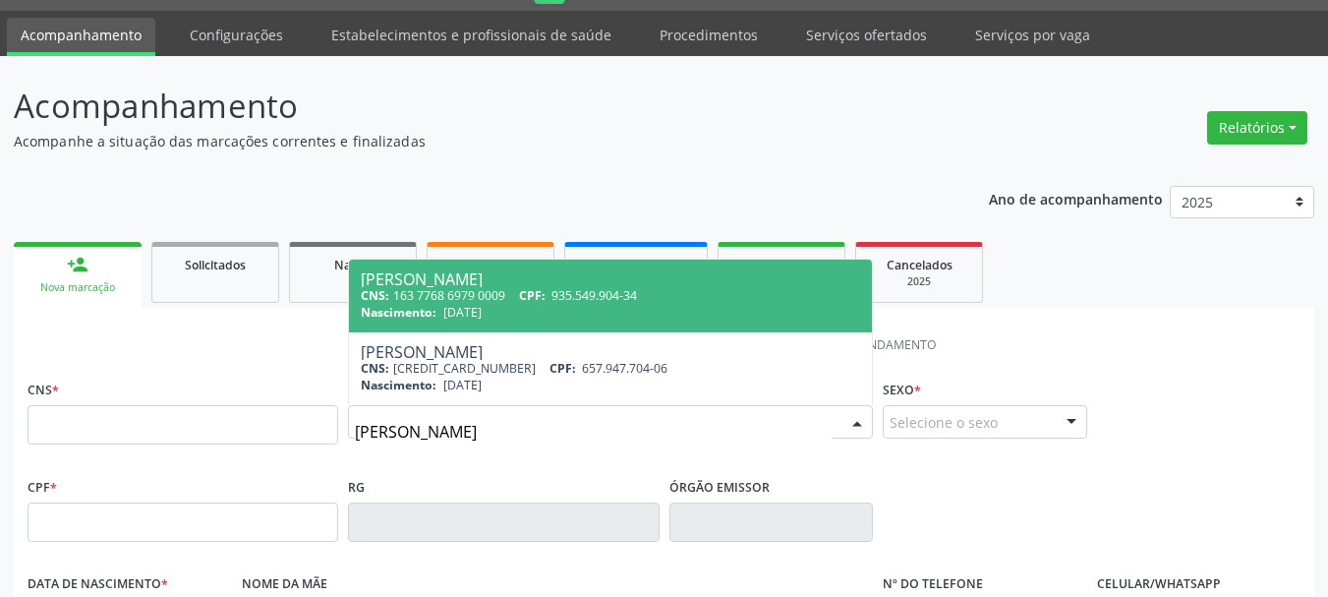
click at [603, 288] on span "935.549.904-34" at bounding box center [595, 295] width 86 height 17
type input "163 7768 6979 0009"
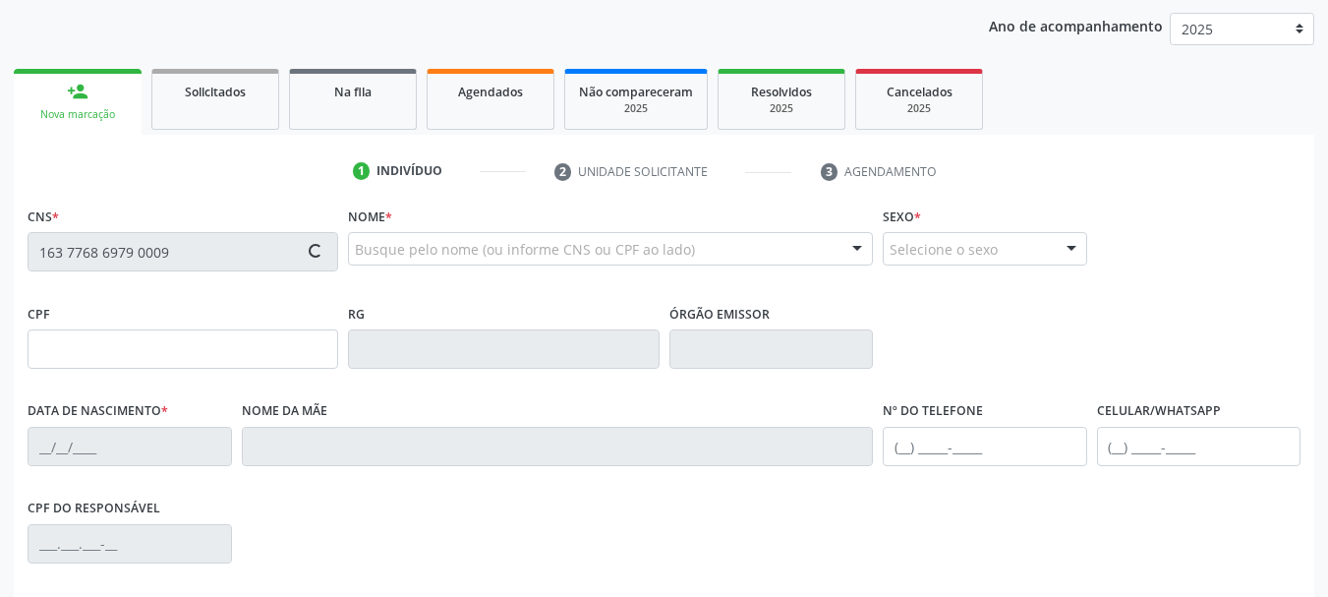
scroll to position [445, 0]
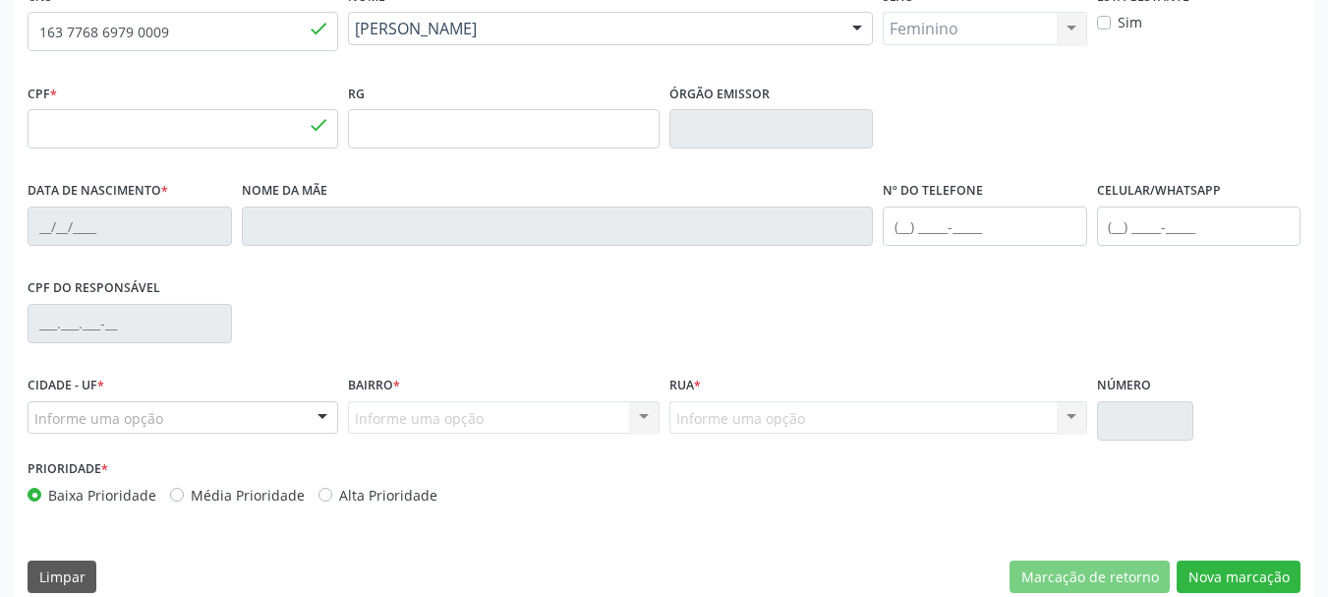
type input "935.549.904-34"
type input "27/02/1957"
type input "Laura Goncalves dos Santos"
type input "[PHONE_NUMBER]"
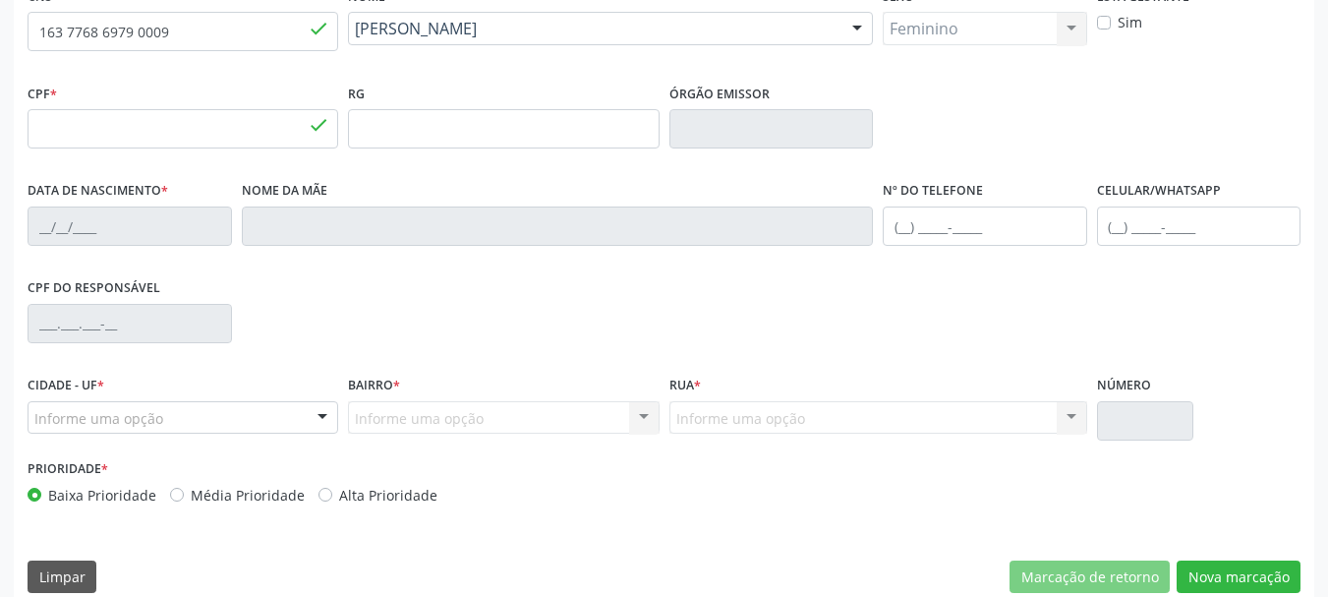
type input "431.752.284-53"
type input "S/N"
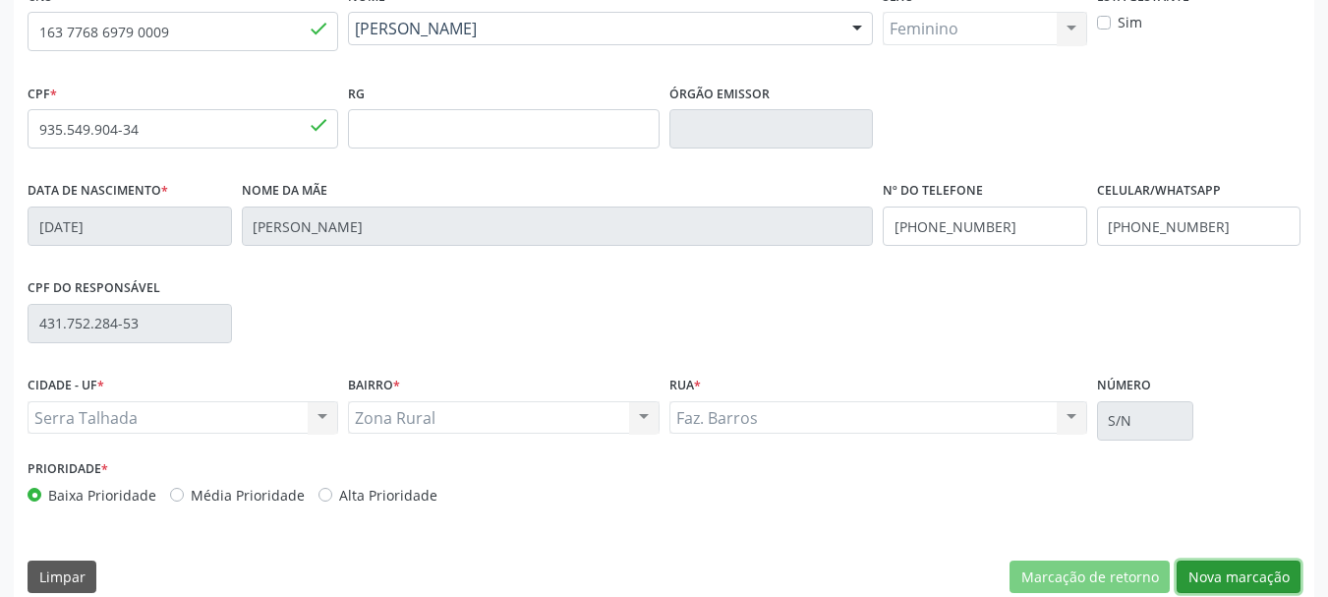
click at [1250, 573] on button "Nova marcação" at bounding box center [1239, 576] width 124 height 33
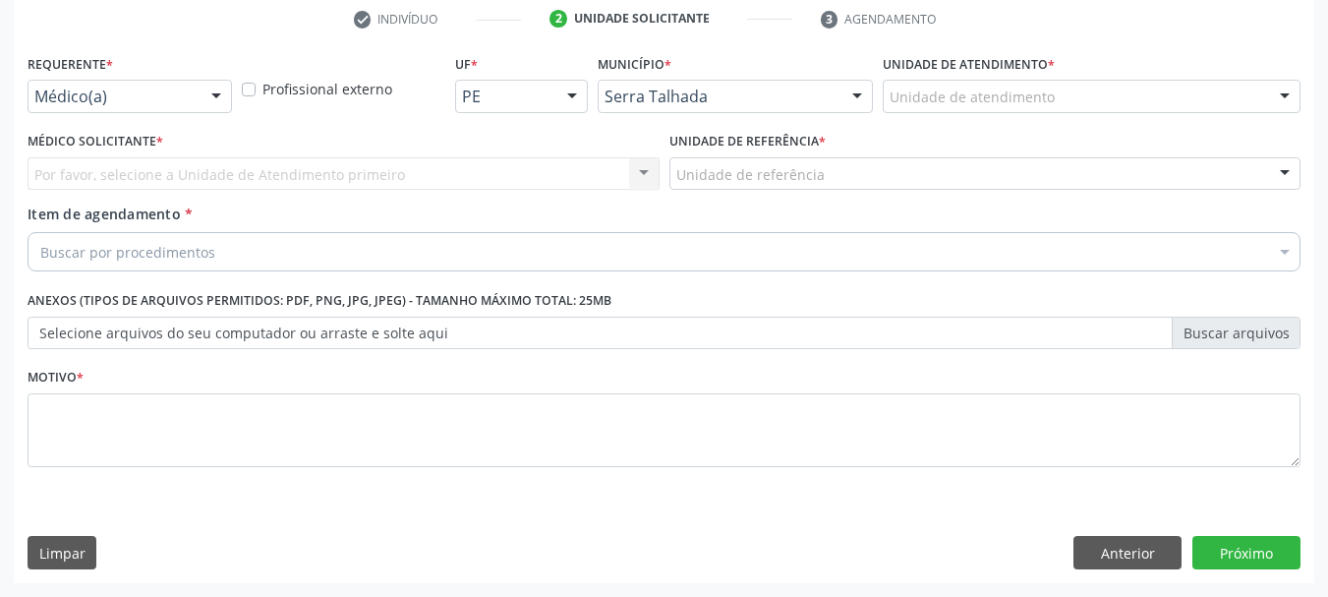
scroll to position [378, 0]
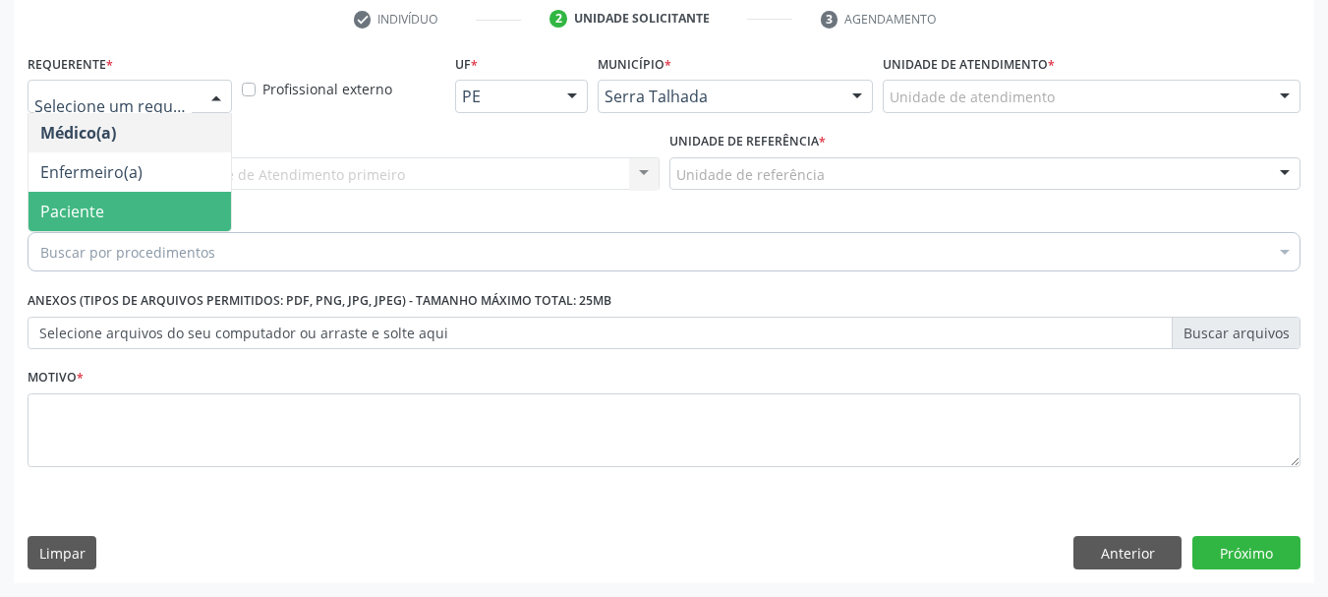
click at [125, 202] on span "Paciente" at bounding box center [130, 211] width 203 height 39
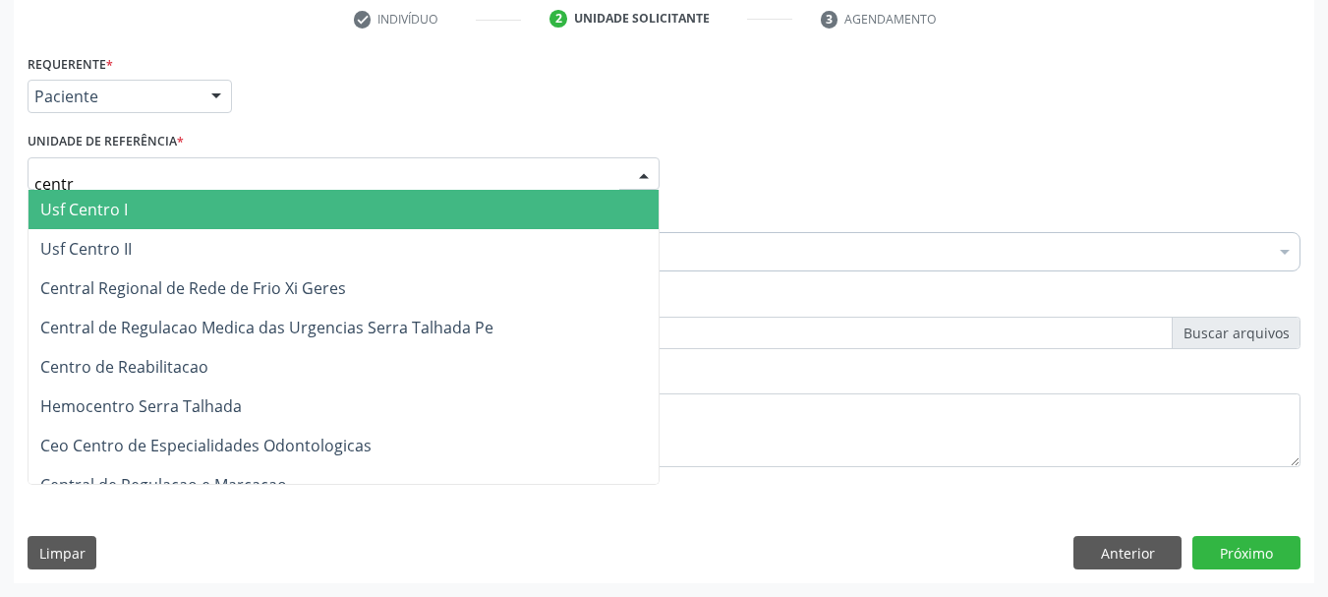
type input "centro"
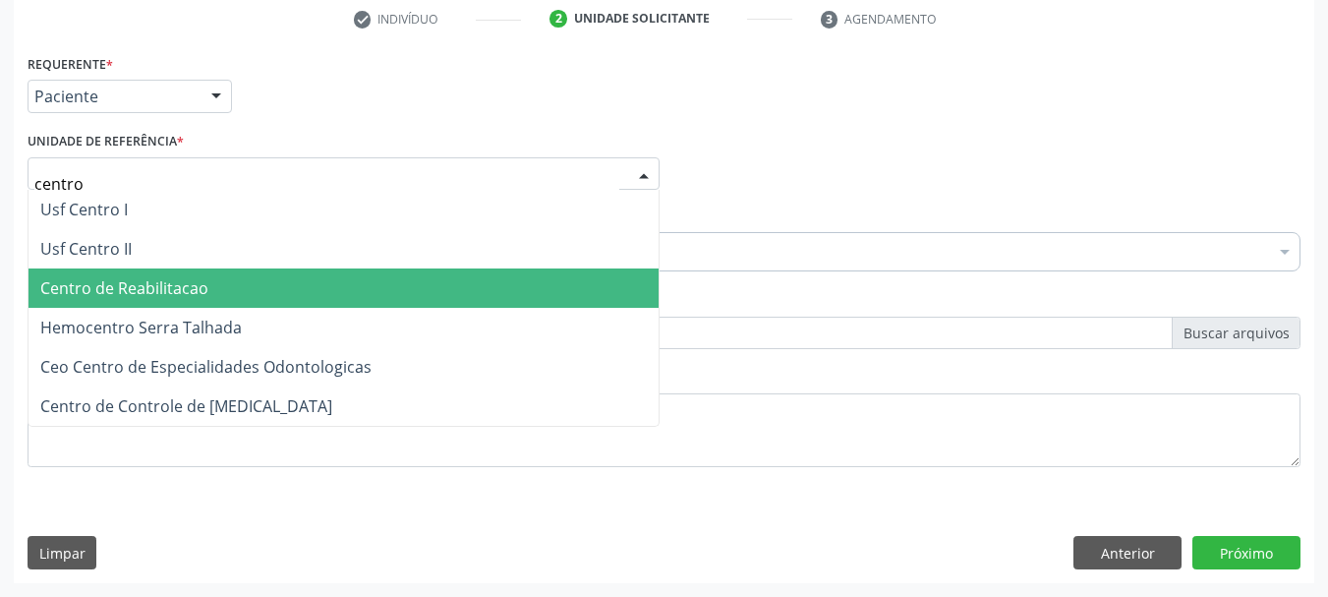
click at [201, 274] on span "Centro de Reabilitacao" at bounding box center [344, 287] width 630 height 39
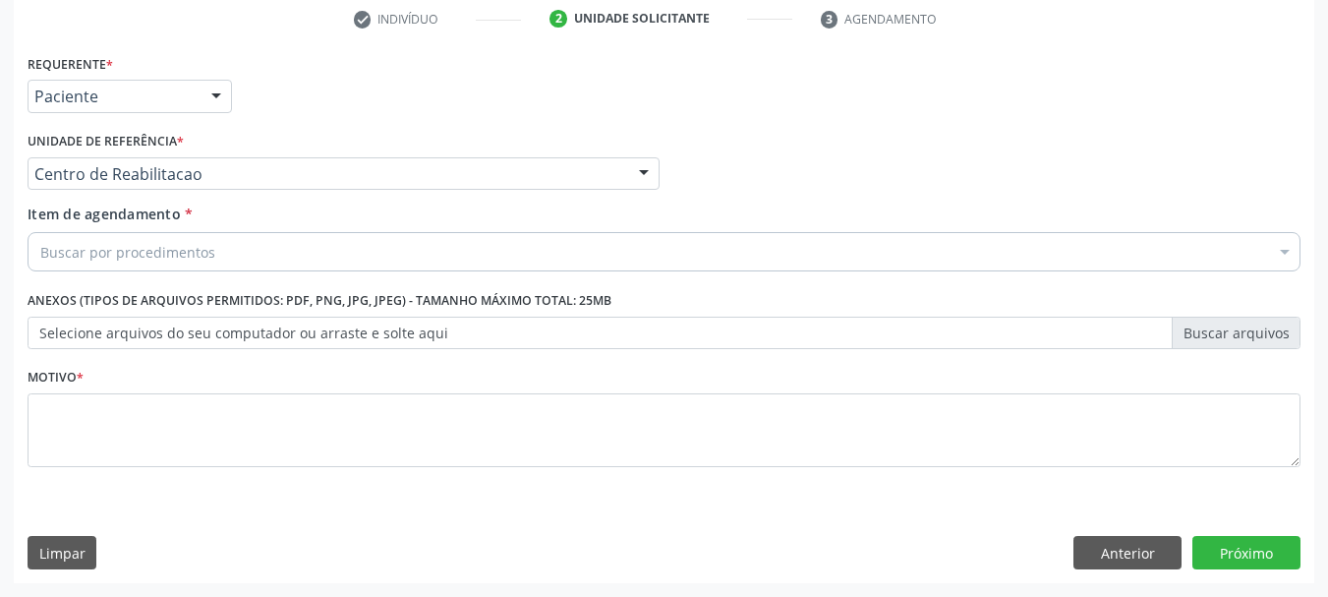
click at [213, 252] on div "Buscar por procedimentos" at bounding box center [664, 251] width 1273 height 39
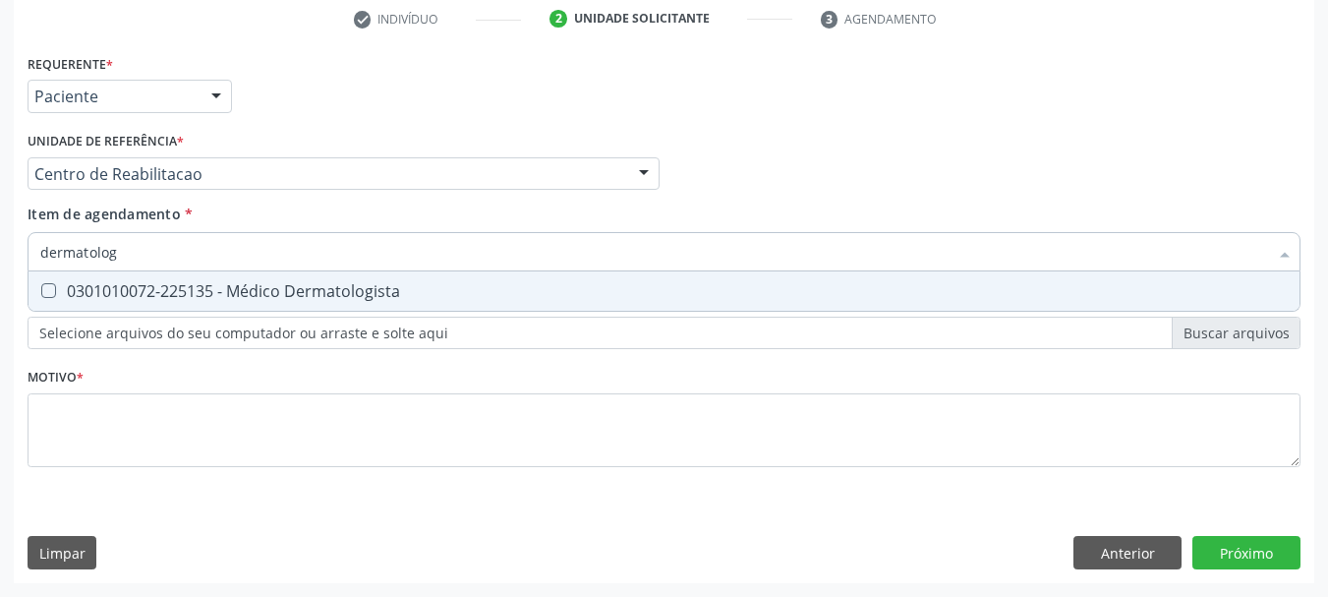
type input "dermatologi"
click at [202, 288] on div "0301010072-225135 - Médico Dermatologista" at bounding box center [664, 291] width 1248 height 16
checkbox Dermatologista "true"
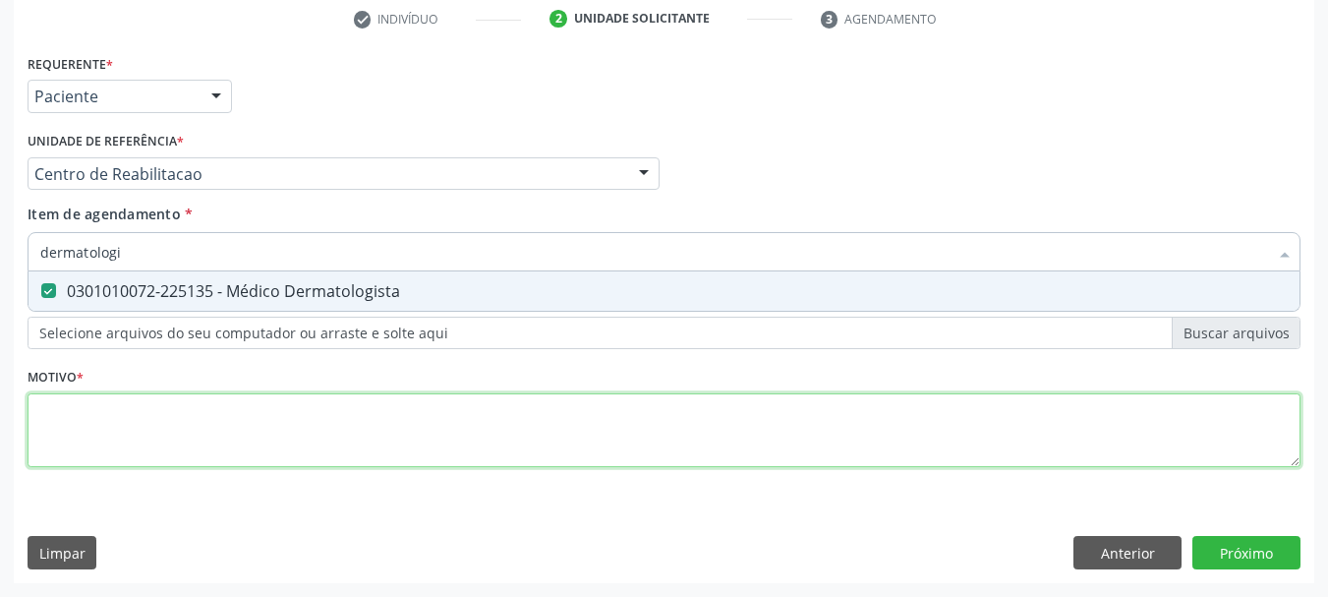
click at [234, 424] on div "Requerente * Paciente Médico(a) Enfermeiro(a) Paciente Nenhum resultado encontr…" at bounding box center [664, 271] width 1273 height 445
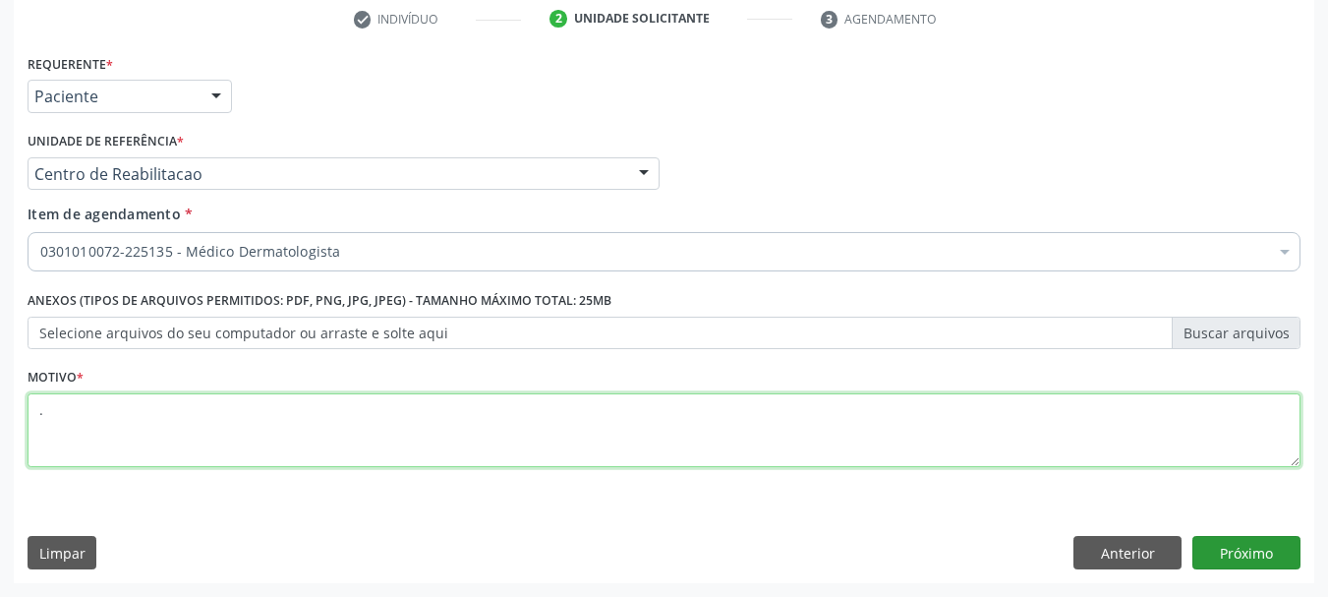
type textarea "."
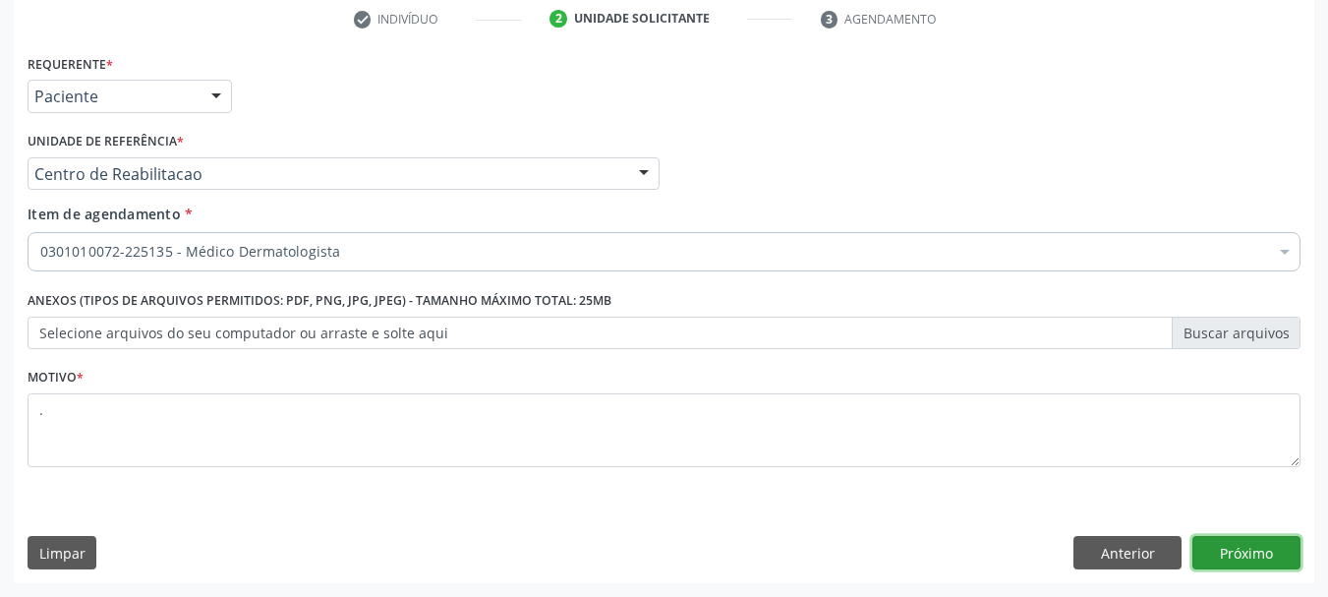
click at [1235, 552] on button "Próximo" at bounding box center [1246, 552] width 108 height 33
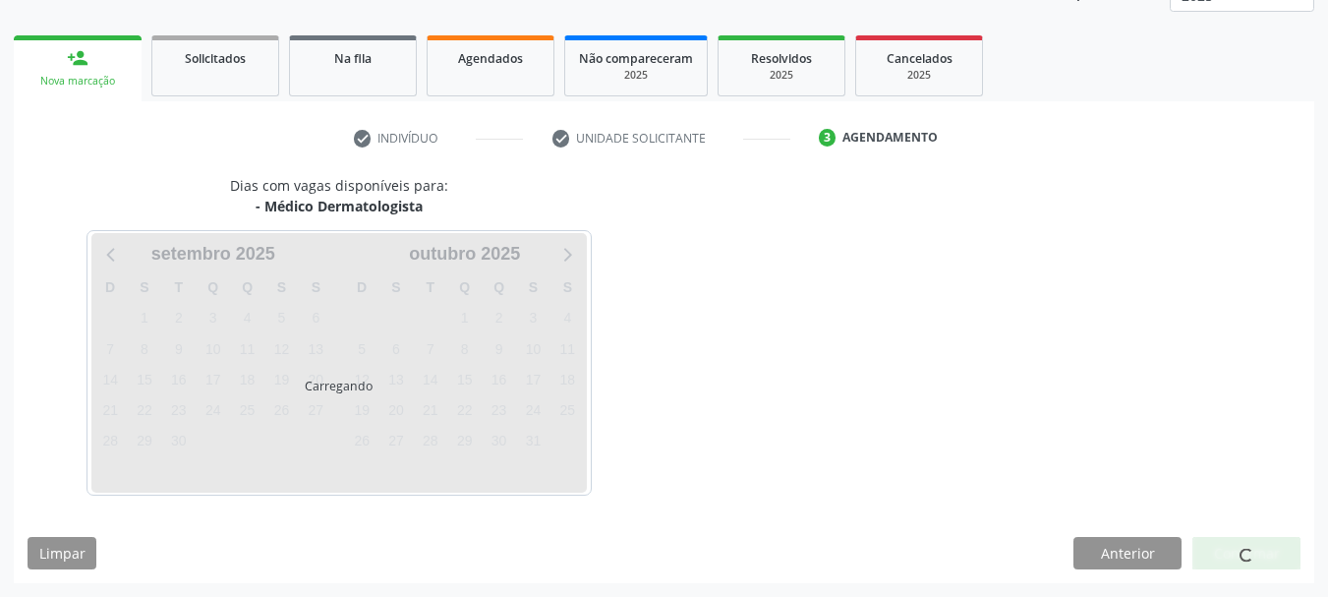
scroll to position [259, 0]
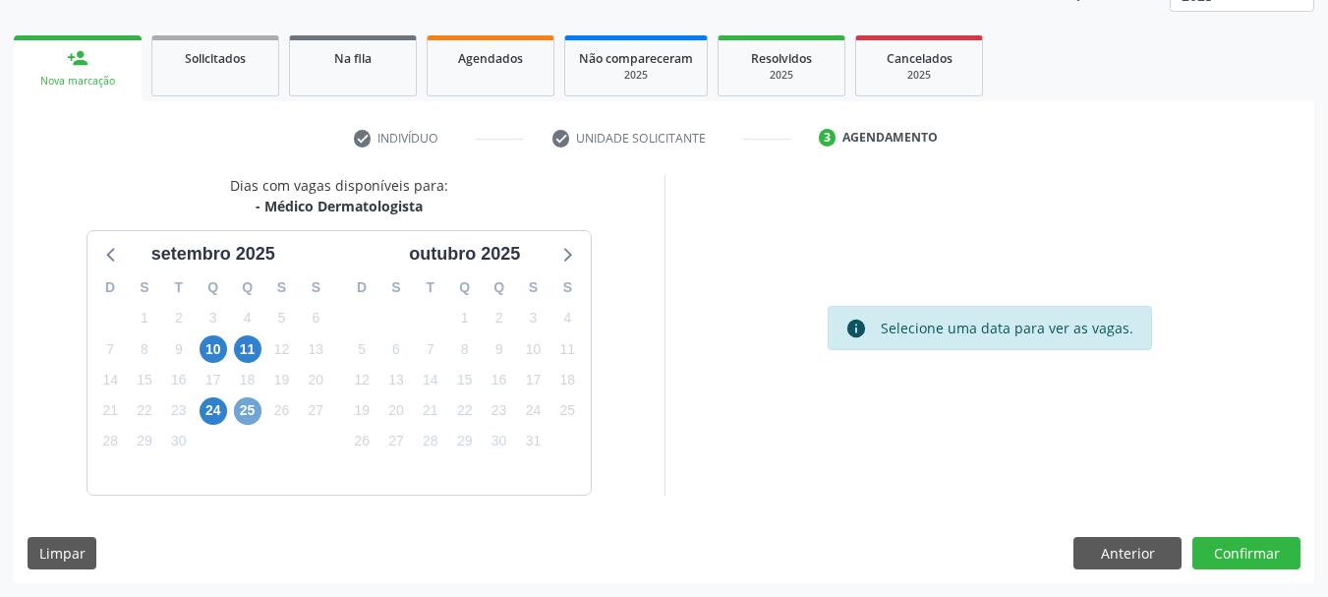
click at [240, 406] on span "25" at bounding box center [248, 411] width 28 height 28
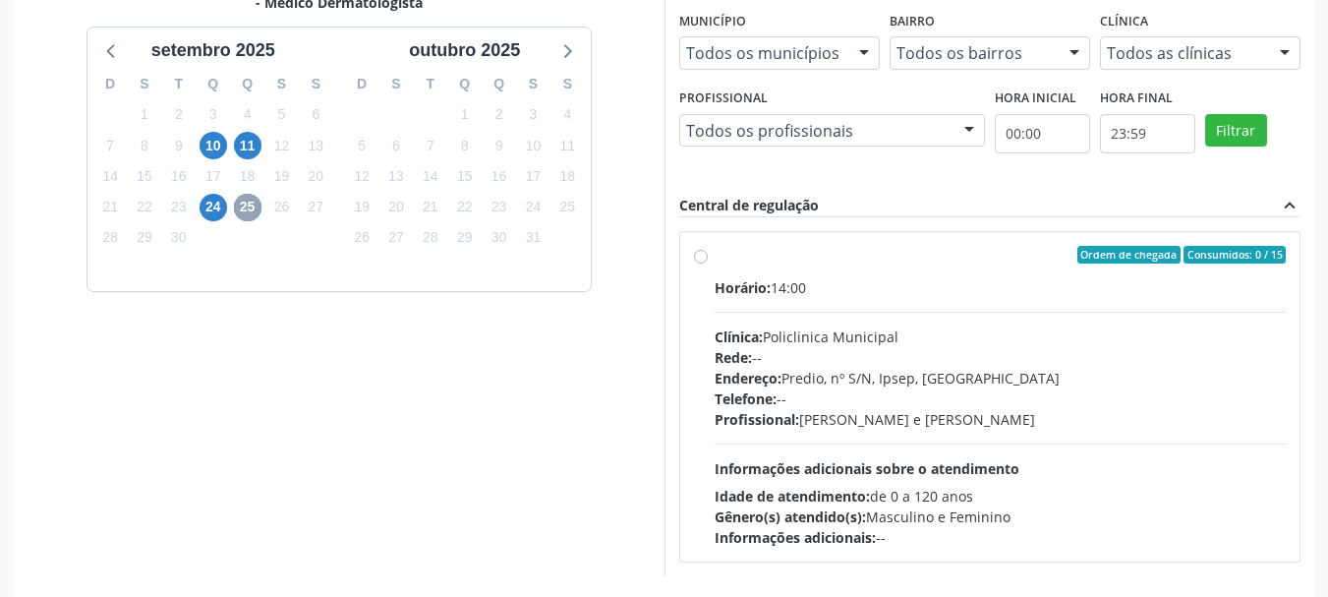
scroll to position [543, 0]
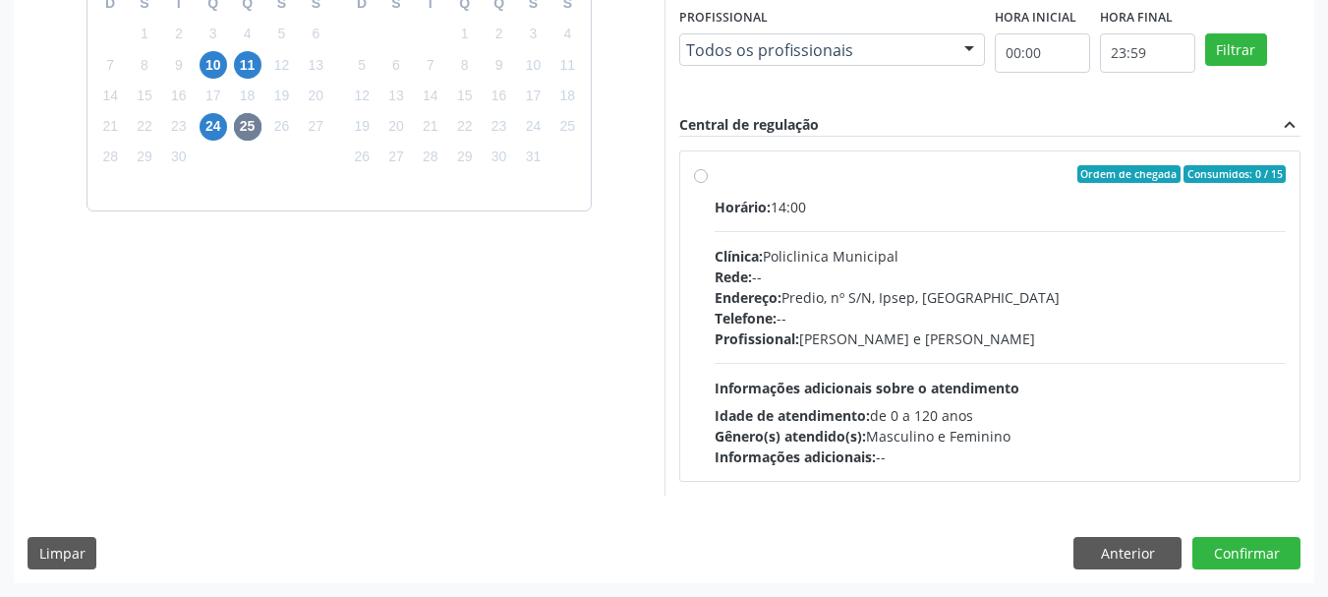
drag, startPoint x: 834, startPoint y: 181, endPoint x: 953, endPoint y: 227, distance: 127.6
click at [835, 182] on div "Ordem de chegada Consumidos: 0 / 15" at bounding box center [1001, 174] width 572 height 18
click at [708, 182] on input "Ordem de chegada Consumidos: 0 / 15 Horário: 14:00 Clínica: Policlinica Municip…" at bounding box center [701, 174] width 14 height 18
radio input "true"
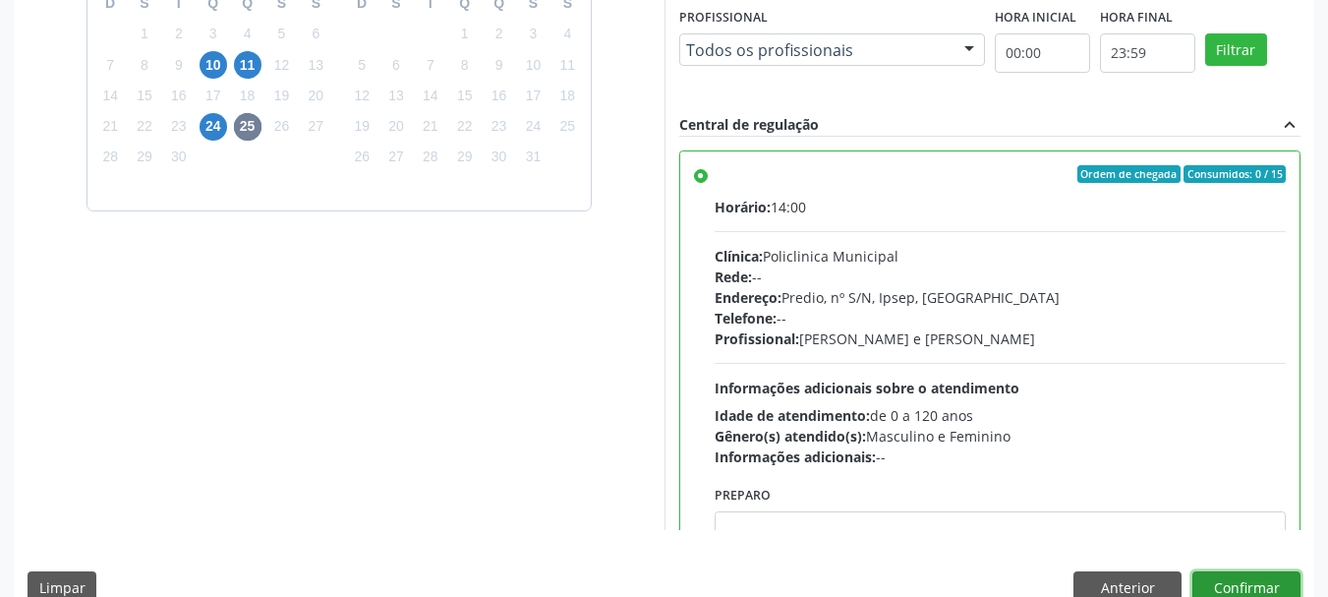
click at [1278, 587] on button "Confirmar" at bounding box center [1246, 587] width 108 height 33
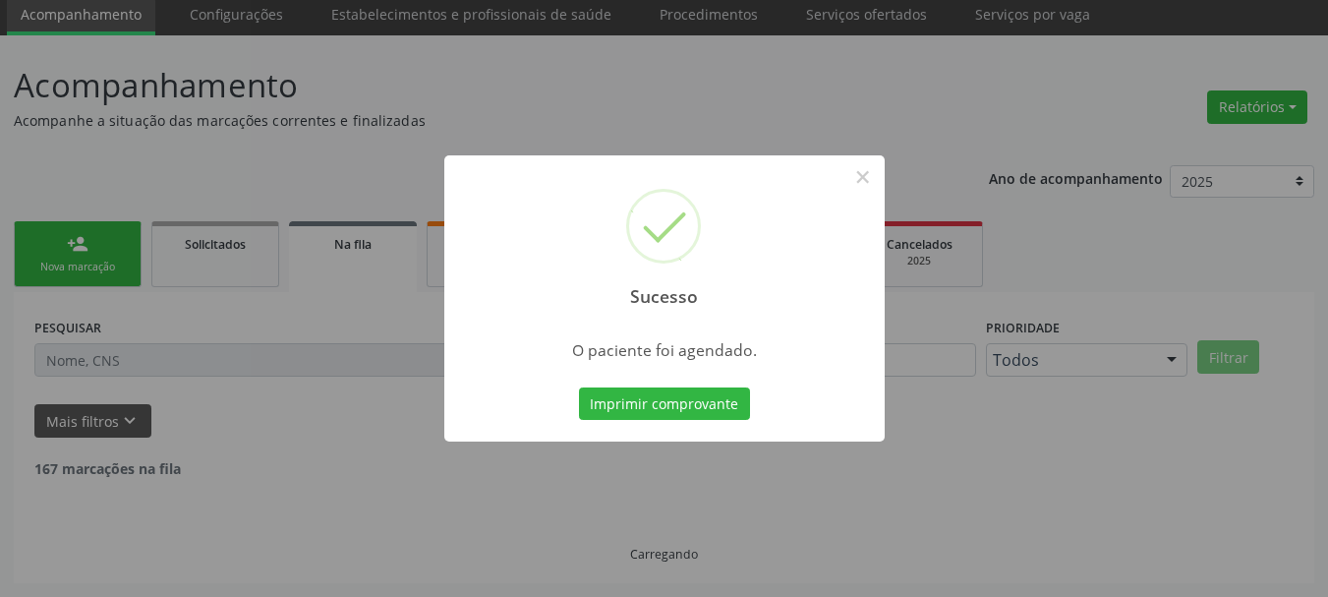
scroll to position [52, 0]
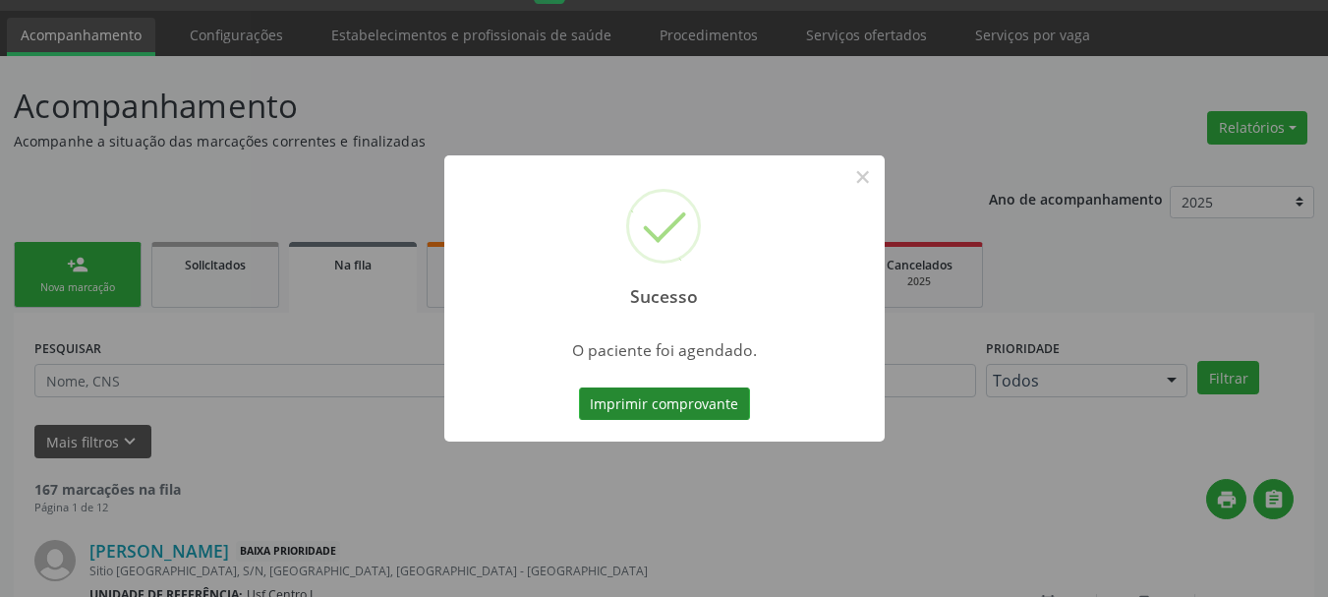
click at [669, 399] on button "Imprimir comprovante" at bounding box center [664, 403] width 171 height 33
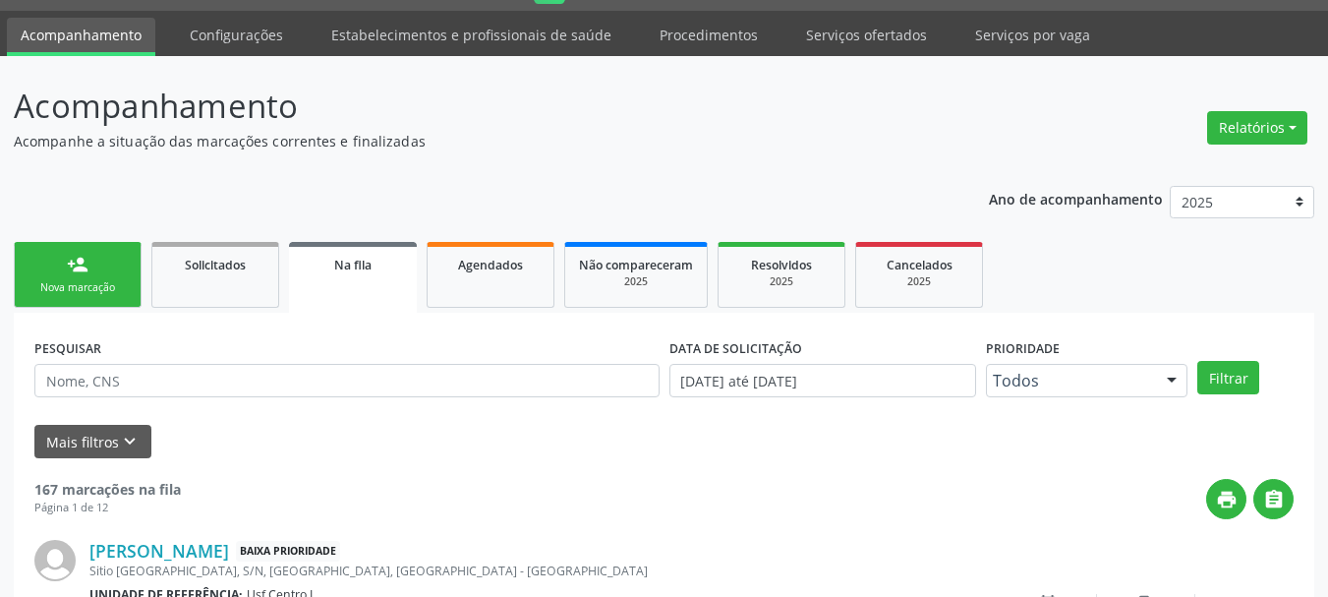
click at [94, 285] on div "Nova marcação" at bounding box center [78, 287] width 98 height 15
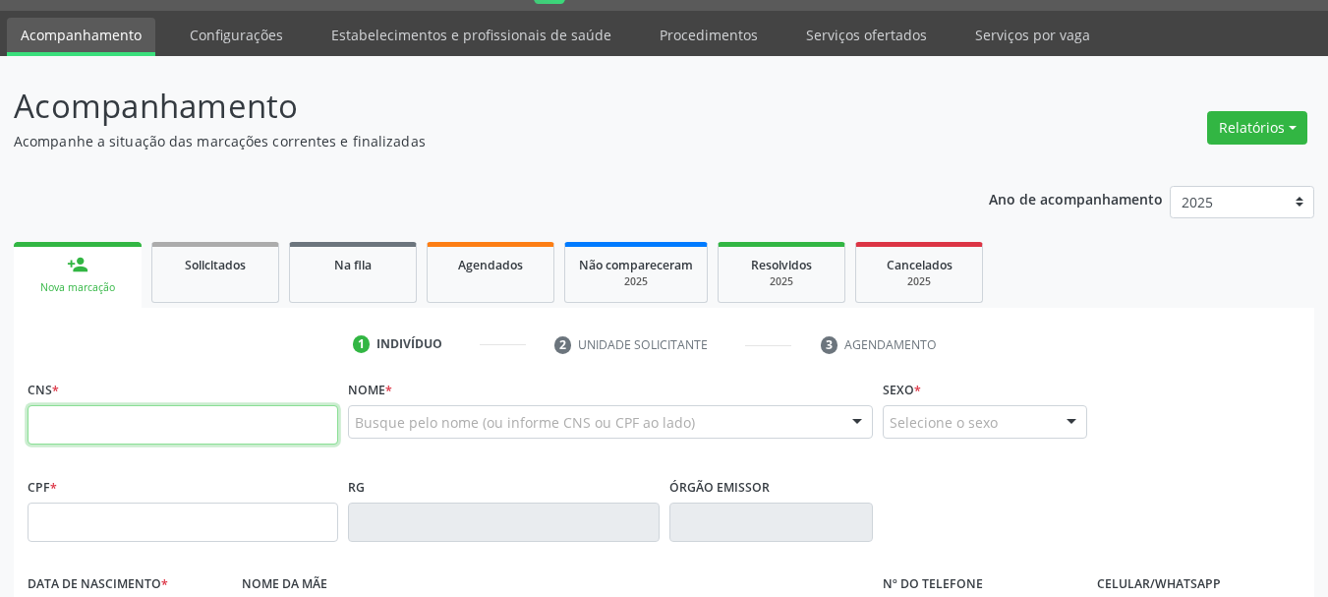
click at [173, 423] on input "text" at bounding box center [183, 424] width 311 height 39
type input "162 5257 0843 0003"
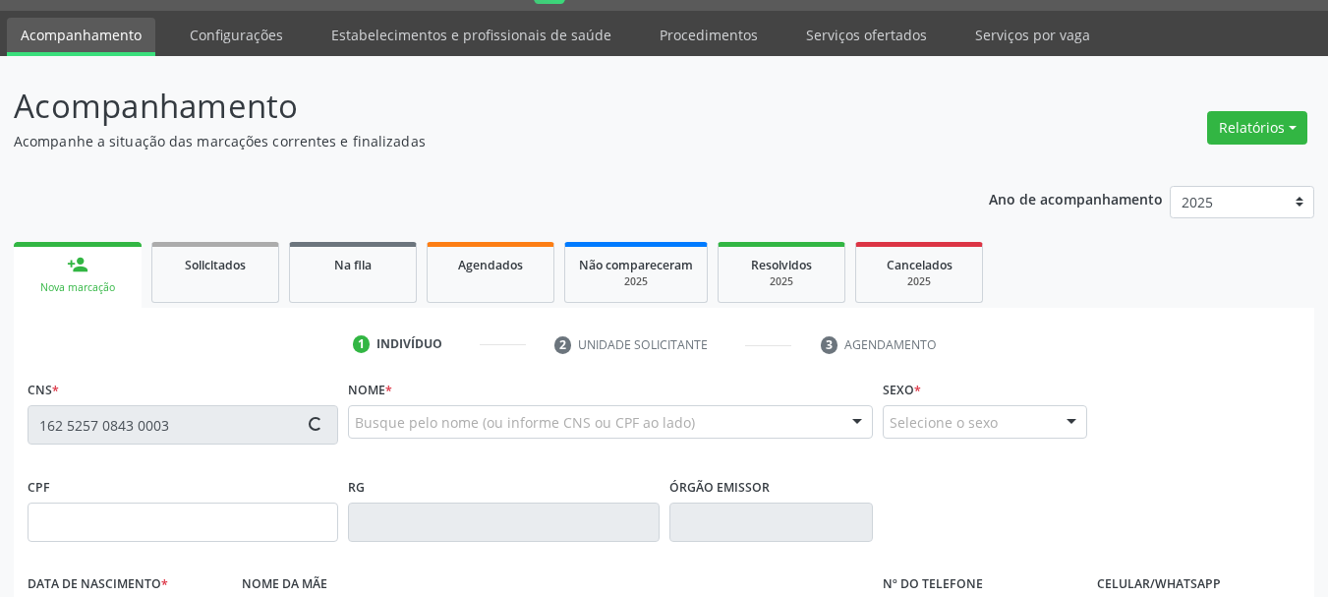
type input "03/04/1955"
type input "Luiza Izabel de Souza"
type input "[PHONE_NUMBER]"
type input "S/N"
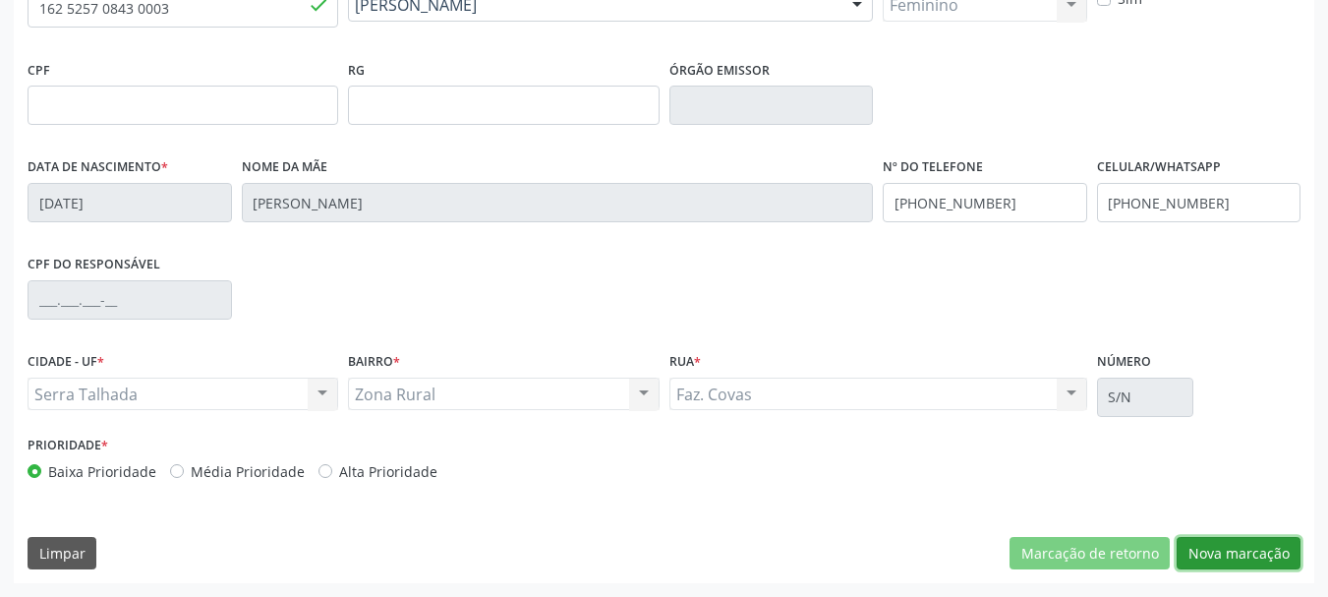
click at [1243, 554] on button "Nova marcação" at bounding box center [1239, 553] width 124 height 33
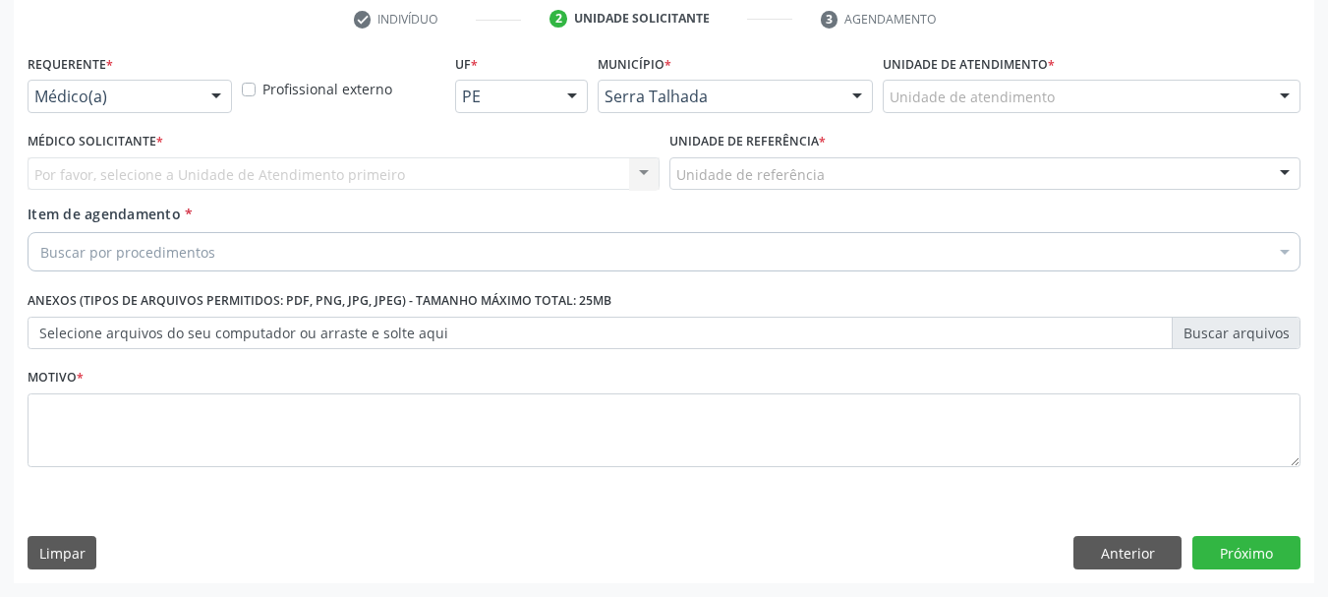
scroll to position [378, 0]
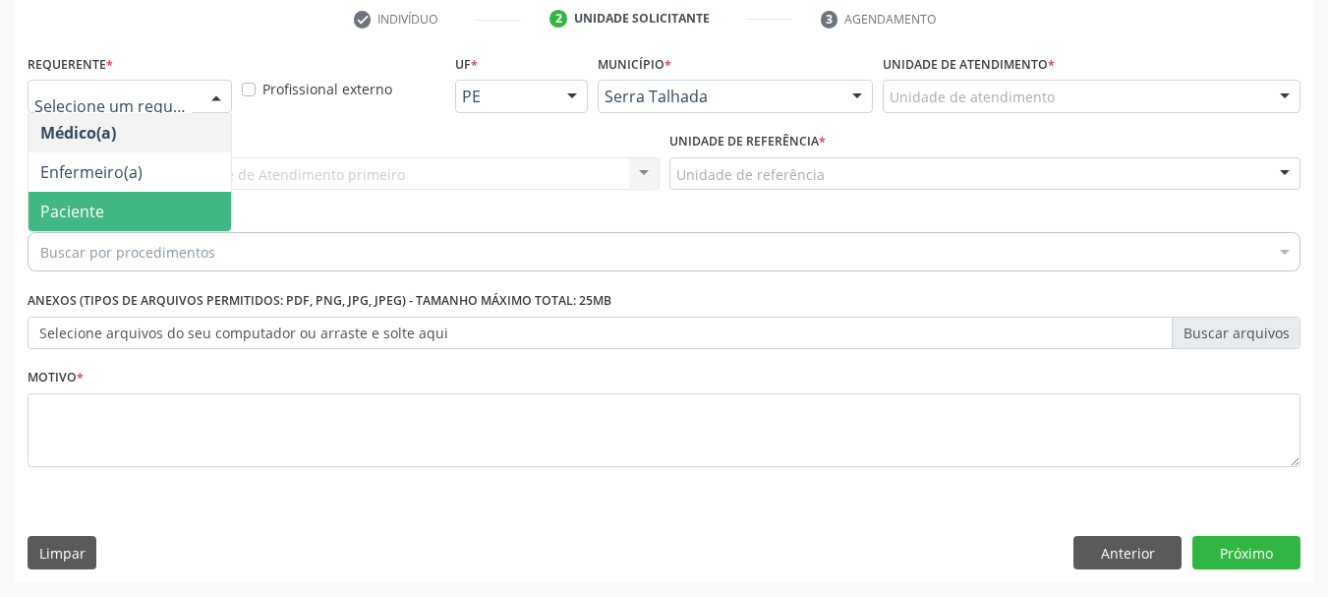
click at [98, 212] on span "Paciente" at bounding box center [72, 212] width 64 height 22
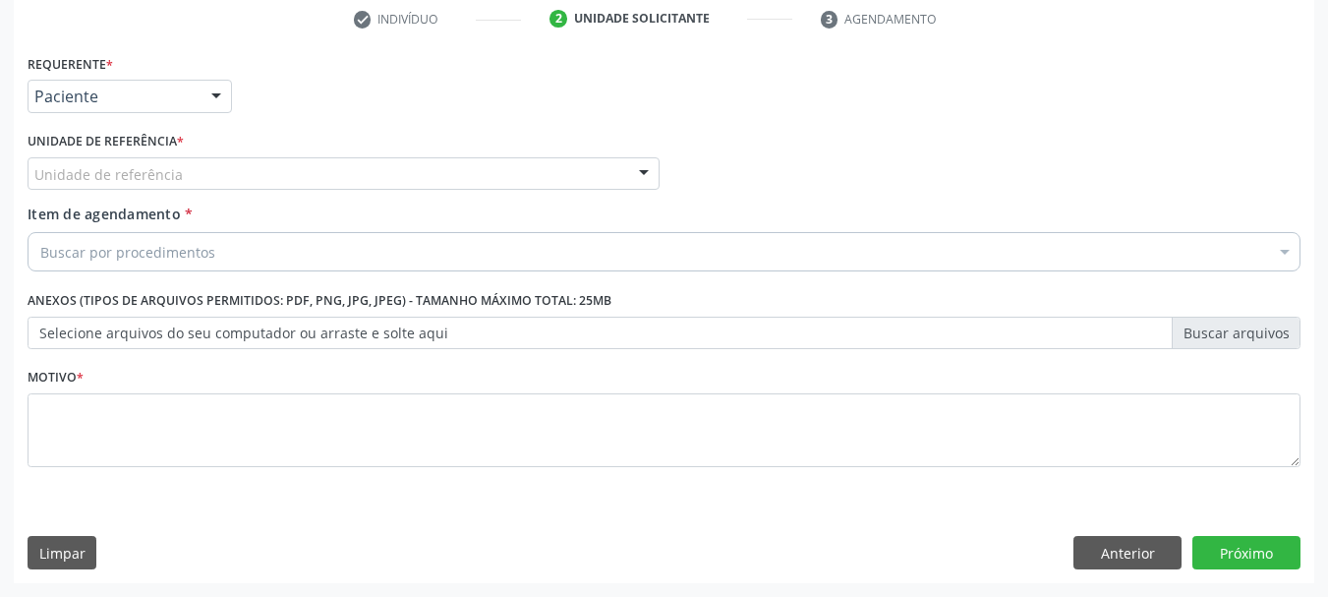
click at [184, 175] on div "Unidade de referência" at bounding box center [344, 173] width 632 height 33
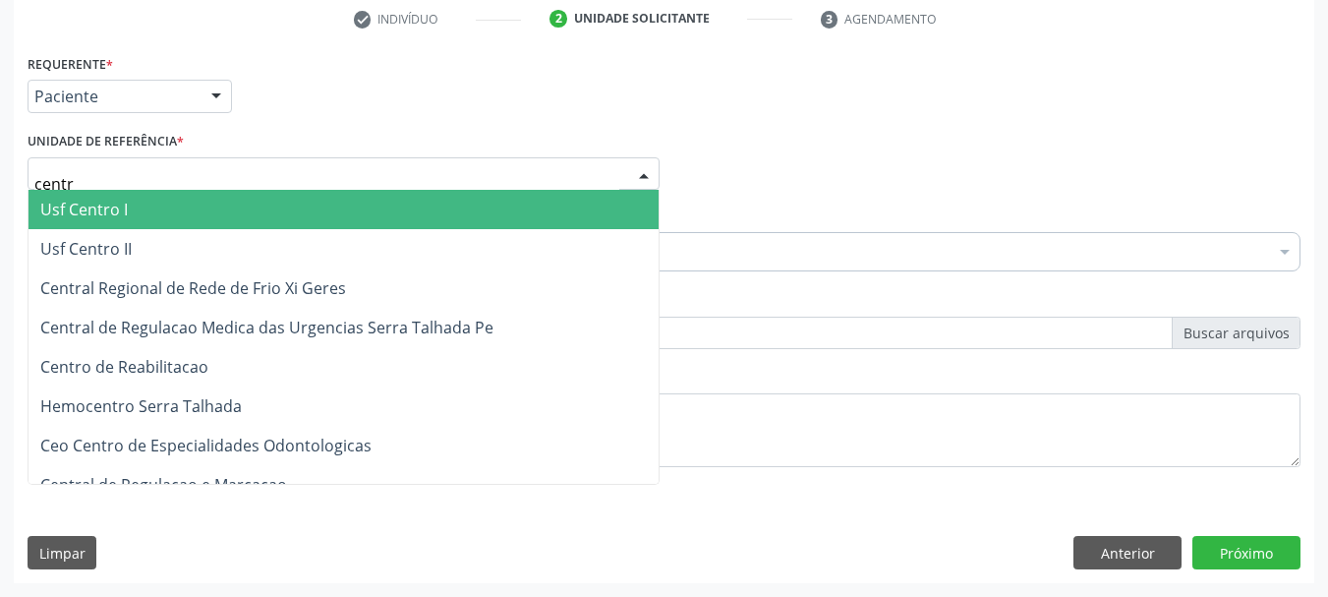
type input "centro"
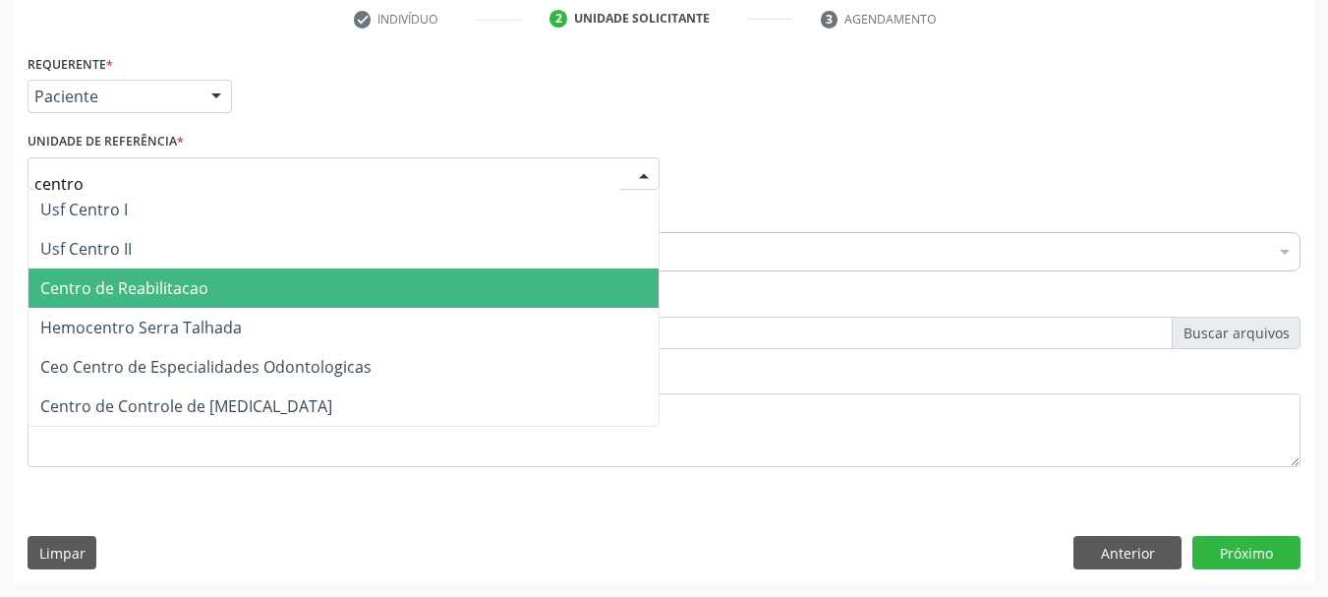
click at [237, 293] on span "Centro de Reabilitacao" at bounding box center [344, 287] width 630 height 39
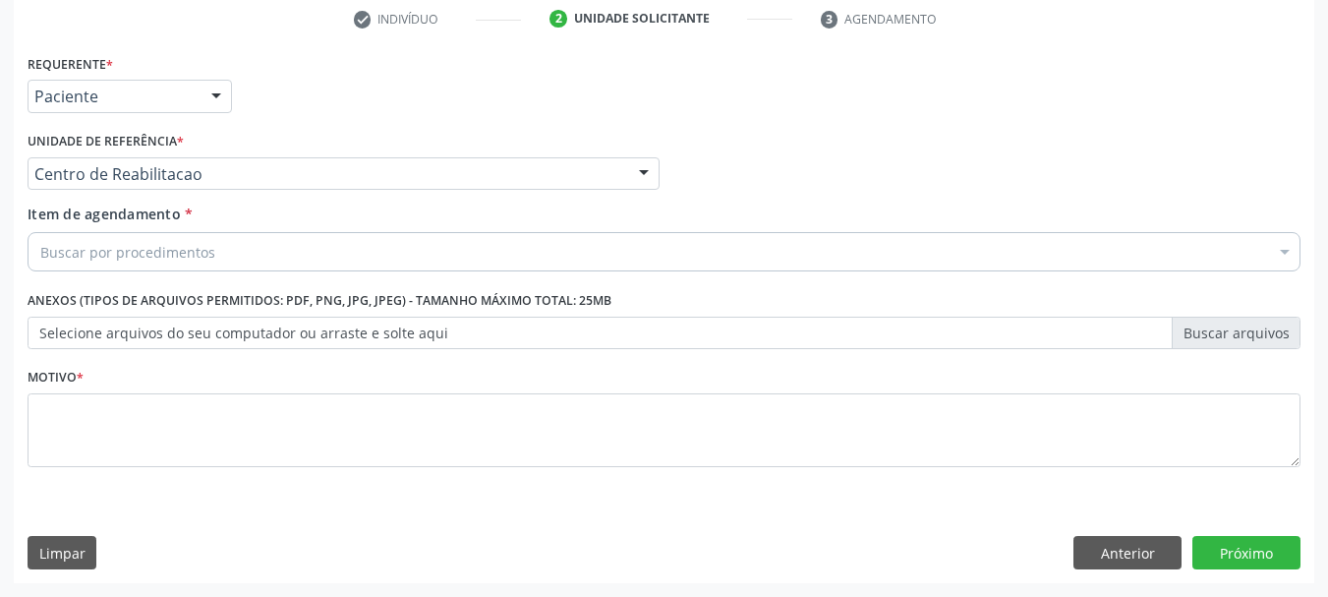
click at [242, 252] on div "Buscar por procedimentos" at bounding box center [664, 251] width 1273 height 39
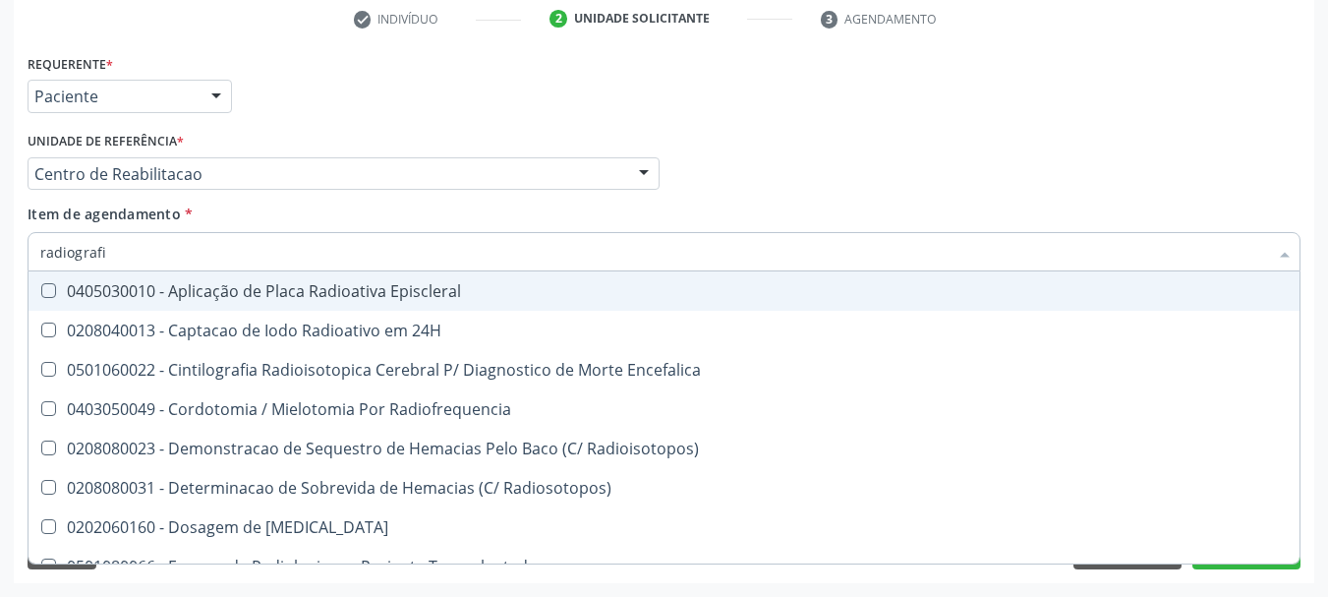
type input "radiografia"
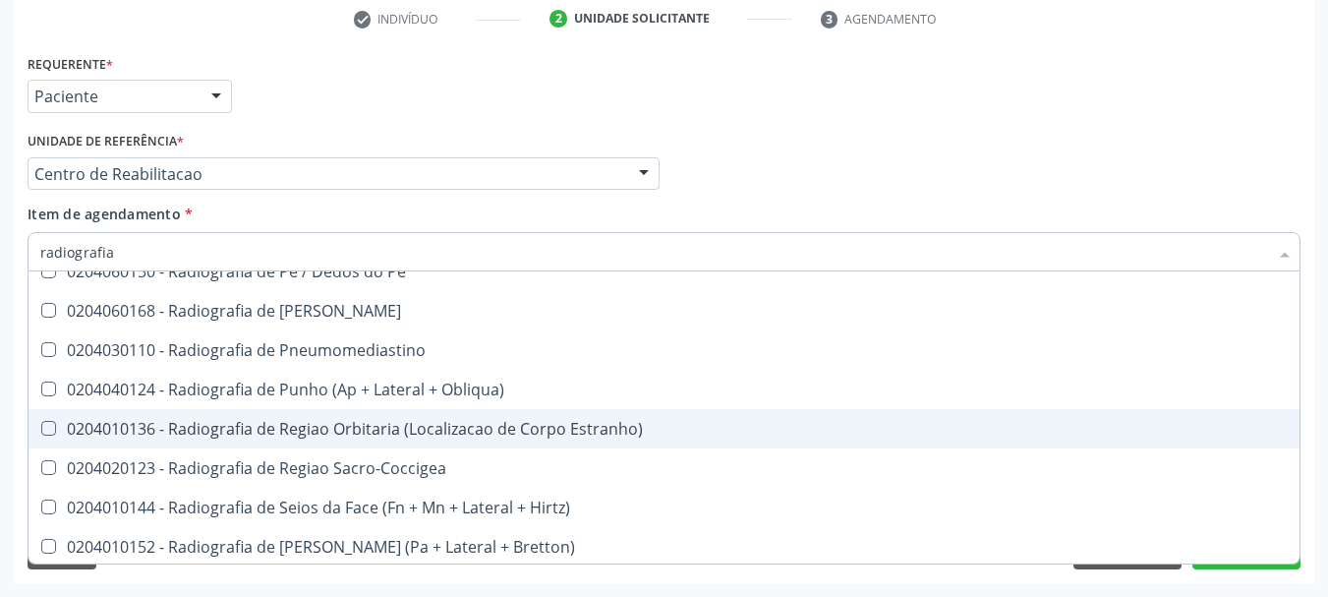
scroll to position [2539, 0]
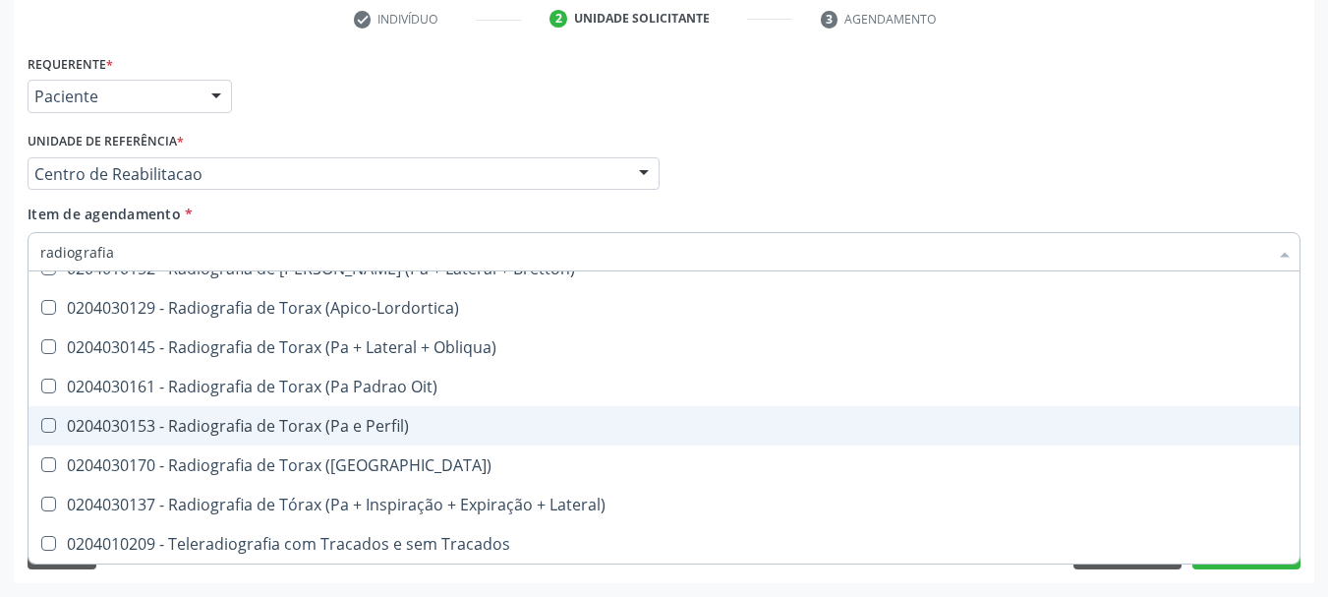
click at [376, 428] on div "0204030153 - Radiografia de Torax (Pa e Perfil)" at bounding box center [664, 426] width 1248 height 16
checkbox Perfil\) "true"
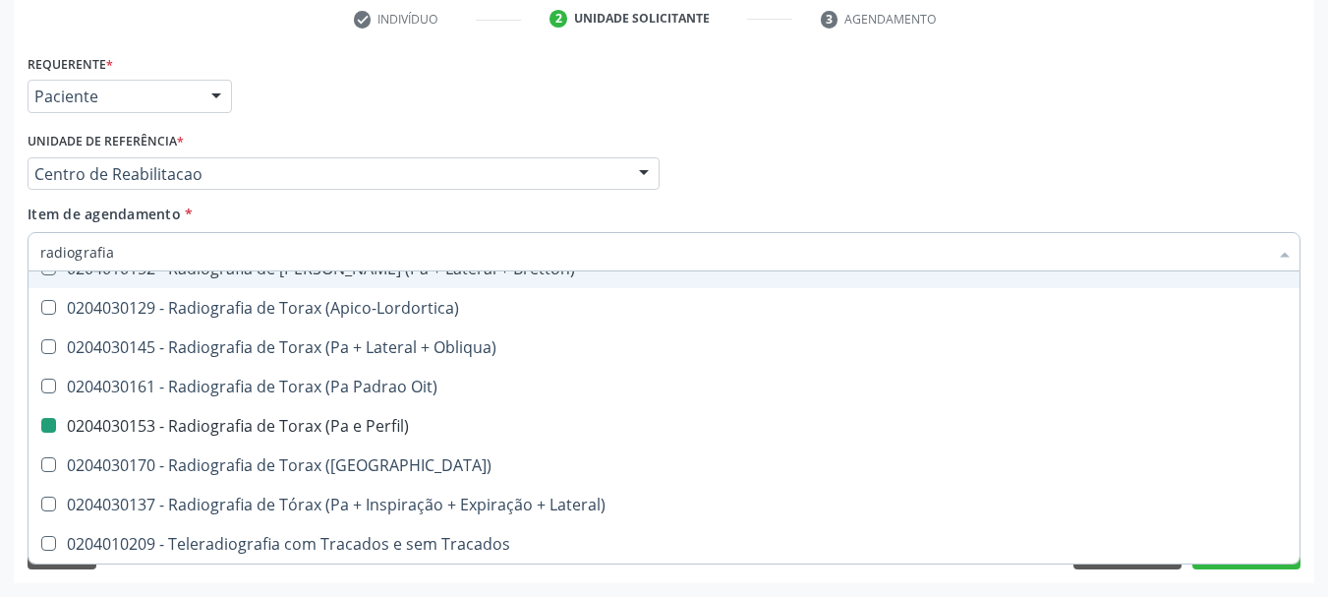
click at [612, 211] on div "Item de agendamento * radiografia Desfazer seleção 0204010039 - Radiografia Bil…" at bounding box center [664, 234] width 1273 height 62
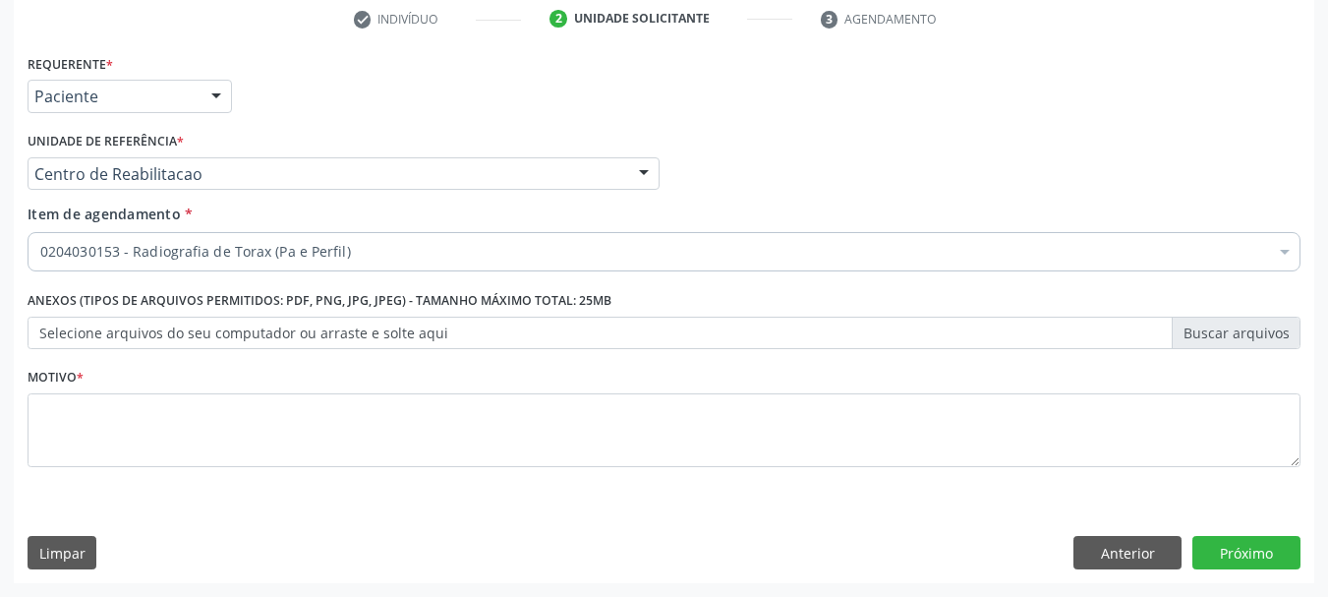
scroll to position [0, 0]
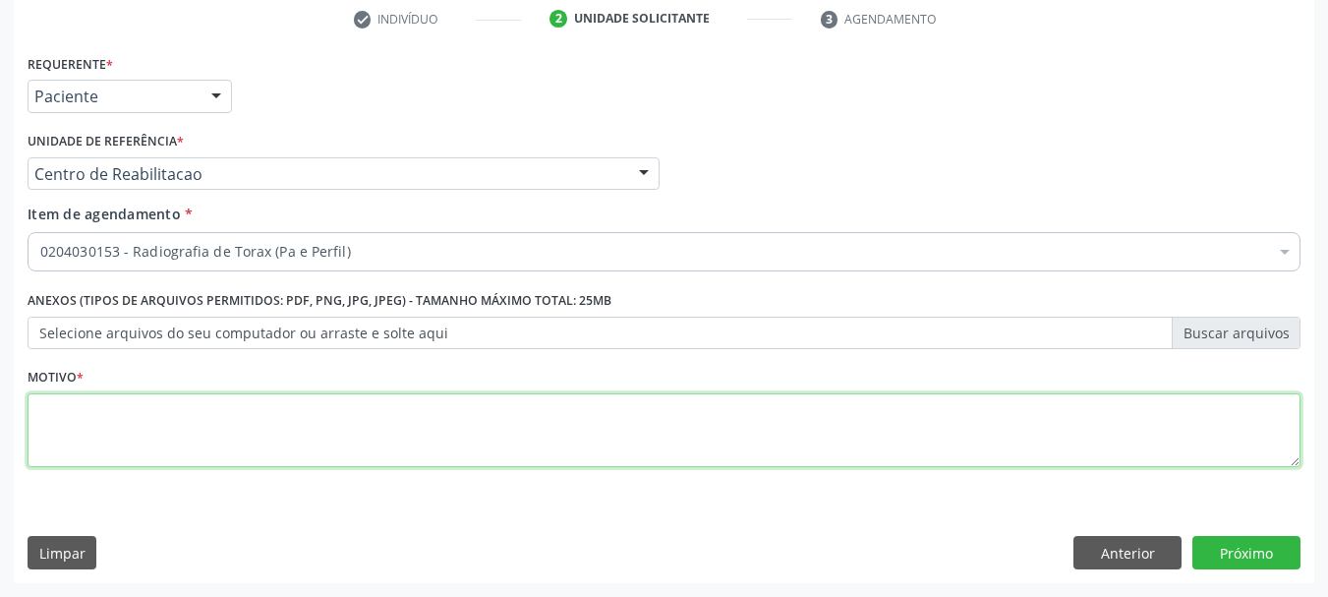
click at [177, 421] on textarea at bounding box center [664, 430] width 1273 height 75
type textarea "."
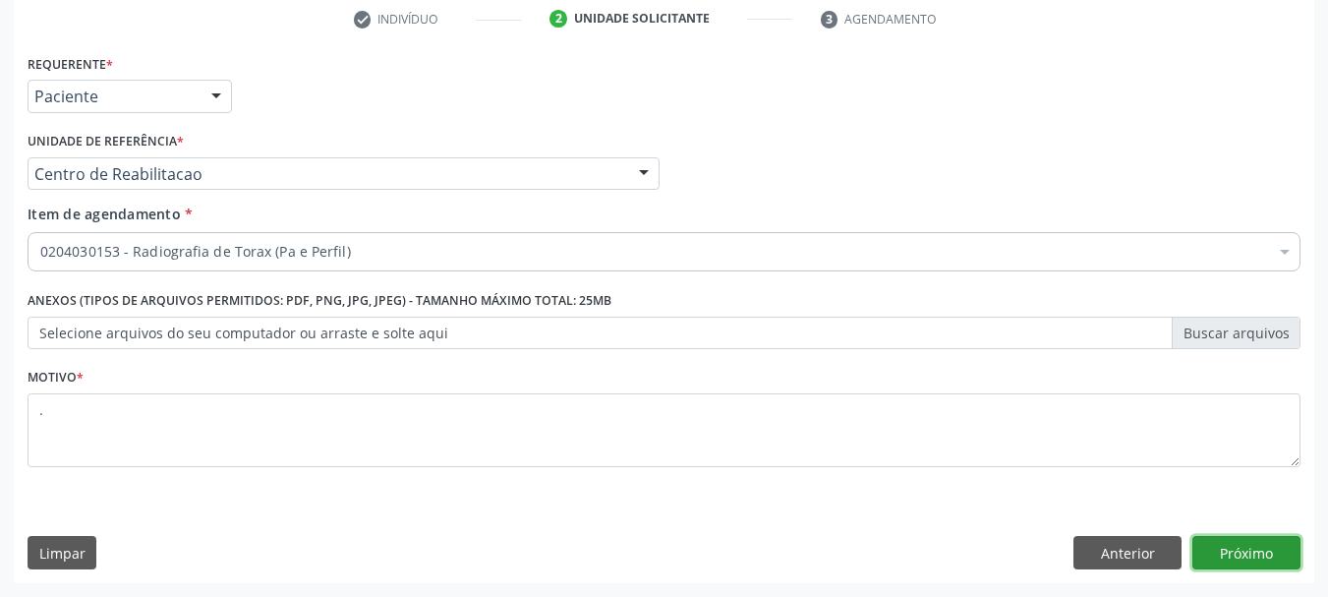
click at [1247, 545] on button "Próximo" at bounding box center [1246, 552] width 108 height 33
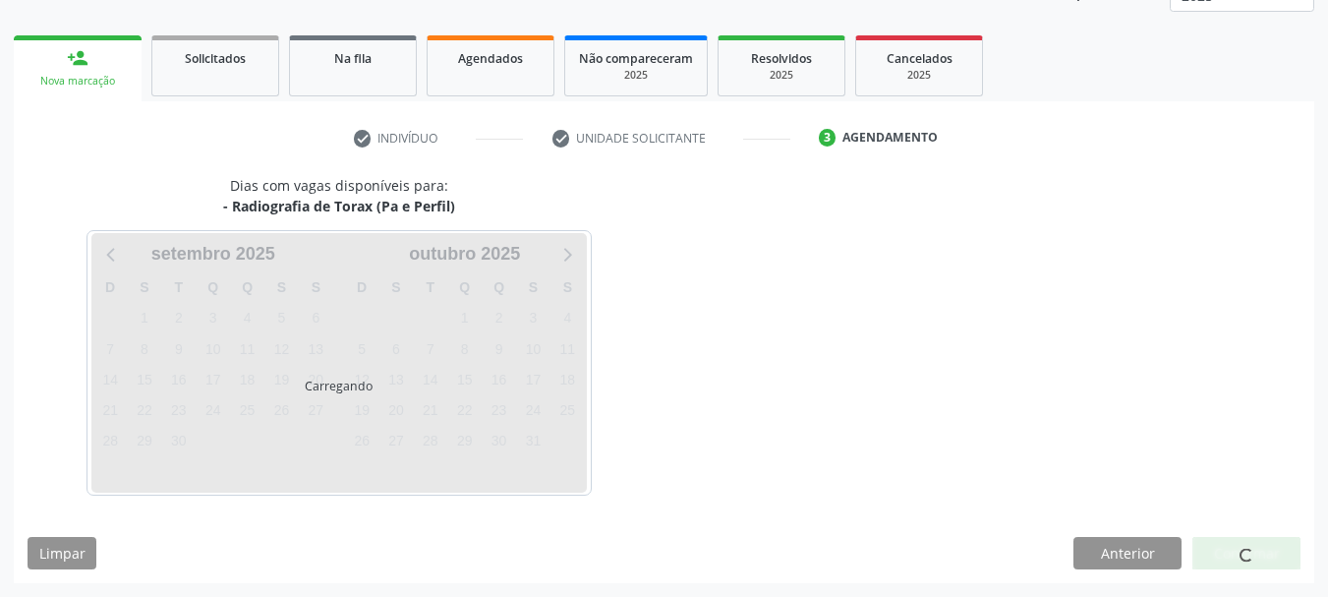
scroll to position [259, 0]
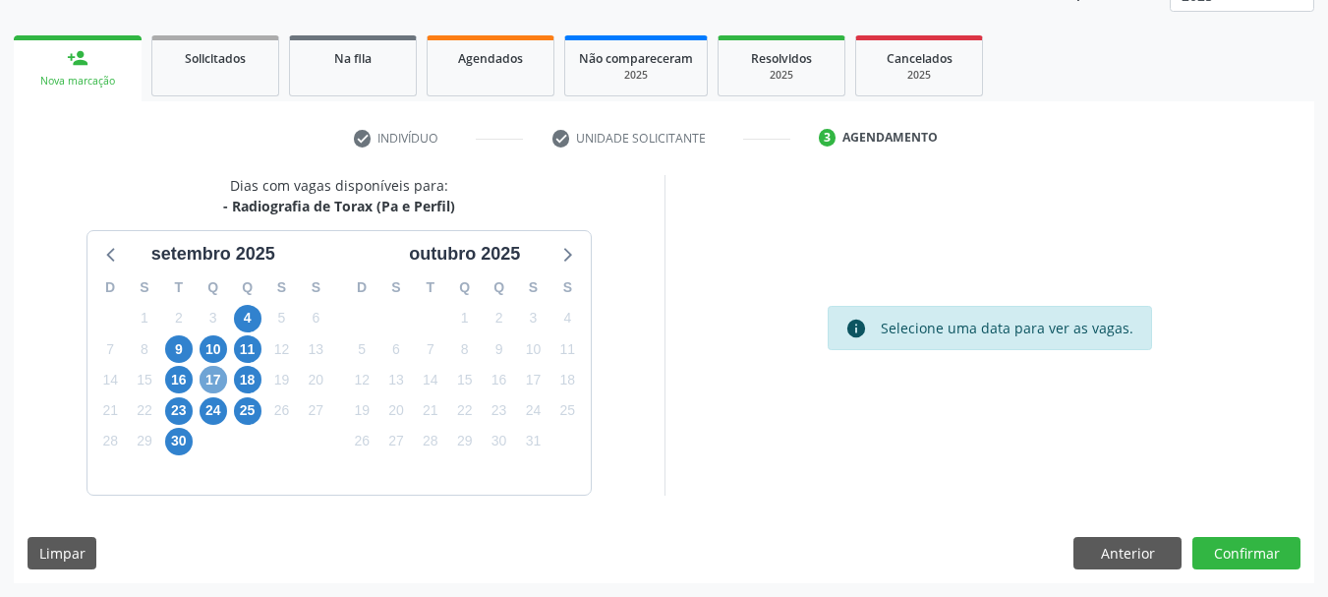
click at [223, 375] on span "17" at bounding box center [214, 380] width 28 height 28
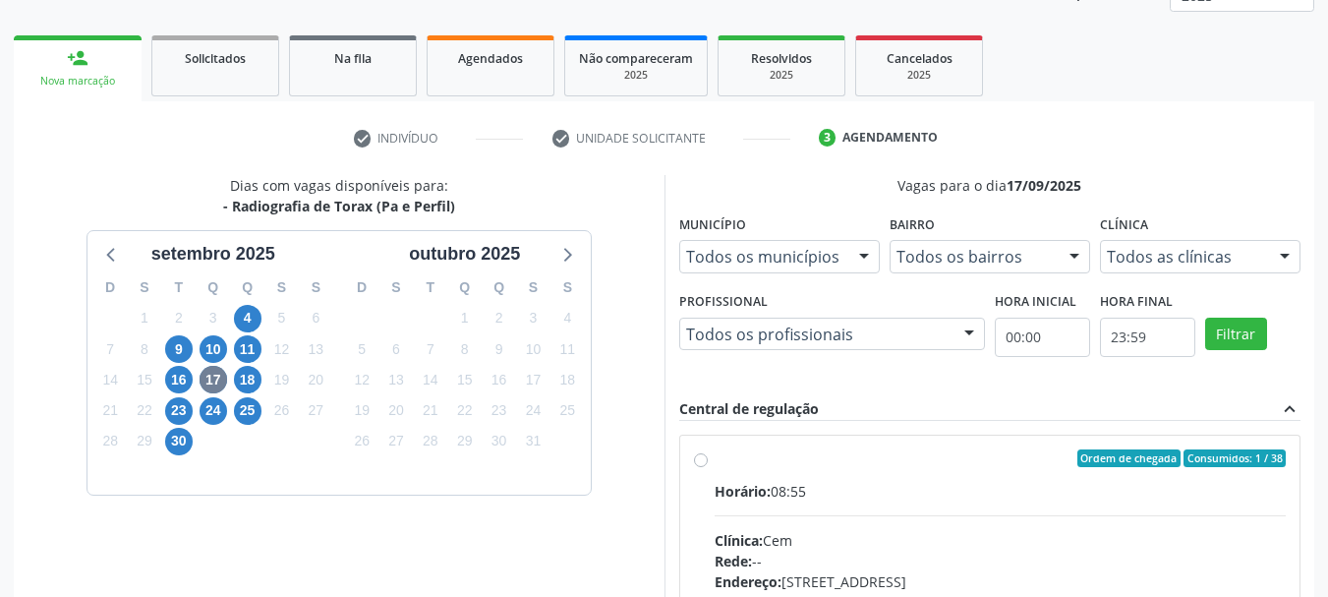
click at [868, 481] on div "Horário: 08:55" at bounding box center [1001, 491] width 572 height 21
click at [708, 467] on input "Ordem de chegada Consumidos: 1 / 38 Horário: 08:55 Clínica: Cem Rede: -- Endere…" at bounding box center [701, 458] width 14 height 18
radio input "true"
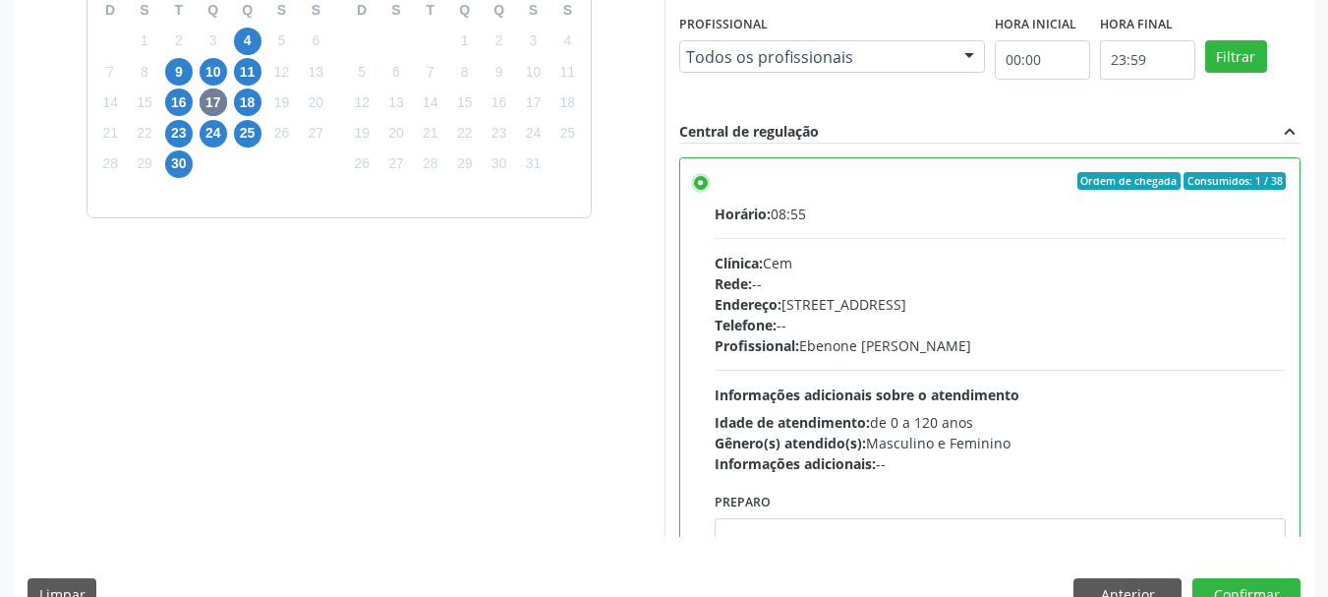
scroll to position [578, 0]
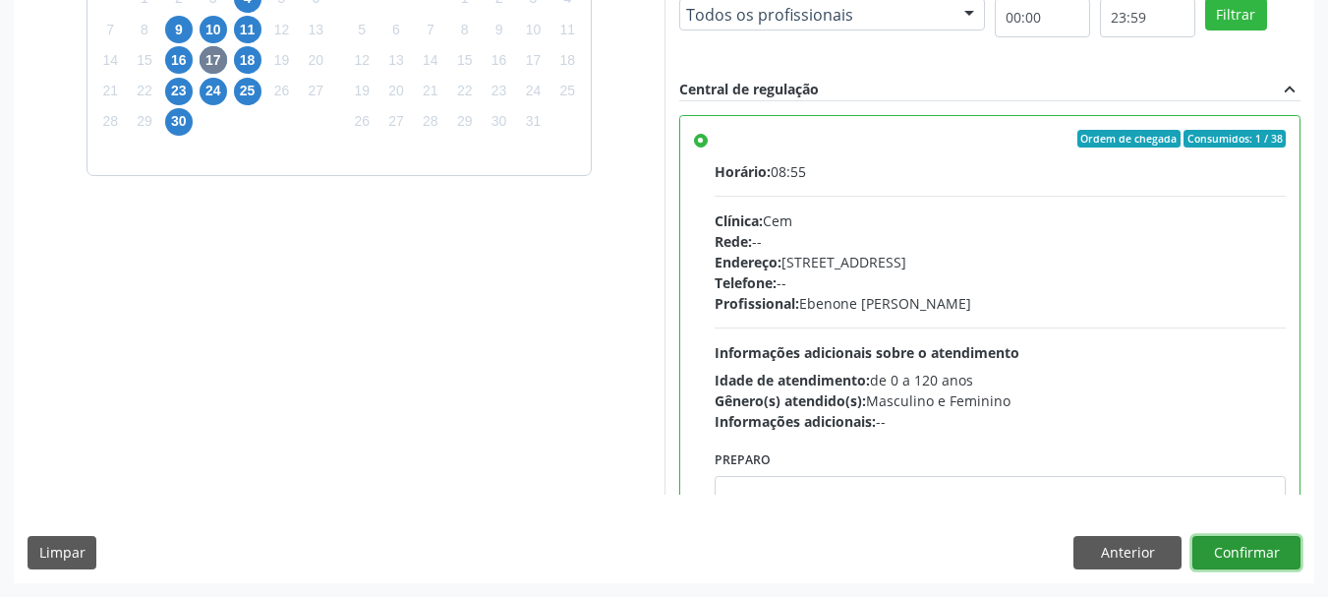
click at [1242, 544] on button "Confirmar" at bounding box center [1246, 552] width 108 height 33
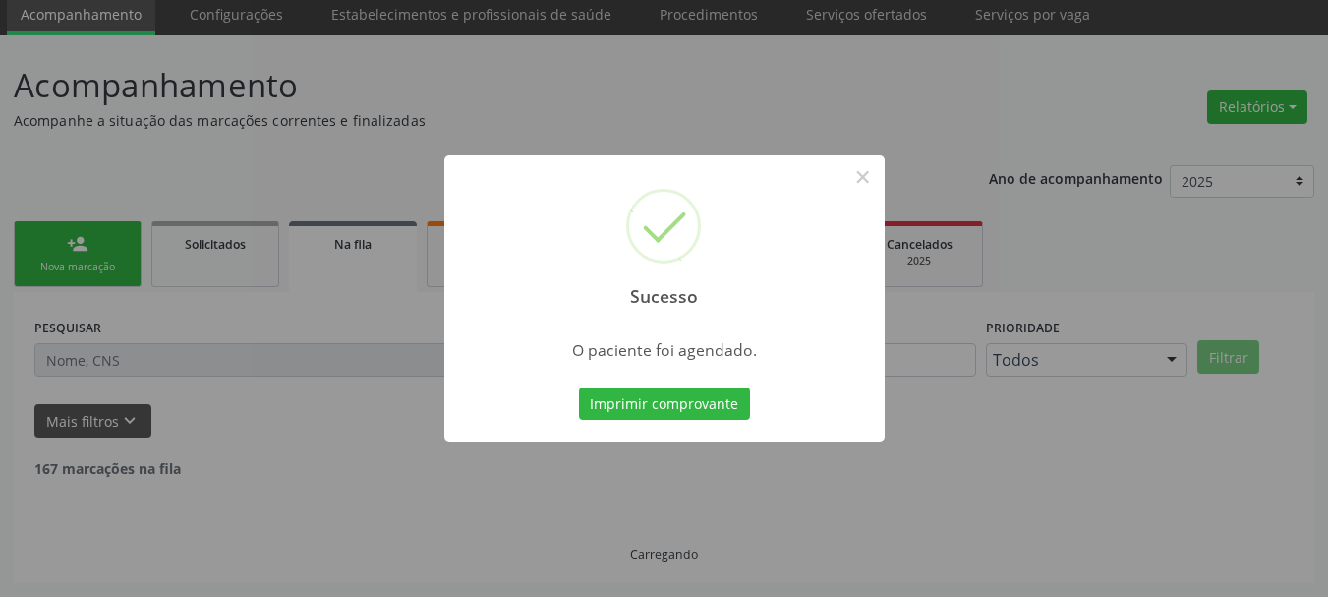
scroll to position [52, 0]
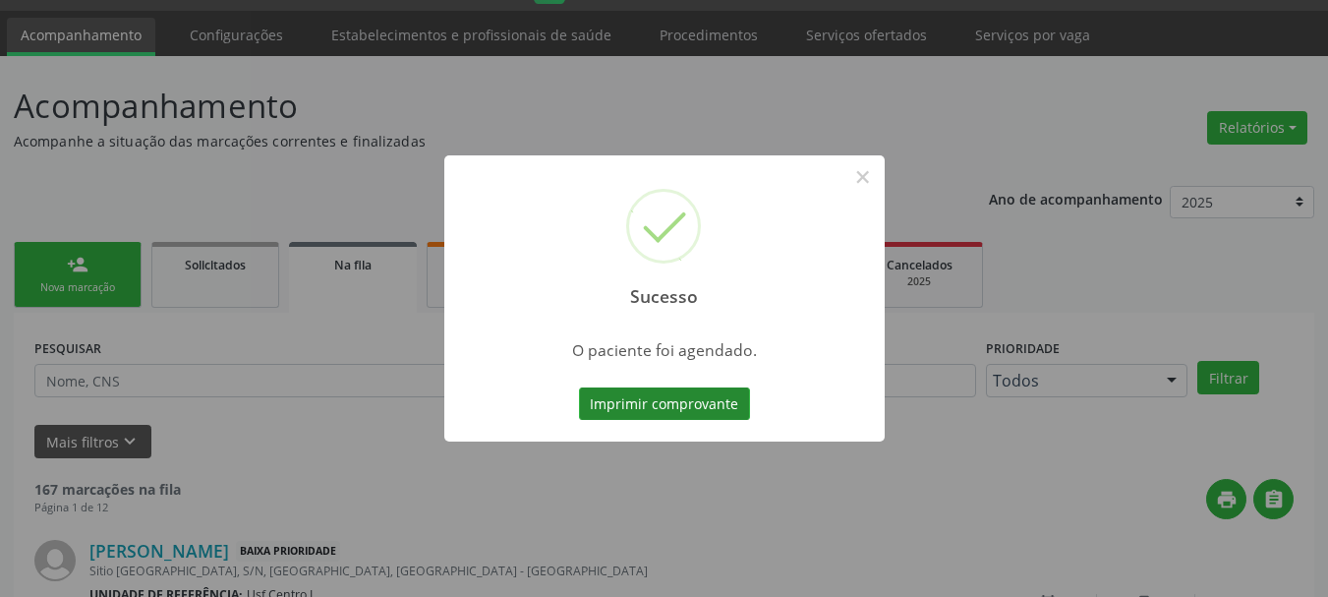
click at [645, 407] on button "Imprimir comprovante" at bounding box center [664, 403] width 171 height 33
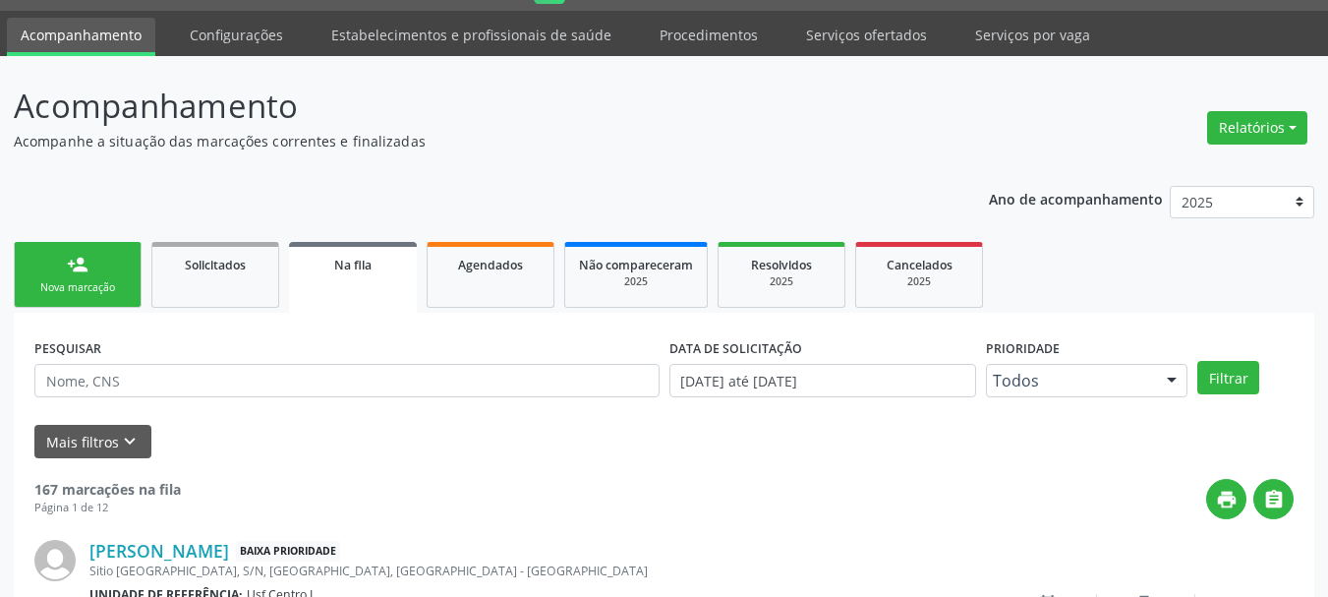
click at [109, 269] on link "person_add Nova marcação" at bounding box center [78, 275] width 128 height 66
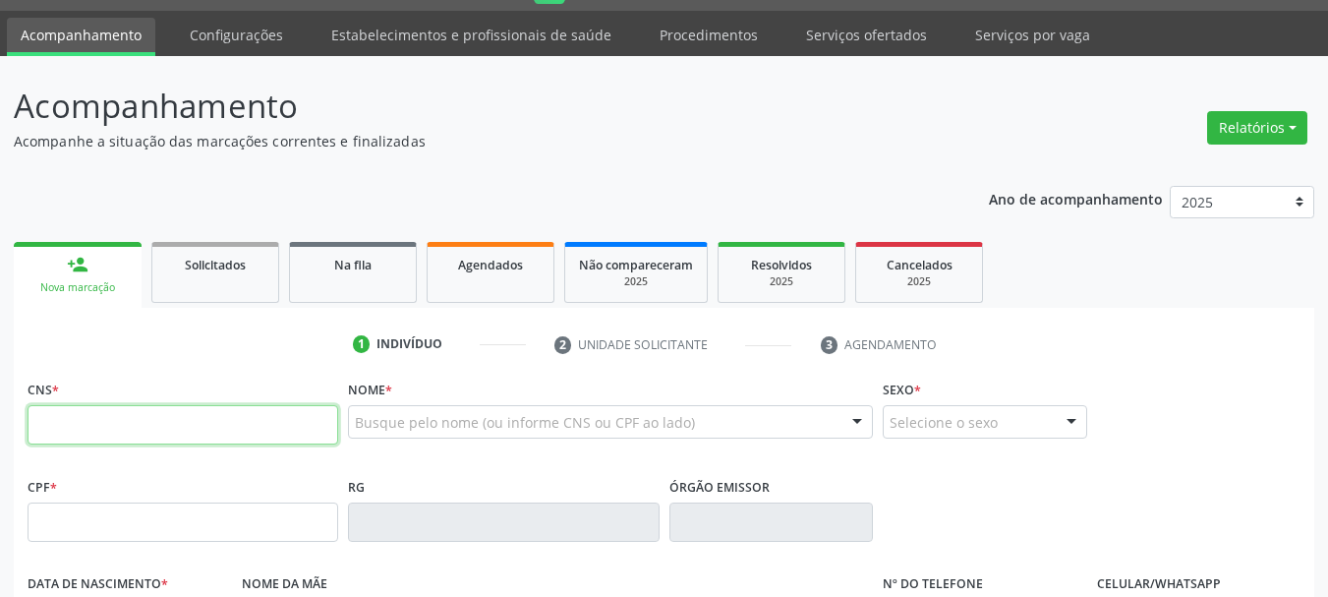
click at [185, 415] on input "text" at bounding box center [183, 424] width 311 height 39
paste input "162 5257 0843 0003"
type input "162 5257 0843 0003"
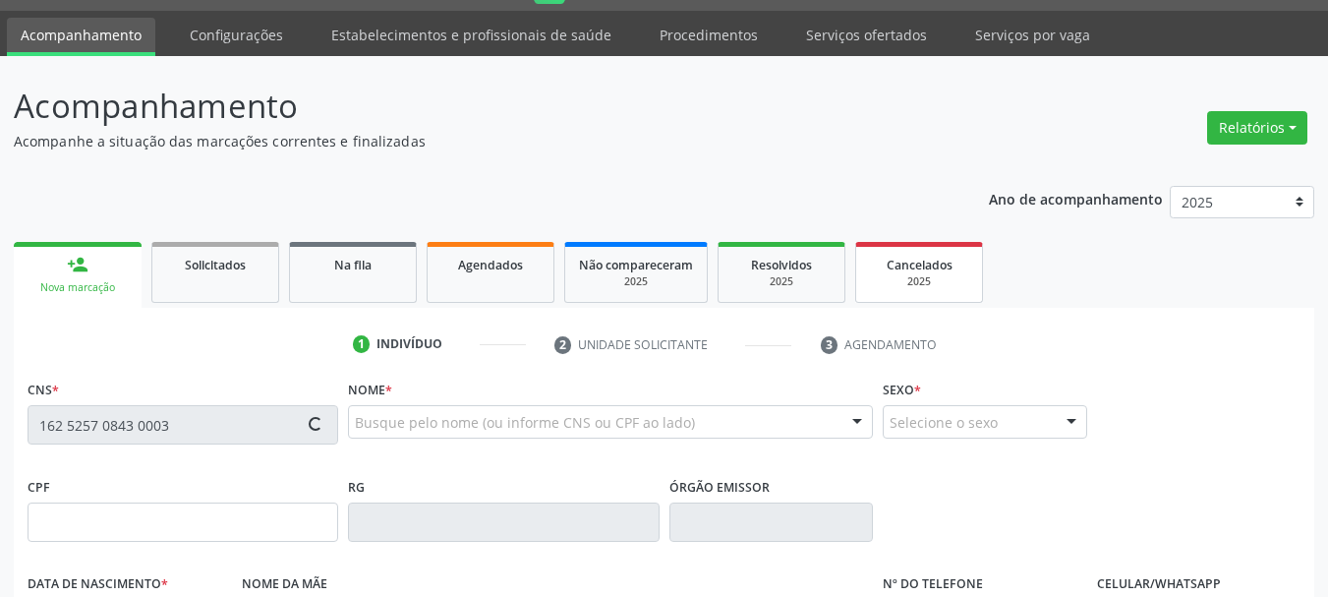
type input "03/04/1955"
type input "Luiza Izabel de Souza"
type input "[PHONE_NUMBER]"
type input "S/N"
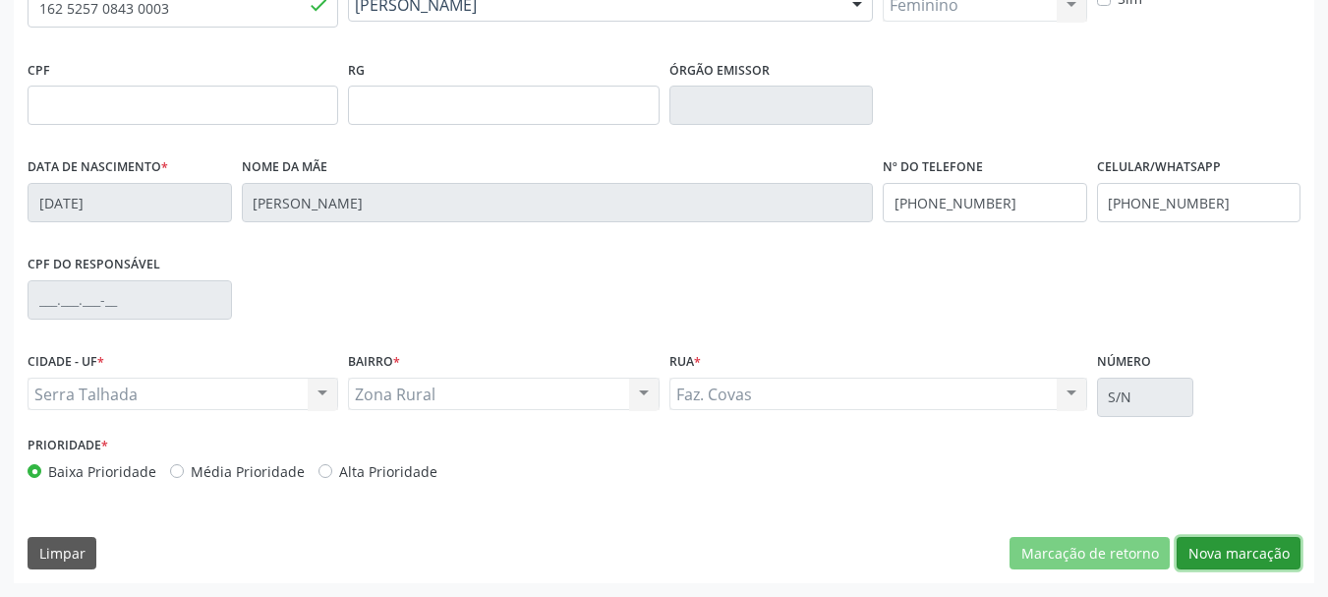
click at [1238, 541] on button "Nova marcação" at bounding box center [1239, 553] width 124 height 33
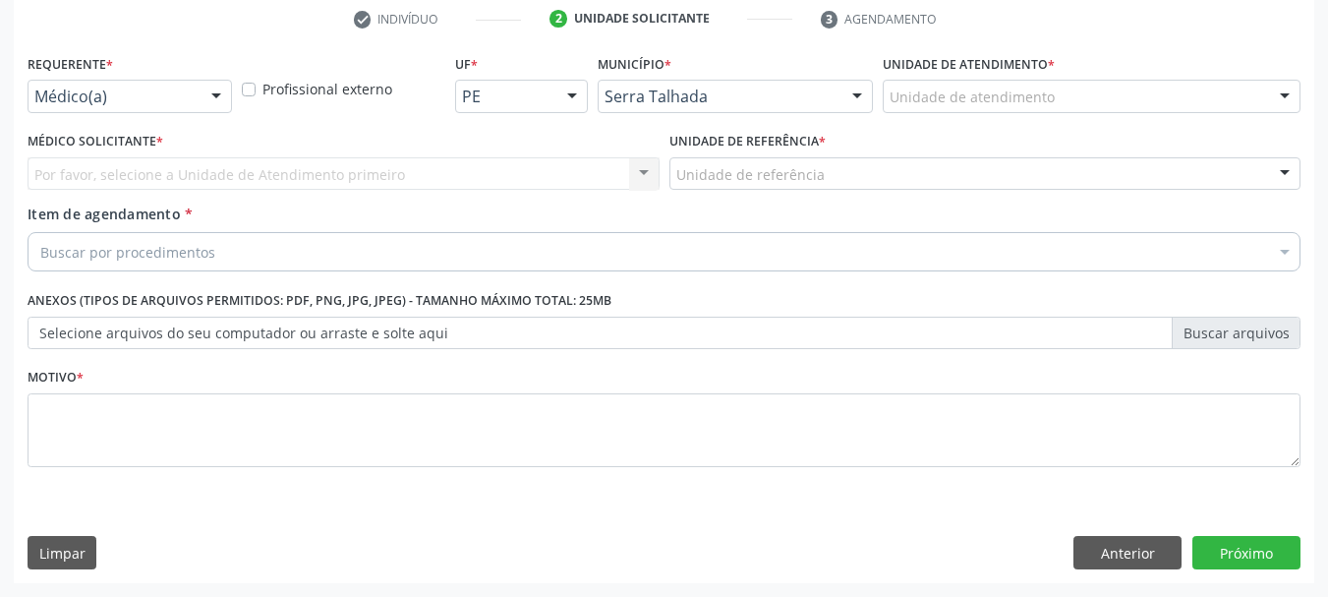
scroll to position [378, 0]
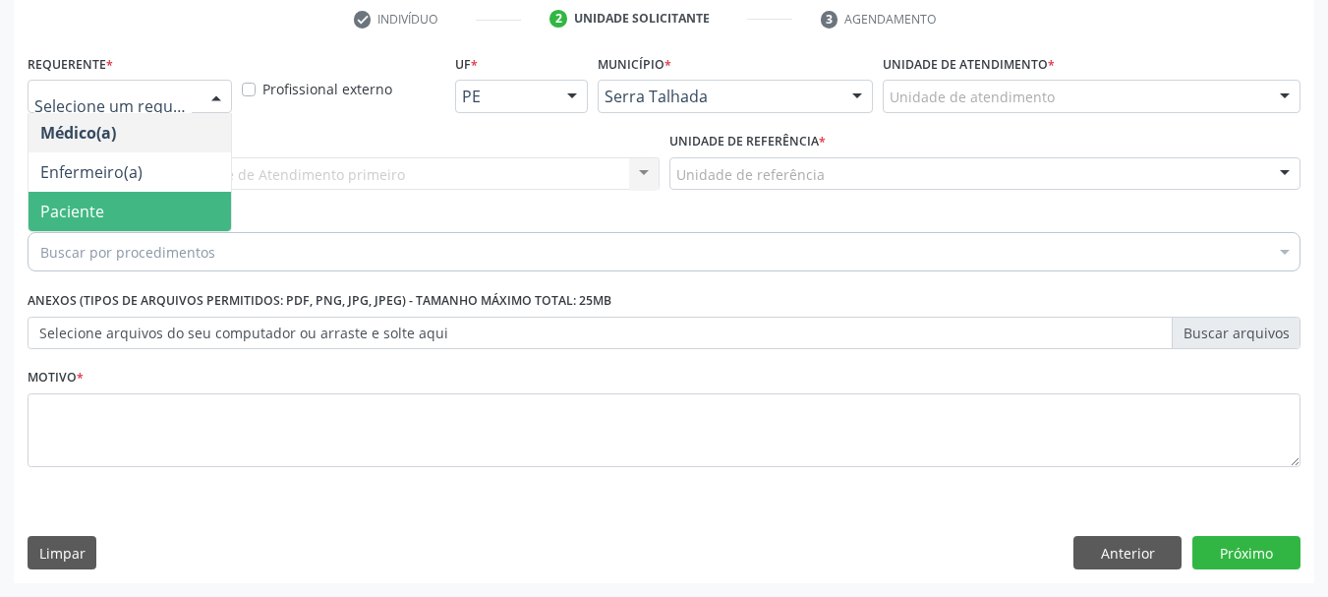
click at [123, 210] on span "Paciente" at bounding box center [130, 211] width 203 height 39
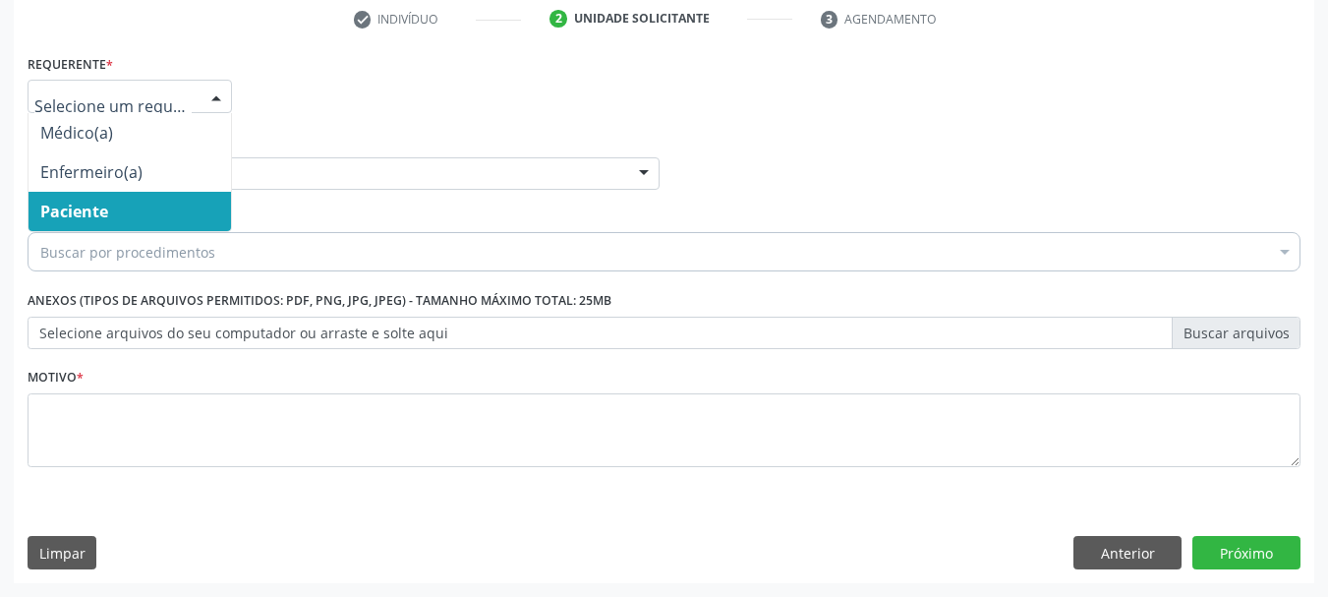
click at [88, 211] on span "Paciente" at bounding box center [74, 212] width 68 height 22
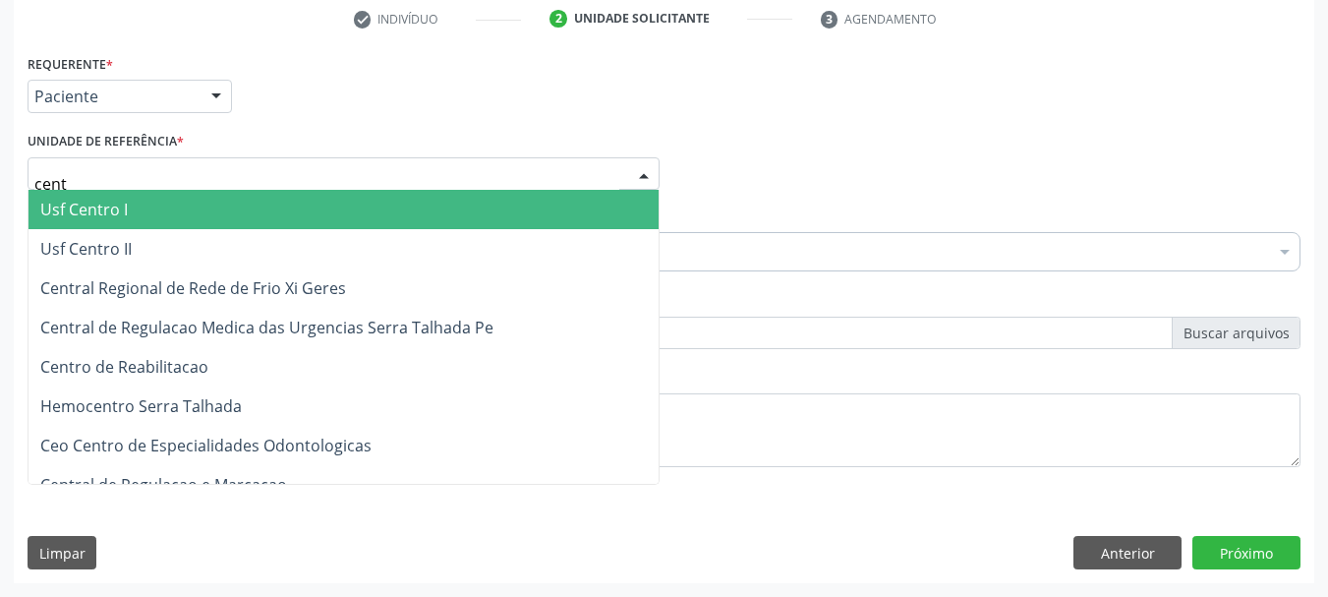
type input "centr"
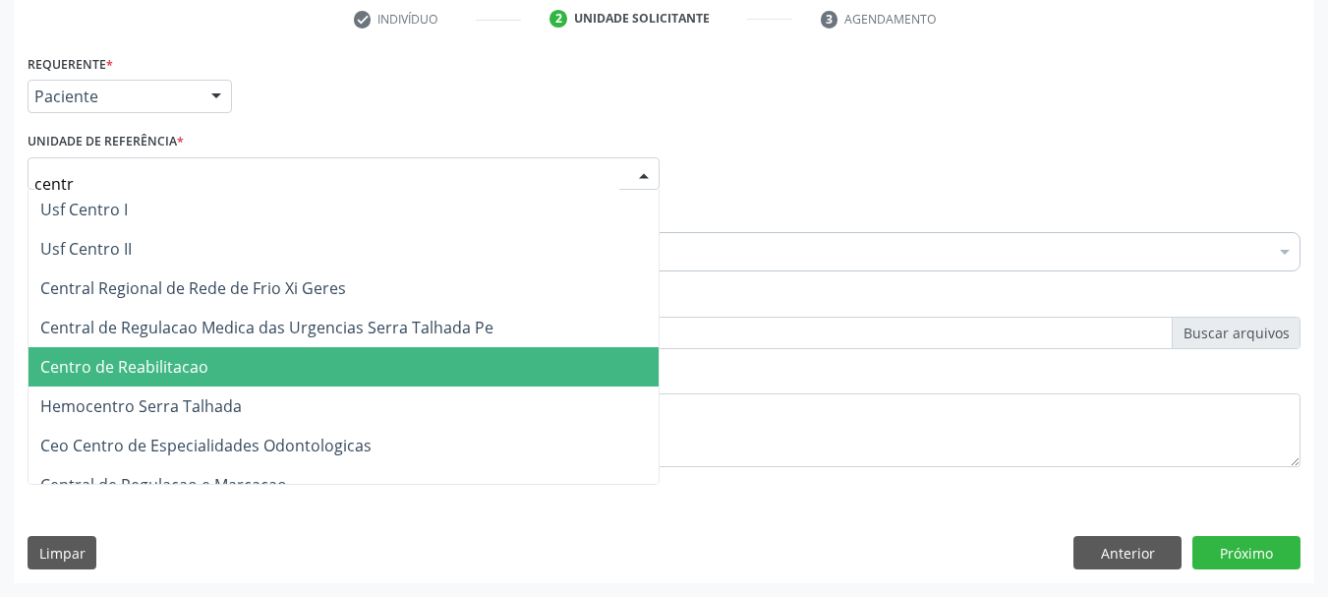
click at [172, 358] on span "Centro de Reabilitacao" at bounding box center [124, 367] width 168 height 22
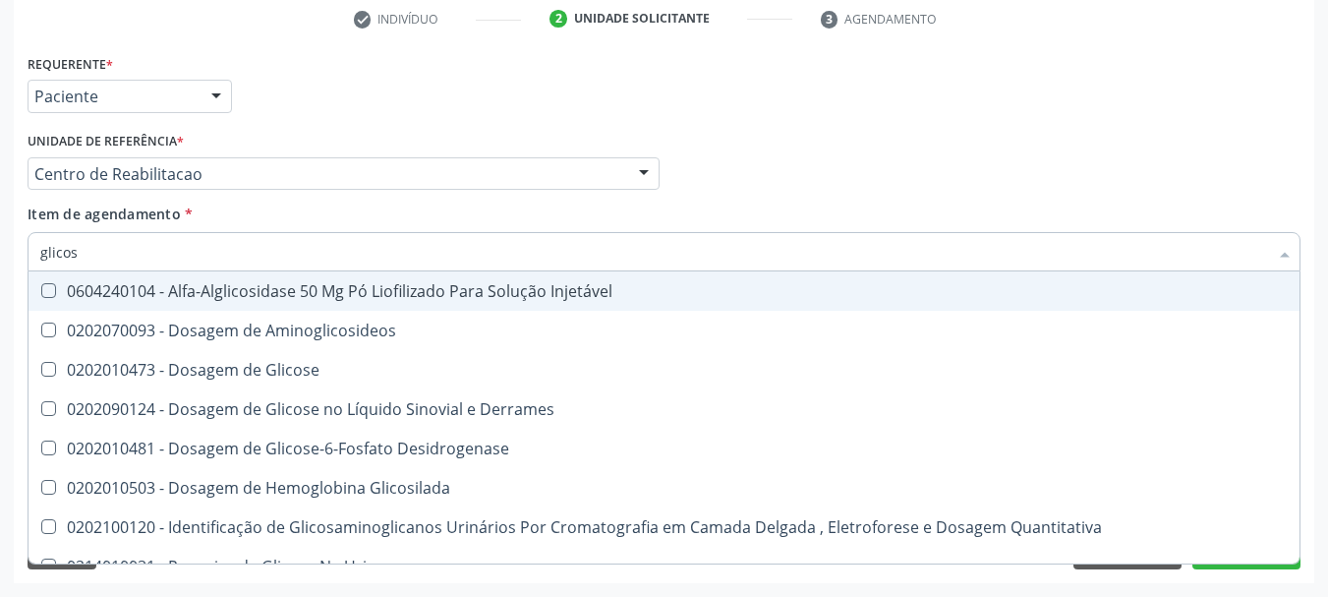
type input "glicose"
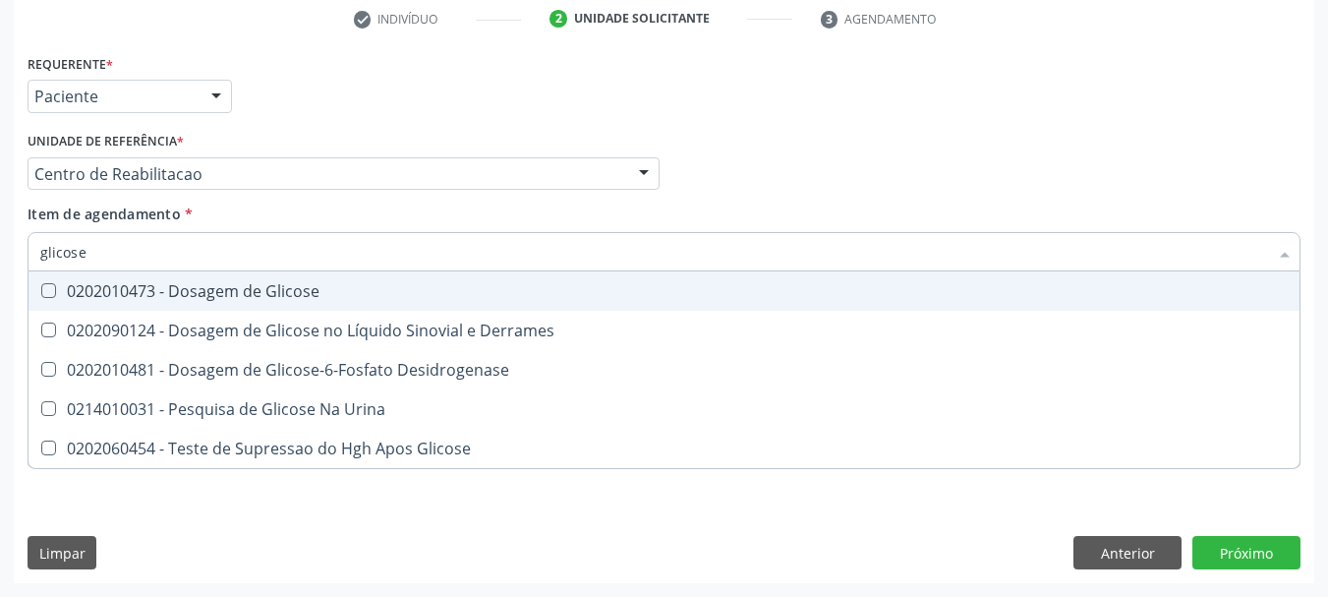
click at [291, 286] on div "0202010473 - Dosagem de Glicose" at bounding box center [664, 291] width 1248 height 16
checkbox Glicose "true"
type input "trig"
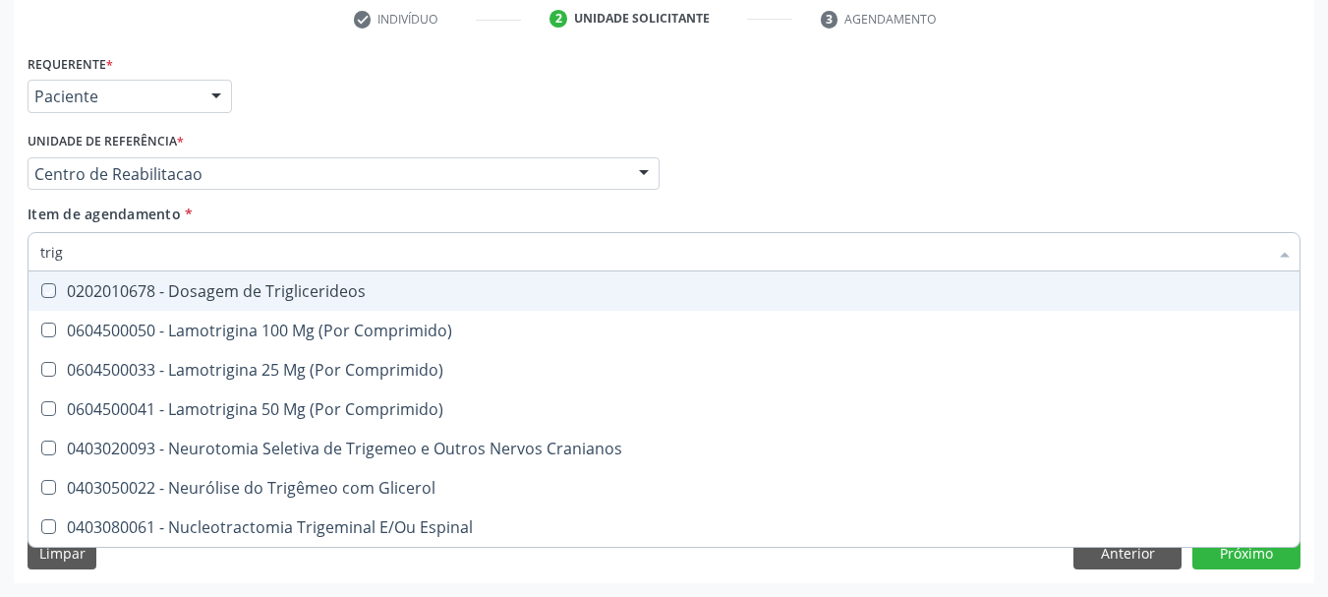
checkbox Triglicerideos "false"
type input "trigli"
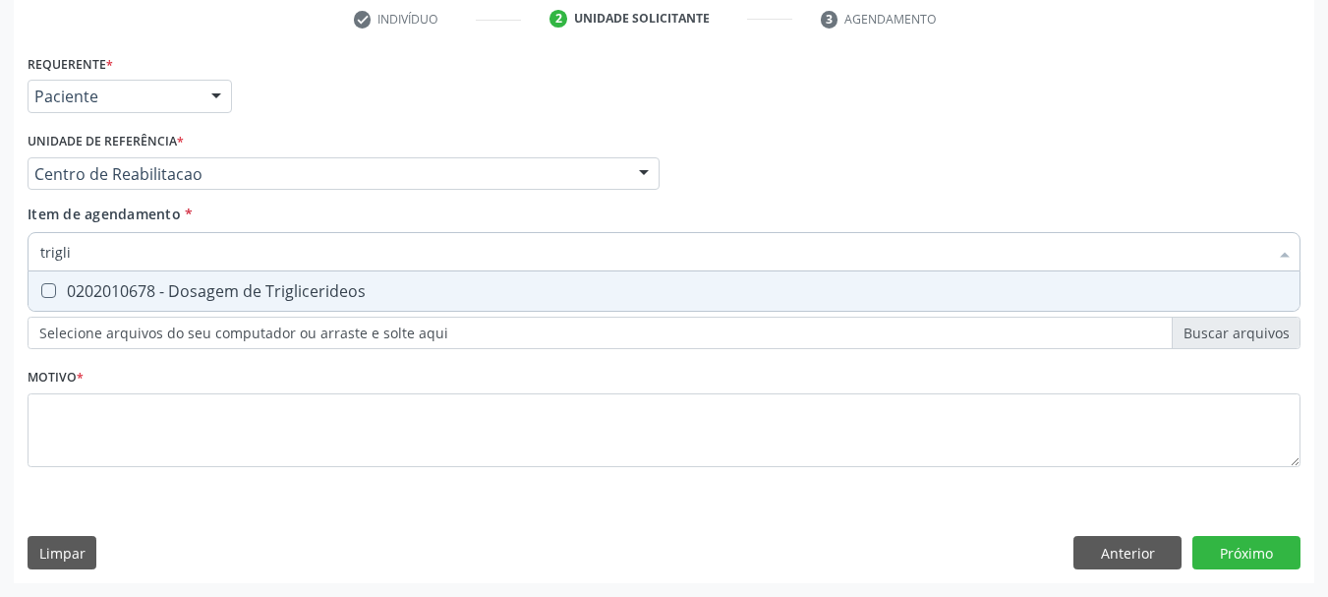
click at [291, 286] on div "0202010678 - Dosagem de Triglicerideos" at bounding box center [664, 291] width 1248 height 16
checkbox Triglicerideos "true"
type input "hem"
checkbox Triglicerideos "false"
type input "hemogram"
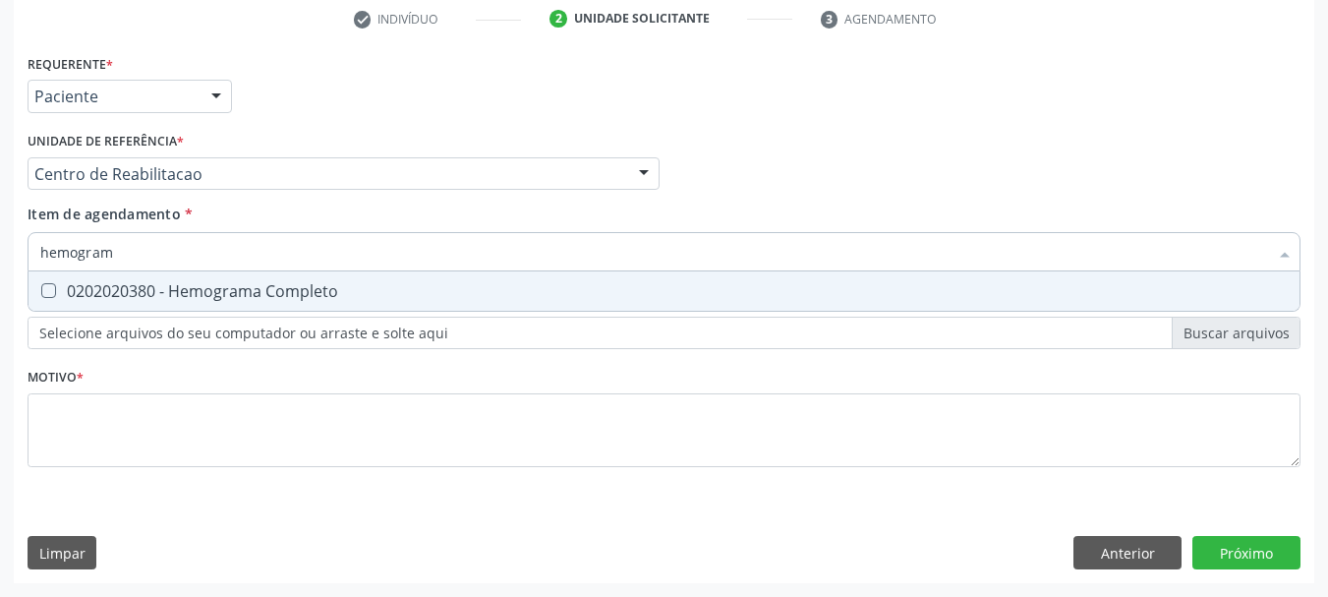
click at [291, 286] on div "0202020380 - Hemograma Completo" at bounding box center [664, 291] width 1248 height 16
checkbox Completo "true"
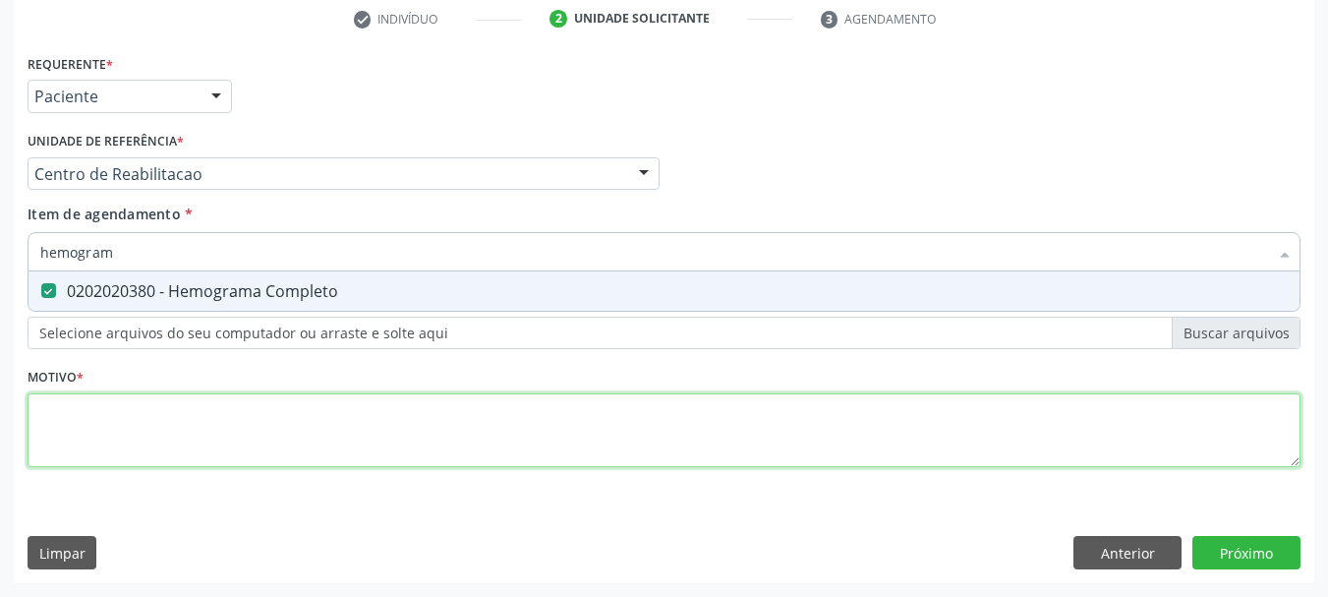
click at [579, 442] on div "Requerente * Paciente Médico(a) Enfermeiro(a) Paciente Nenhum resultado encontr…" at bounding box center [664, 271] width 1273 height 445
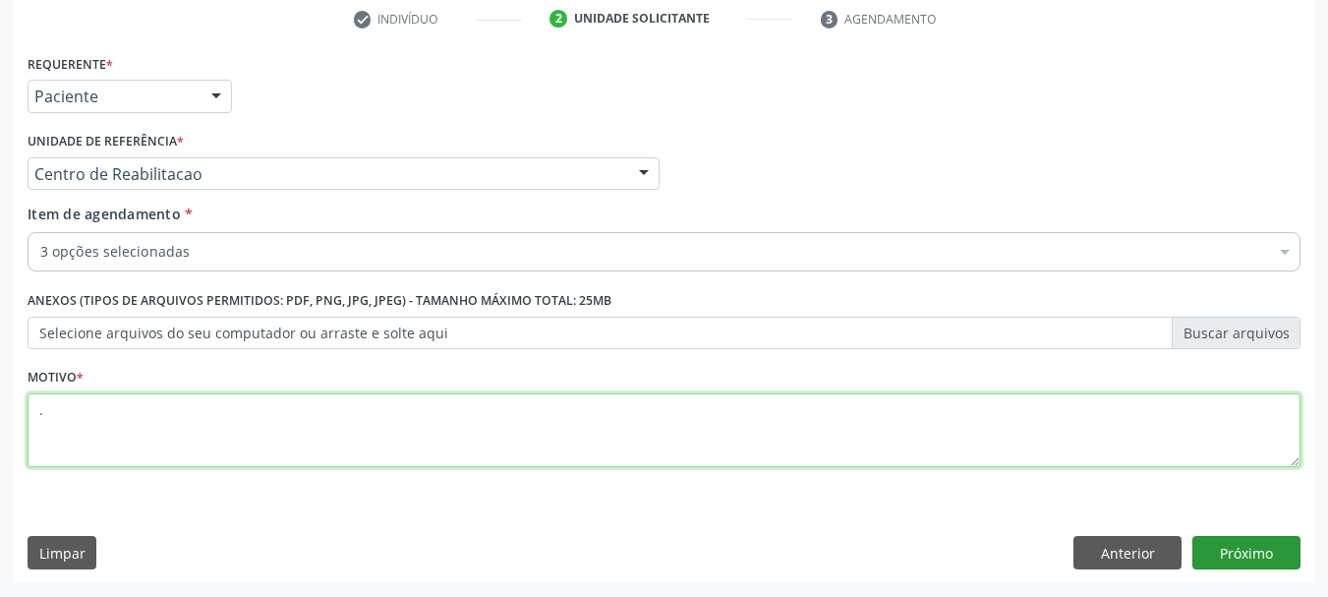
type textarea "."
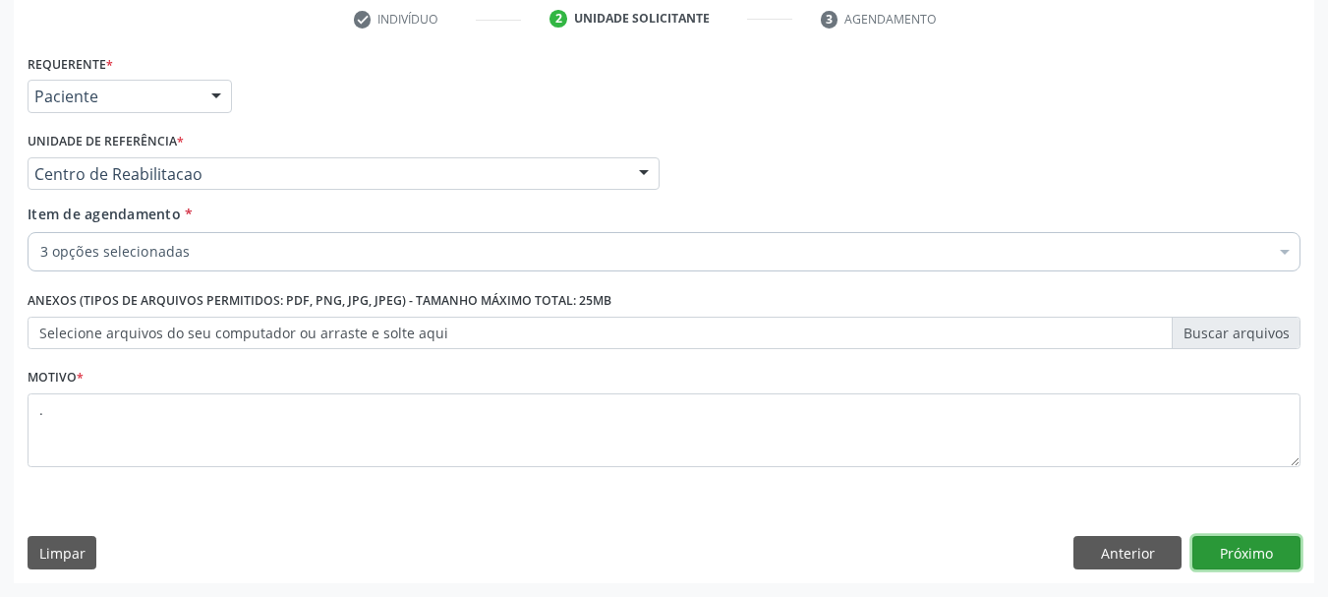
click at [1234, 543] on button "Próximo" at bounding box center [1246, 552] width 108 height 33
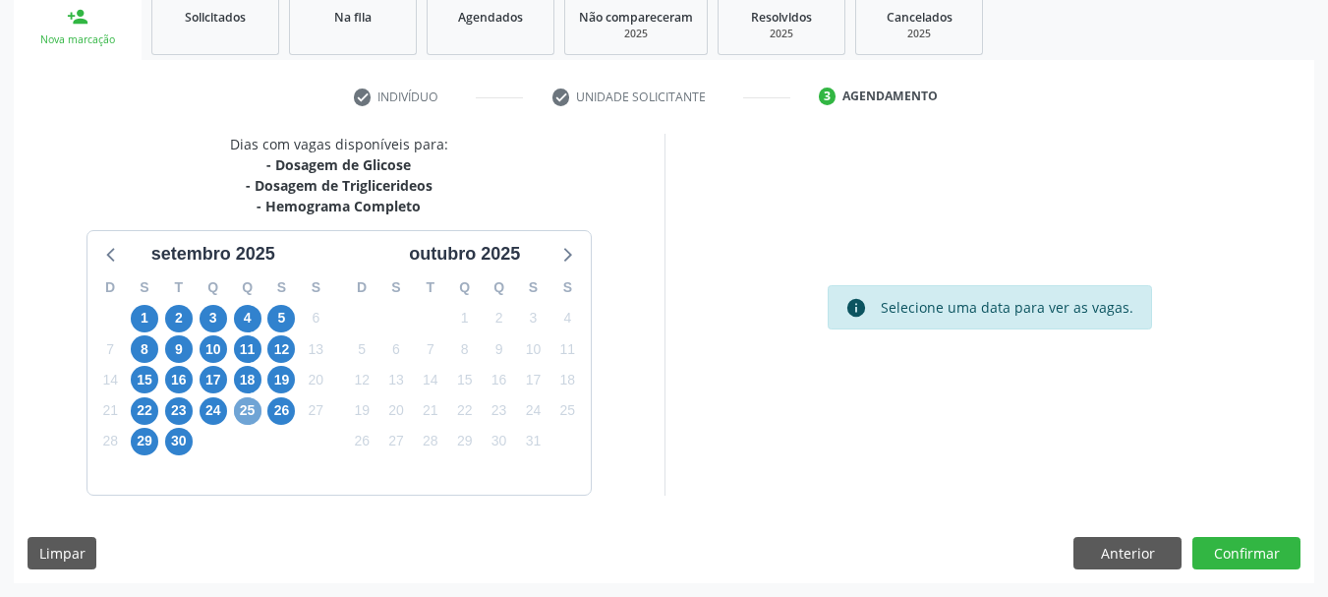
click at [241, 406] on span "25" at bounding box center [248, 411] width 28 height 28
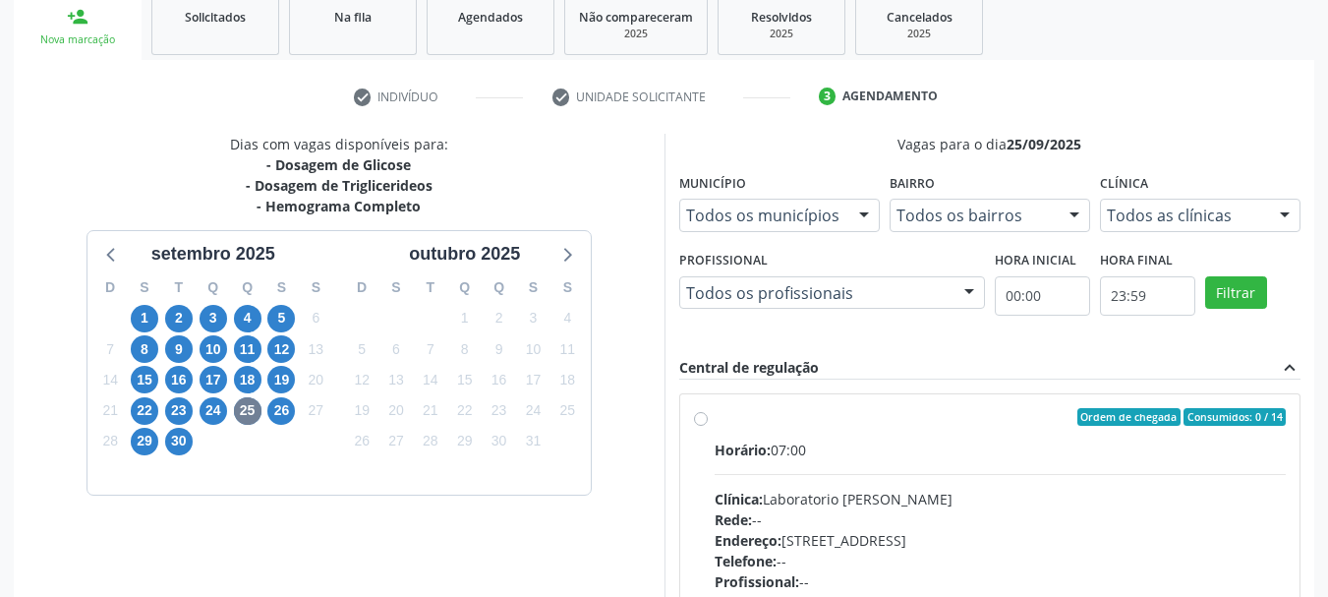
click at [830, 421] on div "Ordem de chegada Consumidos: 0 / 14" at bounding box center [1001, 417] width 572 height 18
click at [708, 421] on input "Ordem de chegada Consumidos: 0 / 14 Horário: 07:00 Clínica: Laboratorio Jose Pa…" at bounding box center [701, 417] width 14 height 18
radio input "true"
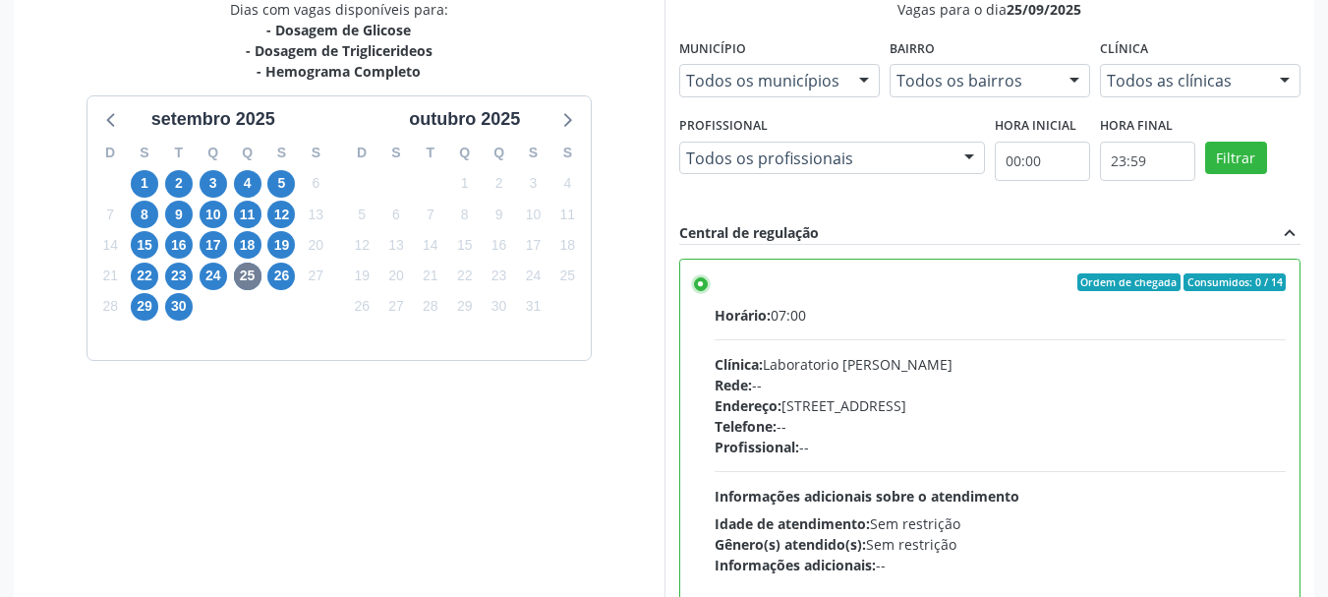
scroll to position [578, 0]
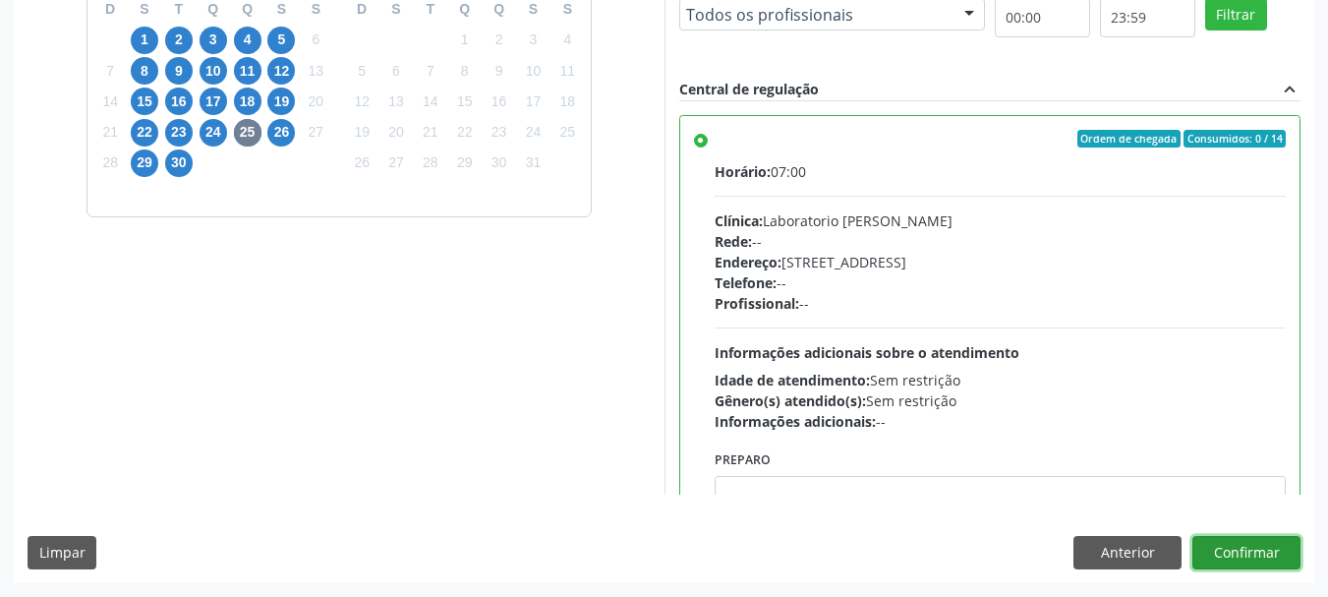
click at [1228, 549] on button "Confirmar" at bounding box center [1246, 552] width 108 height 33
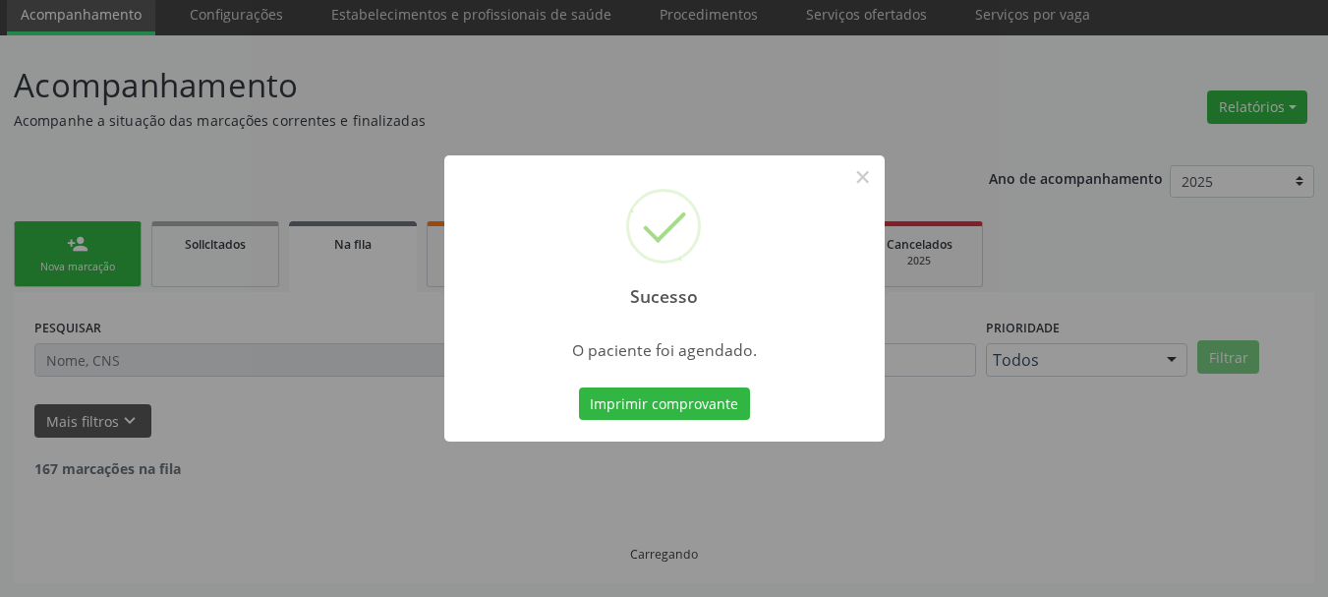
scroll to position [52, 0]
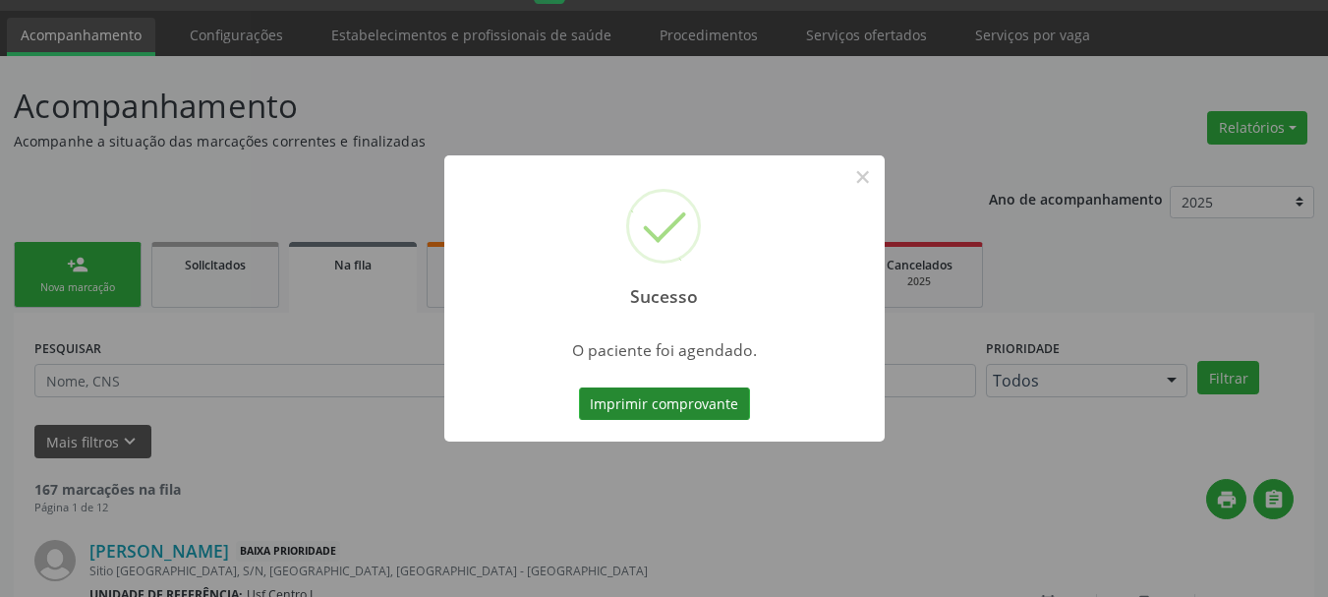
click at [682, 412] on button "Imprimir comprovante" at bounding box center [664, 403] width 171 height 33
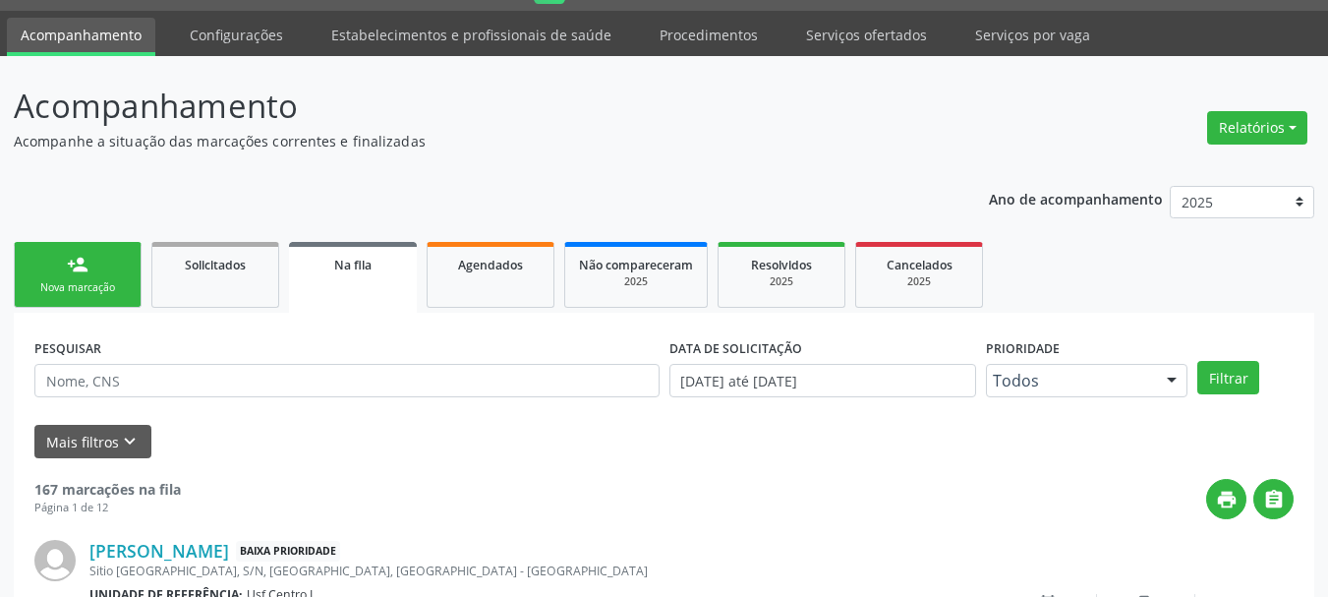
click at [92, 268] on link "person_add Nova marcação" at bounding box center [78, 275] width 128 height 66
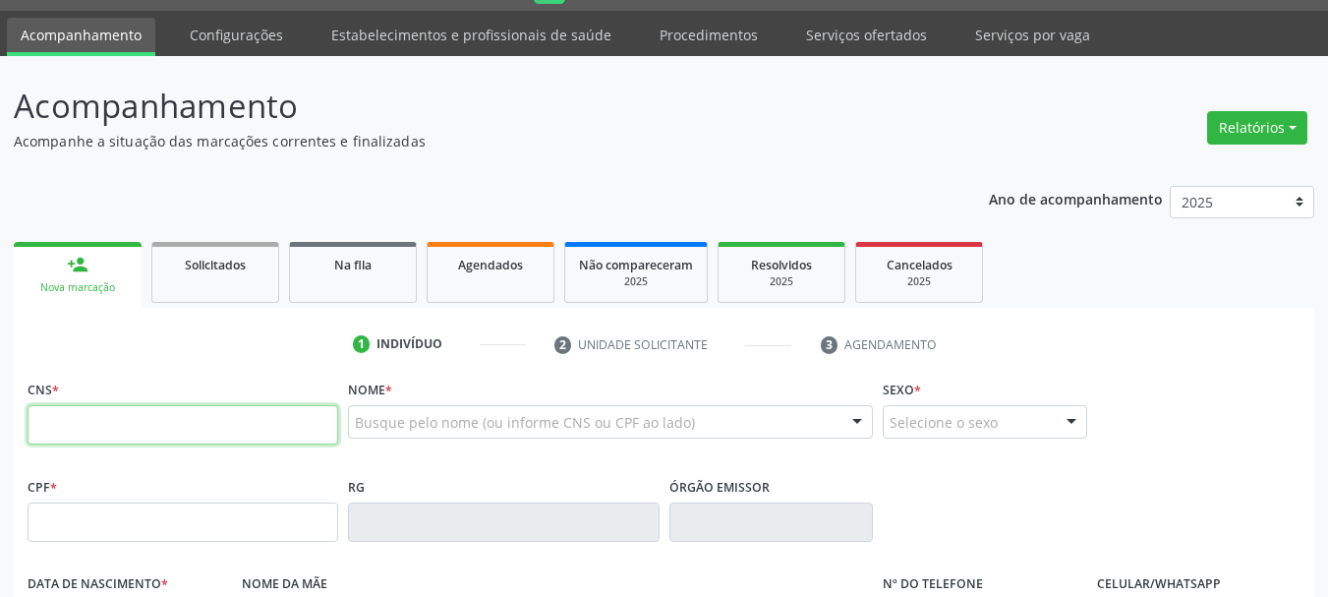
click at [123, 412] on input "text" at bounding box center [183, 424] width 311 height 39
paste input "162 5257 0843 0003"
type input "162 5257 0843 0003"
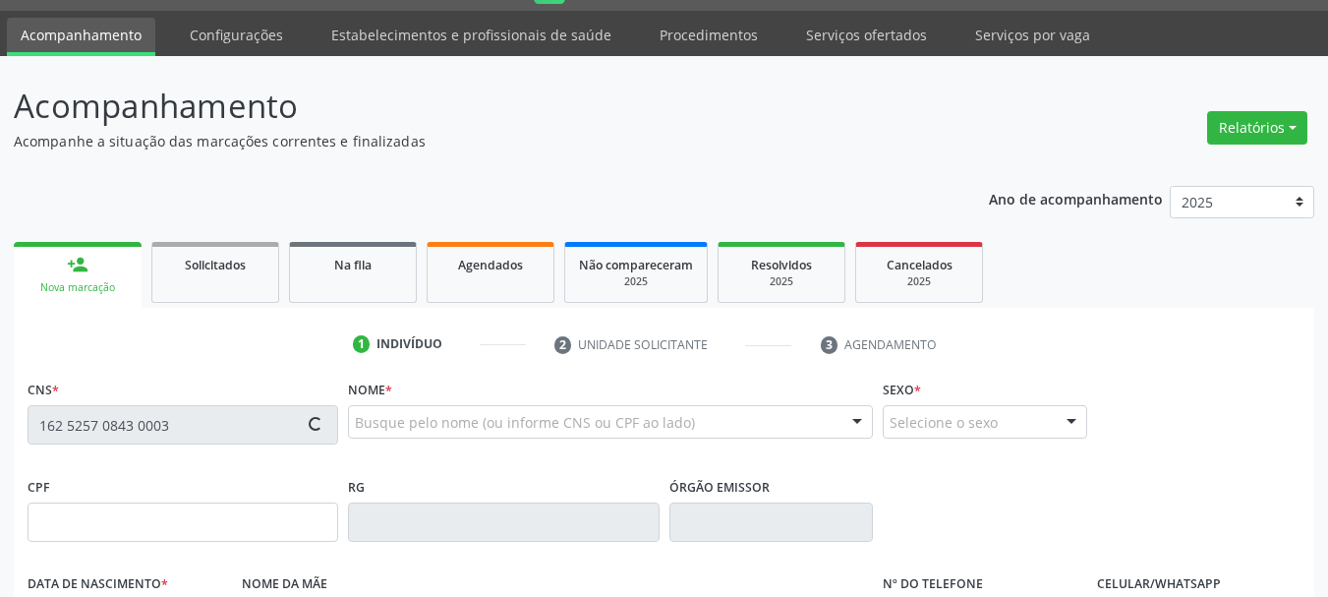
type input "03/04/1955"
type input "Luiza Izabel de Souza"
type input "[PHONE_NUMBER]"
type input "S/N"
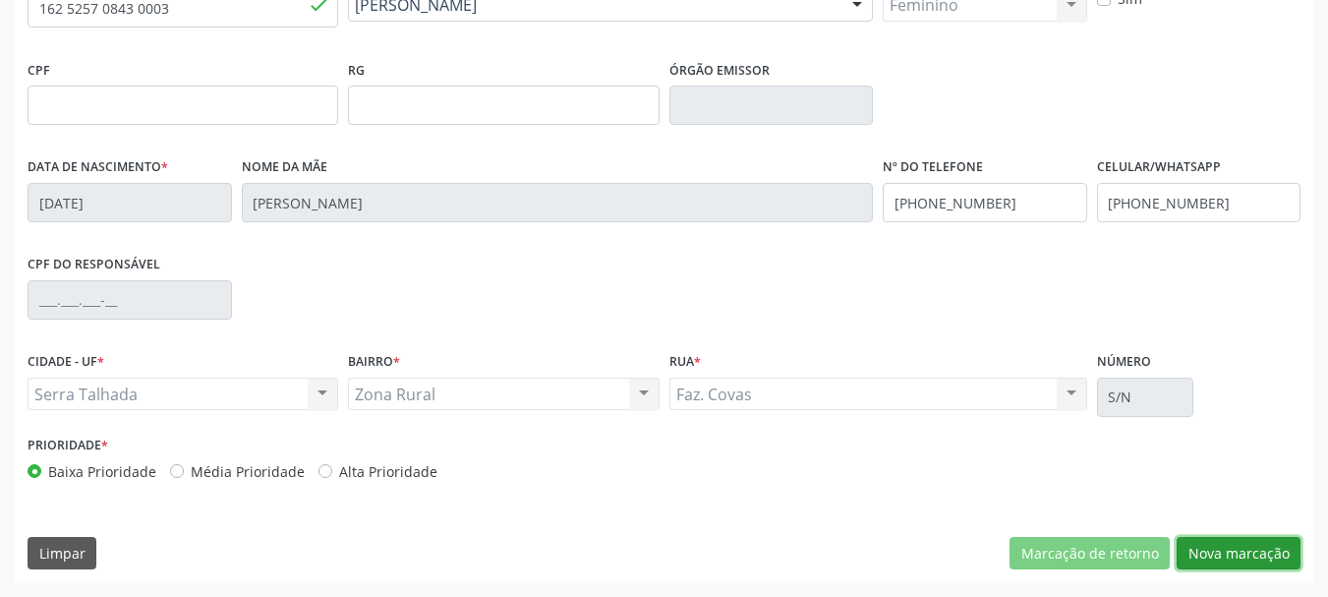
click at [1252, 550] on button "Nova marcação" at bounding box center [1239, 553] width 124 height 33
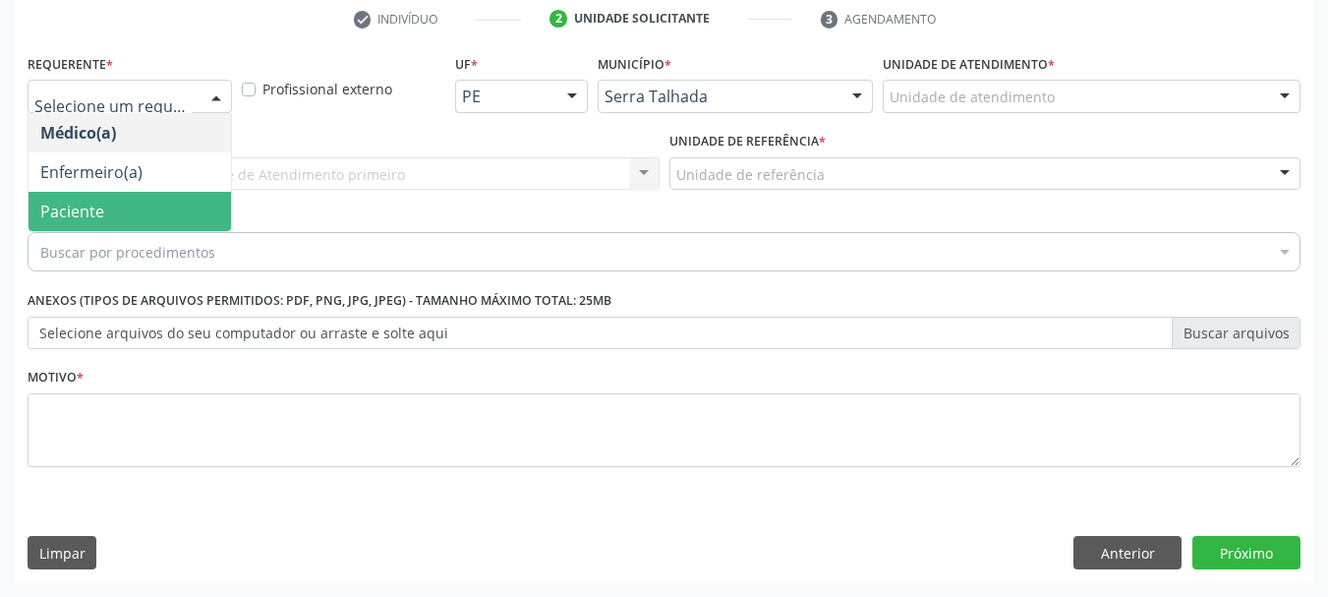
click at [93, 209] on span "Paciente" at bounding box center [72, 212] width 64 height 22
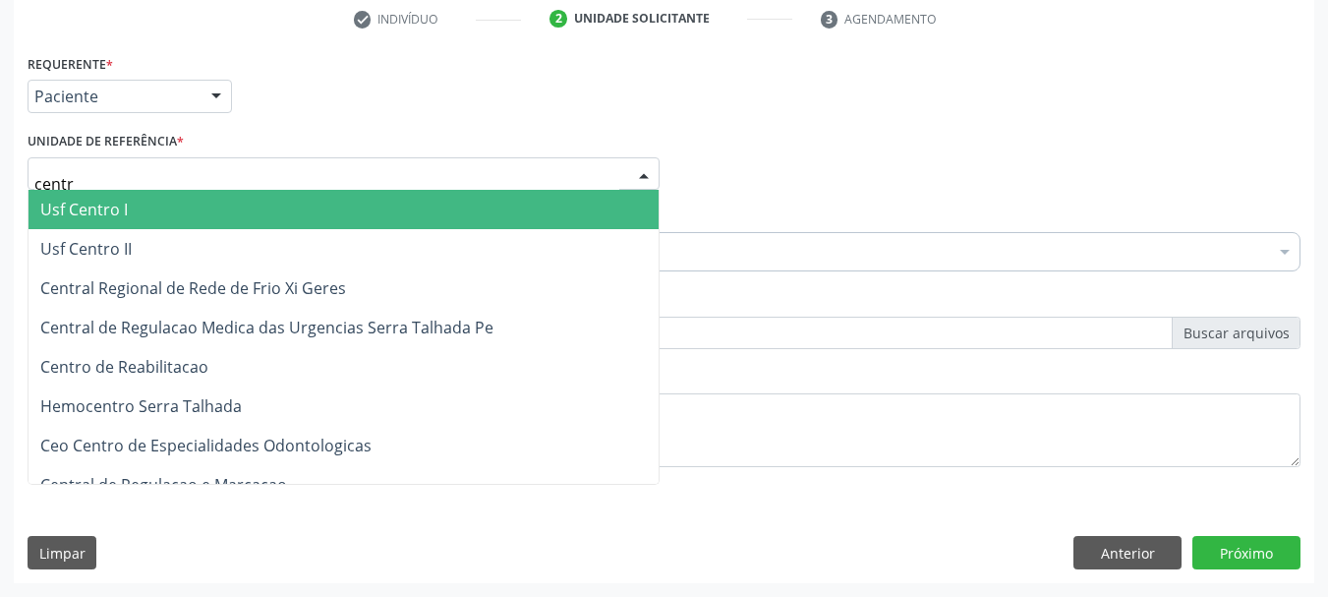
type input "centro"
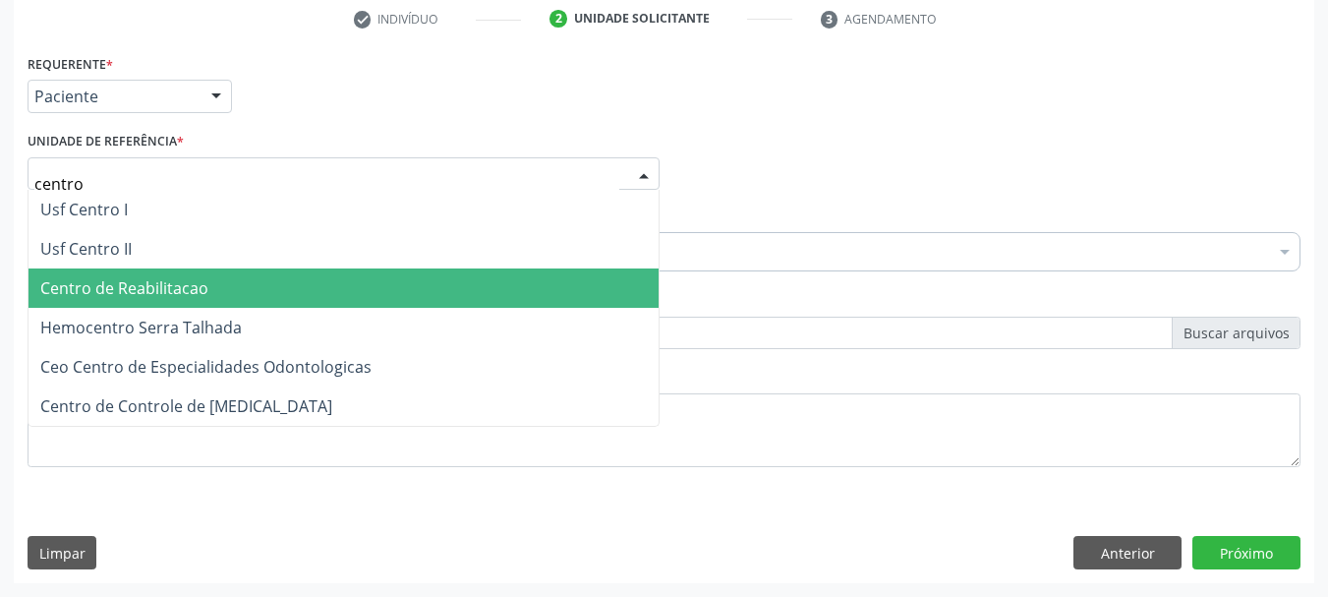
click at [167, 280] on span "Centro de Reabilitacao" at bounding box center [124, 288] width 168 height 22
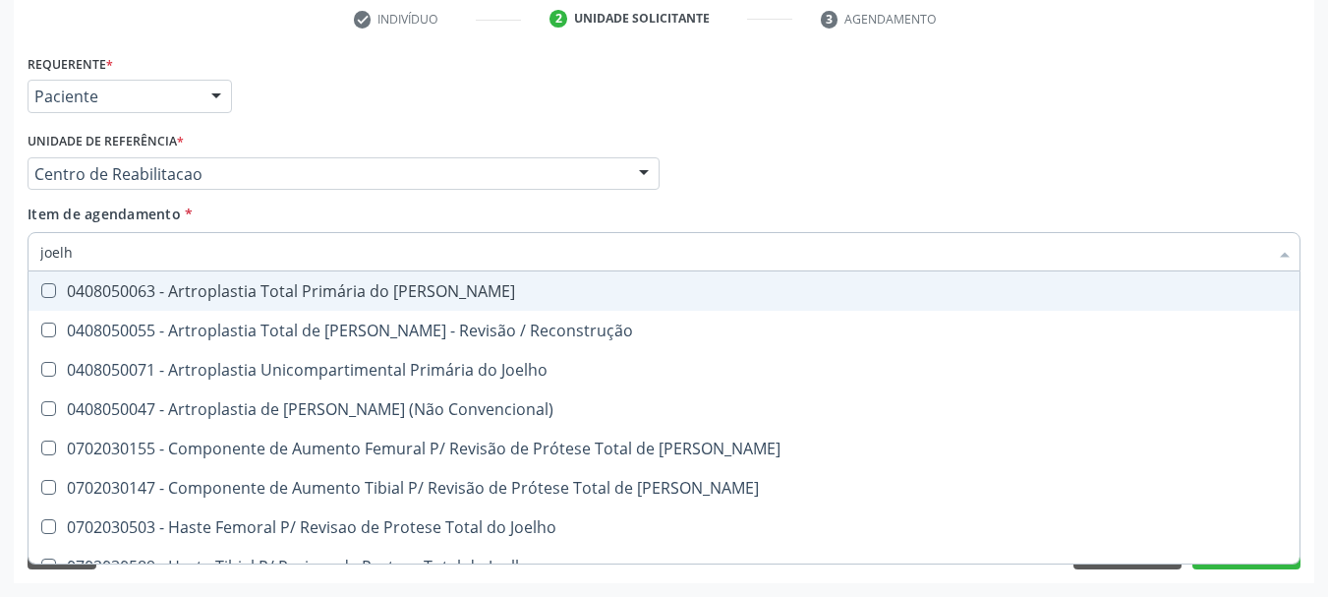
type input "joelho"
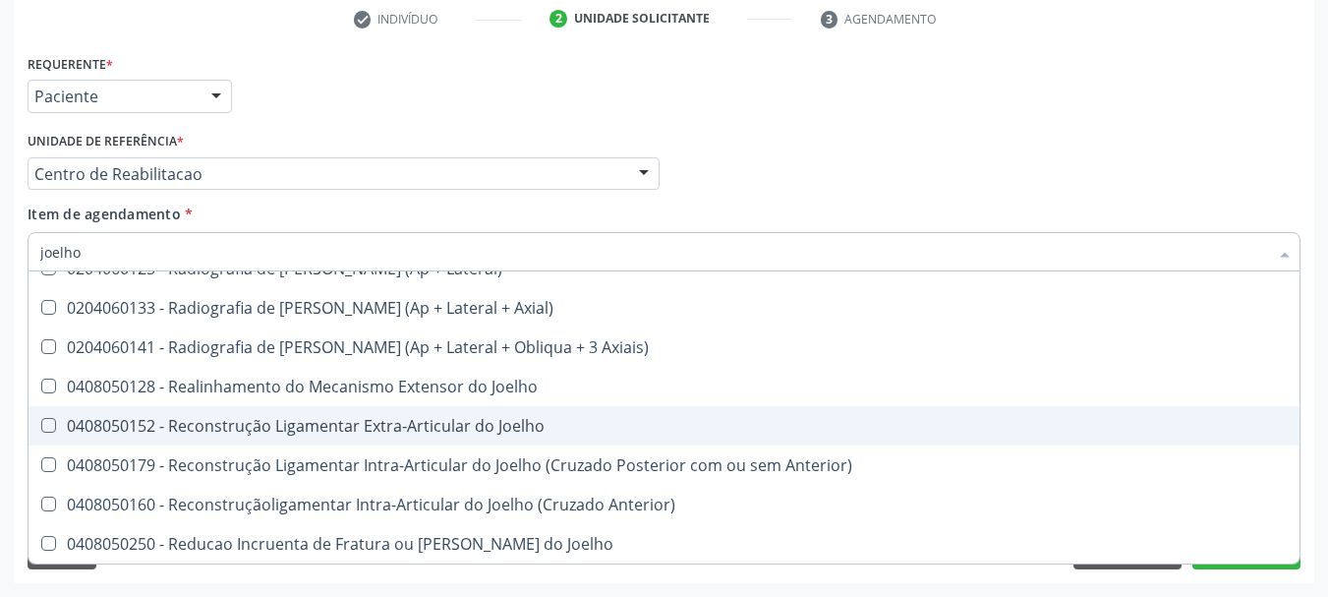
scroll to position [357, 0]
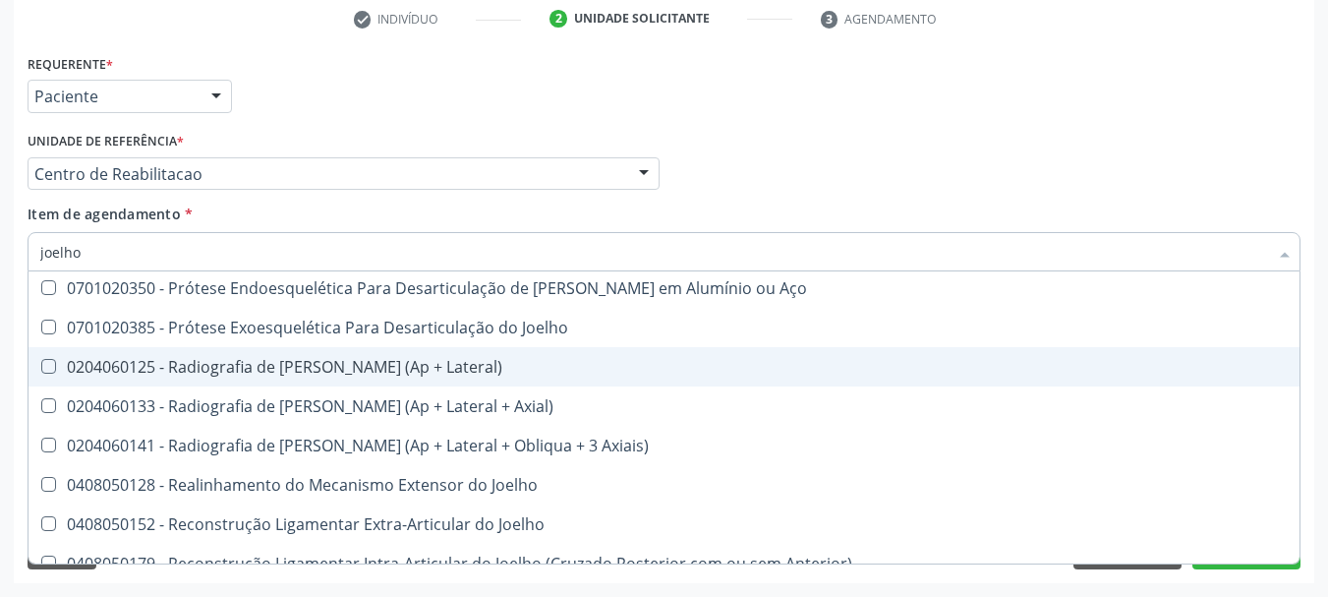
click at [67, 365] on div "0204060125 - Radiografia de [PERSON_NAME] (Ap + Lateral)" at bounding box center [664, 367] width 1248 height 16
checkbox Lateral\) "true"
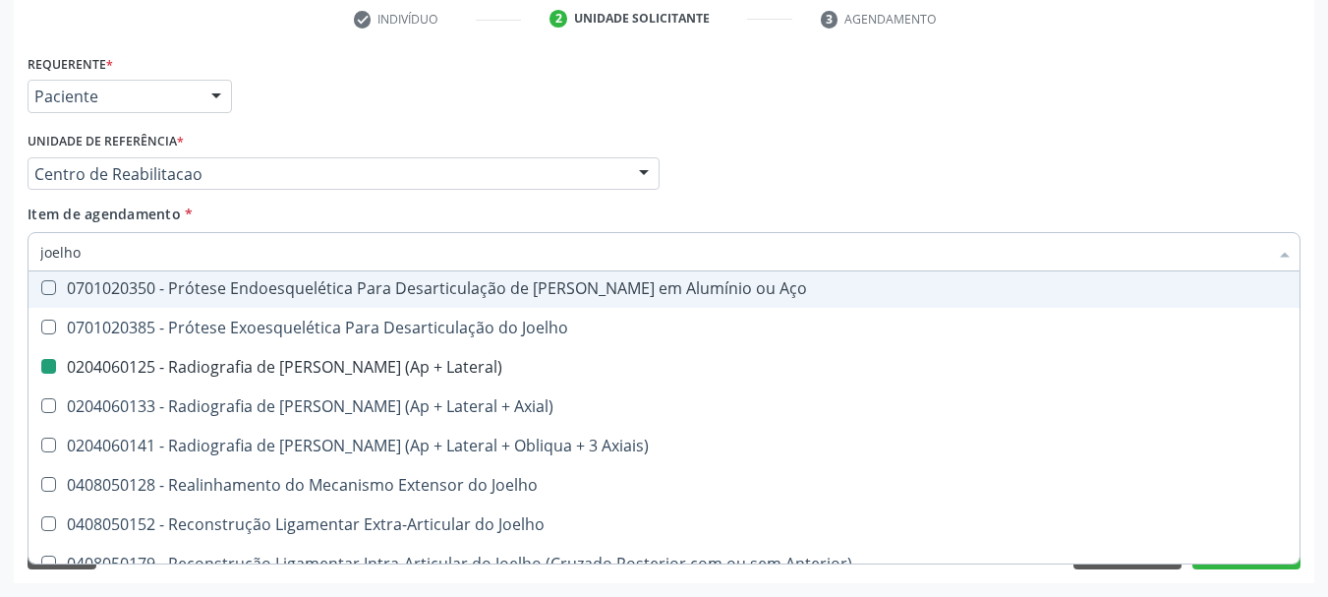
click at [892, 195] on div "Médico Solicitante Por favor, selecione a Unidade de Atendimento primeiro Nenhu…" at bounding box center [664, 165] width 1283 height 77
checkbox Reconstrução "true"
checkbox Lateral\) "false"
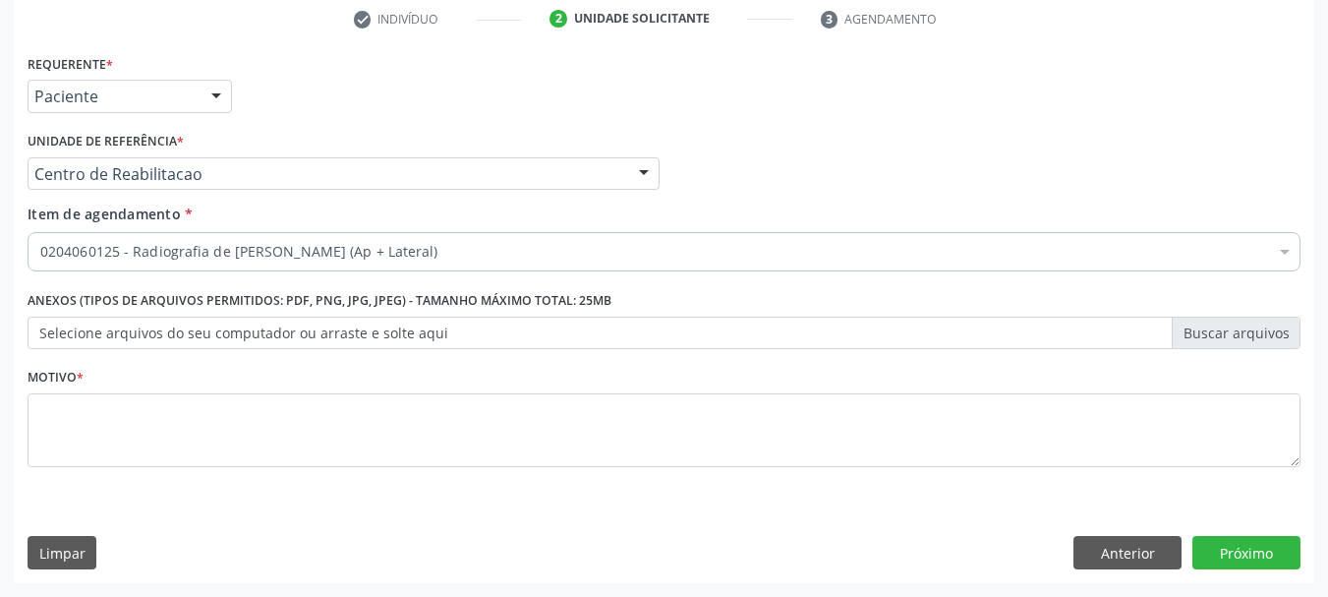
click at [375, 111] on li "Não selecionados" at bounding box center [806, 85] width 1554 height 52
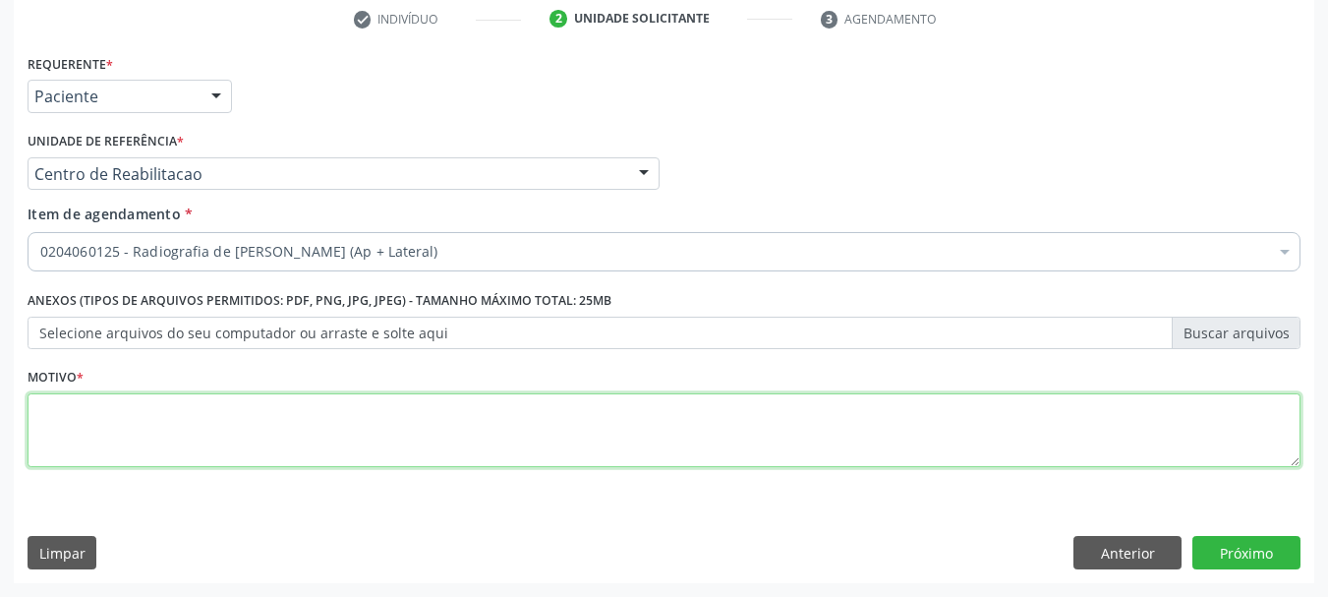
click at [514, 429] on textarea at bounding box center [664, 430] width 1273 height 75
type textarea "."
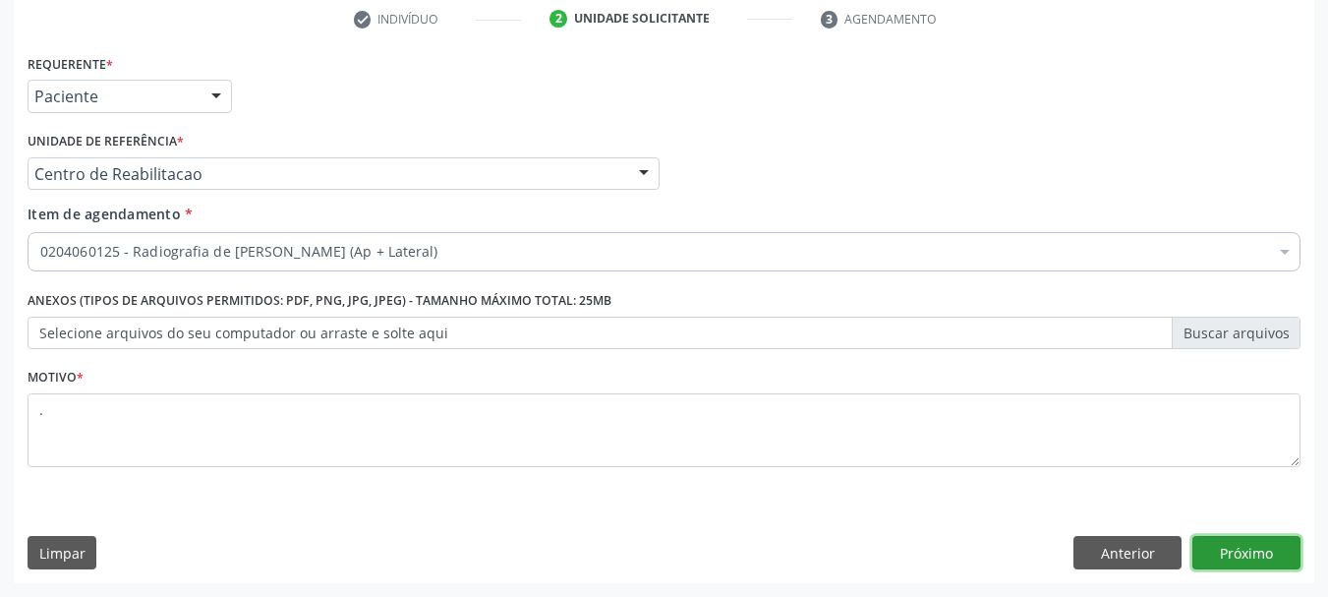
click at [1228, 552] on button "Próximo" at bounding box center [1246, 552] width 108 height 33
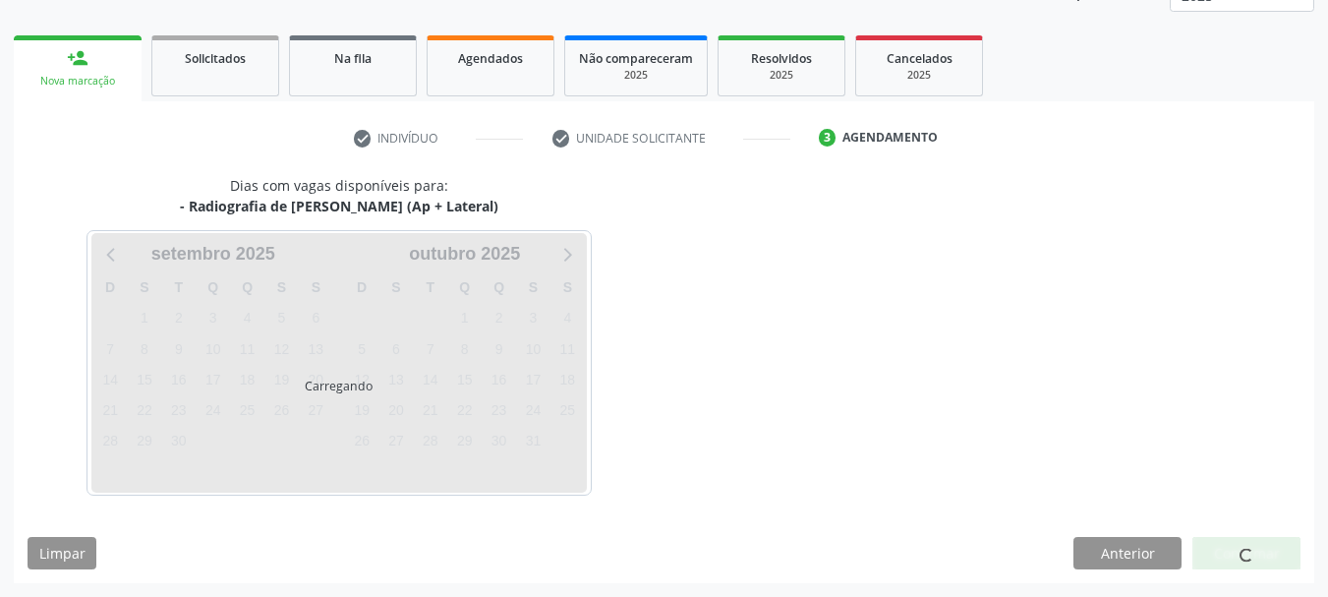
scroll to position [259, 0]
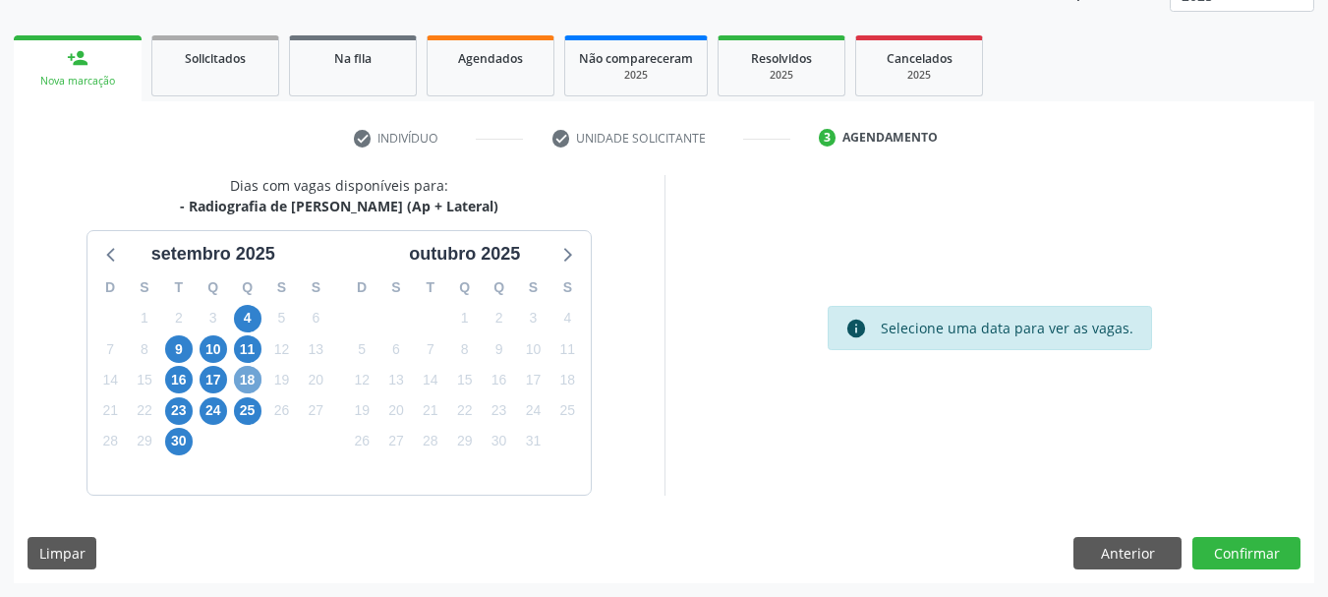
click at [254, 380] on span "18" at bounding box center [248, 380] width 28 height 28
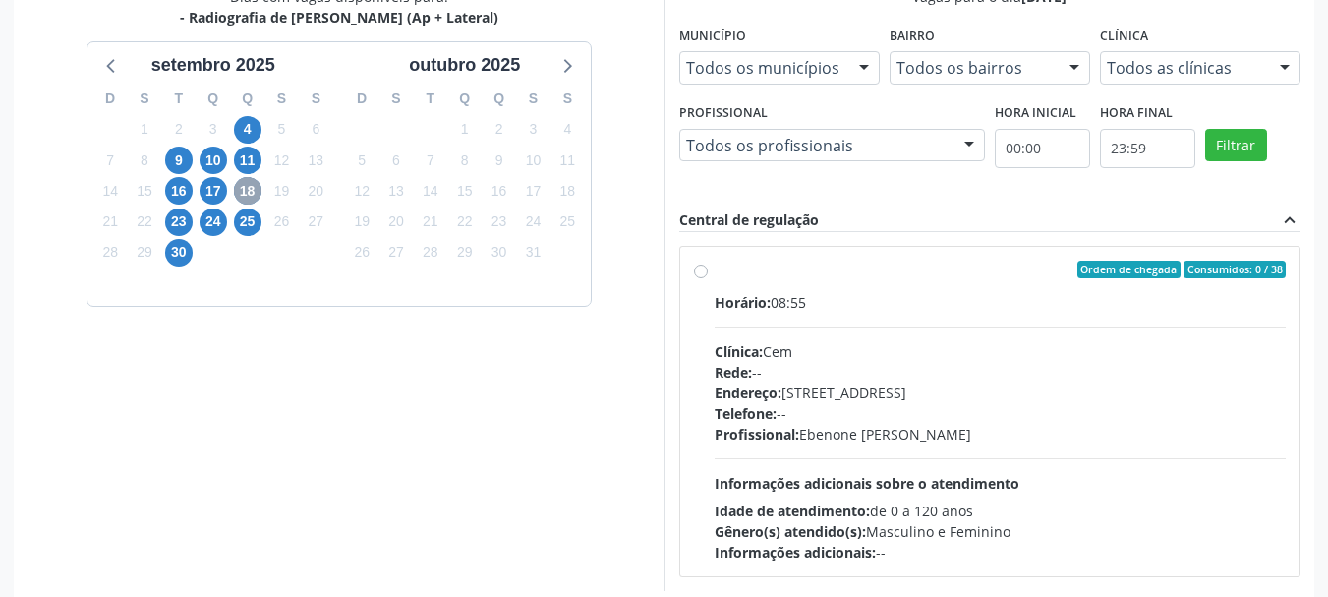
scroll to position [455, 0]
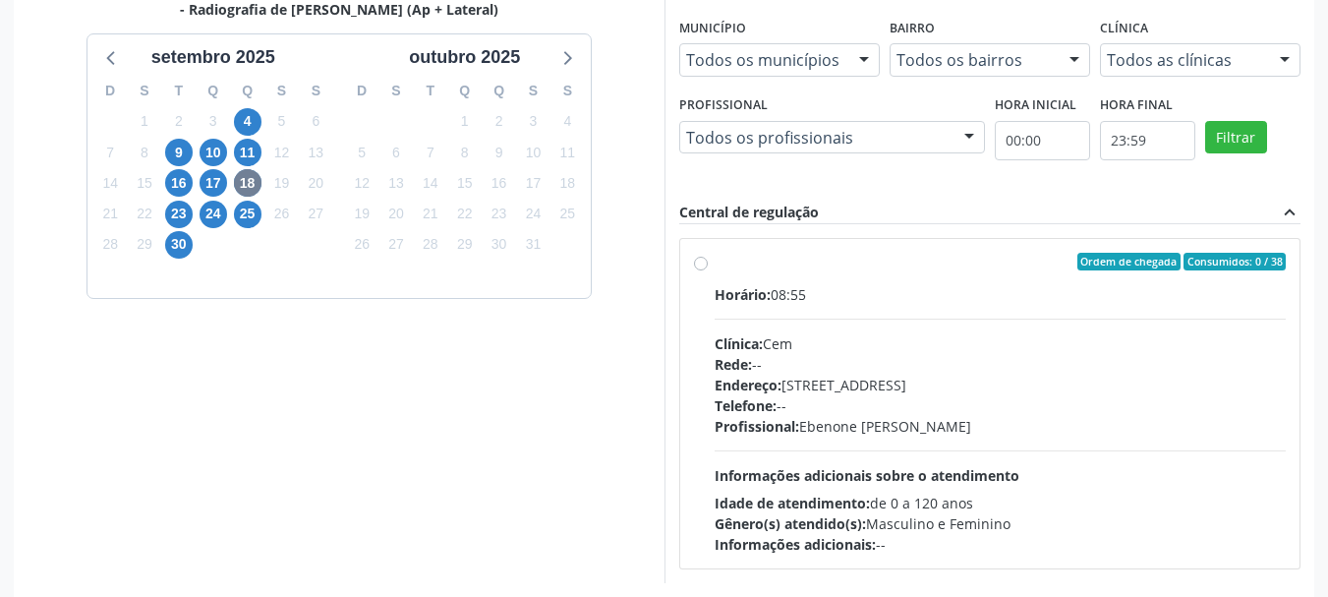
click at [785, 307] on div "Horário: 08:55 Clínica: Cem Rede: -- Endereço: Casa, nº 393, Nossa Senhora da P…" at bounding box center [1001, 419] width 572 height 270
click at [708, 270] on input "Ordem de chegada Consumidos: 0 / 38 Horário: 08:55 Clínica: Cem Rede: -- Endere…" at bounding box center [701, 262] width 14 height 18
radio input "true"
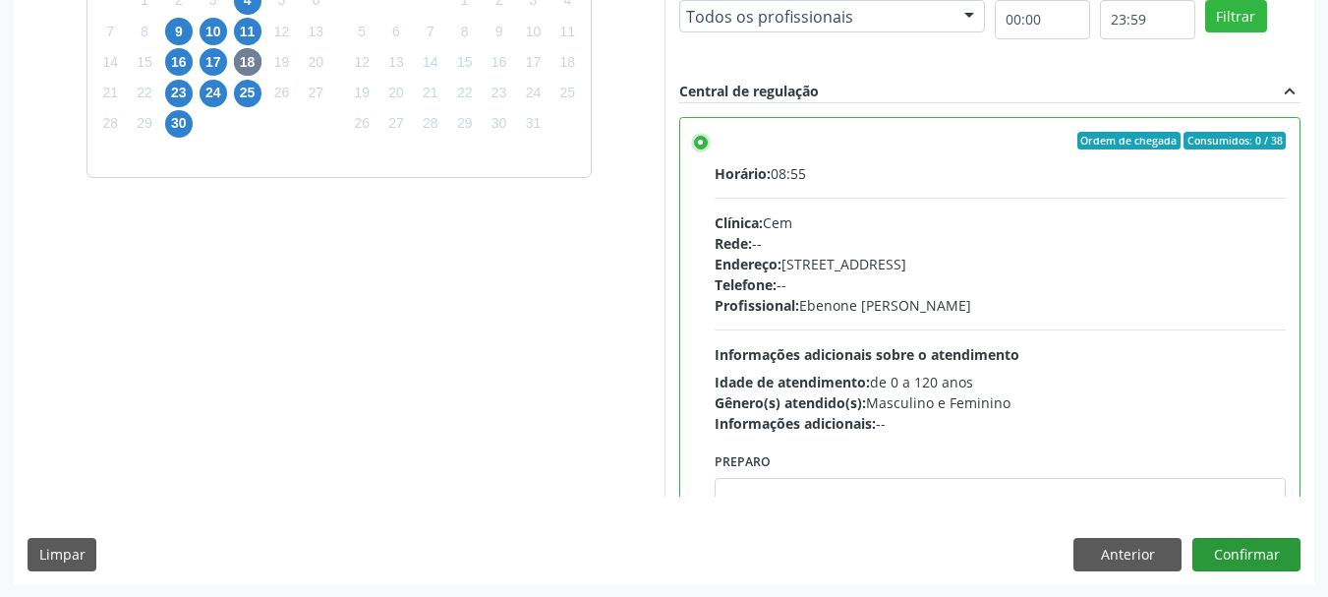
scroll to position [578, 0]
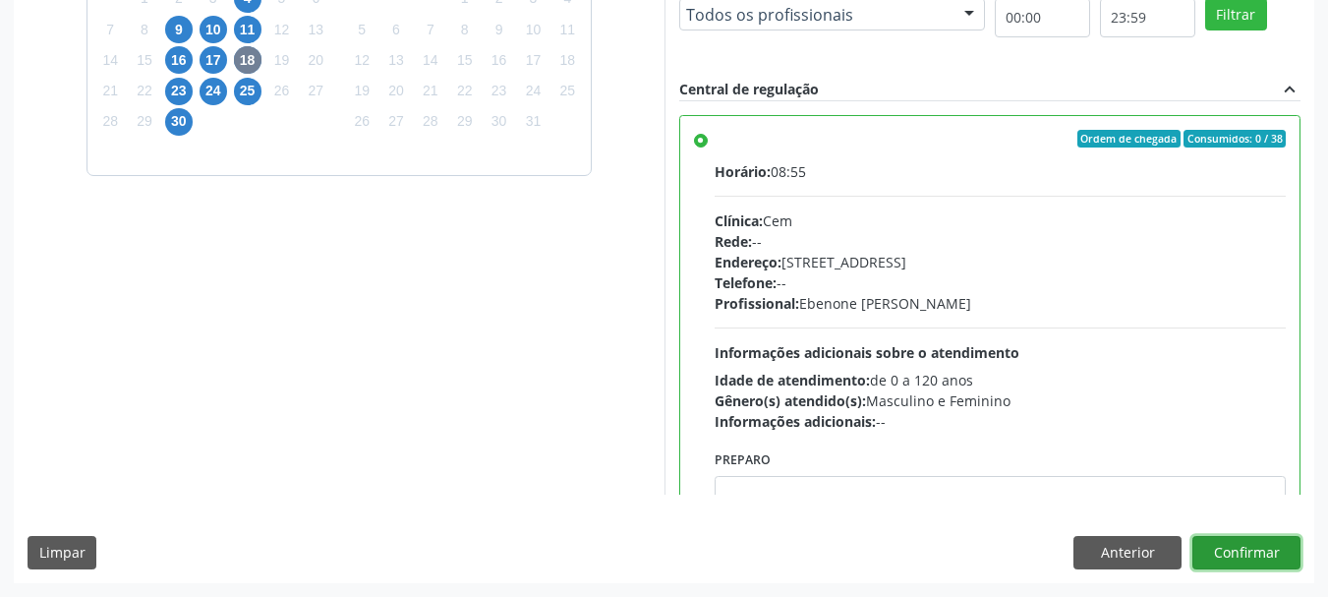
click at [1275, 545] on button "Confirmar" at bounding box center [1246, 552] width 108 height 33
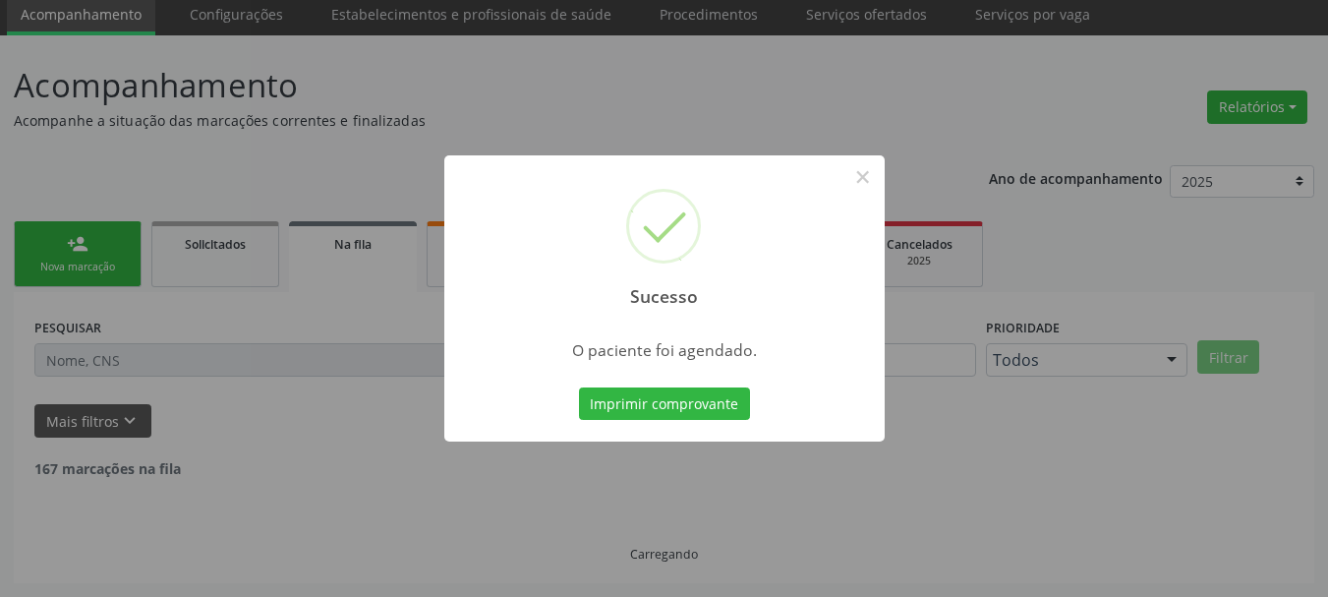
scroll to position [52, 0]
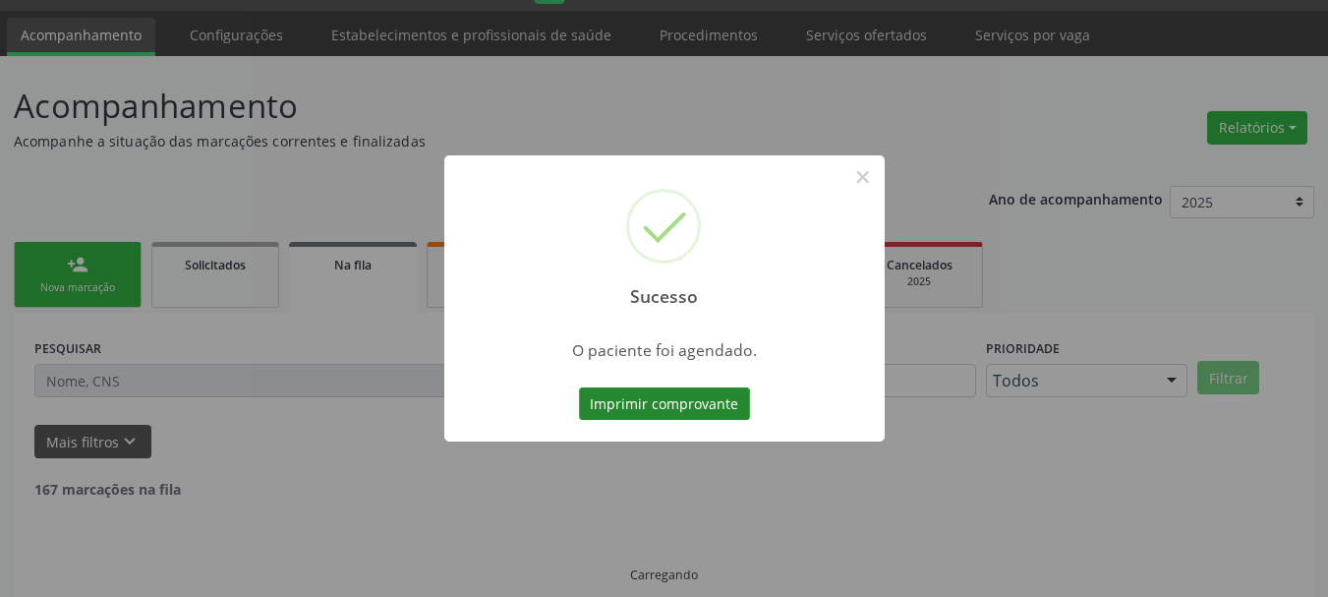
click at [721, 417] on button "Imprimir comprovante" at bounding box center [664, 403] width 171 height 33
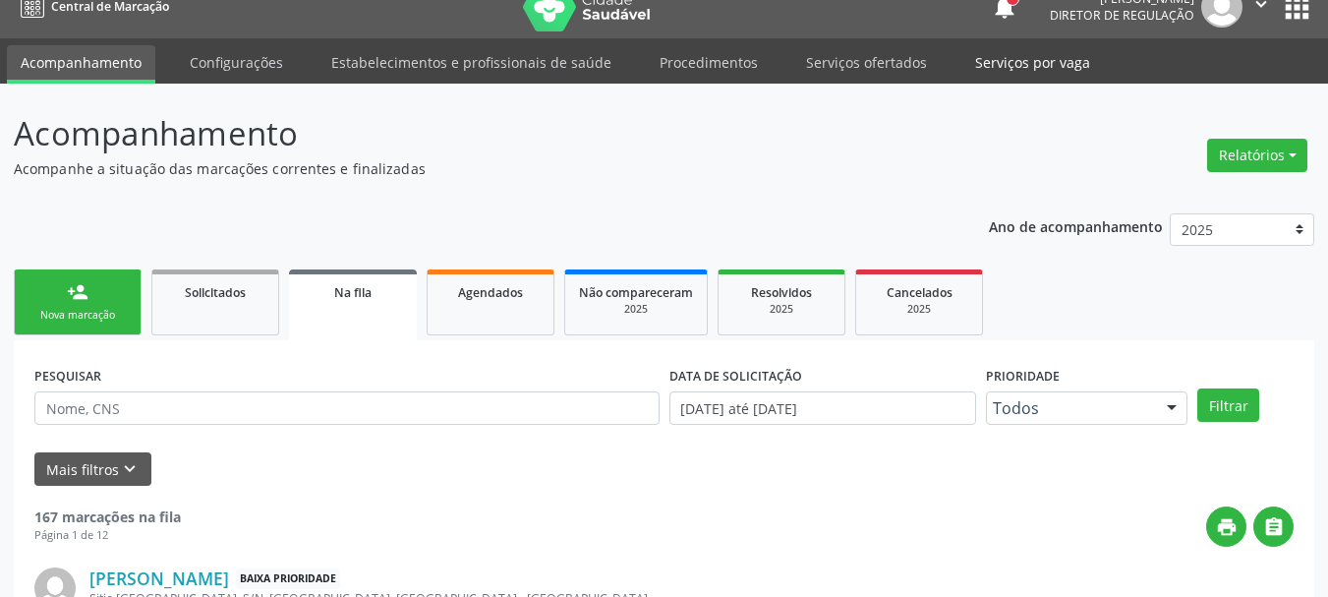
scroll to position [0, 0]
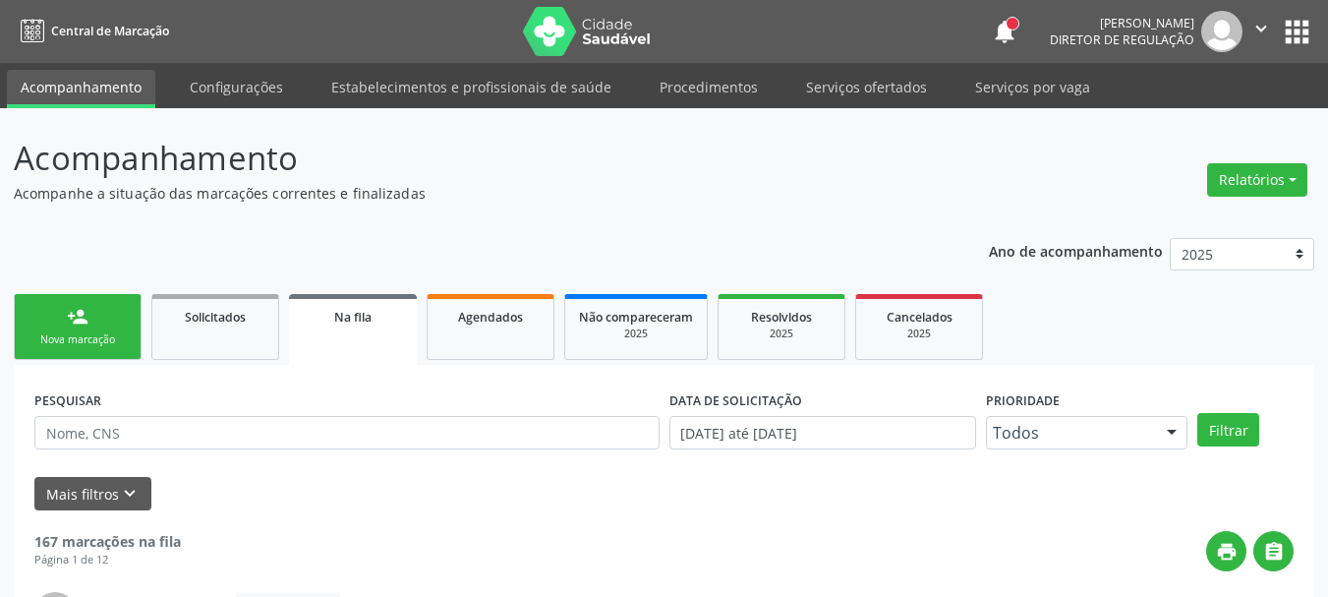
click at [1253, 33] on icon "" at bounding box center [1261, 29] width 22 height 22
click at [1202, 105] on ul "Configurações Sair" at bounding box center [1211, 99] width 138 height 86
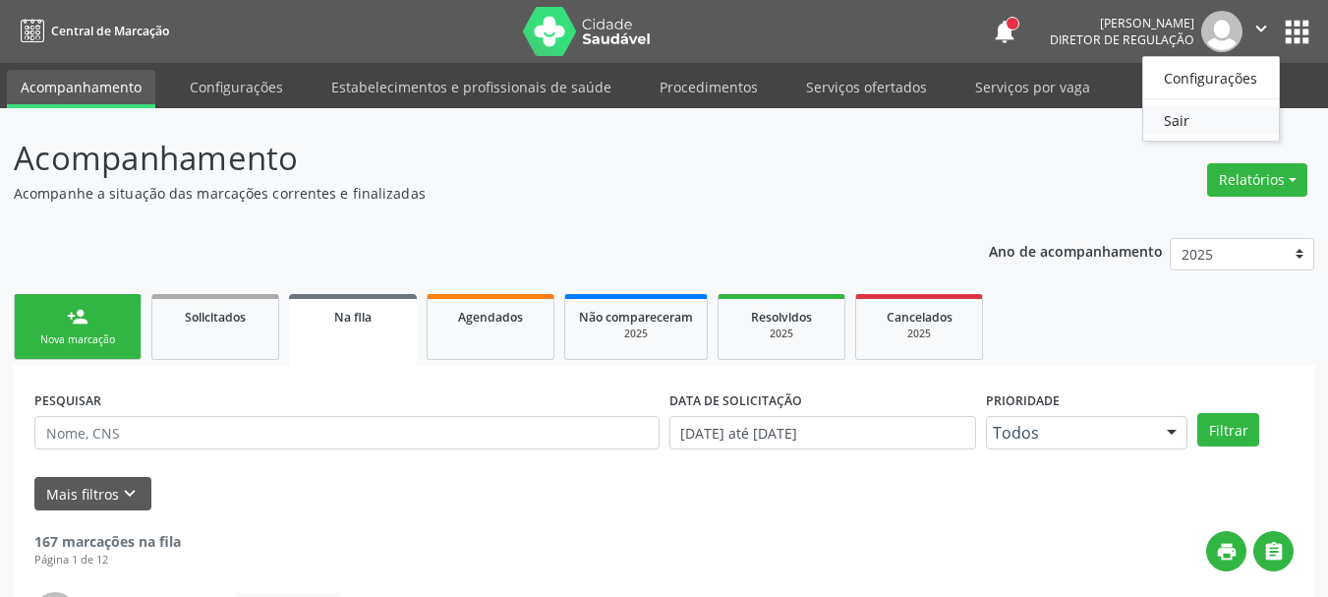
click at [1197, 118] on link "Sair" at bounding box center [1211, 120] width 136 height 28
